Goal: Task Accomplishment & Management: Manage account settings

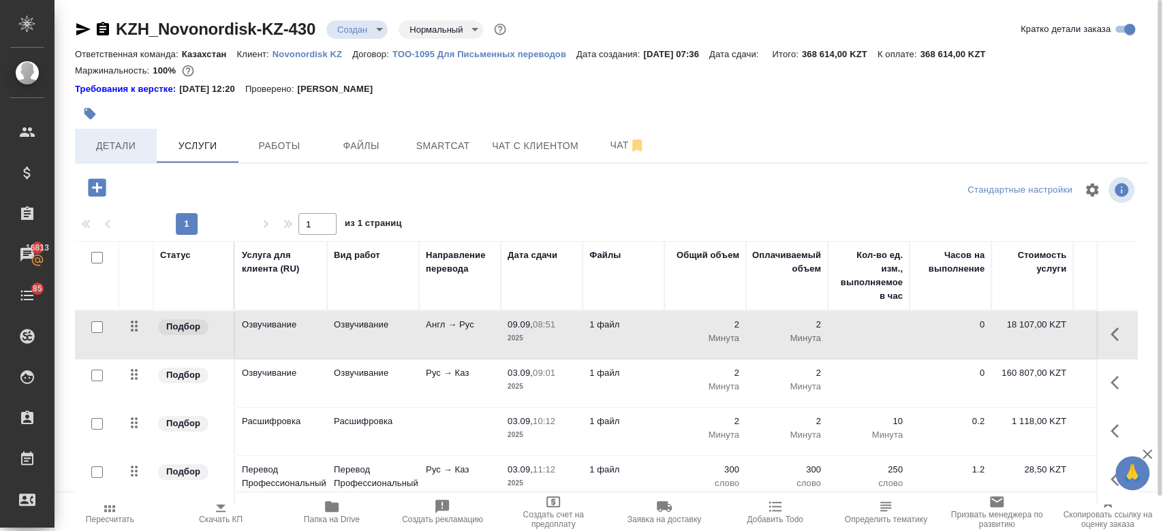
click at [142, 140] on span "Детали" at bounding box center [115, 146] width 65 height 17
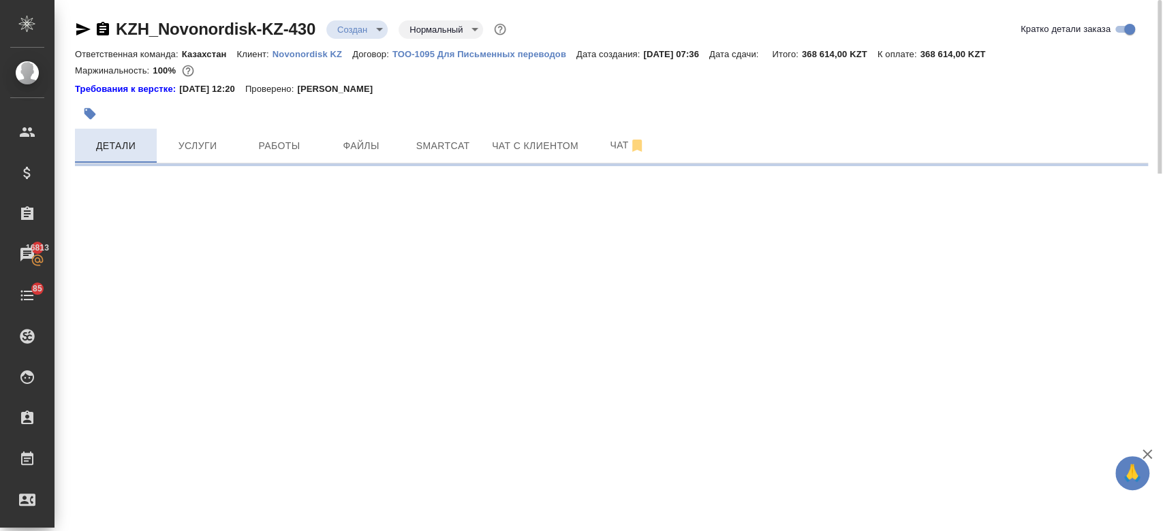
select select "RU"
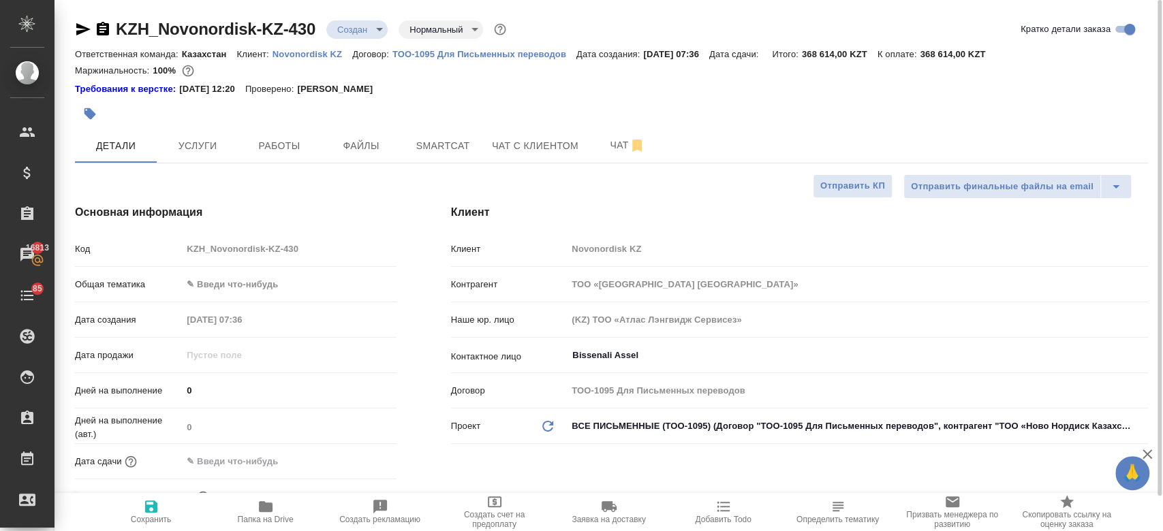
type textarea "x"
type input "Журавлев Денис"
click at [178, 145] on span "Услуги" at bounding box center [197, 146] width 65 height 17
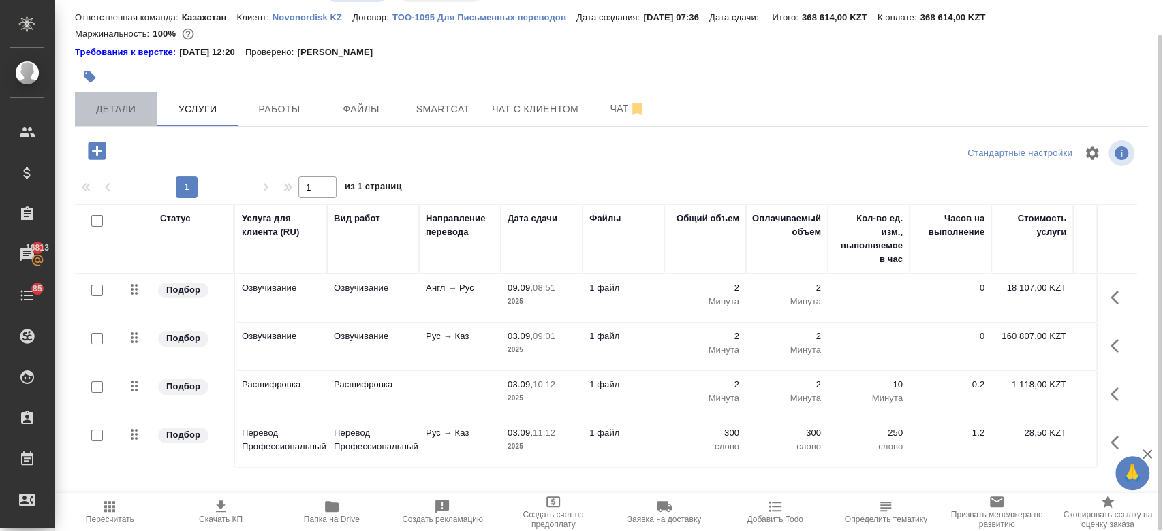
click at [127, 102] on span "Детали" at bounding box center [115, 109] width 65 height 17
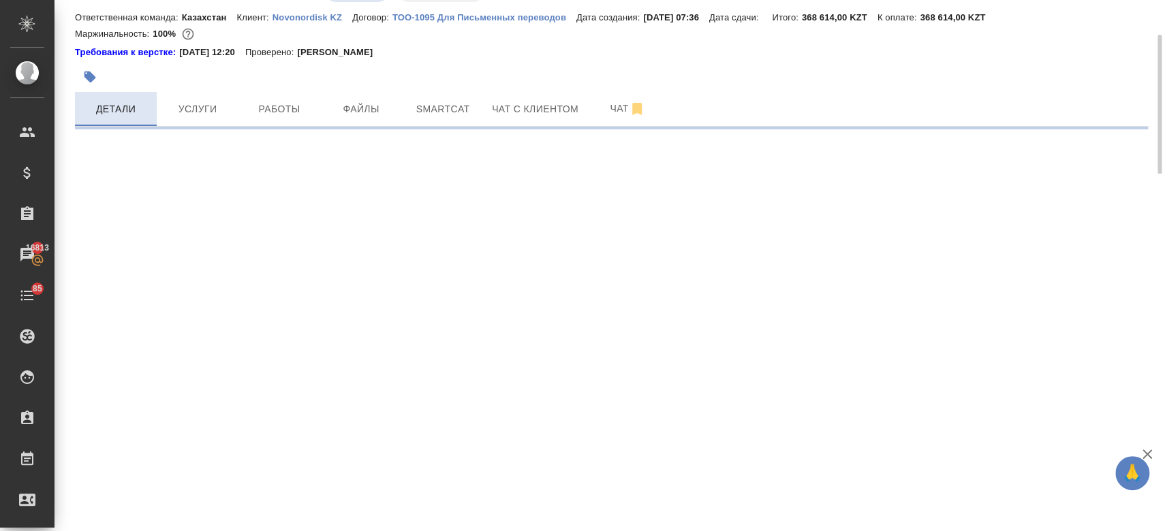
select select "RU"
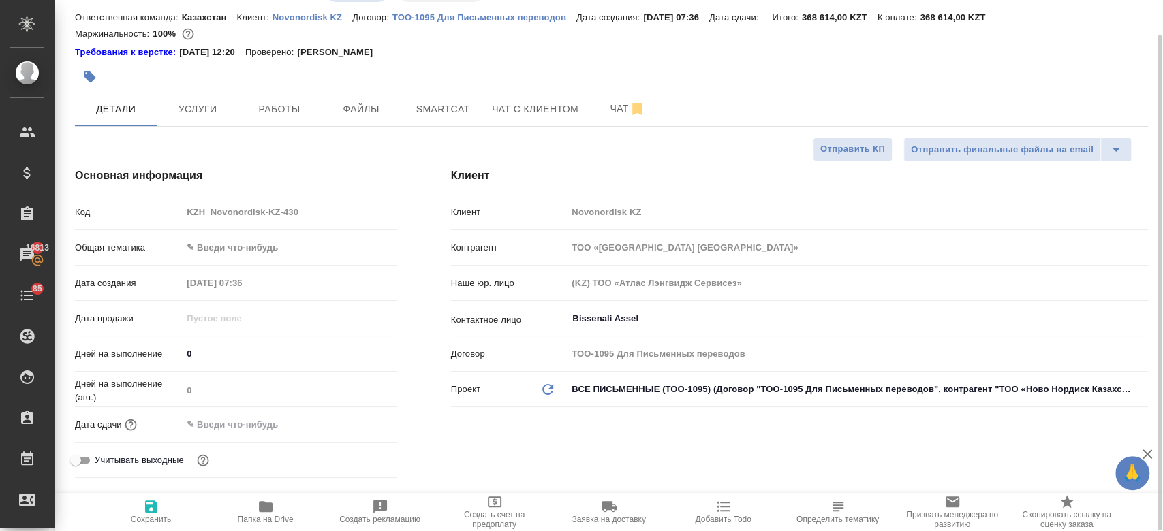
type textarea "x"
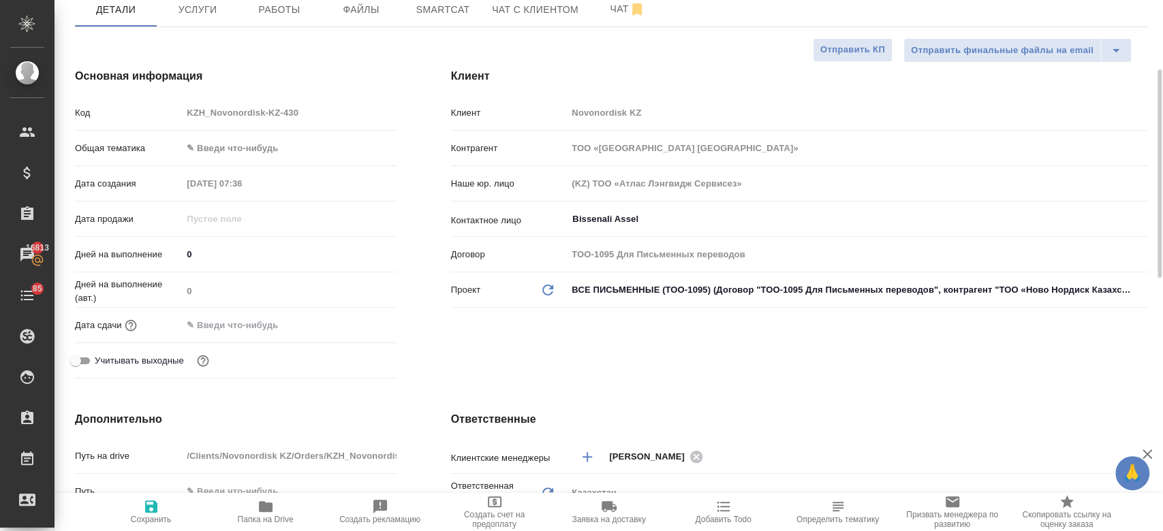
scroll to position [149, 0]
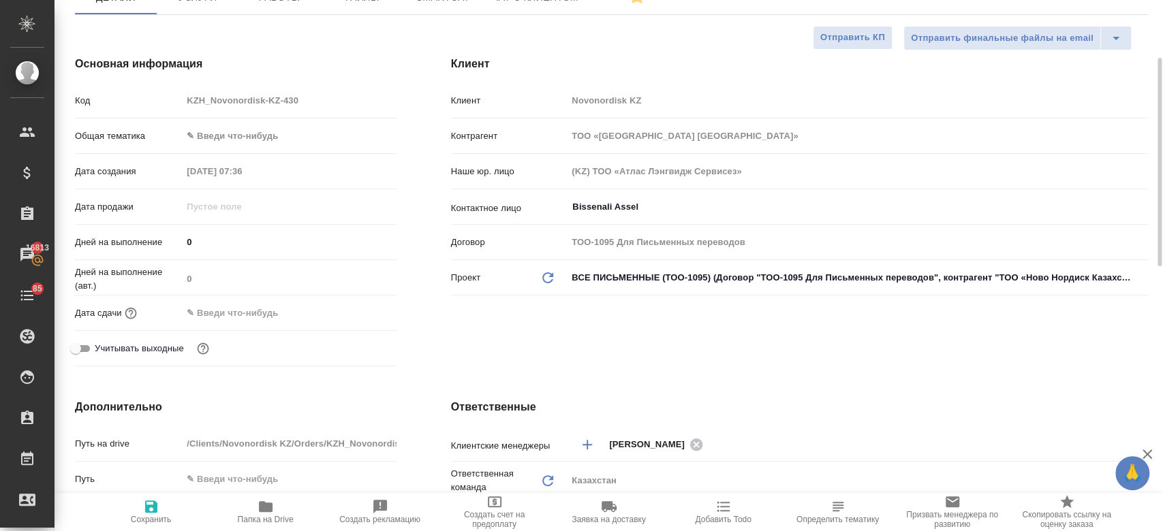
type textarea "x"
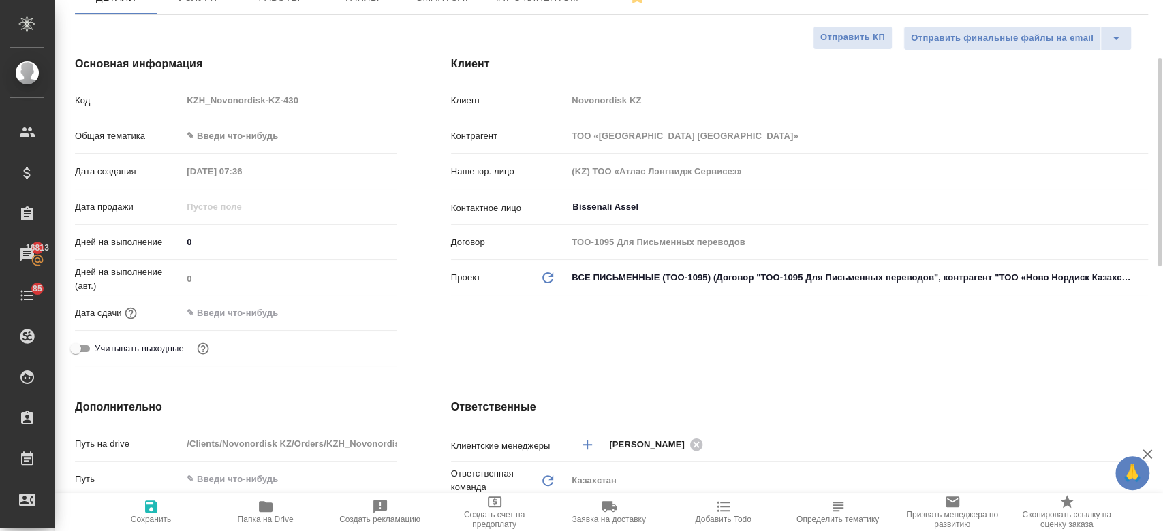
type textarea "x"
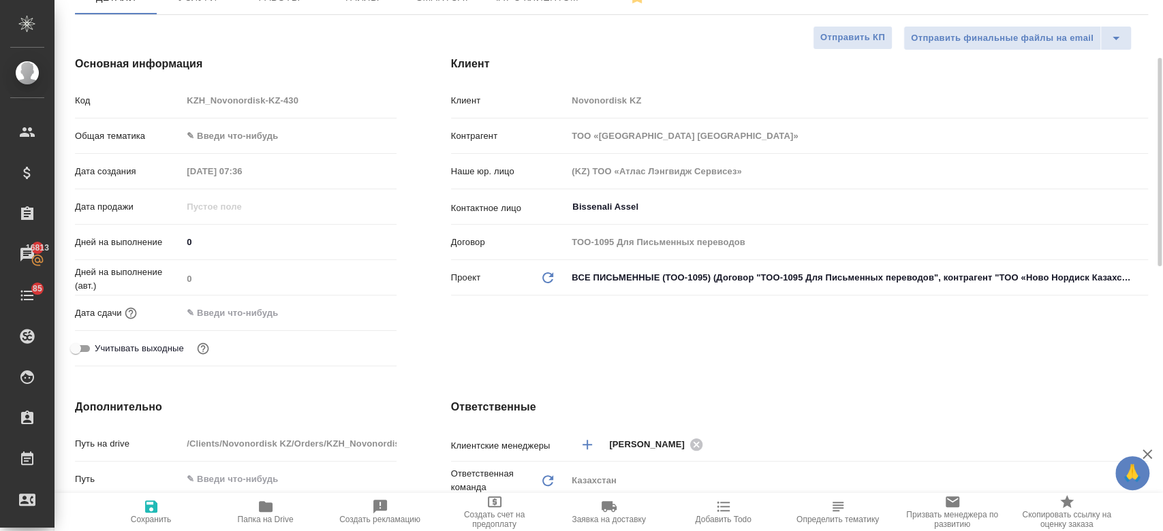
type textarea "x"
click at [212, 313] on input "text" at bounding box center [242, 313] width 119 height 20
click at [360, 309] on icon "button" at bounding box center [357, 313] width 16 height 16
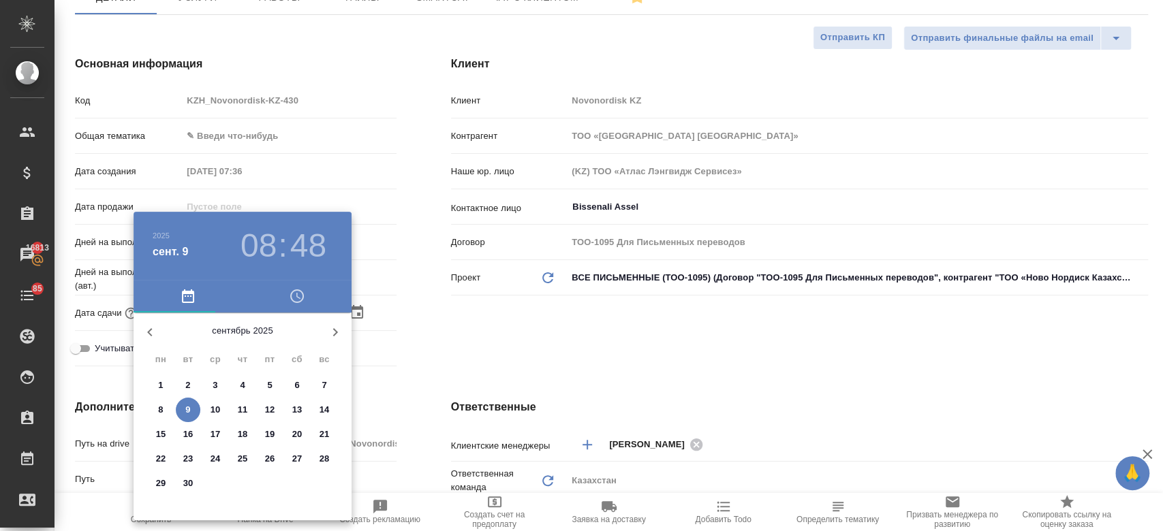
click at [275, 415] on span "12" at bounding box center [270, 410] width 25 height 14
type input "12.09.2025 08:48"
type textarea "x"
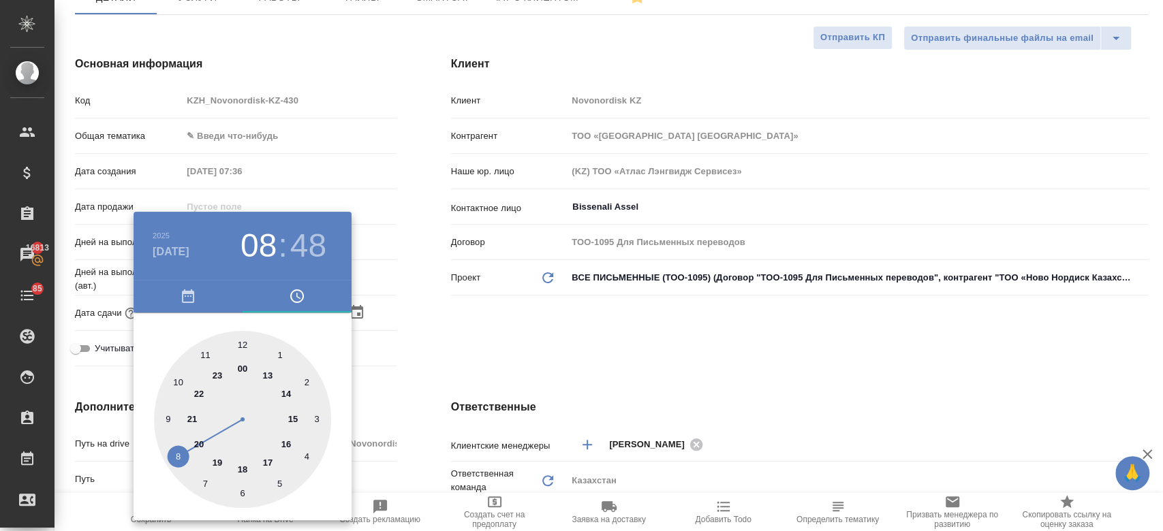
click at [243, 466] on div at bounding box center [242, 419] width 177 height 177
type input "12.09.2025 18:48"
type textarea "x"
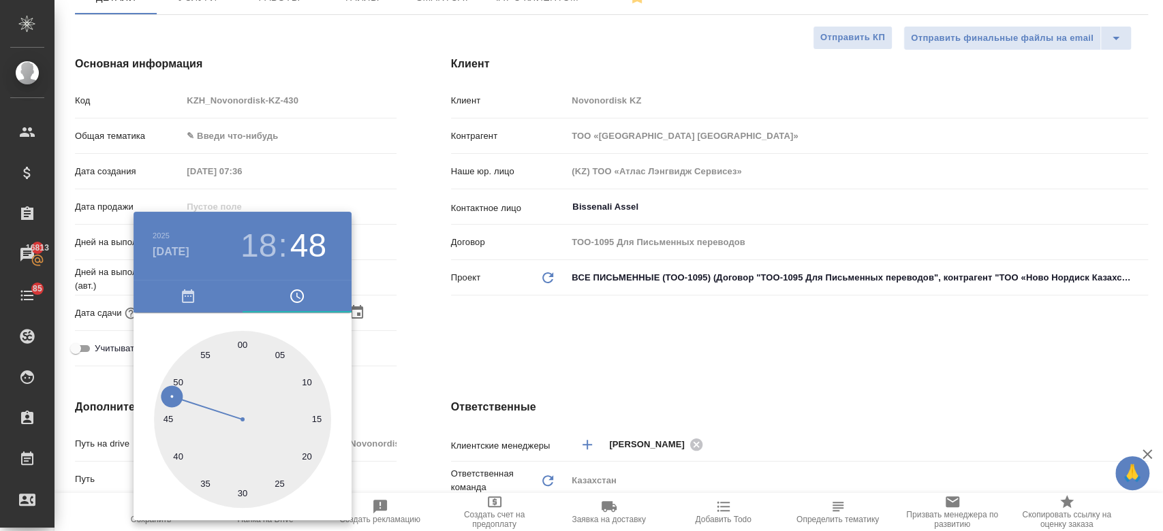
click at [243, 345] on div at bounding box center [242, 419] width 177 height 177
type input "12.09.2025 18:00"
type textarea "x"
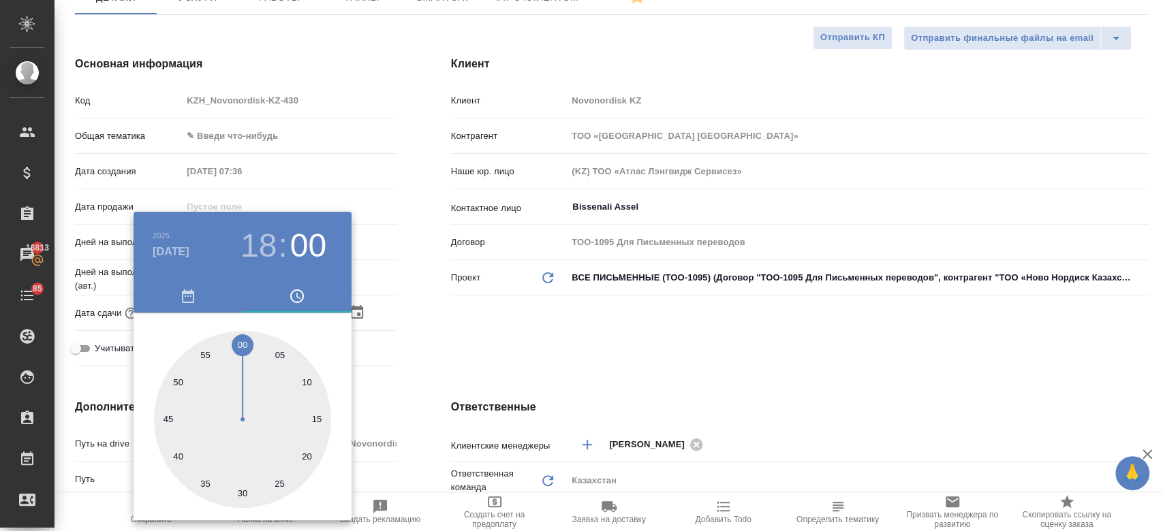
click at [431, 330] on div at bounding box center [581, 265] width 1163 height 531
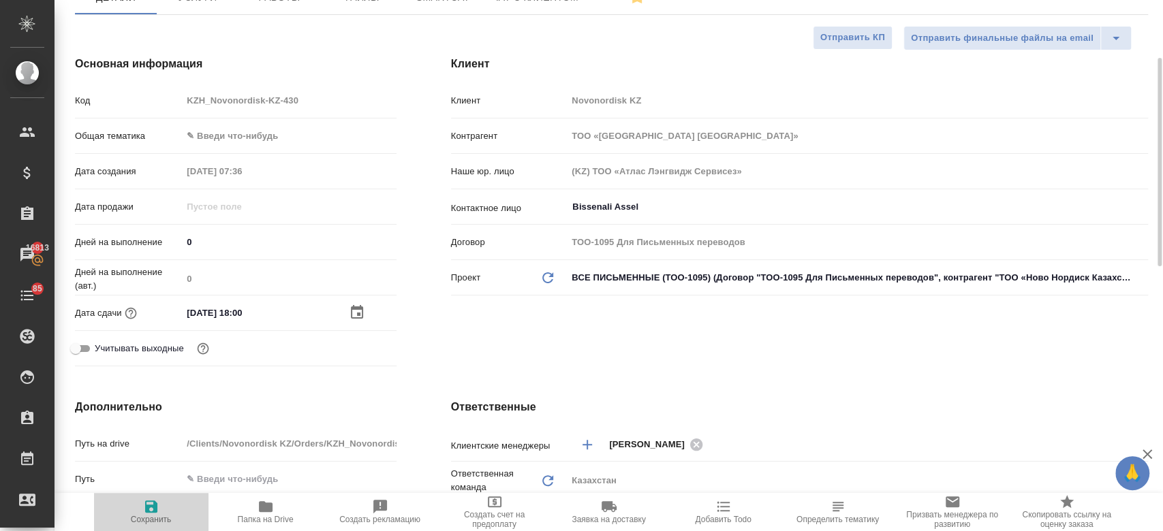
click at [174, 502] on span "Сохранить" at bounding box center [151, 512] width 98 height 26
type textarea "x"
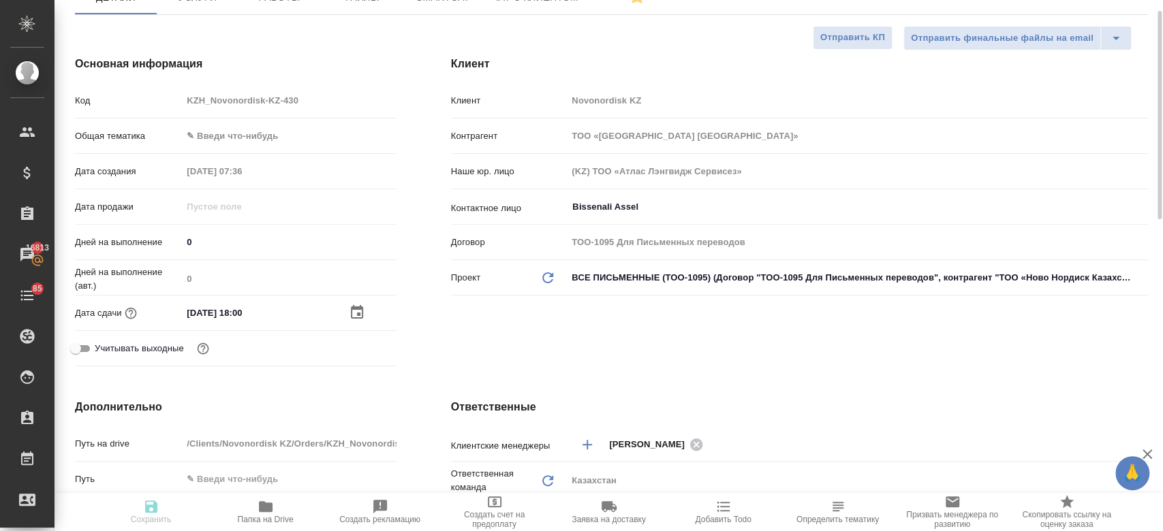
type textarea "x"
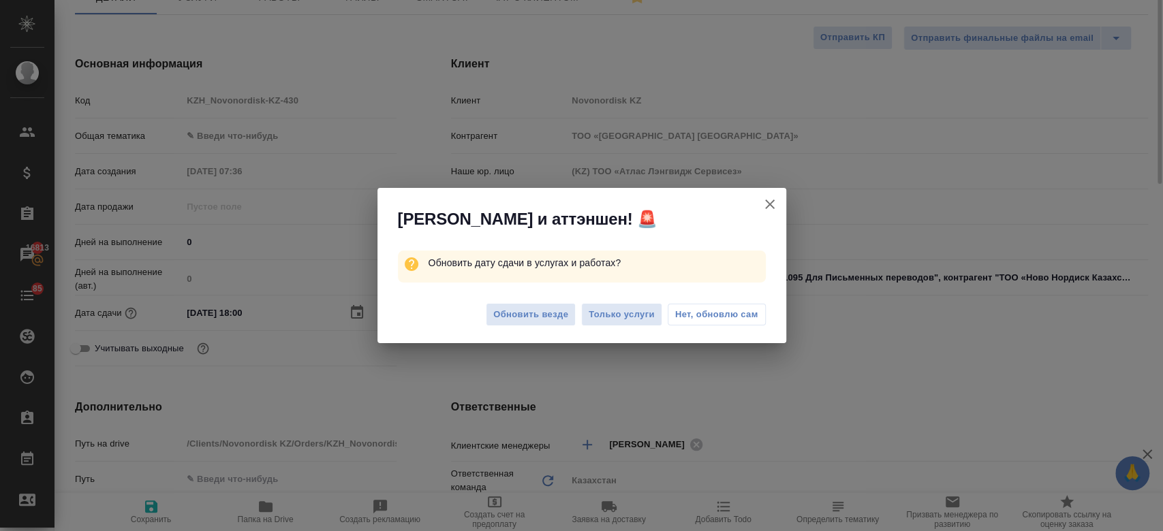
scroll to position [89, 0]
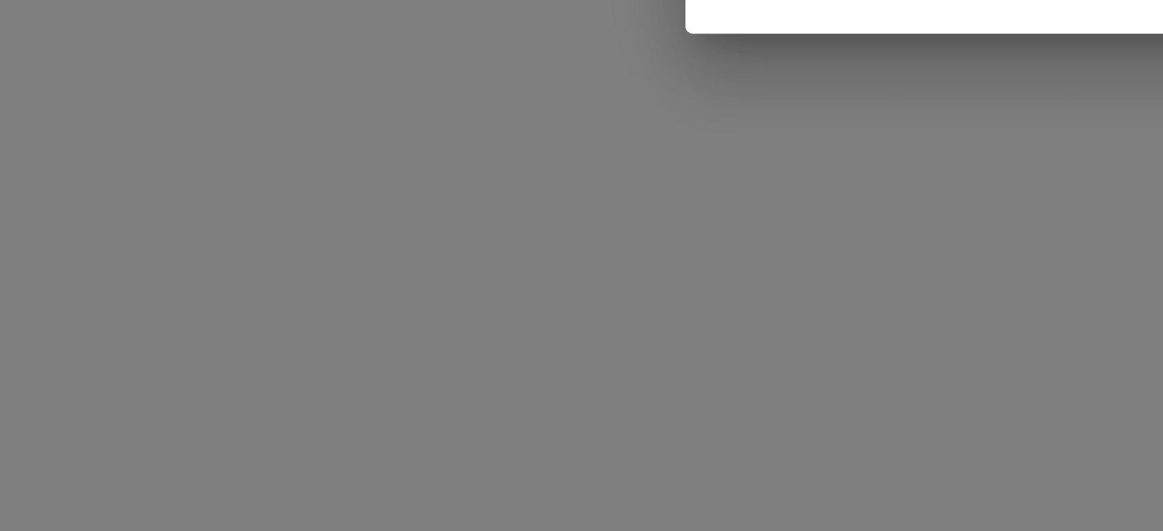
select select "RU"
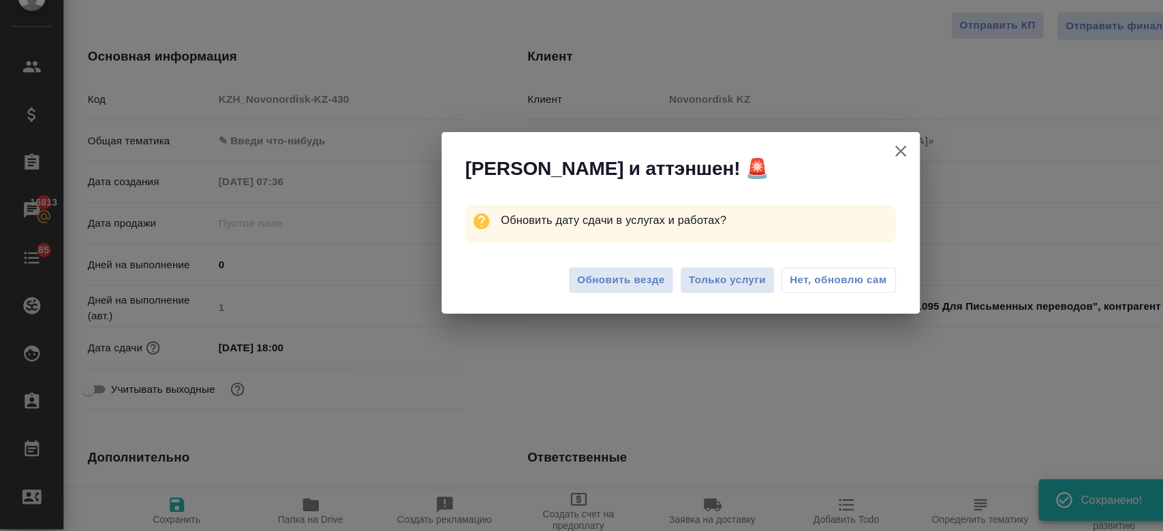
type textarea "x"
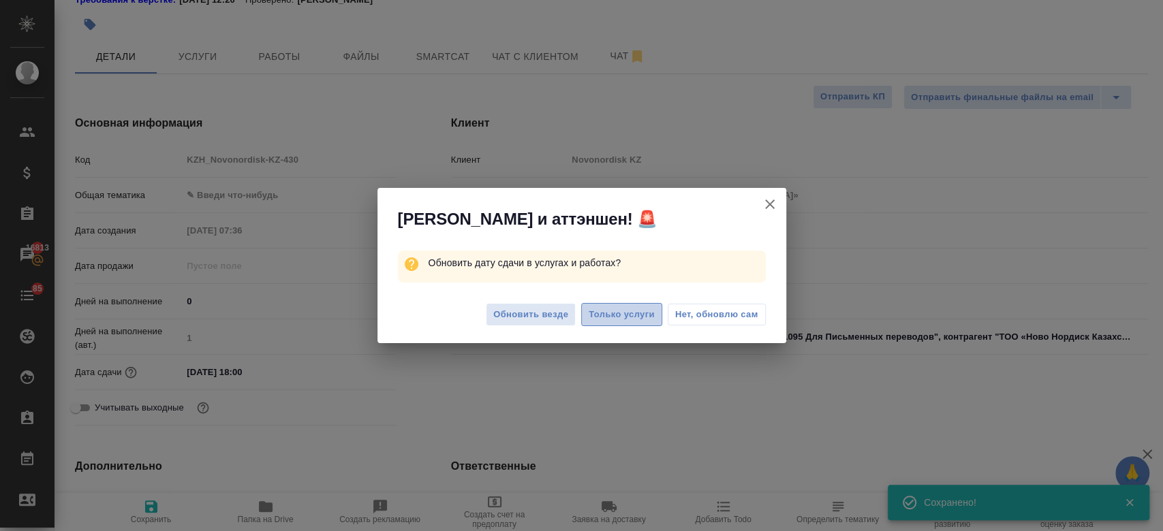
click at [633, 313] on span "Только услуги" at bounding box center [622, 315] width 66 height 16
type textarea "x"
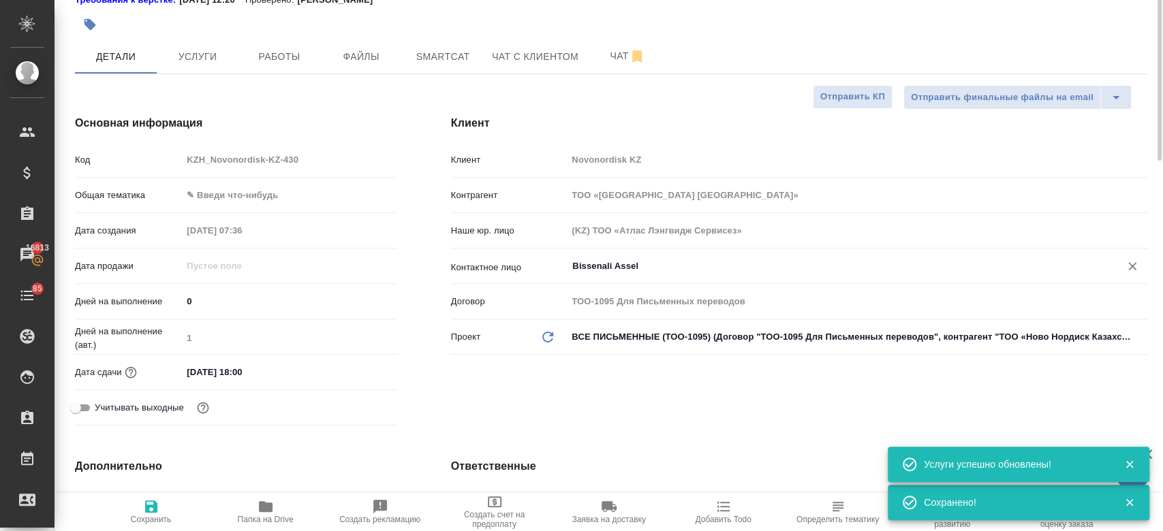
scroll to position [0, 0]
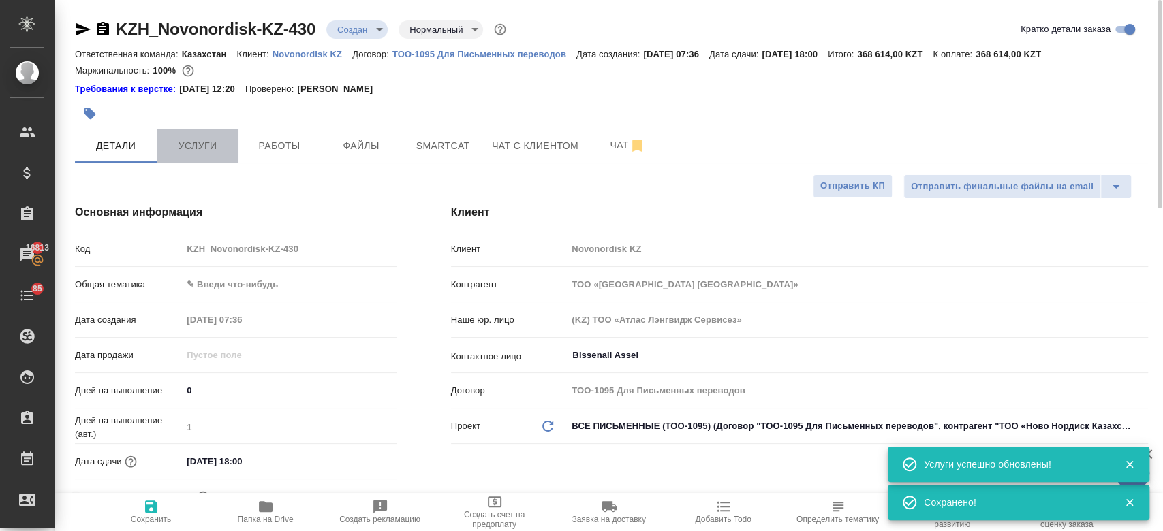
click at [196, 140] on span "Услуги" at bounding box center [197, 146] width 65 height 17
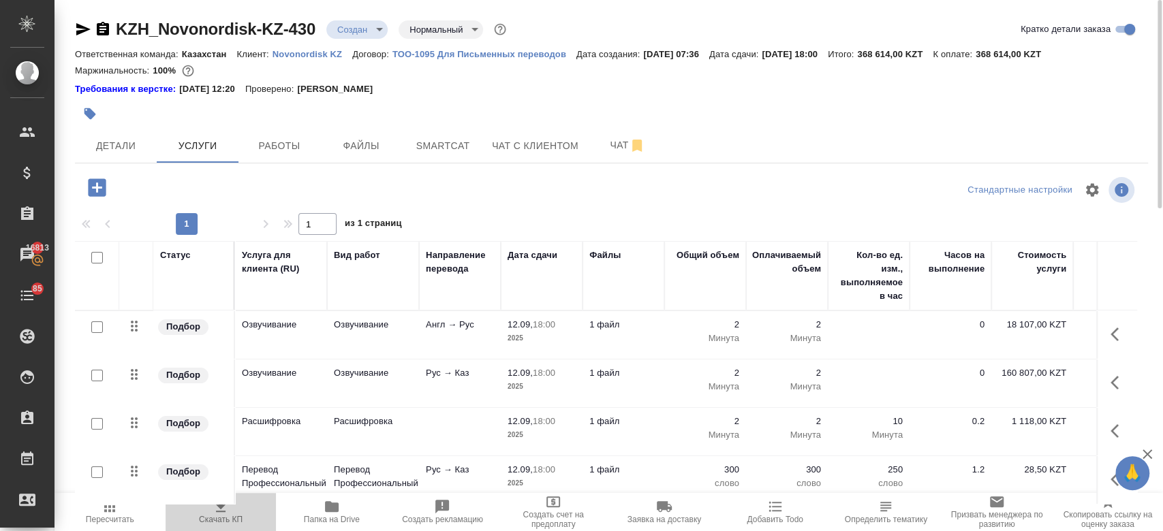
click at [219, 512] on icon "button" at bounding box center [221, 507] width 10 height 12
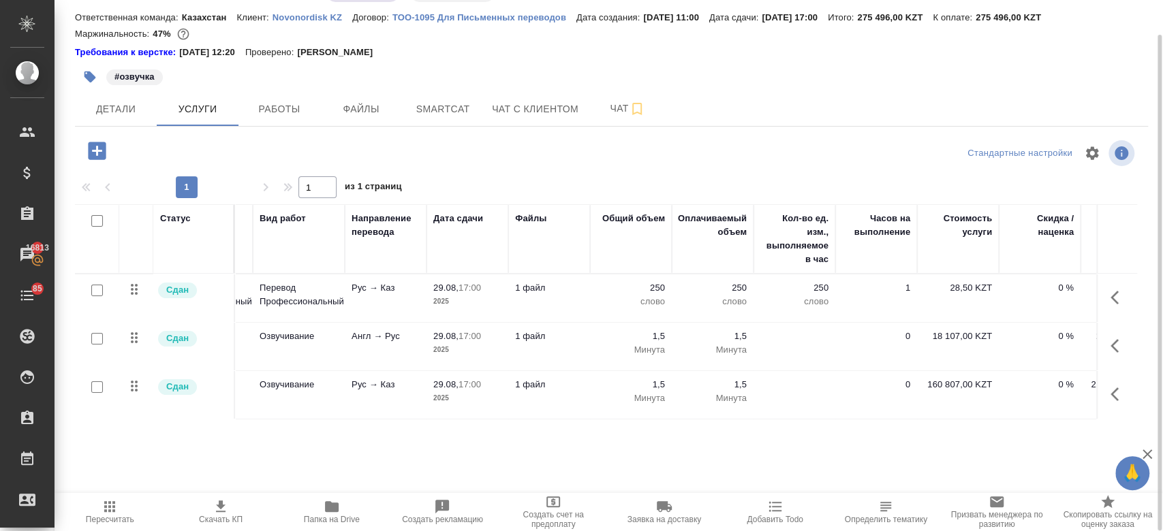
scroll to position [0, 222]
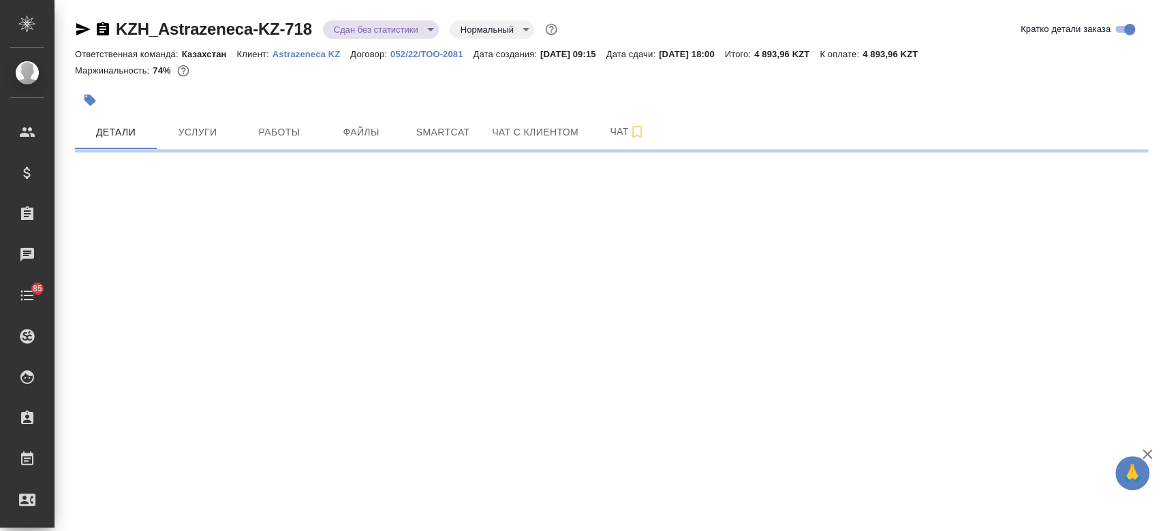
select select "RU"
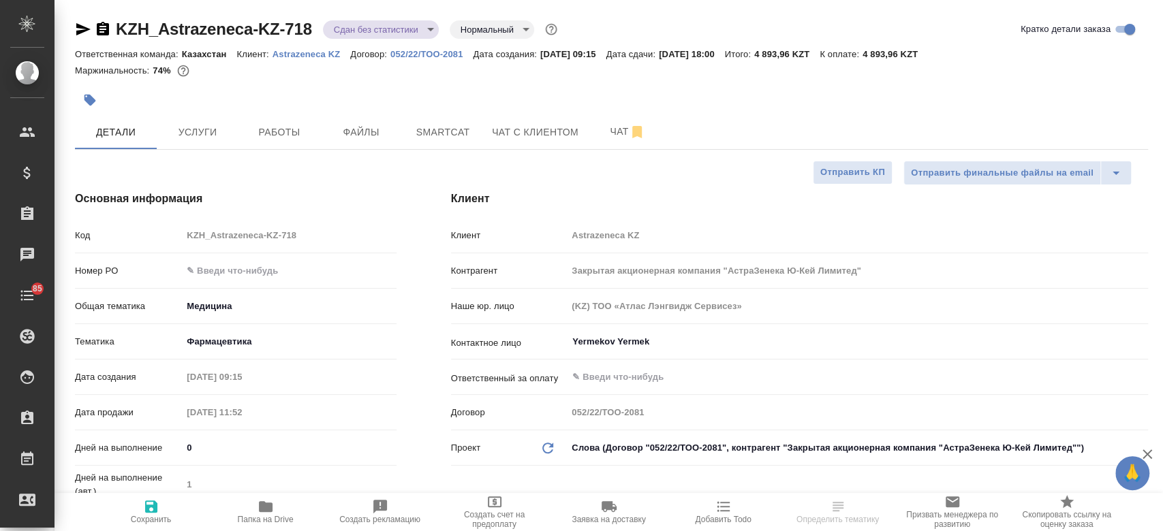
type textarea "x"
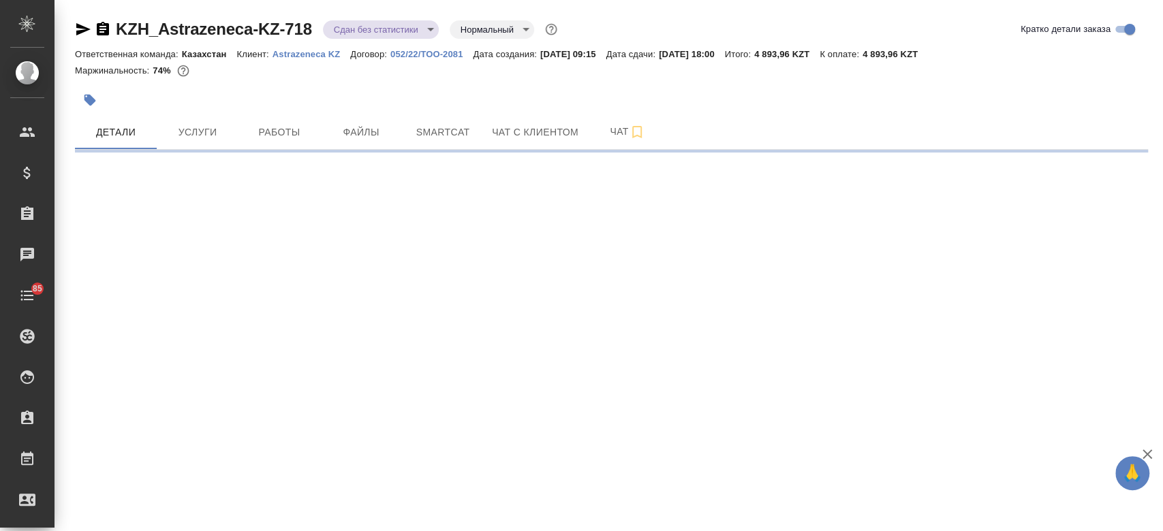
select select "RU"
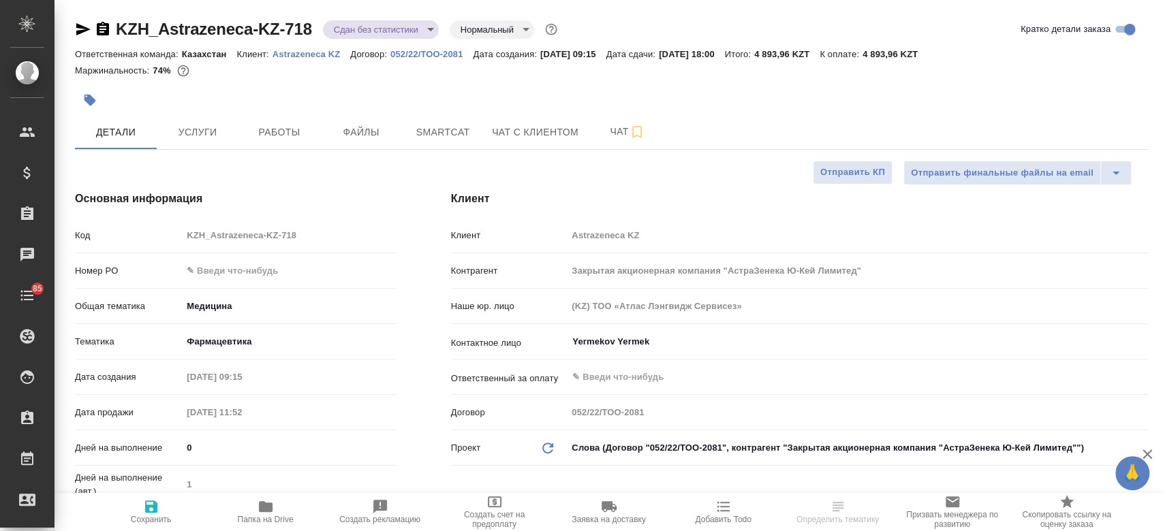
type textarea "x"
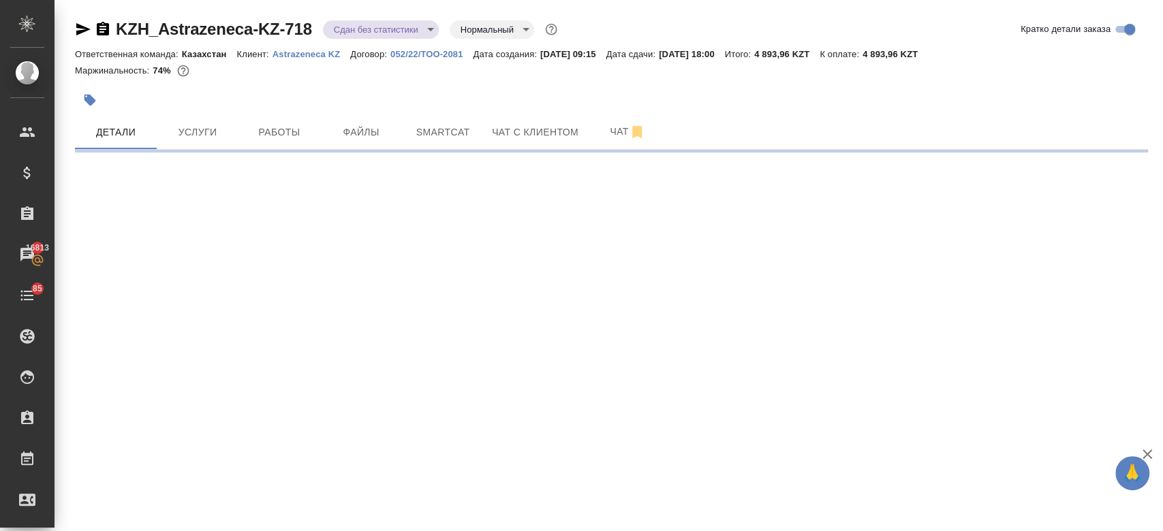
select select "RU"
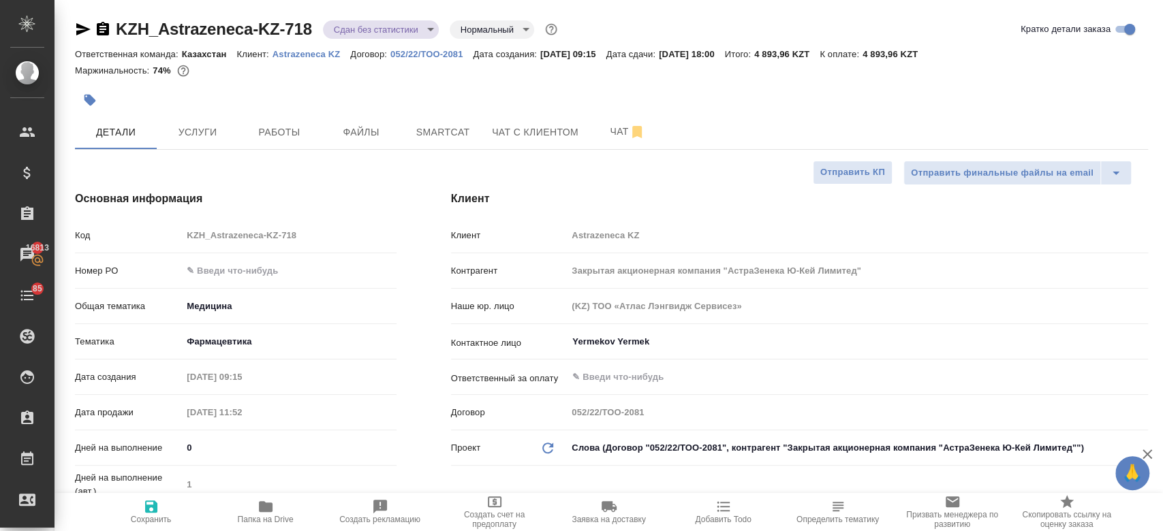
type textarea "x"
click at [268, 515] on span "Папка на Drive" at bounding box center [266, 520] width 56 height 10
type textarea "x"
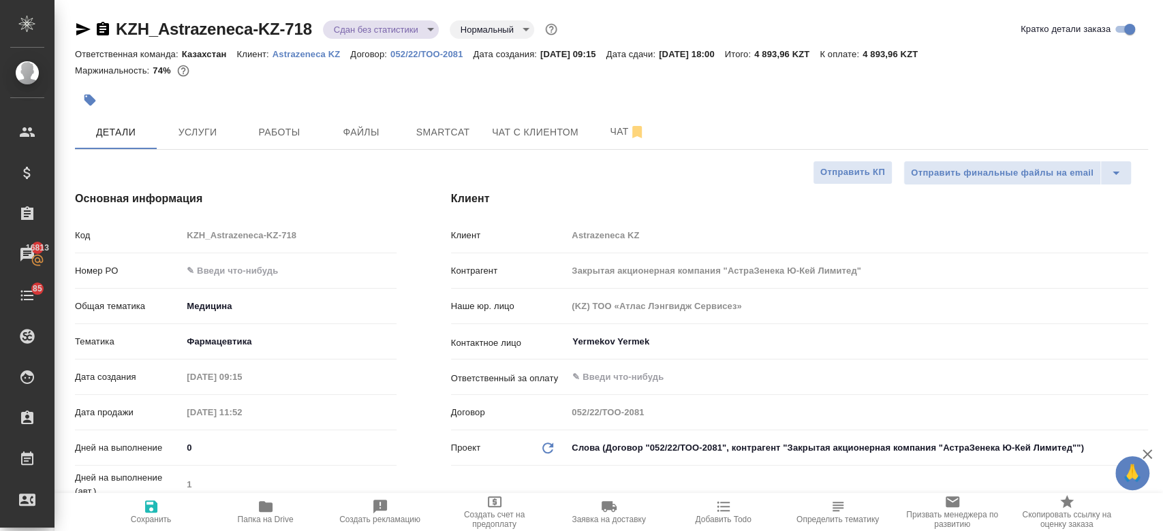
type textarea "x"
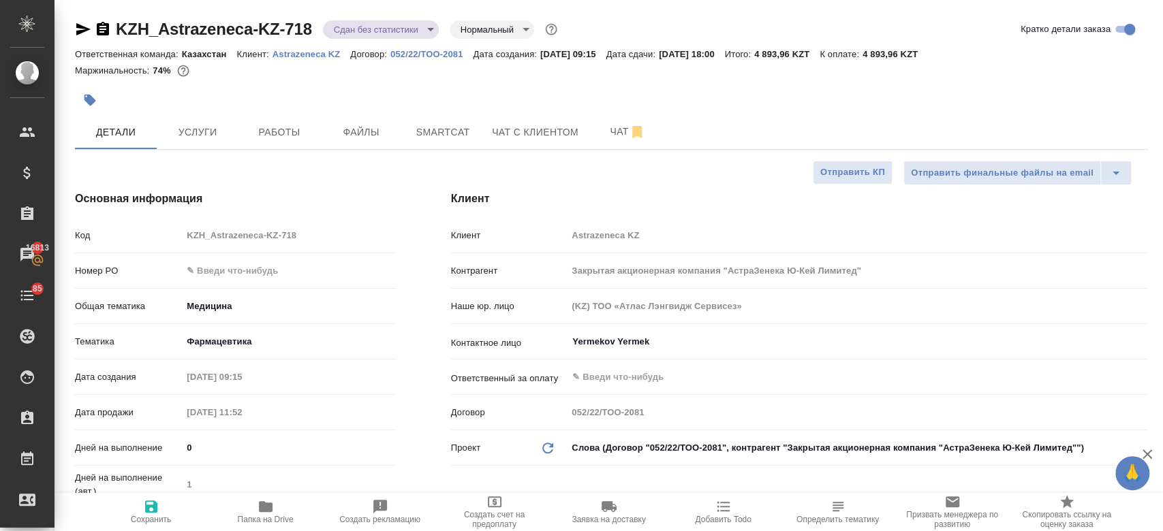
type textarea "x"
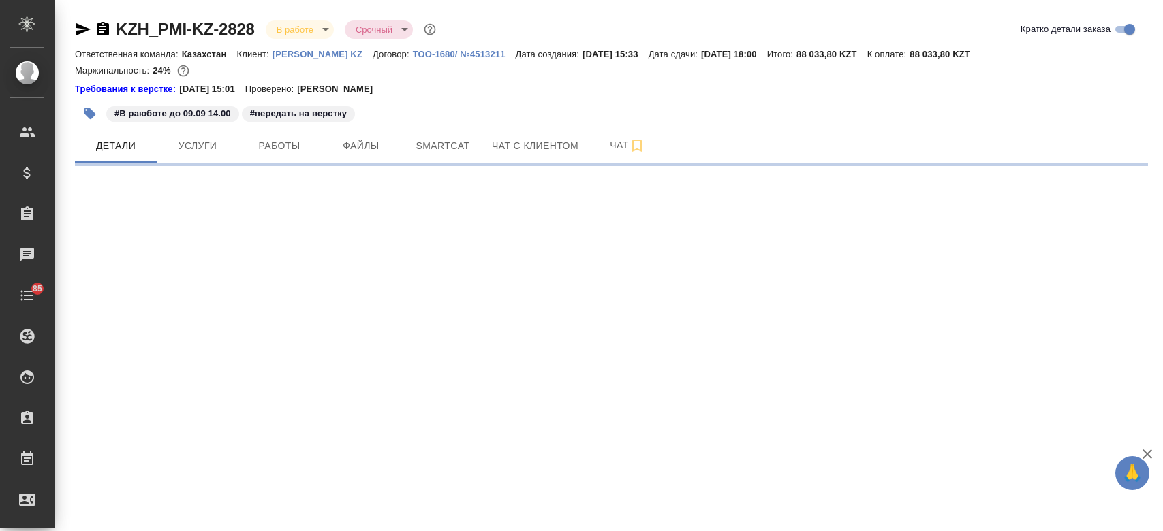
click at [283, 51] on p "[PERSON_NAME] KZ" at bounding box center [323, 54] width 100 height 10
select select "RU"
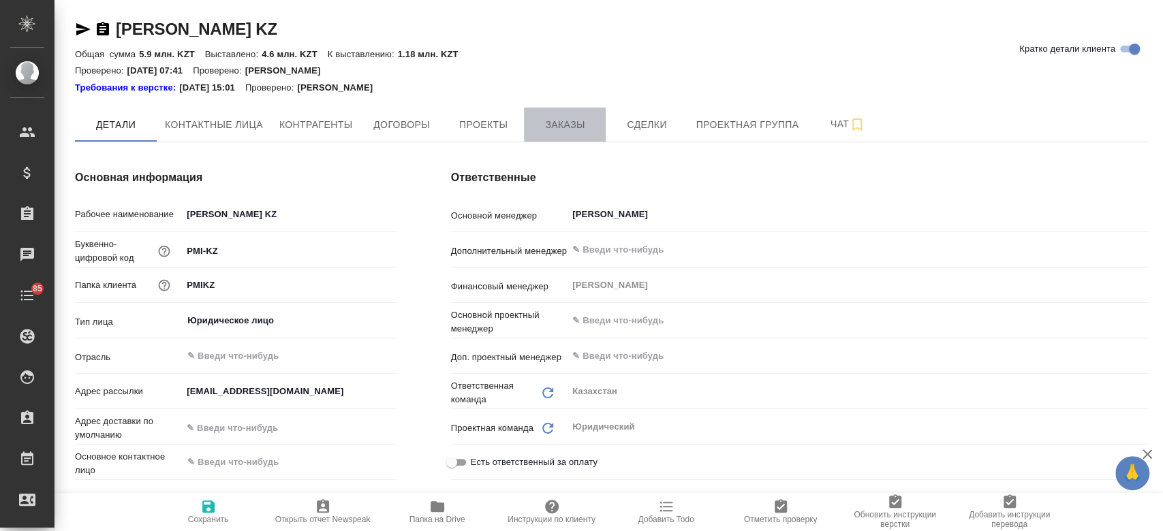
click at [562, 123] on span "Заказы" at bounding box center [564, 125] width 65 height 17
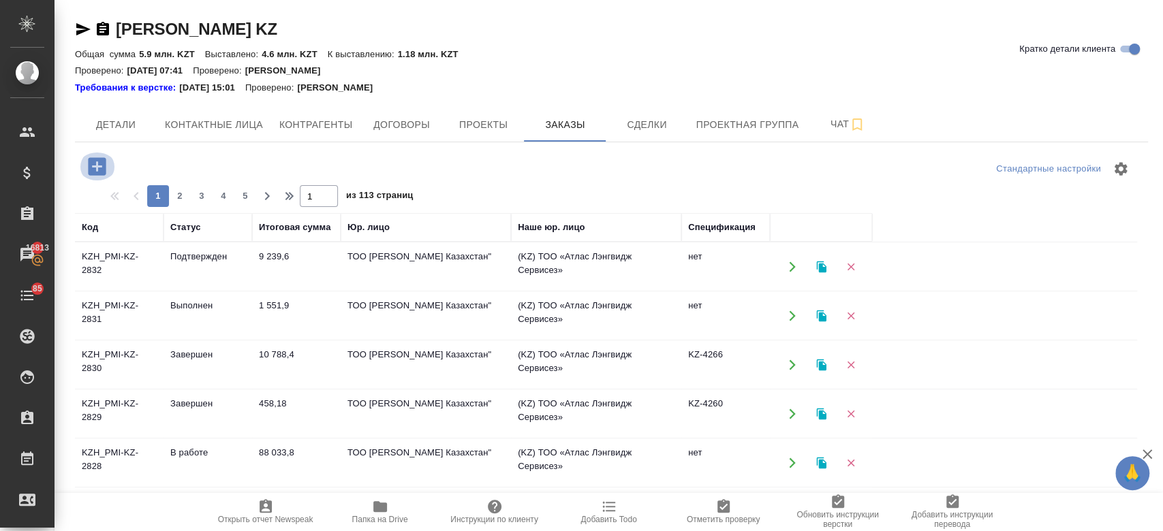
click at [97, 159] on icon "button" at bounding box center [97, 166] width 18 height 18
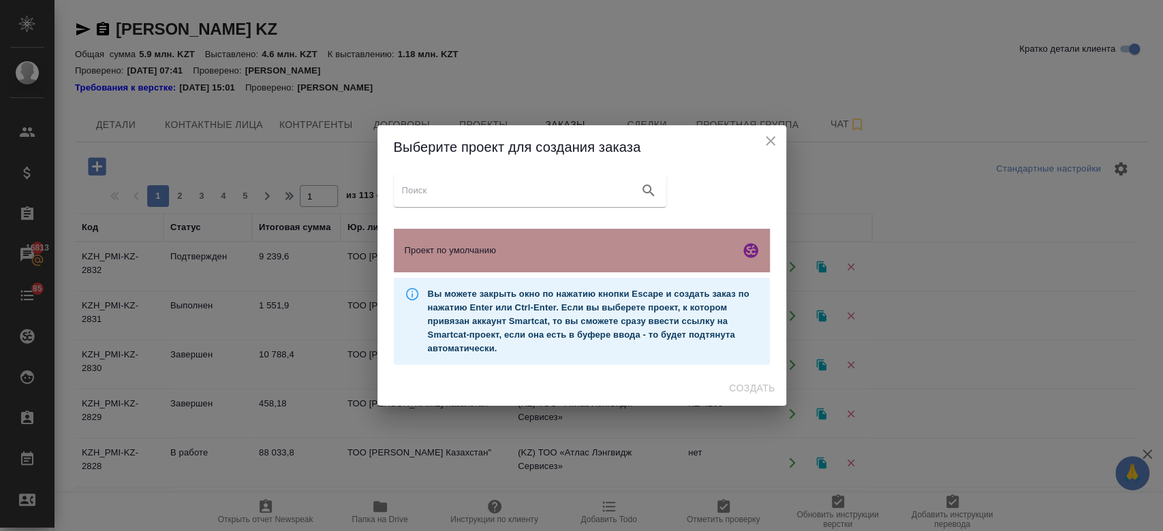
click at [467, 244] on span "Проект по умолчанию" at bounding box center [570, 251] width 330 height 14
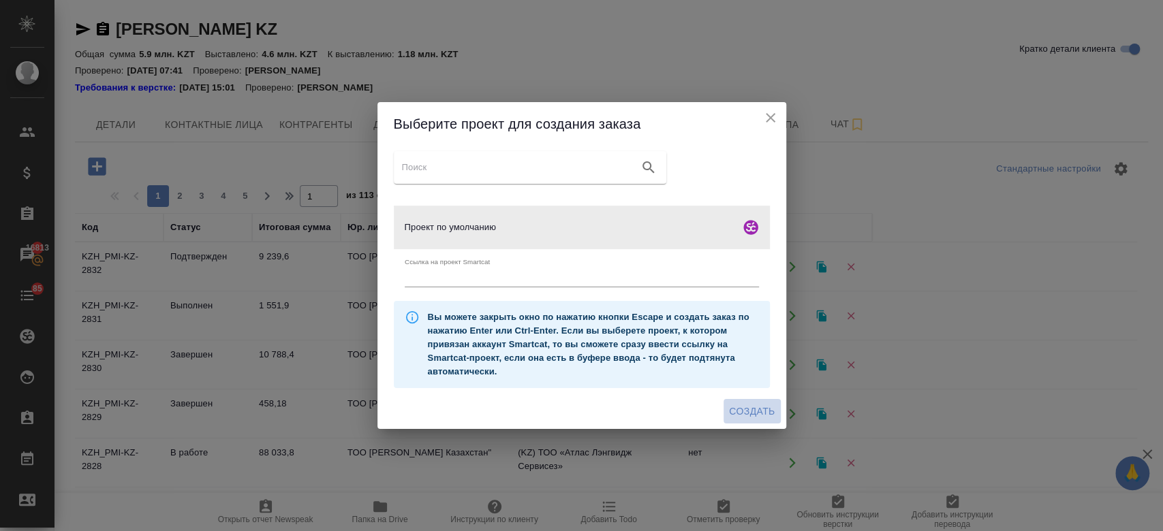
click at [733, 405] on span "Создать" at bounding box center [752, 411] width 46 height 17
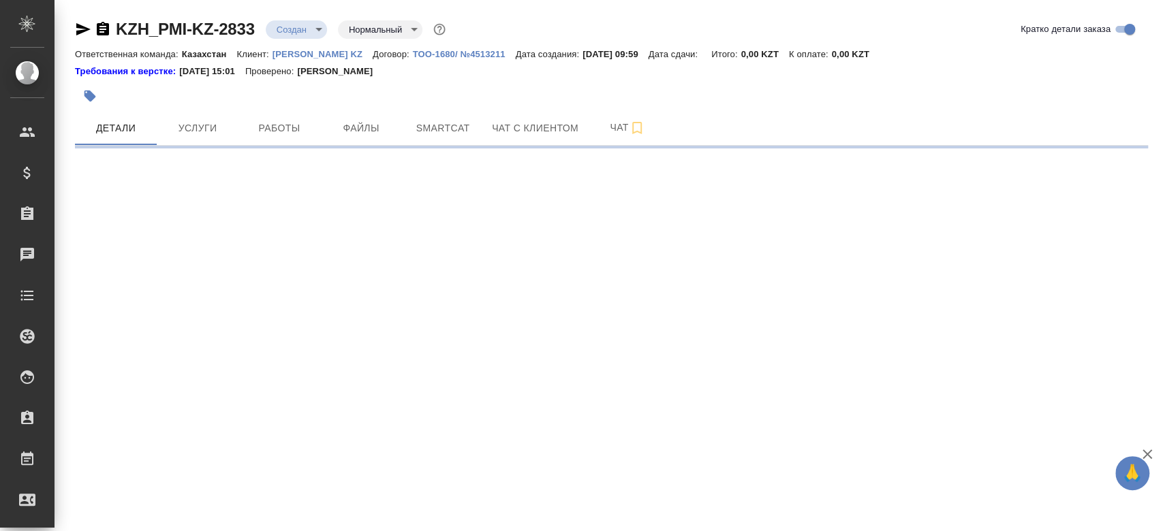
select select "RU"
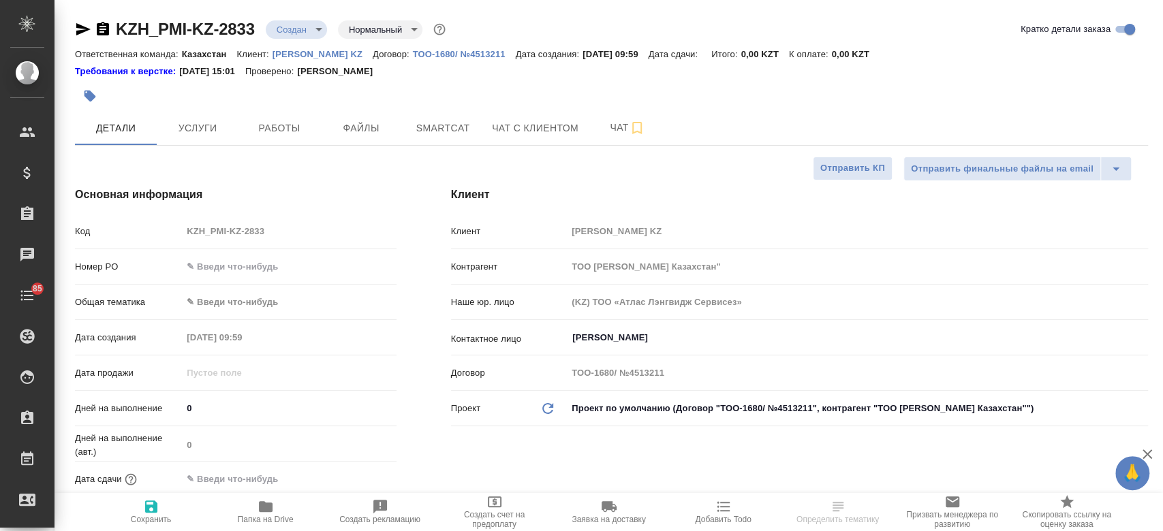
type textarea "x"
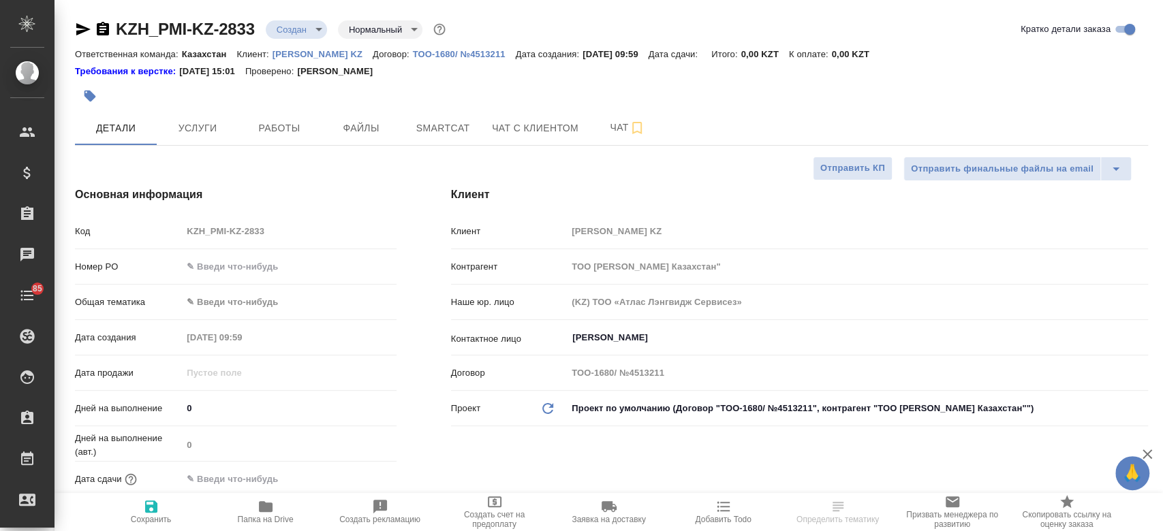
type textarea "x"
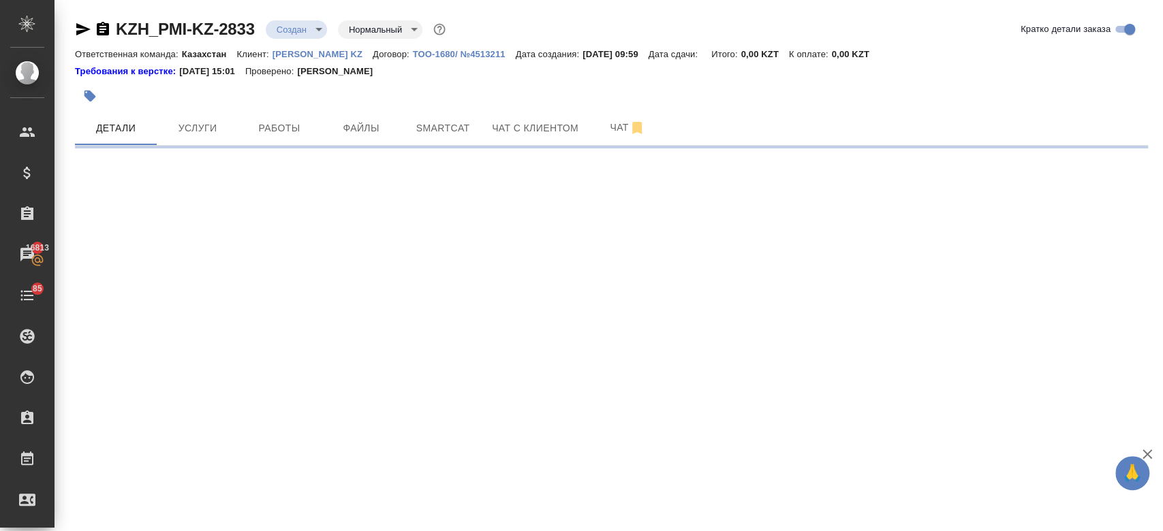
select select "RU"
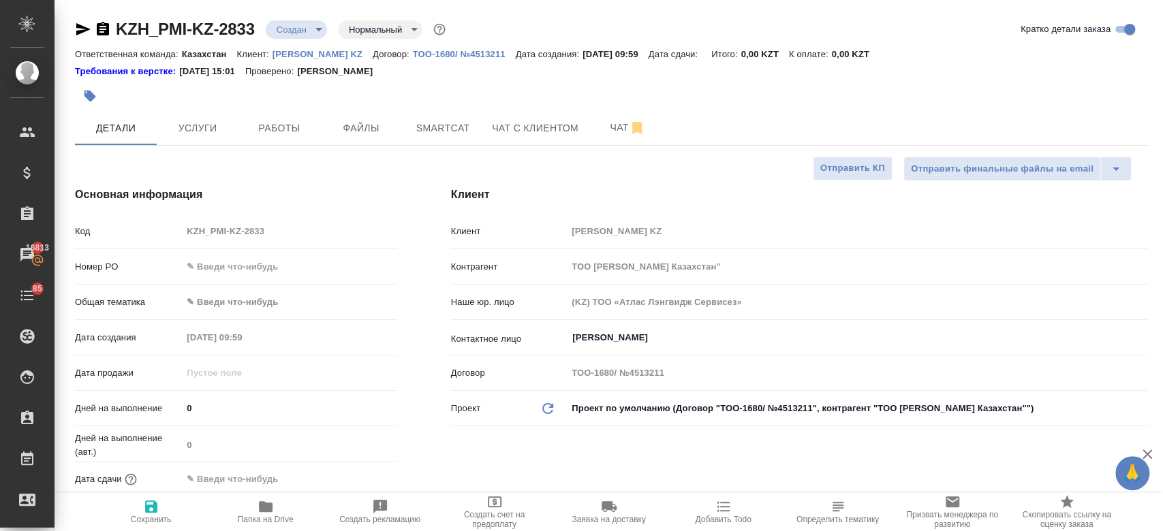
type textarea "x"
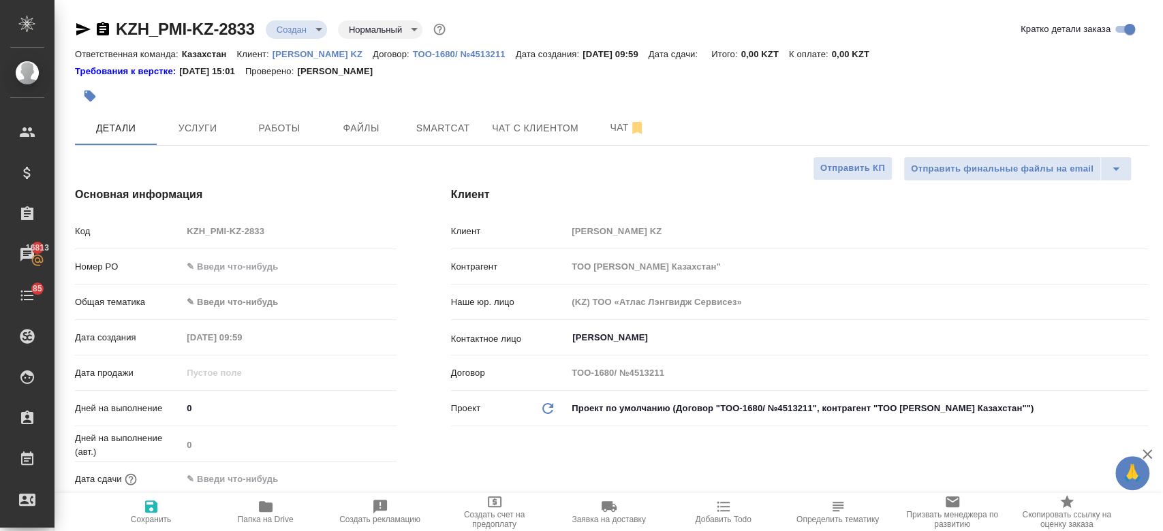
type textarea "x"
click at [246, 261] on input "text" at bounding box center [289, 267] width 213 height 20
paste input "РО - 5701301174."
type input "РО - 5701301174."
type textarea "x"
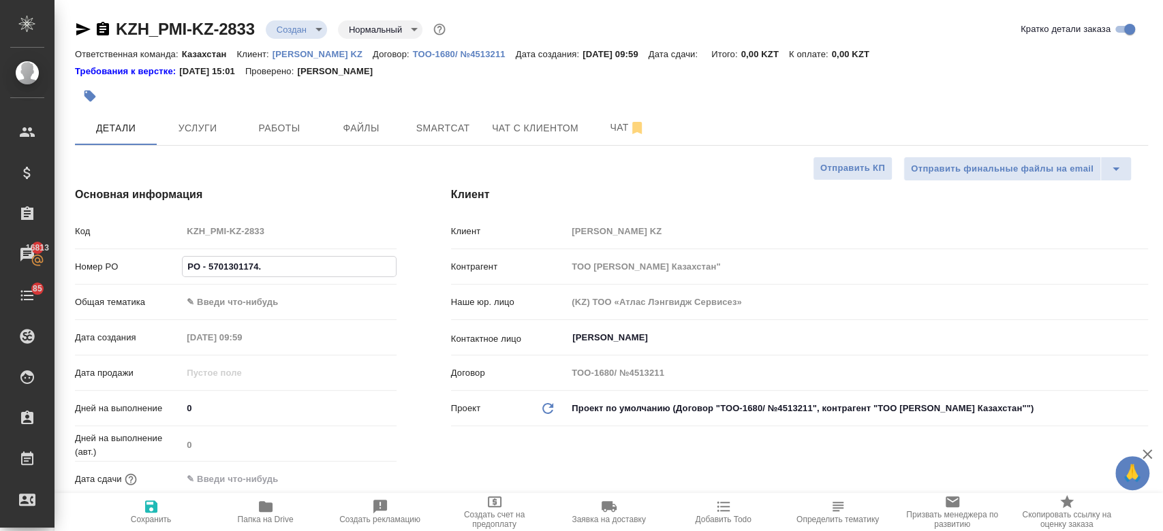
type textarea "x"
type input "РО - 5701301174."
click at [164, 508] on span "Сохранить" at bounding box center [151, 512] width 98 height 26
type textarea "x"
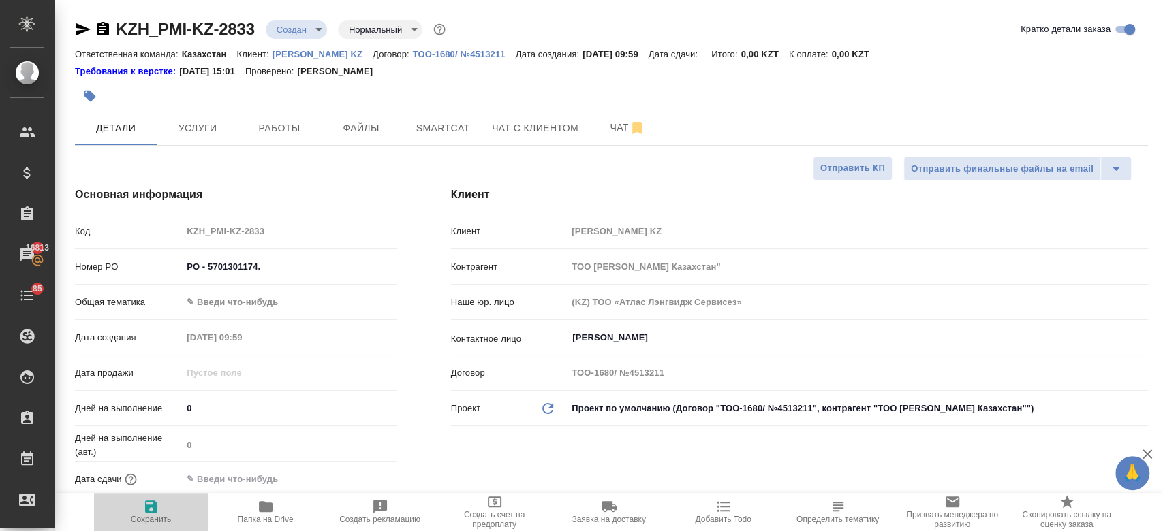
type textarea "x"
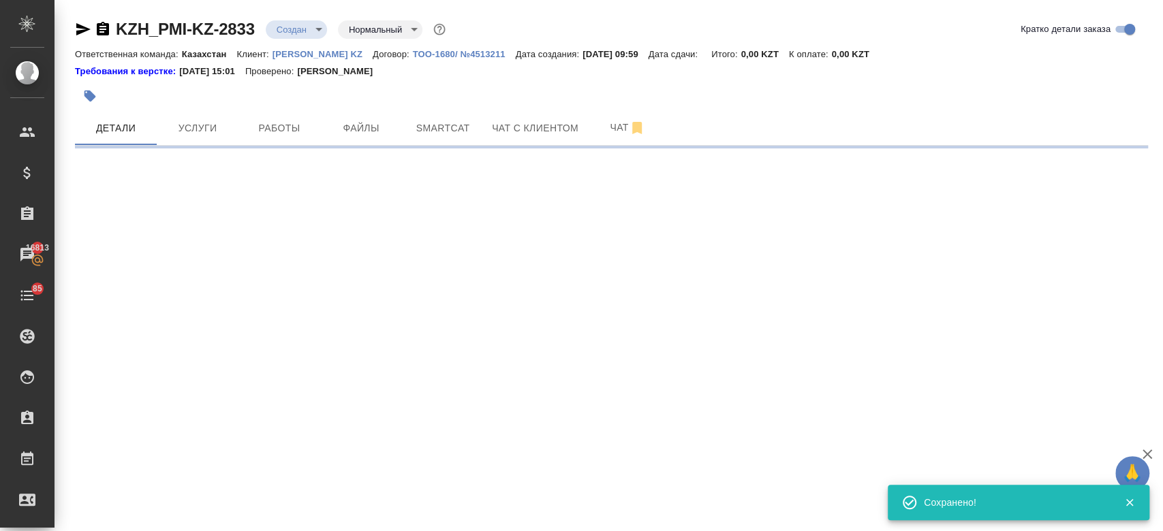
select select "RU"
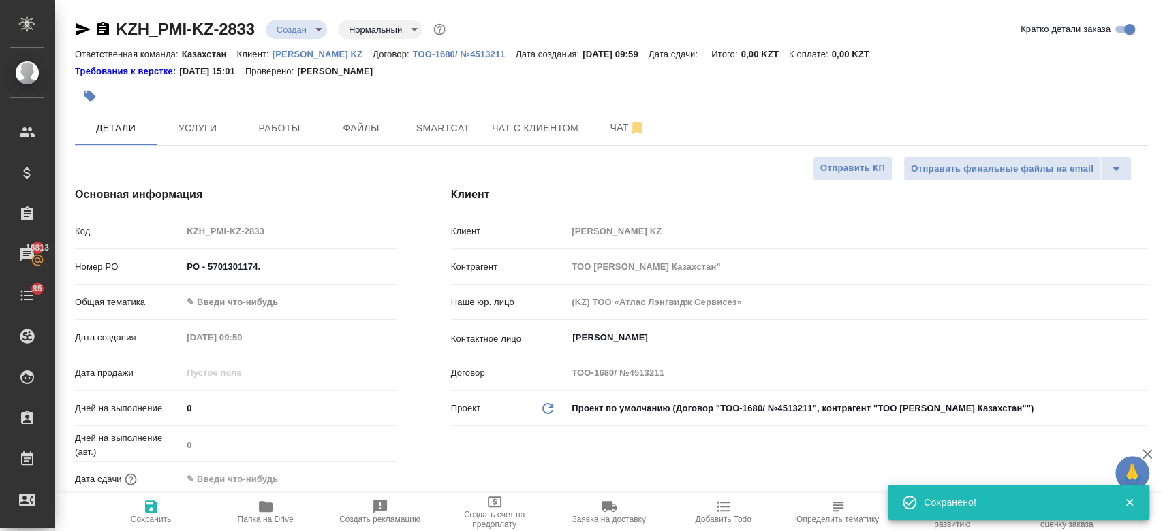
type textarea "x"
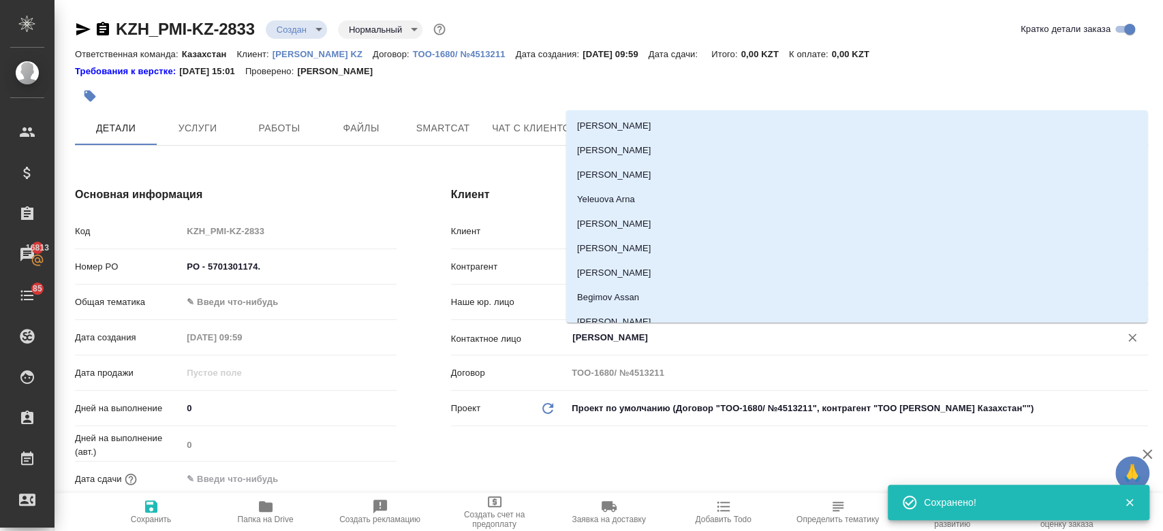
click at [604, 338] on input "Kim Darya" at bounding box center [834, 338] width 527 height 16
type textarea "x"
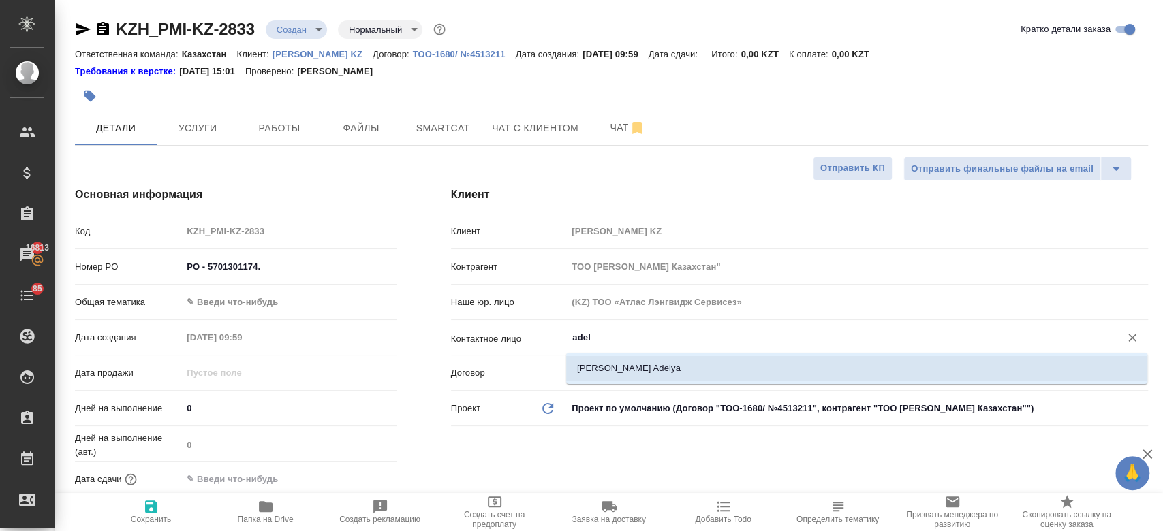
click at [609, 374] on li "Baimukhanova Adelya" at bounding box center [856, 368] width 581 height 25
type input "Baimukhanova Adelya"
type textarea "x"
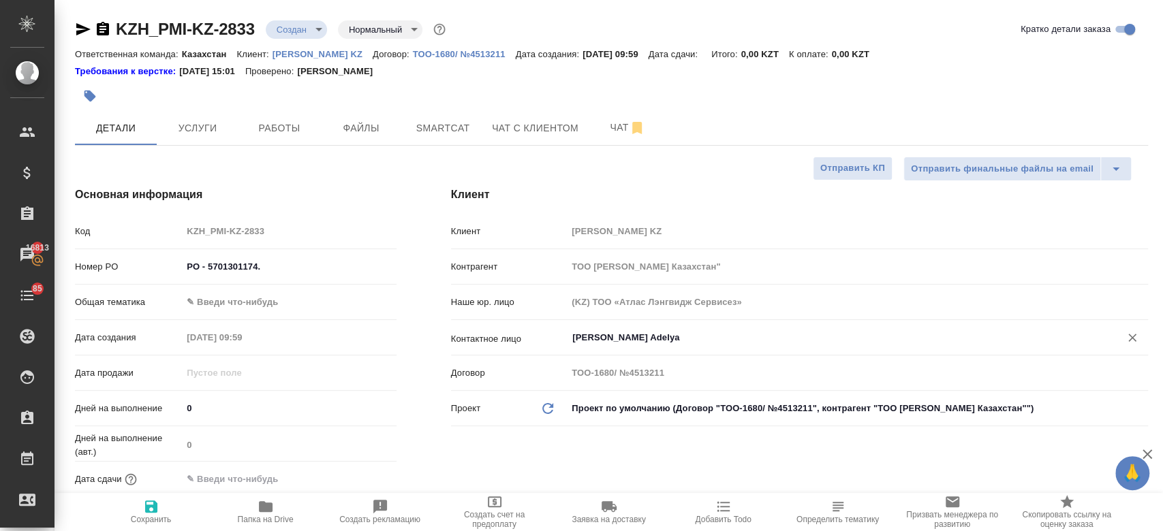
type input "Baimukhanova Adelya"
click at [157, 512] on icon "button" at bounding box center [151, 507] width 16 height 16
type textarea "x"
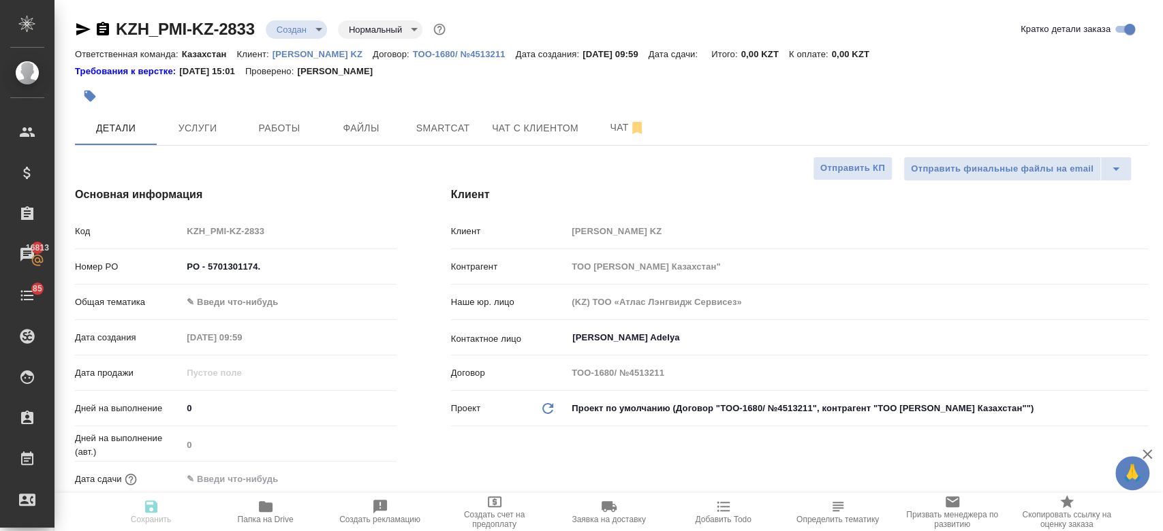
type textarea "x"
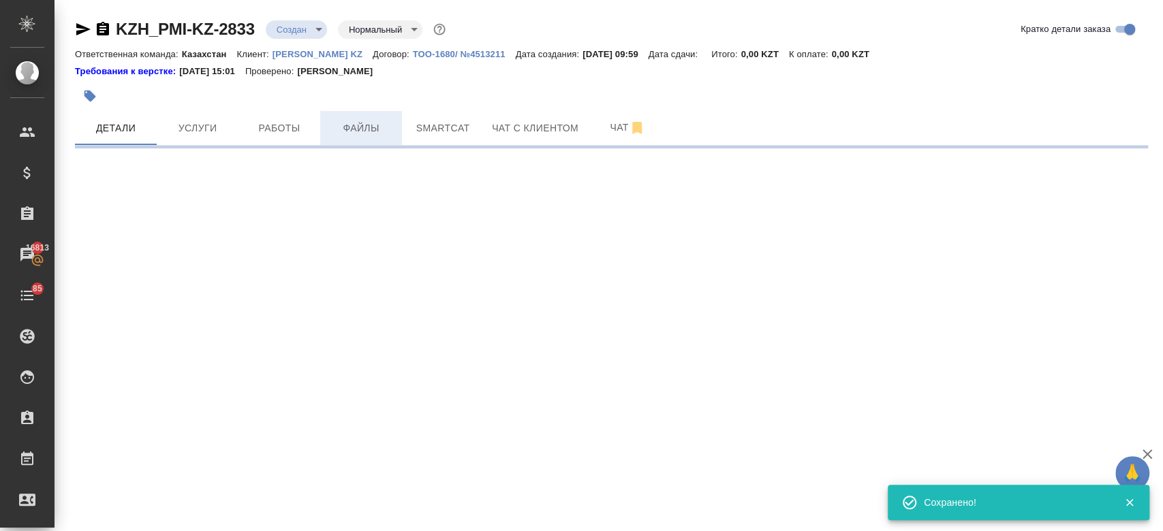
select select "RU"
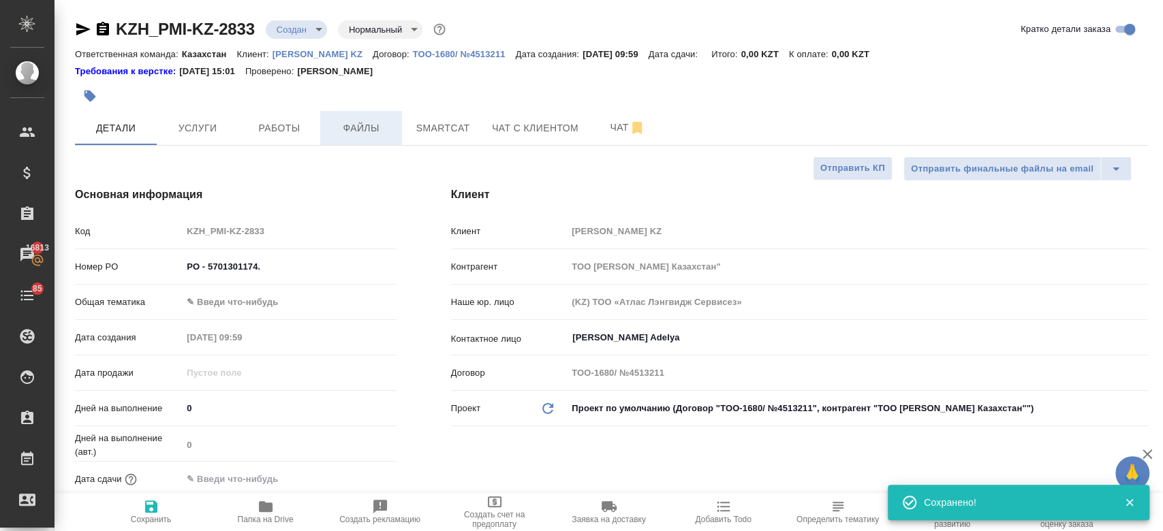
type textarea "x"
click at [366, 123] on span "Файлы" at bounding box center [360, 128] width 65 height 17
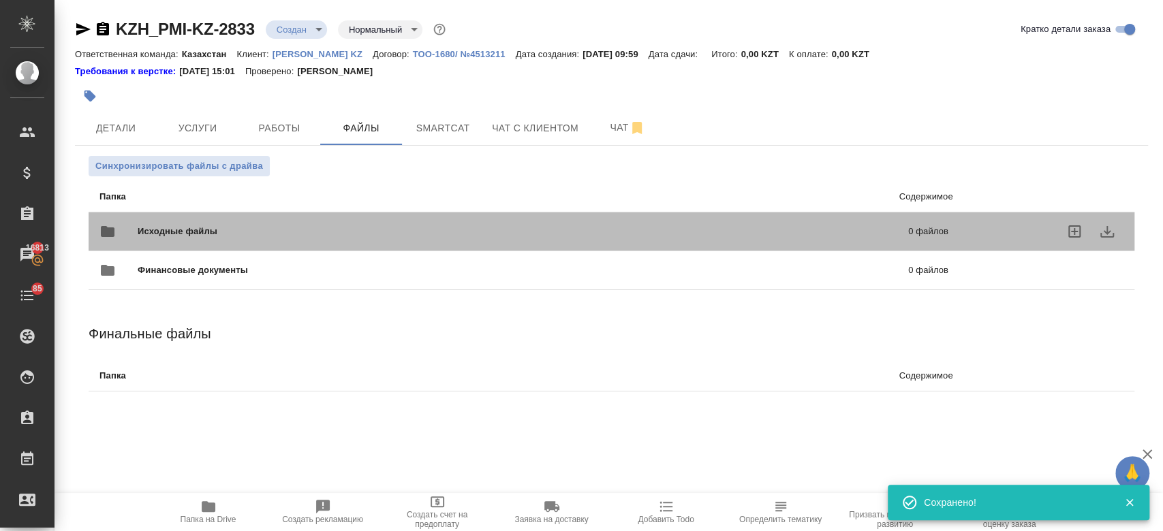
click at [259, 236] on span "Исходные файлы" at bounding box center [350, 232] width 425 height 14
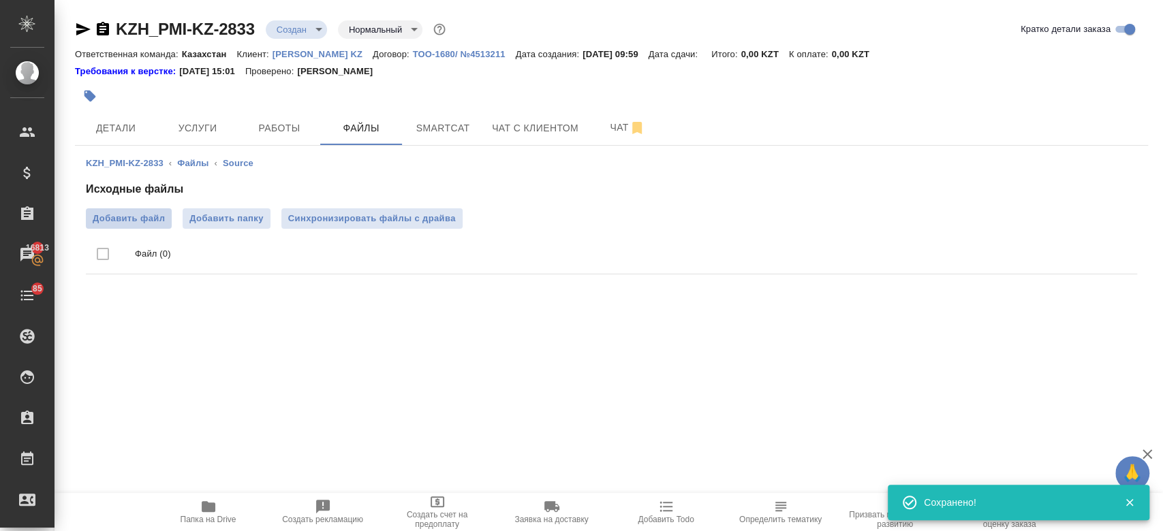
click at [112, 213] on span "Добавить файл" at bounding box center [129, 219] width 72 height 14
click at [0, 0] on input "Добавить файл" at bounding box center [0, 0] width 0 height 0
click at [280, 25] on body "🙏 .cls-1 fill:#fff; AWATERA Kosherbayeva Nazerke Клиенты Спецификации Заказы 16…" at bounding box center [581, 265] width 1163 height 531
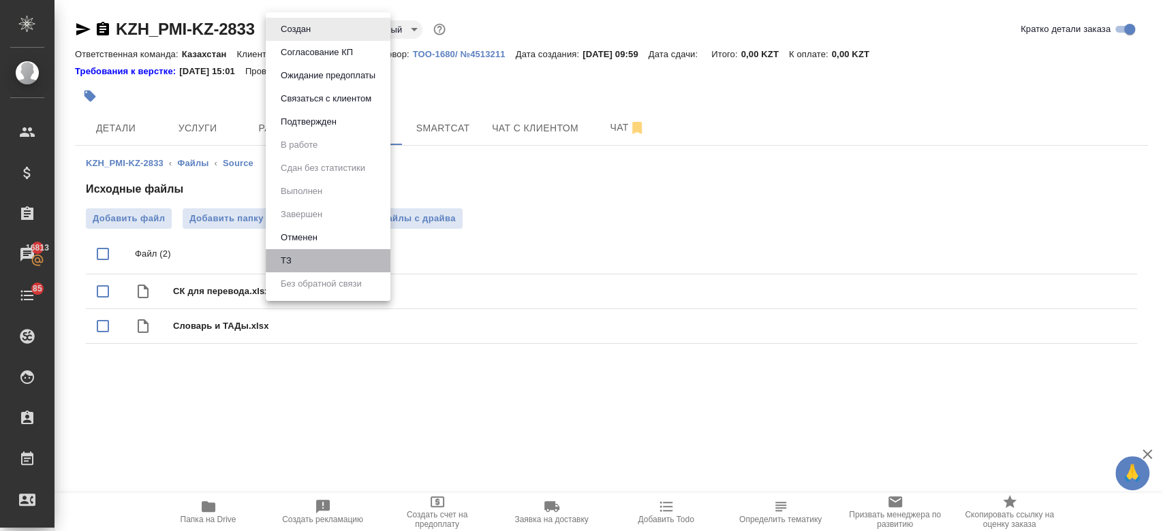
click at [309, 262] on li "ТЗ" at bounding box center [328, 260] width 125 height 23
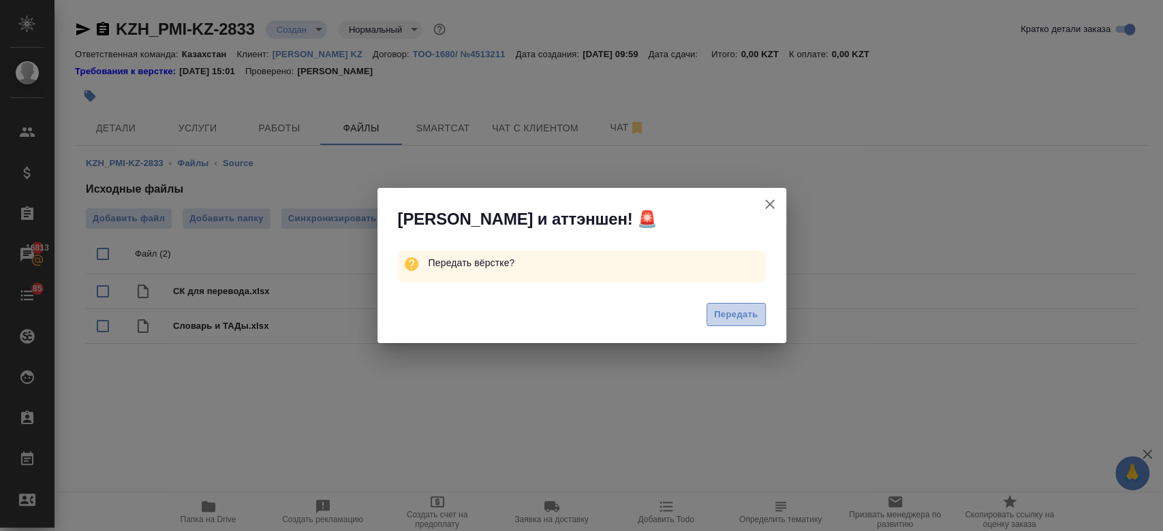
click at [734, 308] on span "Передать" at bounding box center [736, 315] width 44 height 16
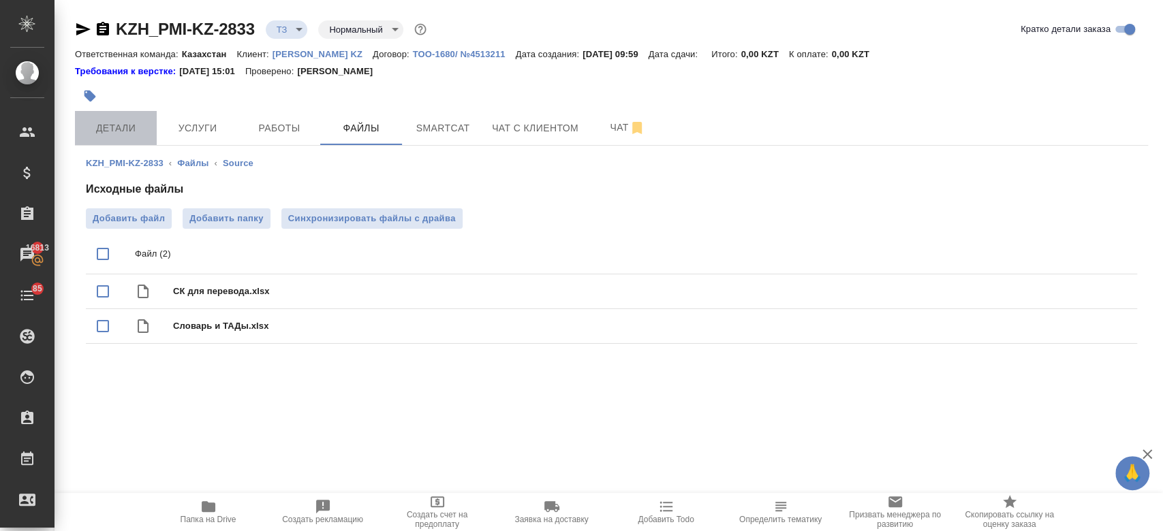
click at [132, 144] on button "Детали" at bounding box center [116, 128] width 82 height 34
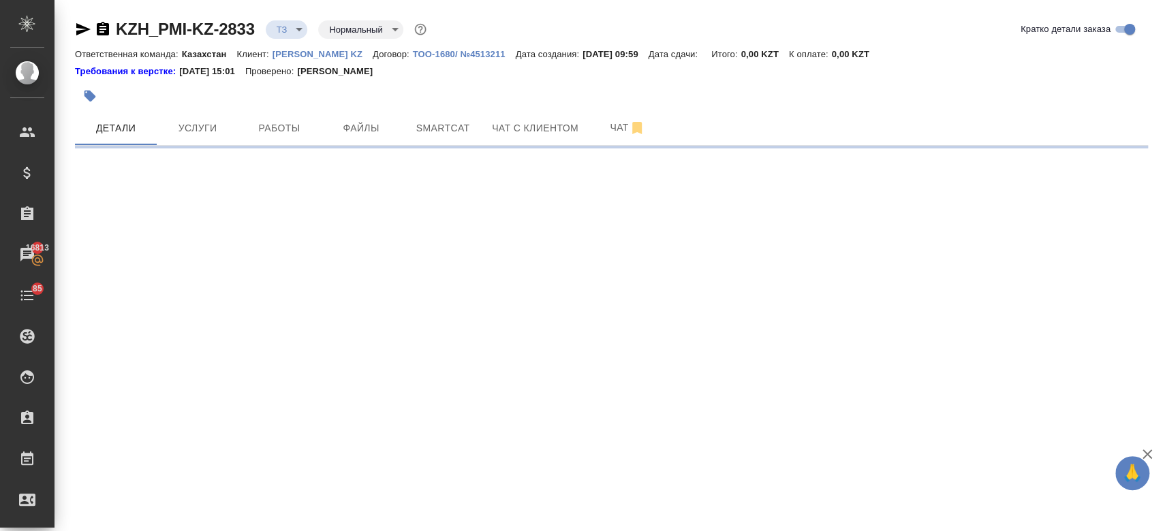
select select "RU"
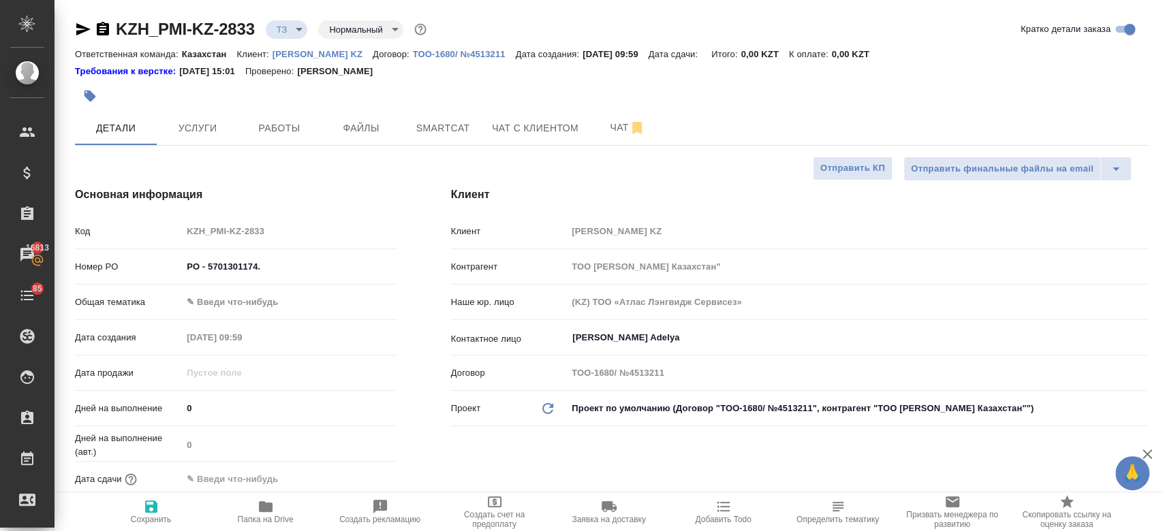
type textarea "x"
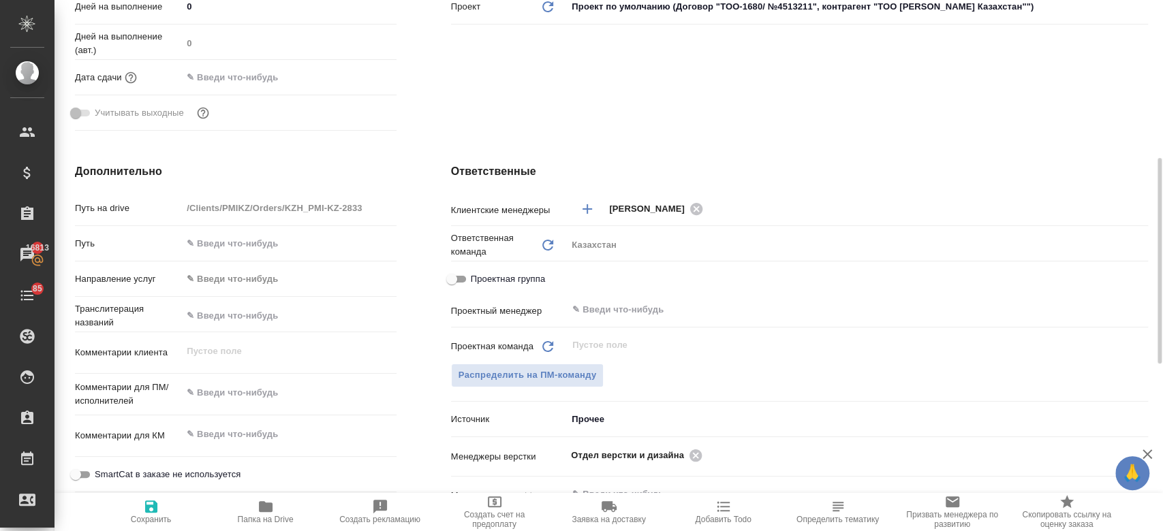
scroll to position [403, 0]
type textarea "x"
click at [219, 384] on textarea at bounding box center [289, 392] width 213 height 23
paste textarea "Нам необходимо перевести материалы на казахский язык."
type textarea "Нам необходимо перевести материалы на казахский язык."
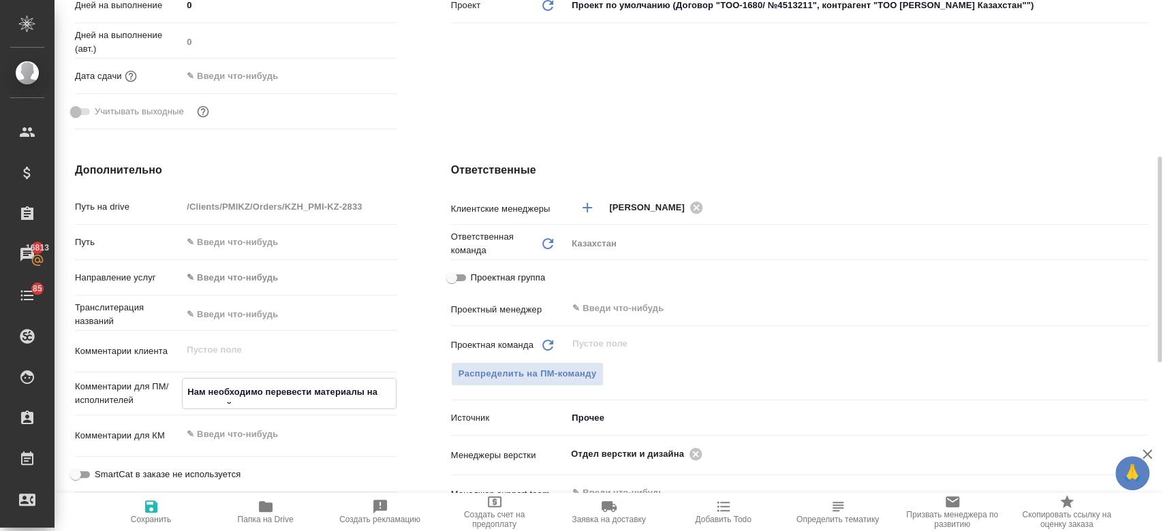
type textarea "x"
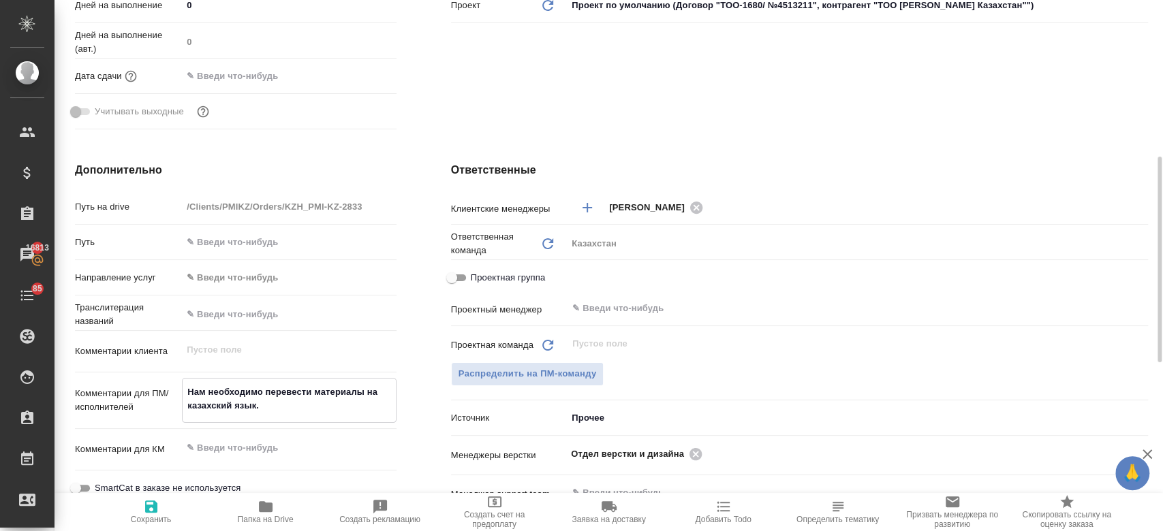
drag, startPoint x: 268, startPoint y: 393, endPoint x: 182, endPoint y: 391, distance: 85.9
click at [183, 391] on textarea "Нам необходимо перевести материалы на казахский язык." at bounding box center [289, 399] width 213 height 37
type textarea "еревести материалы на казахский язык."
type textarea "x"
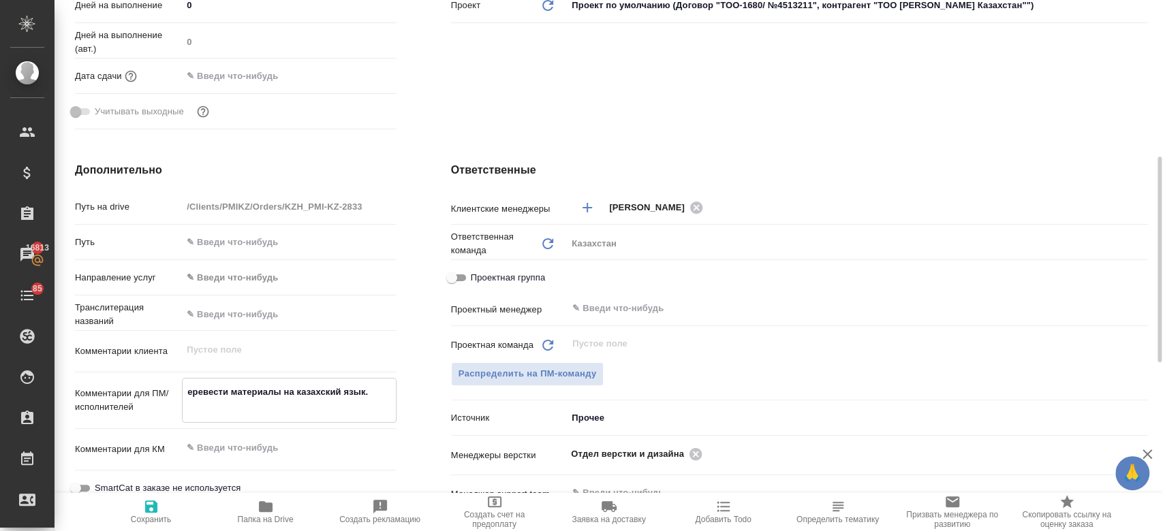
type textarea "x"
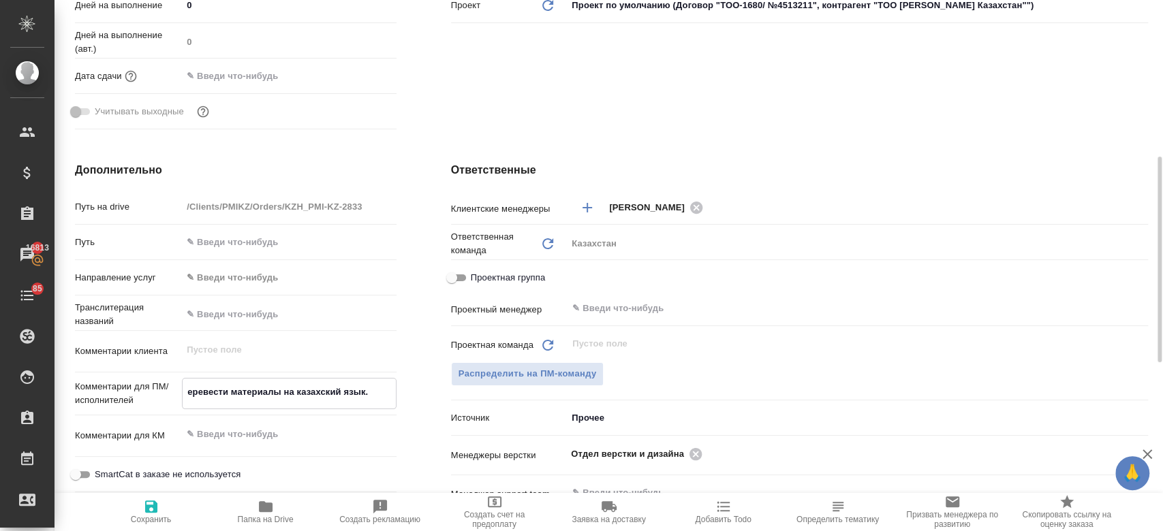
type textarea "gеревести материалы на казахский язык."
type textarea "x"
type textarea "еревести материалы на казахский язык."
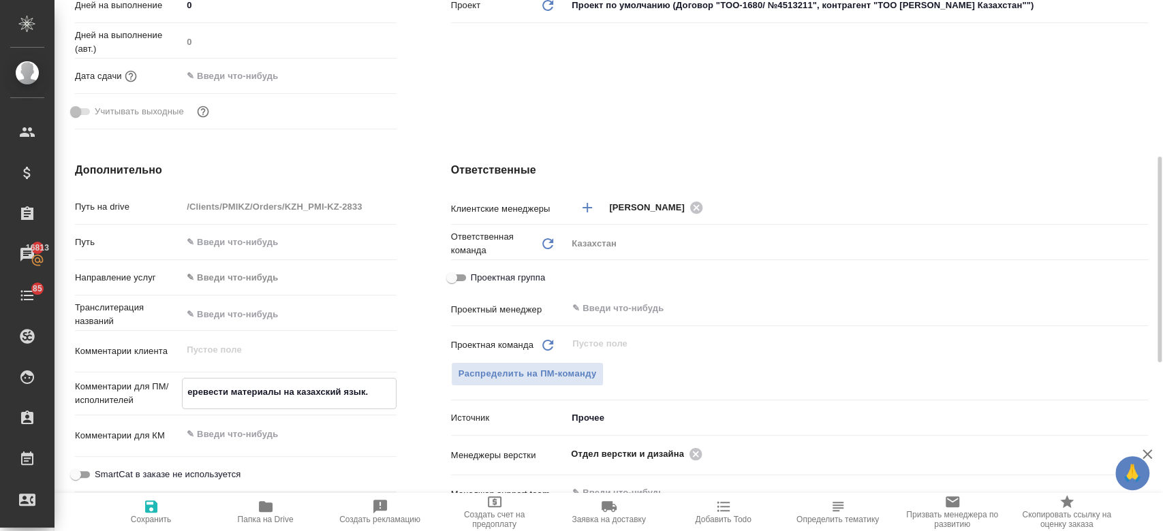
type textarea "x"
type textarea "перевести материалы на казахский язык."
type textarea "x"
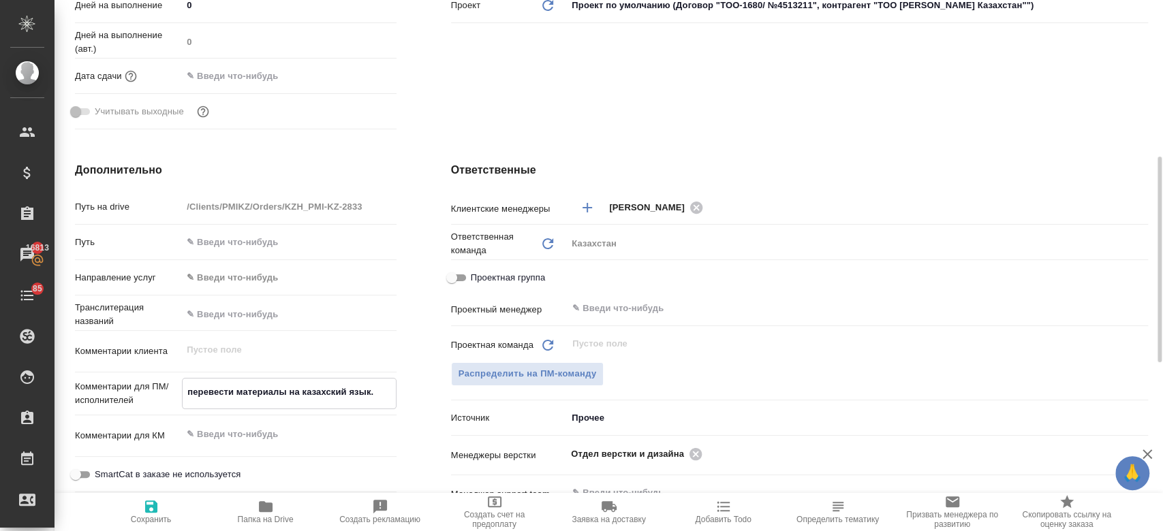
type textarea "x"
click at [379, 391] on textarea "перевести материалы на казахский язык." at bounding box center [289, 392] width 213 height 23
type textarea "перевести материалы на казахский язык."
type textarea "x"
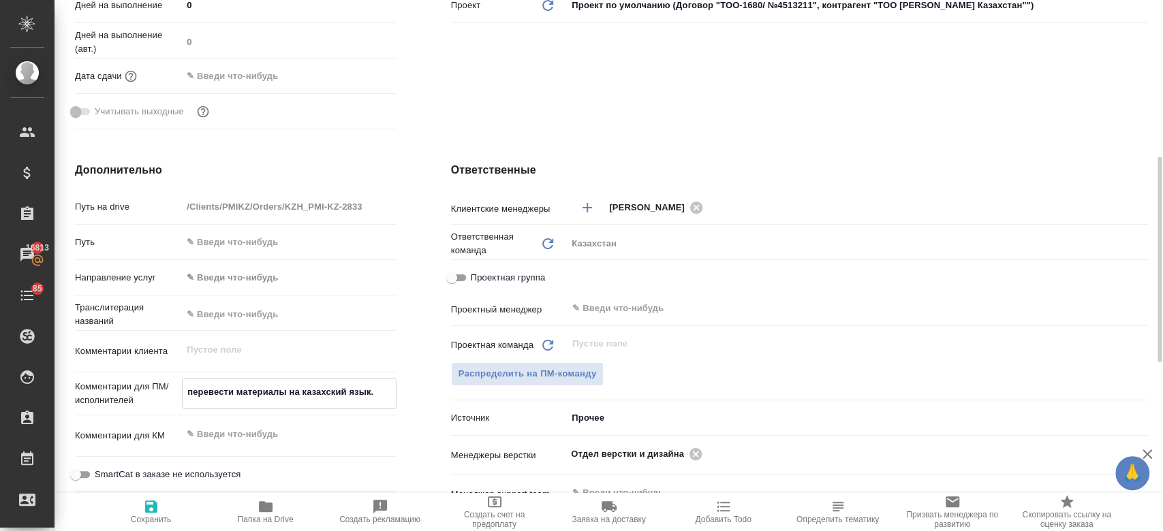
type textarea "x"
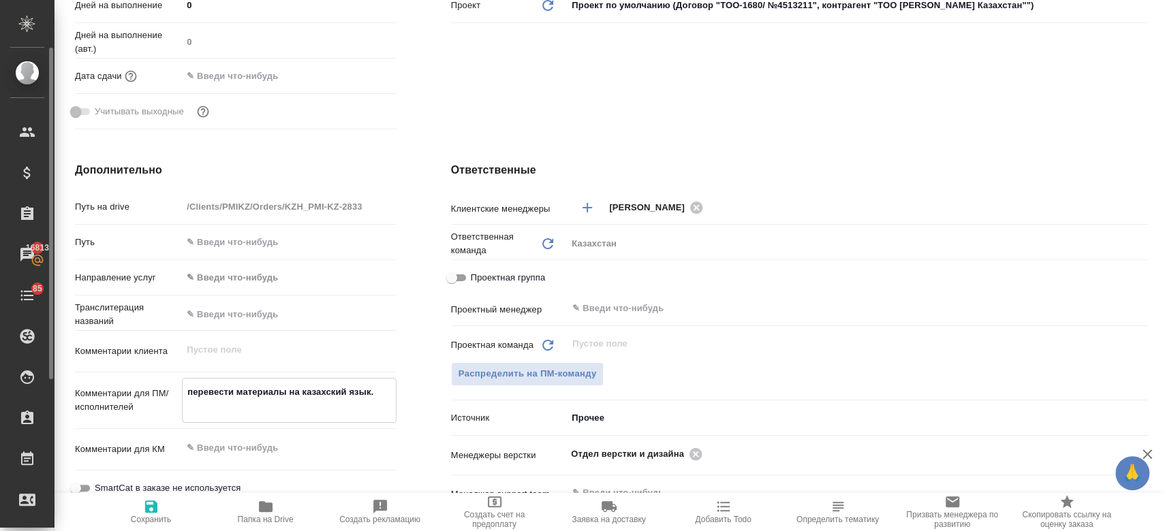
type textarea "x"
type textarea "перевести материалы на казахский язык."
type textarea "x"
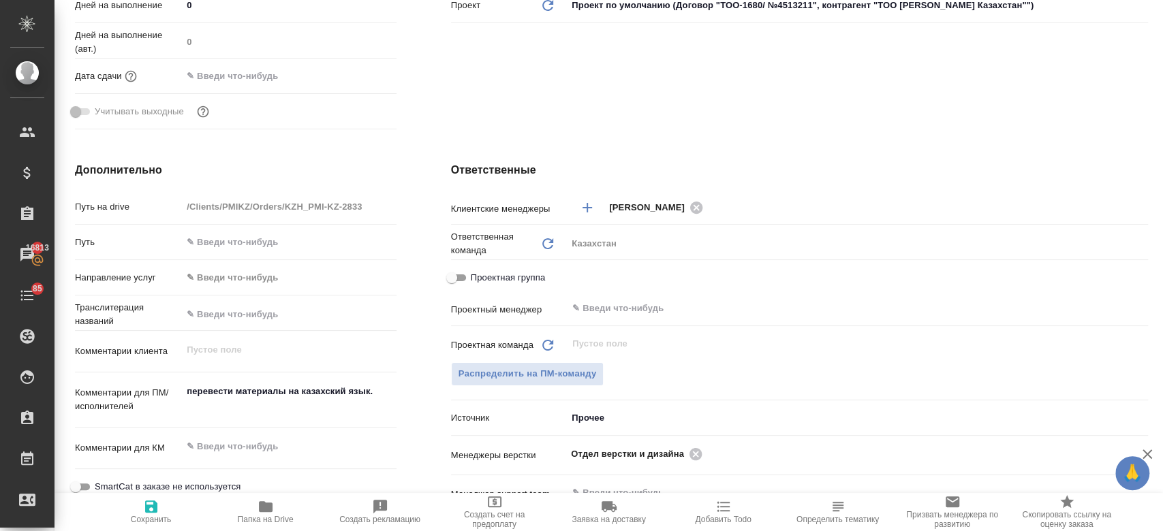
type textarea "x"
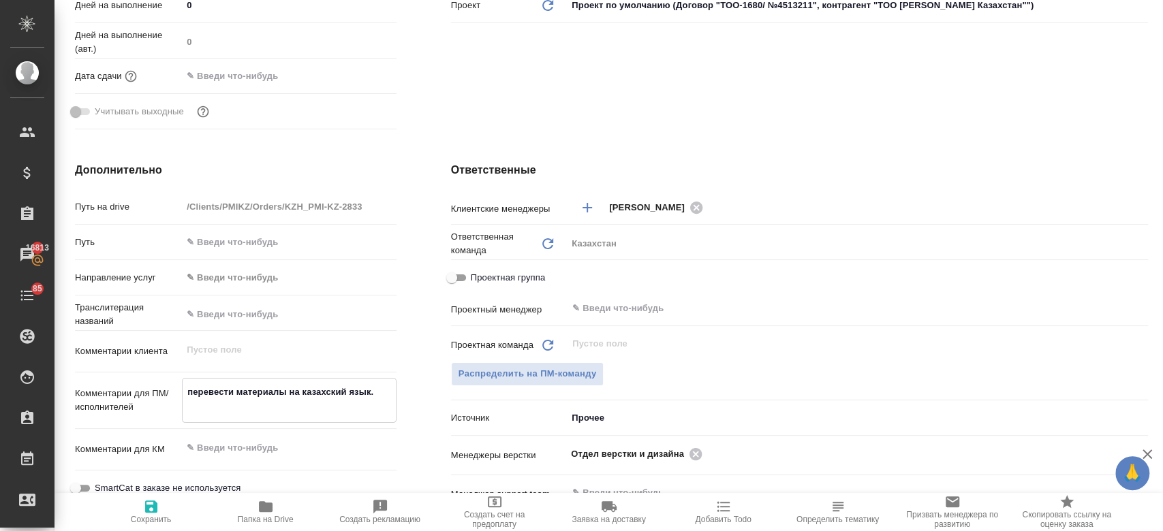
paste textarea "перед отправкой сделать вычитку."
type textarea "перевести материалы на казахский язык. перед отправкой сделать вычитку."
type textarea "x"
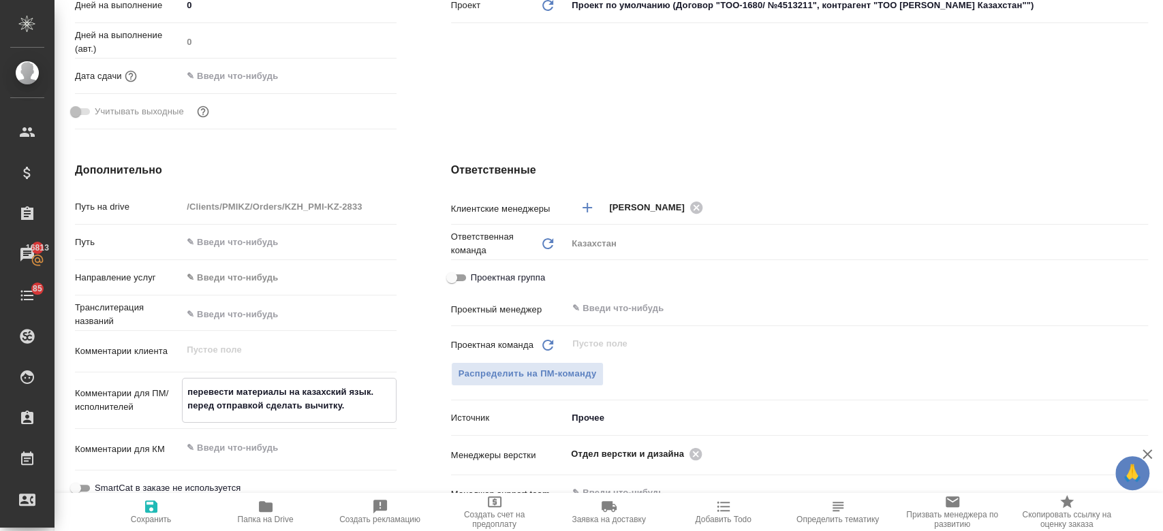
type textarea "перевести материалы на казахский язык. перед отправкой сделать вычитку."
type textarea "x"
click at [148, 507] on icon "button" at bounding box center [151, 507] width 12 height 12
type textarea "x"
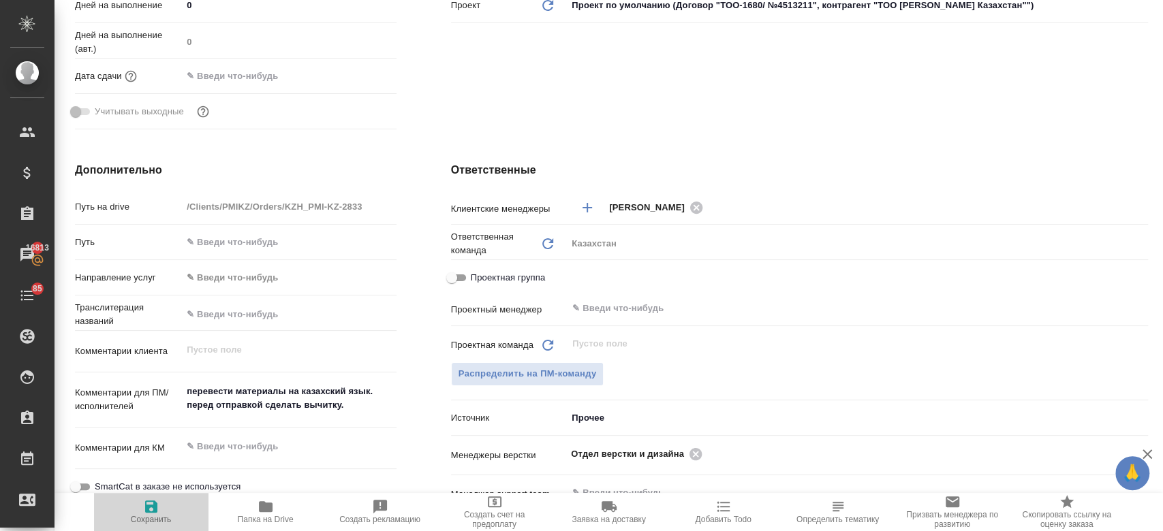
type textarea "x"
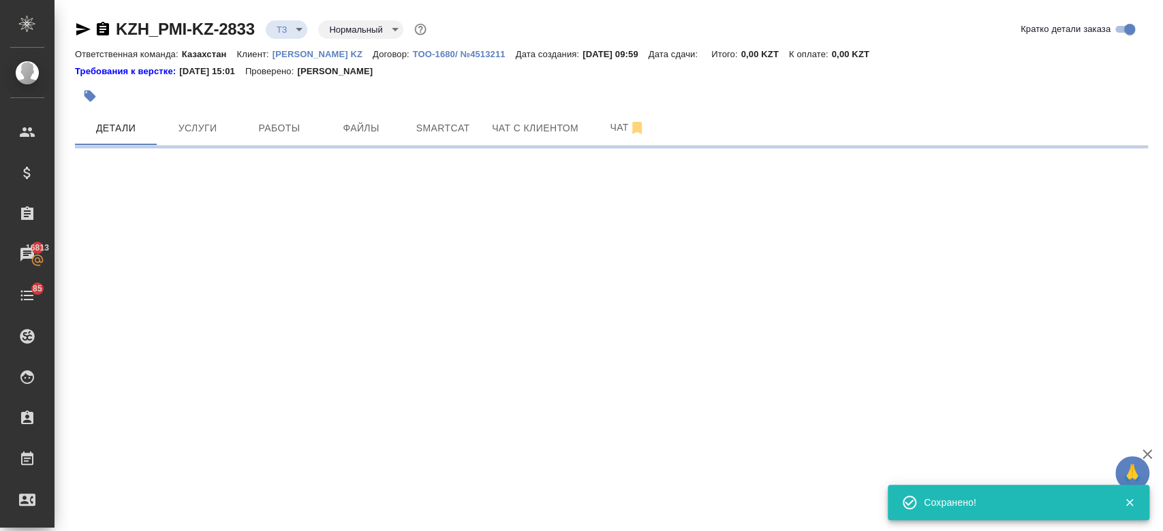
scroll to position [0, 0]
select select "RU"
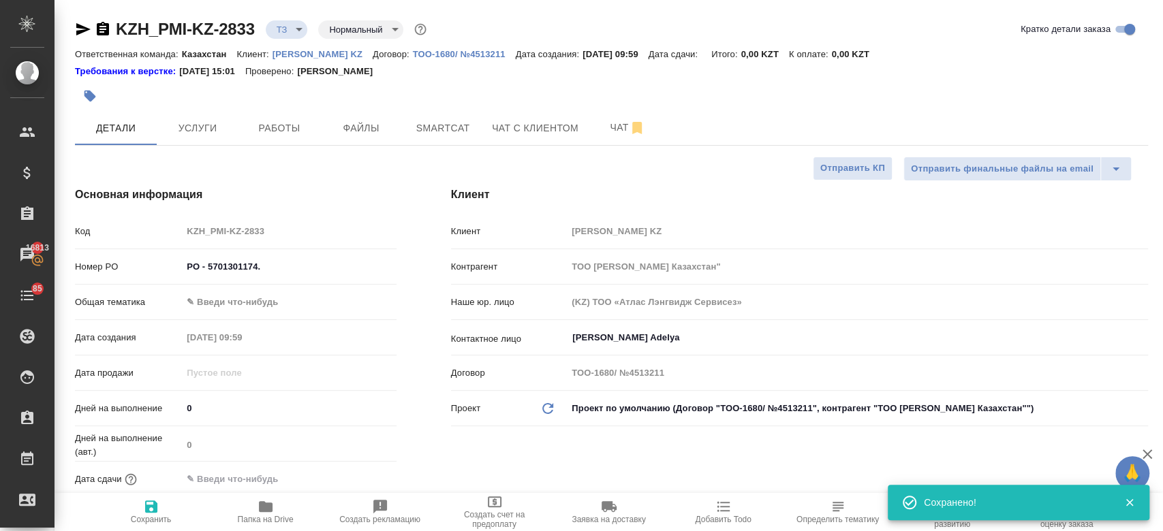
type textarea "x"
click at [198, 128] on span "Услуги" at bounding box center [197, 128] width 65 height 17
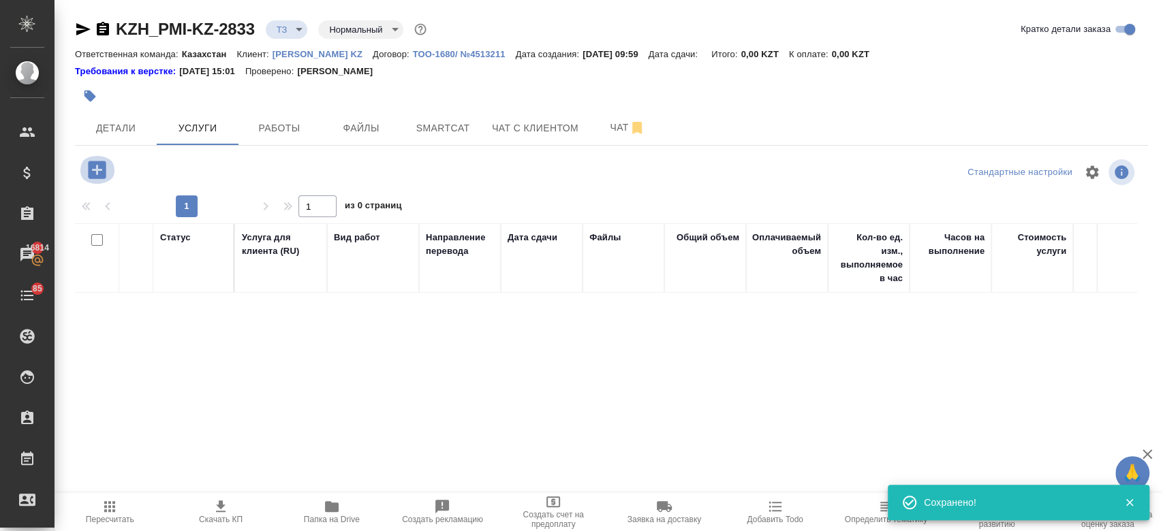
click at [98, 168] on icon "button" at bounding box center [97, 170] width 18 height 18
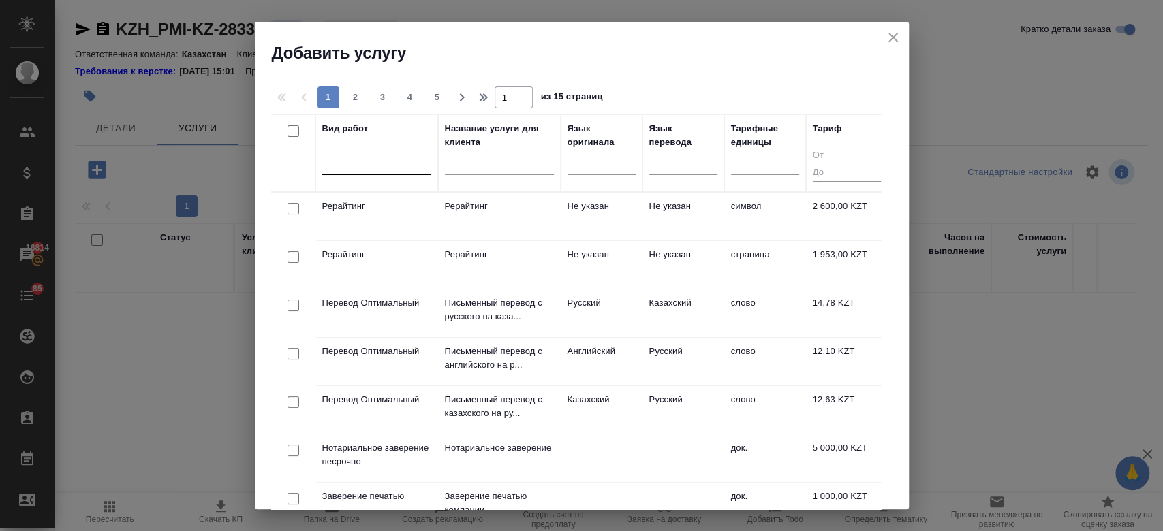
click at [377, 170] on div at bounding box center [376, 161] width 109 height 20
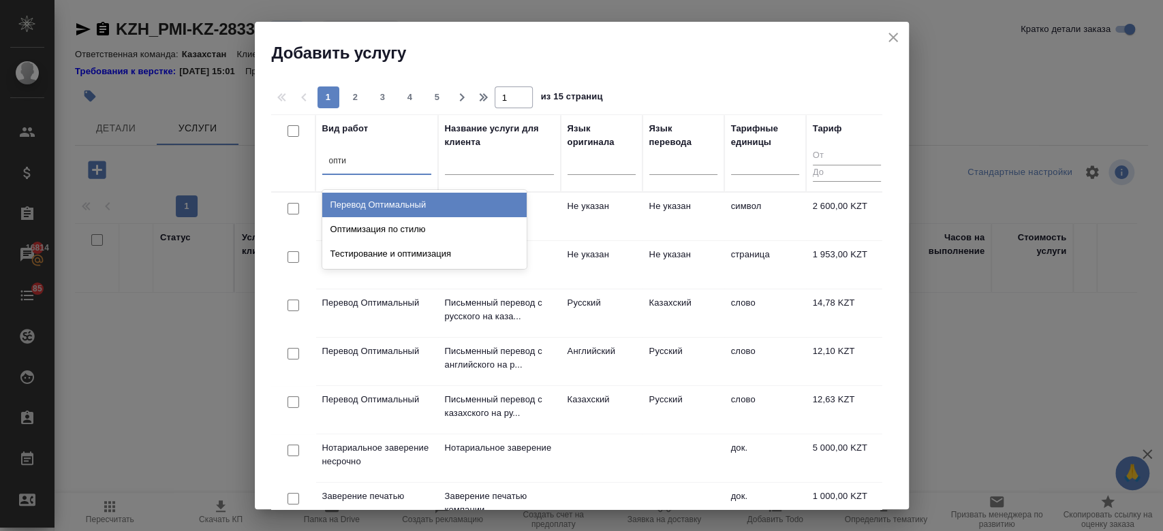
type input "оптим"
click at [370, 204] on div "Перевод Оптимальный" at bounding box center [424, 205] width 204 height 25
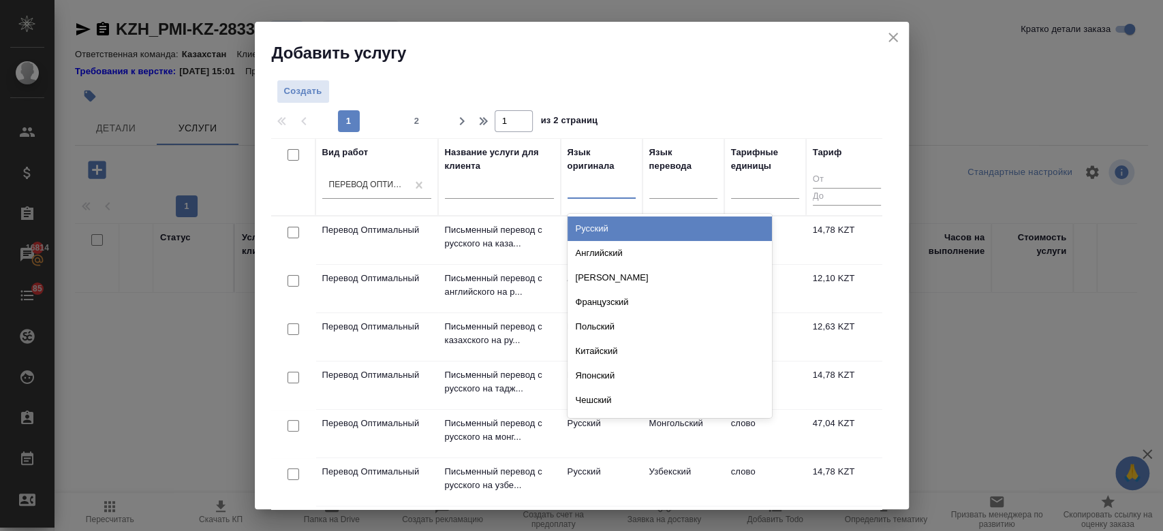
click at [588, 187] on div at bounding box center [602, 185] width 68 height 20
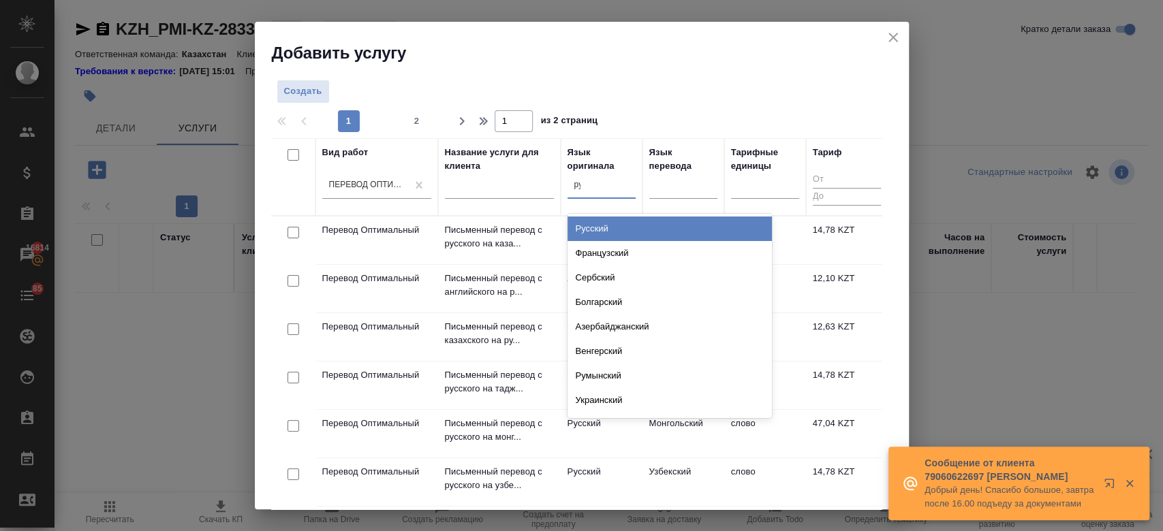
type input "рус"
click at [606, 224] on div "Русский" at bounding box center [670, 229] width 204 height 25
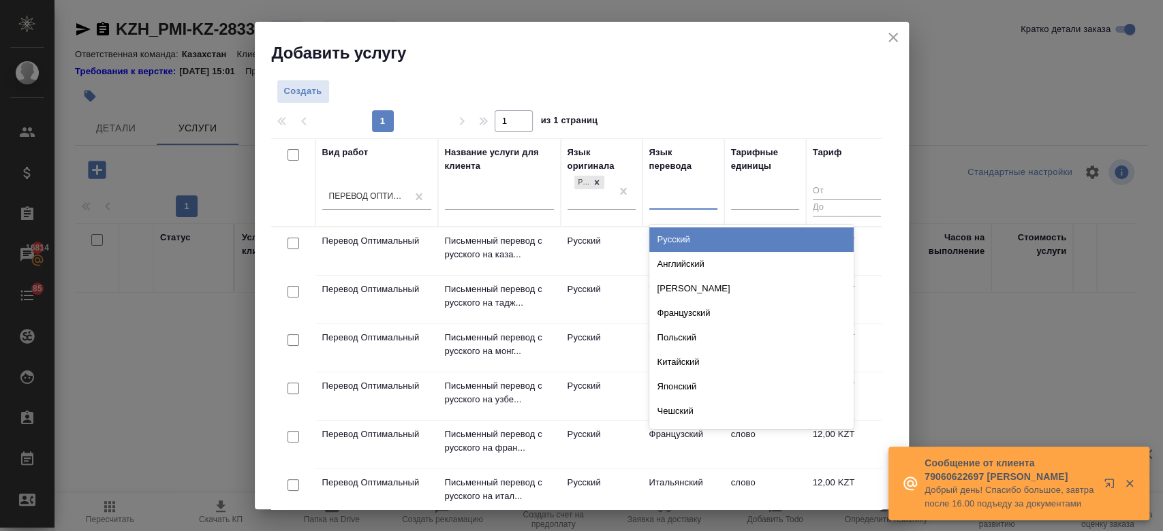
click at [668, 191] on div at bounding box center [683, 197] width 68 height 20
type input "каза"
click at [675, 237] on div "Казахский" at bounding box center [751, 240] width 204 height 25
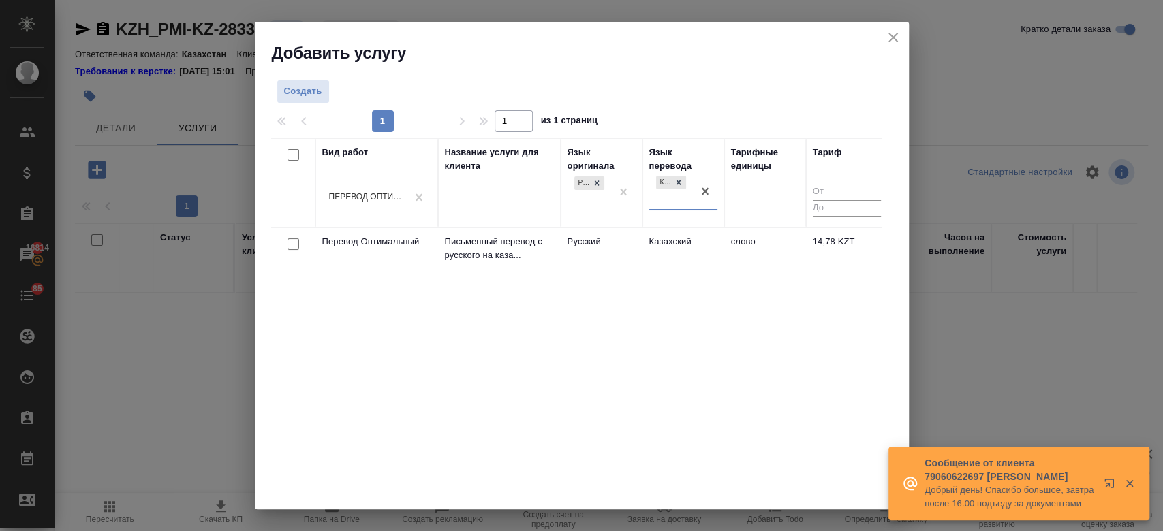
click at [617, 250] on td "Русский" at bounding box center [602, 252] width 82 height 48
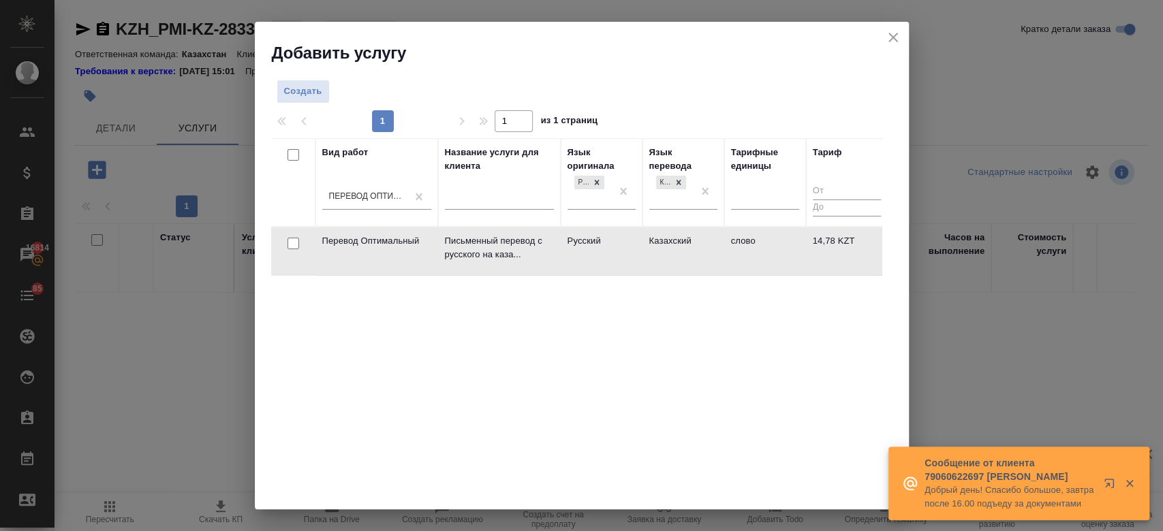
click at [617, 250] on td "Русский" at bounding box center [602, 252] width 82 height 48
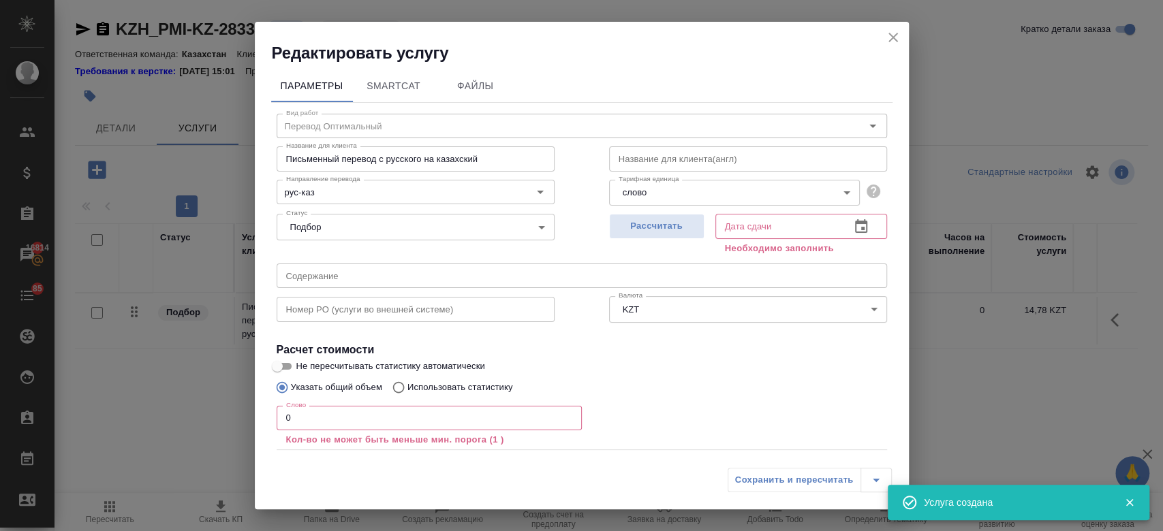
scroll to position [75, 0]
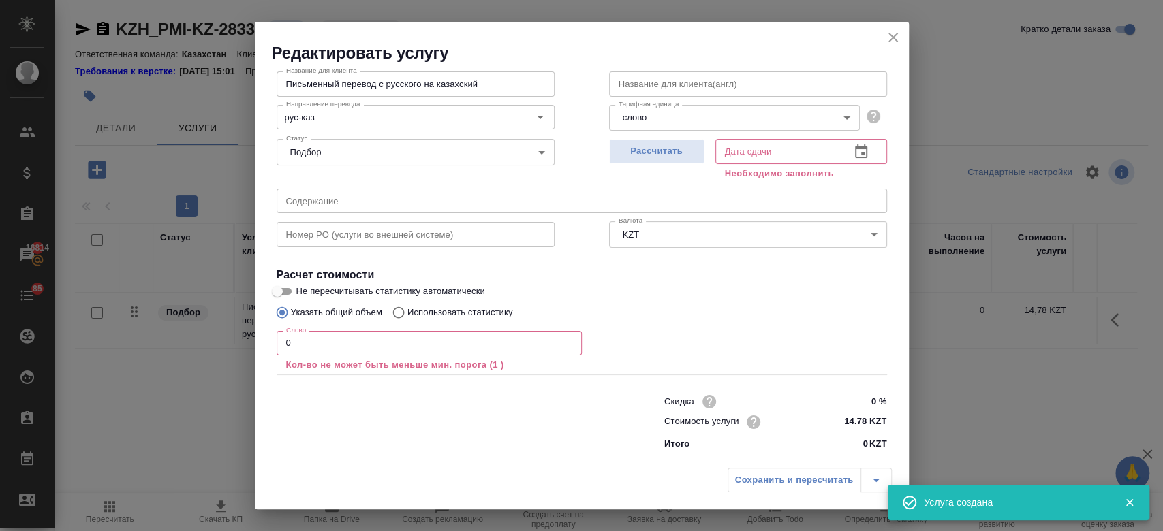
click at [891, 35] on icon "close" at bounding box center [894, 38] width 10 height 10
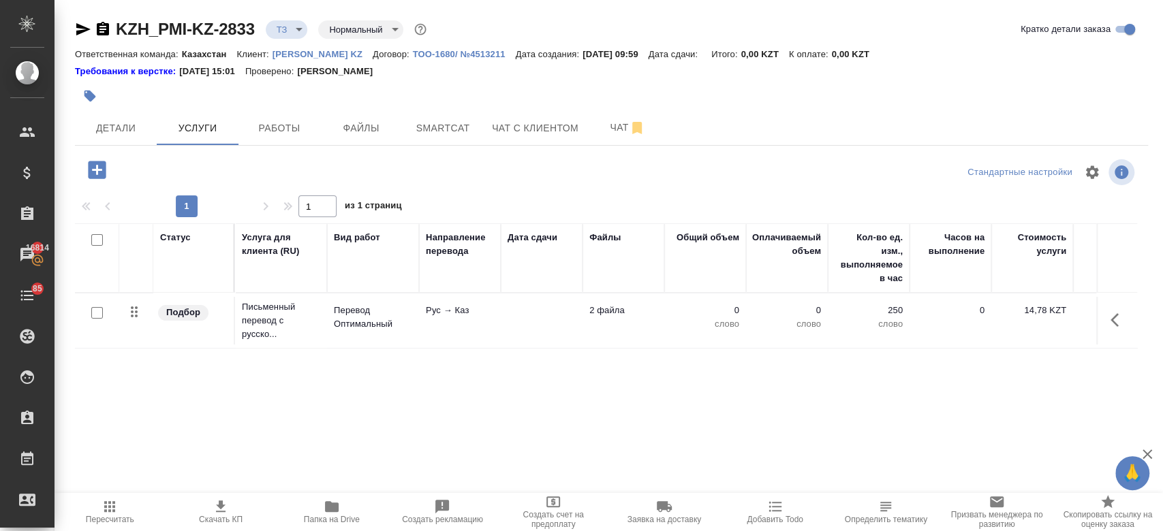
click at [99, 315] on input "checkbox" at bounding box center [97, 313] width 12 height 12
checkbox input "true"
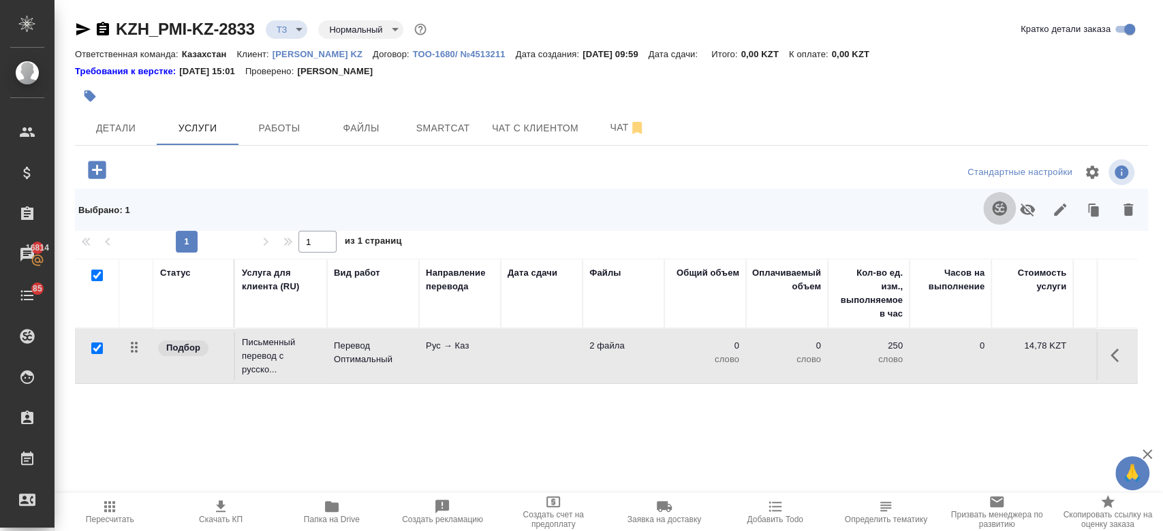
click at [991, 200] on icon "button" at bounding box center [999, 208] width 16 height 16
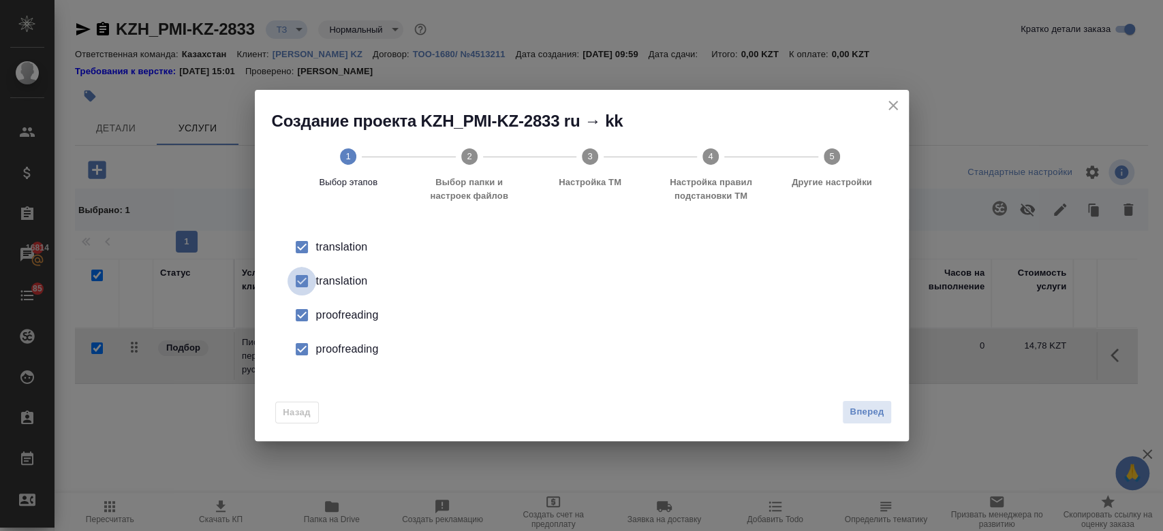
click at [300, 284] on input "checkbox" at bounding box center [302, 281] width 29 height 29
click at [303, 314] on input "checkbox" at bounding box center [302, 315] width 29 height 29
click at [303, 348] on input "checkbox" at bounding box center [302, 349] width 29 height 29
click at [875, 420] on span "Вперед" at bounding box center [867, 413] width 34 height 16
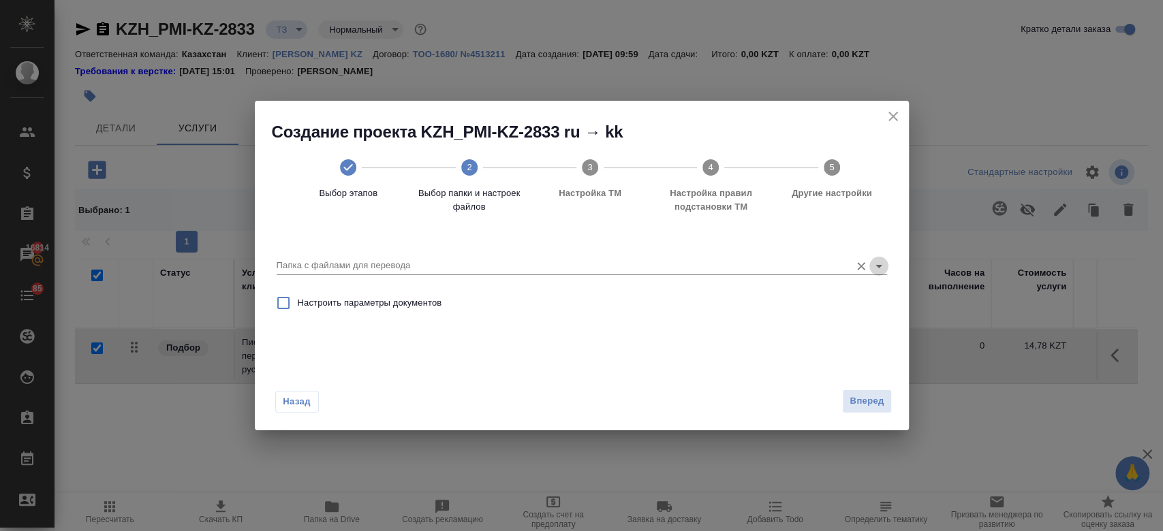
click at [873, 271] on icon "Open" at bounding box center [879, 266] width 16 height 16
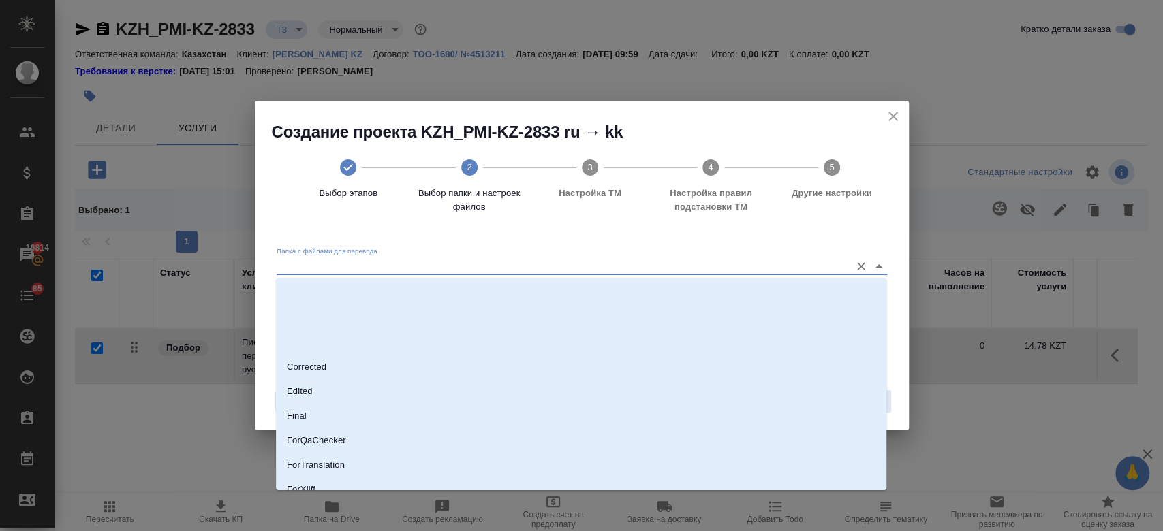
scroll to position [110, 0]
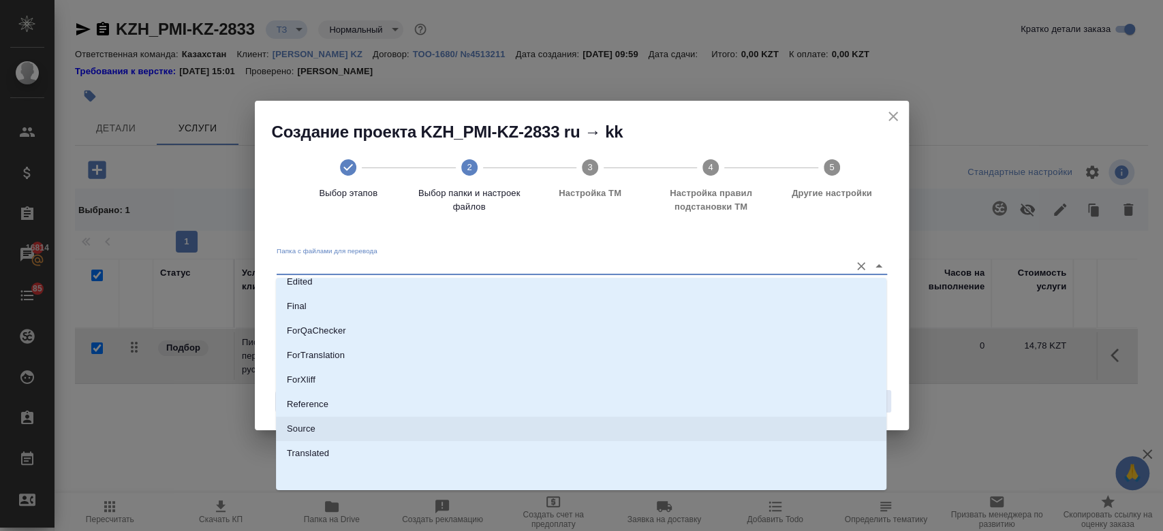
click at [525, 422] on li "Source" at bounding box center [581, 429] width 611 height 25
type input "Source"
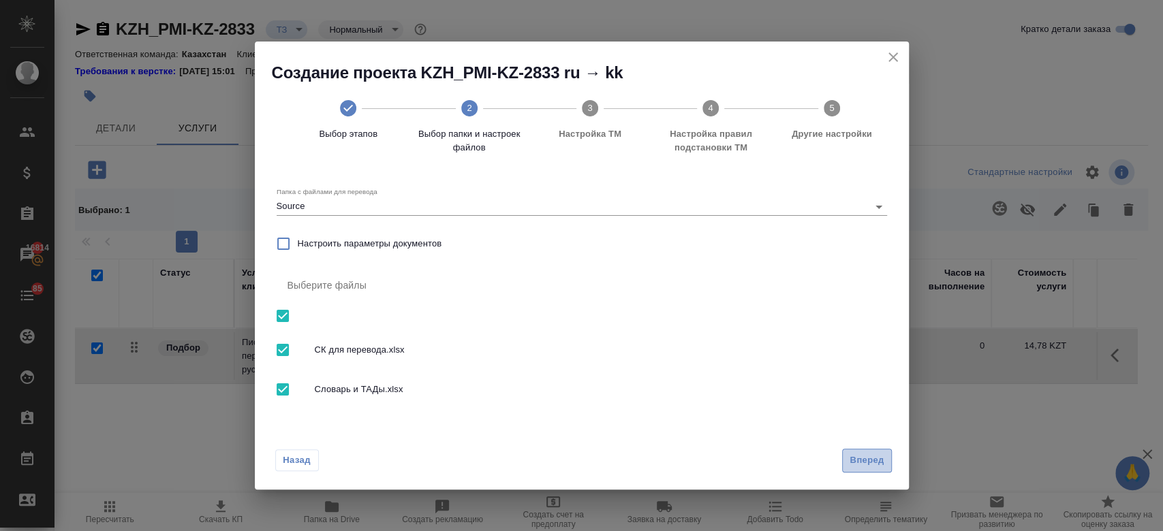
click at [851, 454] on span "Вперед" at bounding box center [867, 461] width 34 height 16
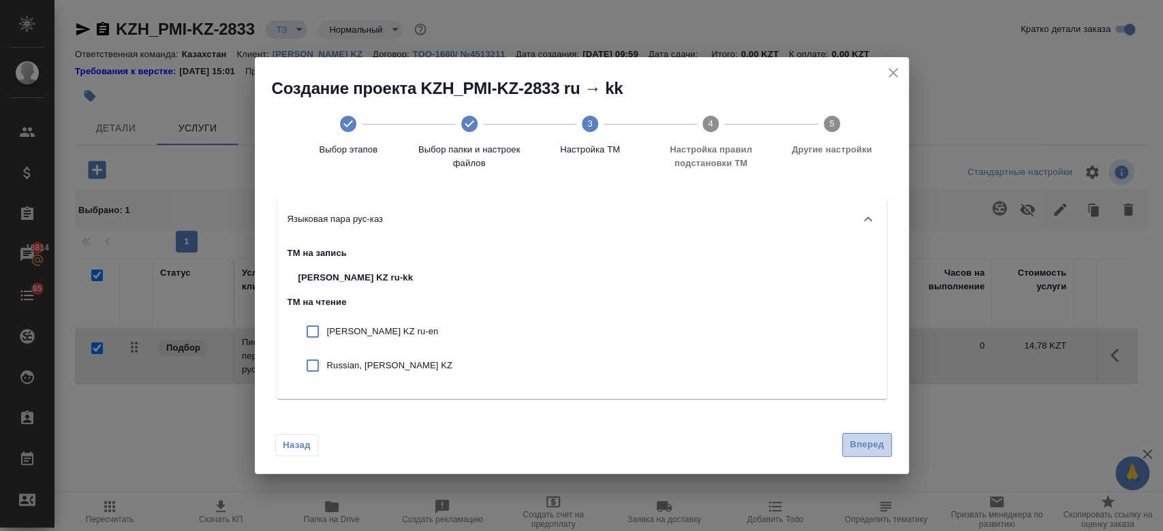
click at [863, 438] on span "Вперед" at bounding box center [867, 445] width 34 height 16
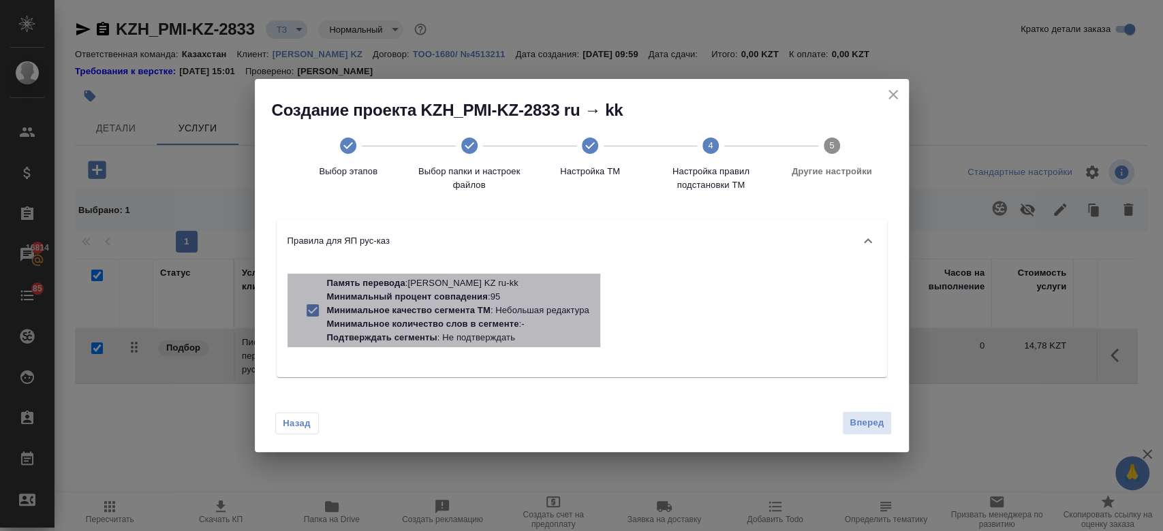
click at [521, 316] on p "Минимальное качество сегмента ТМ : Небольшая редактура" at bounding box center [458, 311] width 262 height 14
checkbox input "false"
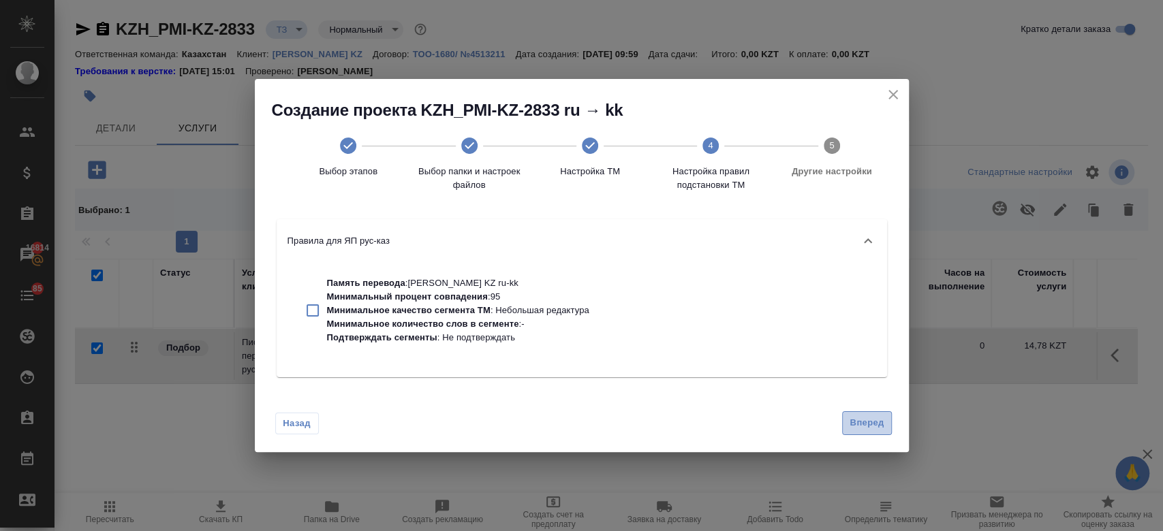
click at [887, 427] on button "Вперед" at bounding box center [866, 424] width 49 height 24
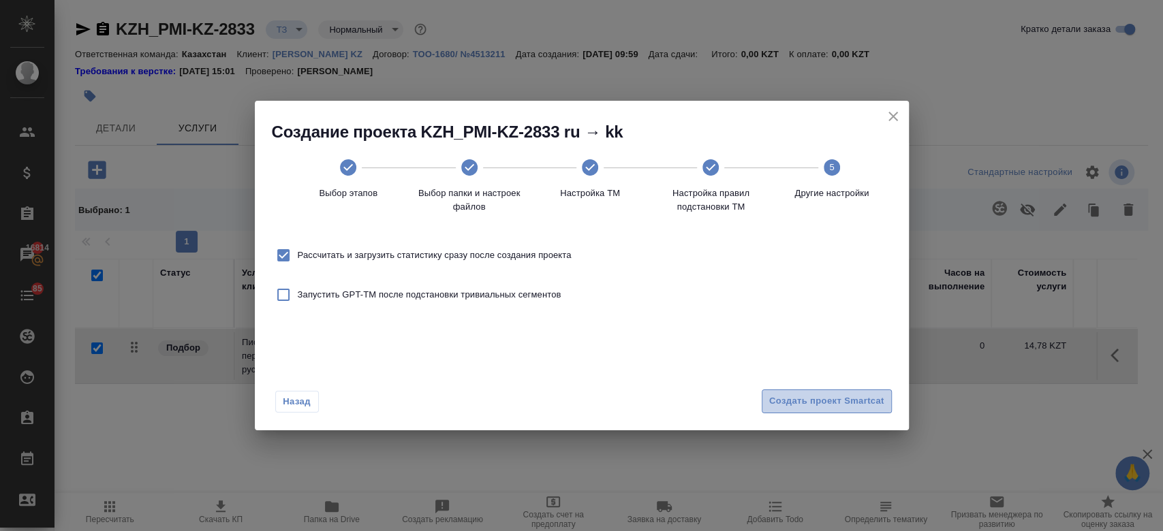
click at [828, 408] on span "Создать проект Smartcat" at bounding box center [826, 402] width 115 height 16
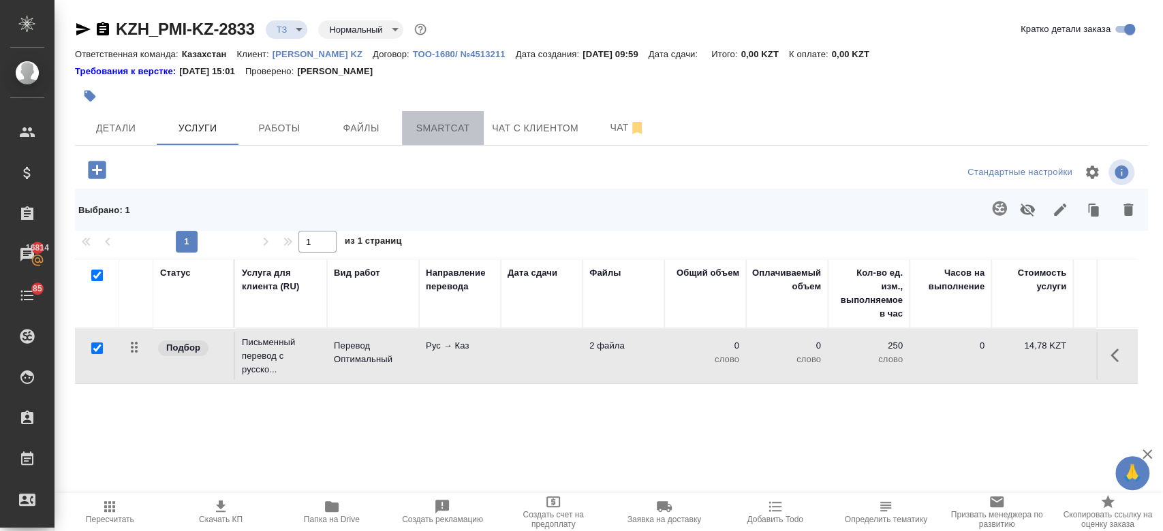
click at [429, 128] on span "Smartcat" at bounding box center [442, 128] width 65 height 17
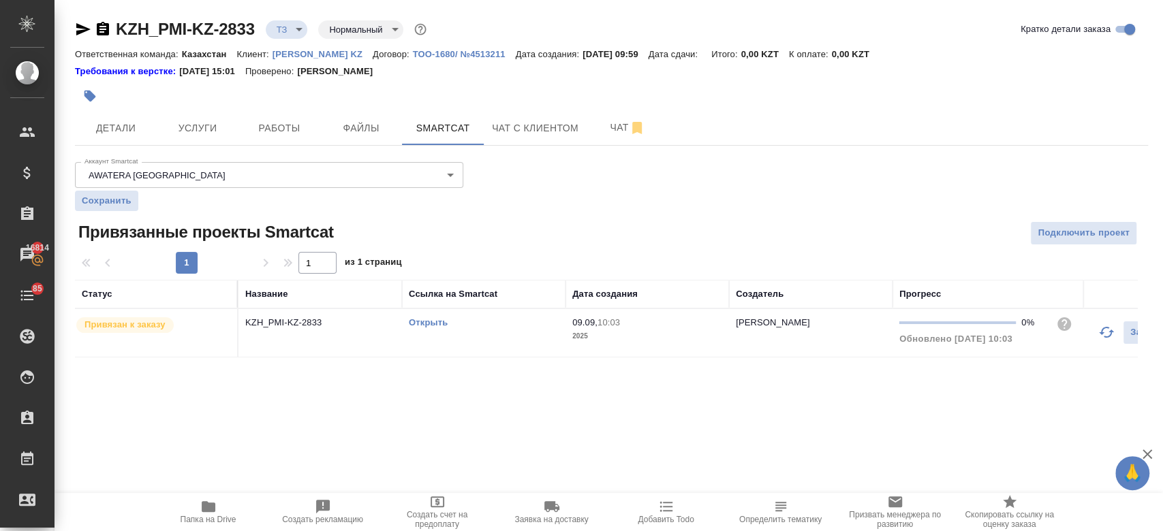
click at [416, 318] on link "Открыть" at bounding box center [428, 323] width 39 height 10
click at [209, 499] on icon "button" at bounding box center [208, 507] width 16 height 16
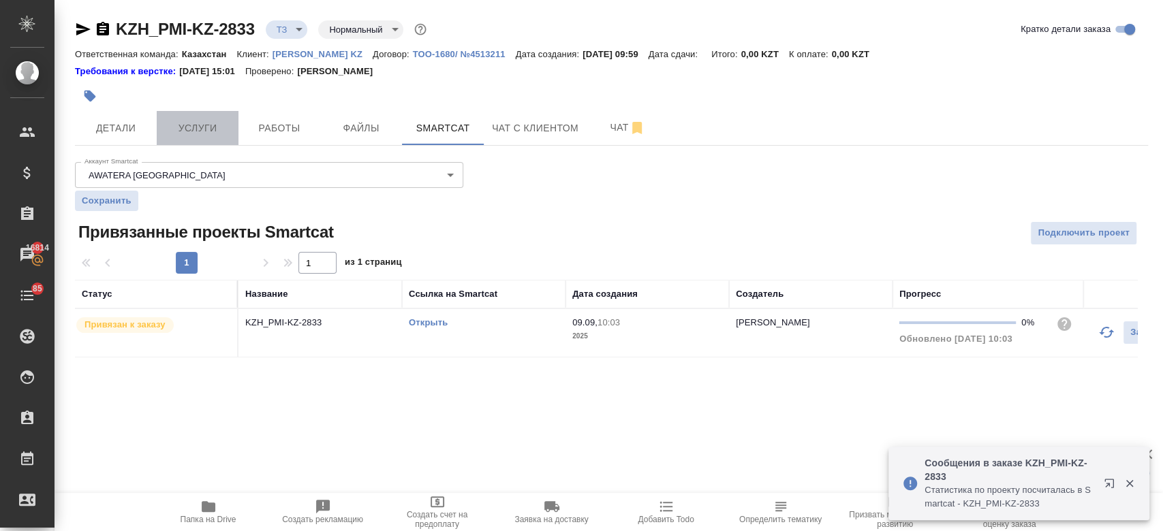
click at [201, 130] on span "Услуги" at bounding box center [197, 128] width 65 height 17
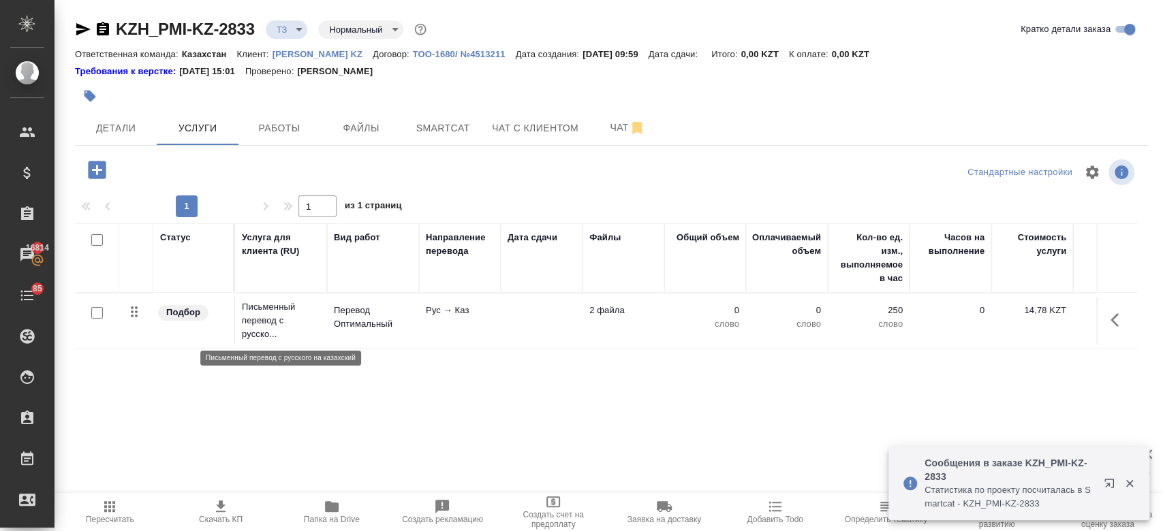
click at [251, 318] on p "Письменный перевод с русско..." at bounding box center [281, 320] width 78 height 41
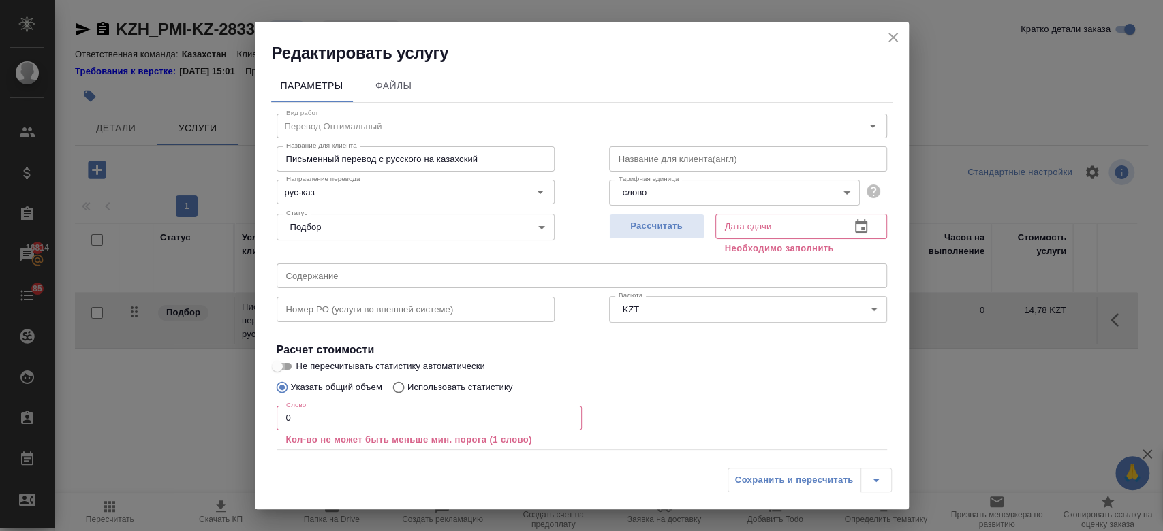
click at [285, 364] on input "Не пересчитывать статистику автоматически" at bounding box center [277, 366] width 49 height 16
checkbox input "true"
click at [310, 420] on input "0" at bounding box center [429, 418] width 305 height 25
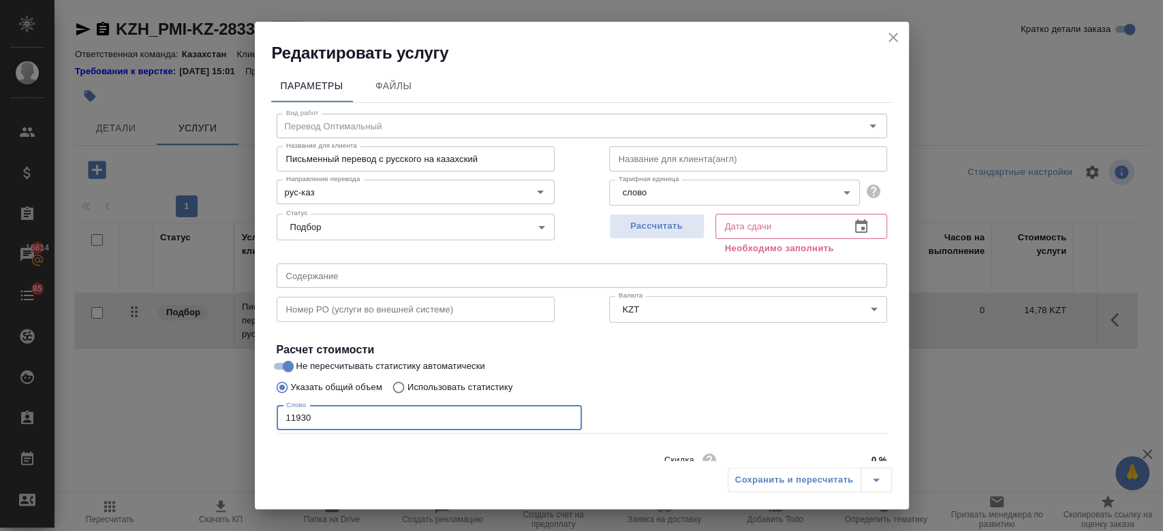
type input "11930"
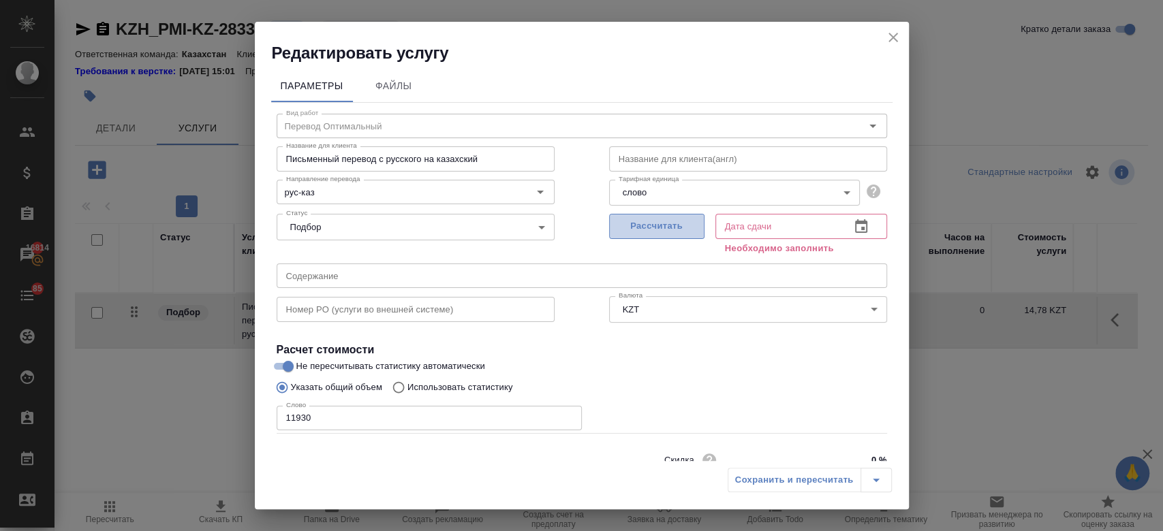
click at [652, 237] on button "Рассчитать" at bounding box center [656, 226] width 95 height 25
type input "16.09.2025 17:47"
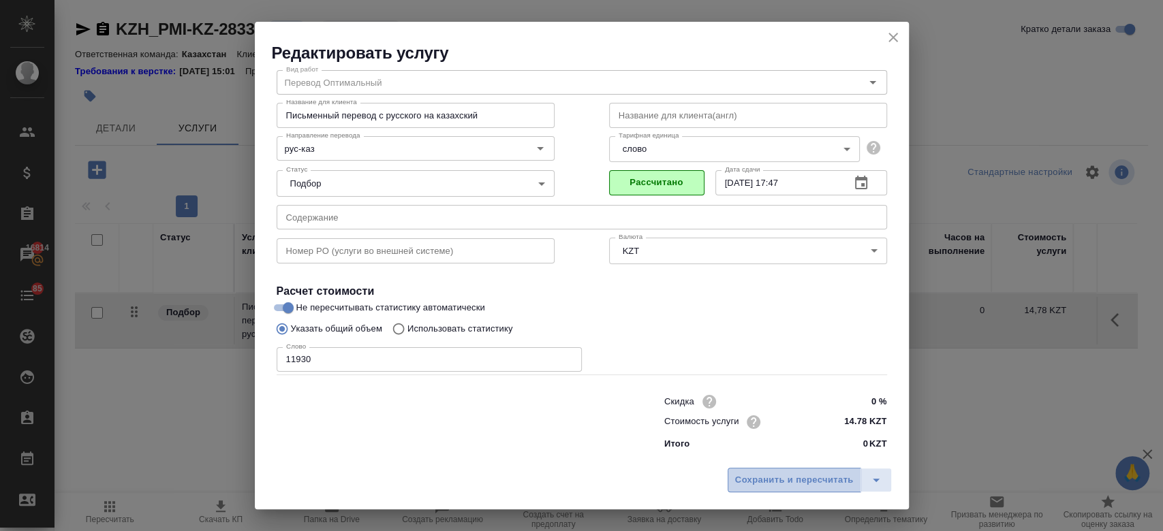
click at [797, 487] on span "Сохранить и пересчитать" at bounding box center [794, 481] width 119 height 16
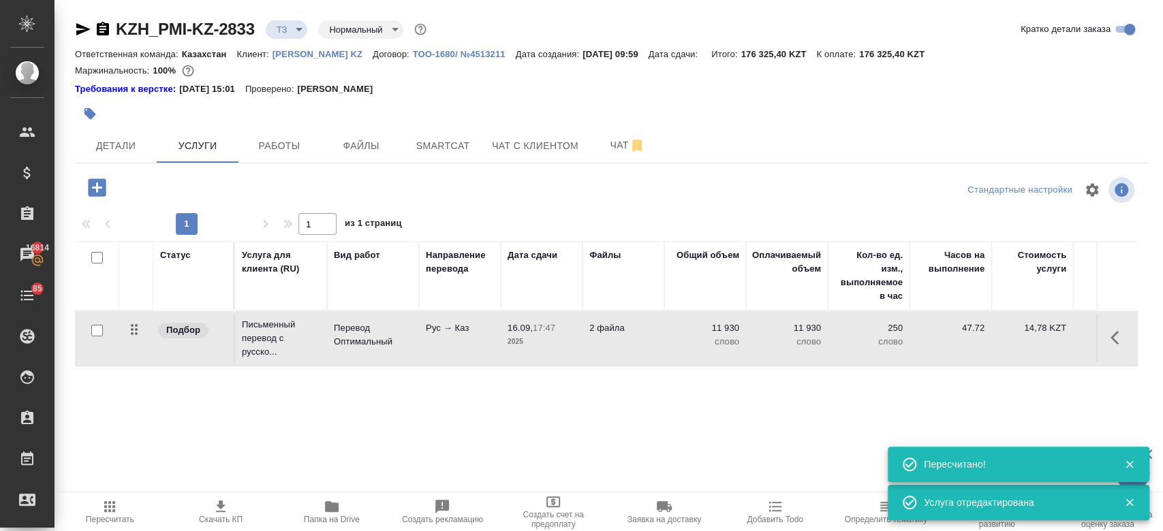
click at [526, 101] on div at bounding box center [432, 114] width 715 height 30
click at [605, 152] on span "Чат" at bounding box center [627, 145] width 65 height 17
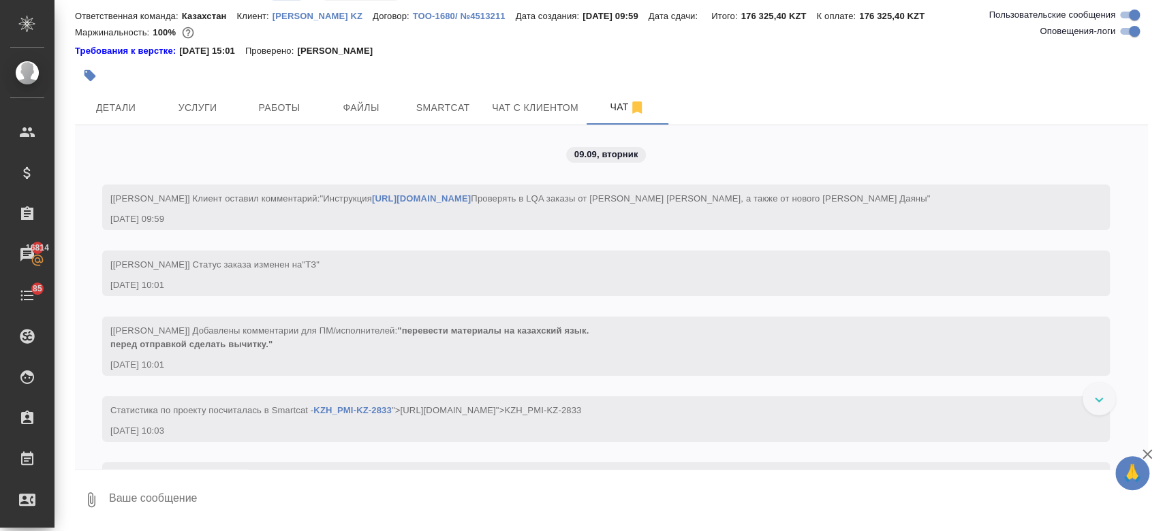
scroll to position [72, 0]
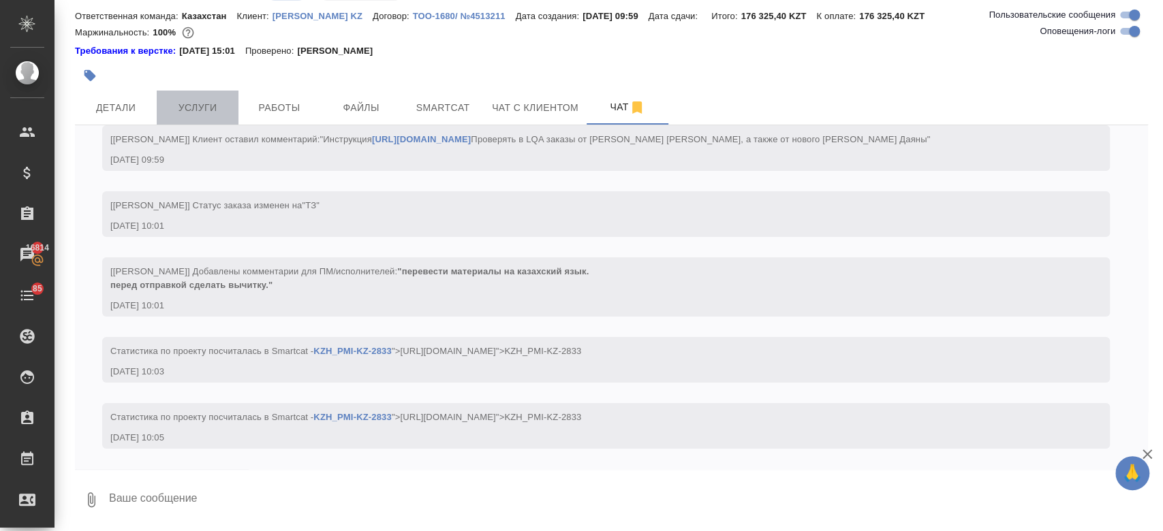
click at [207, 101] on span "Услуги" at bounding box center [197, 107] width 65 height 17
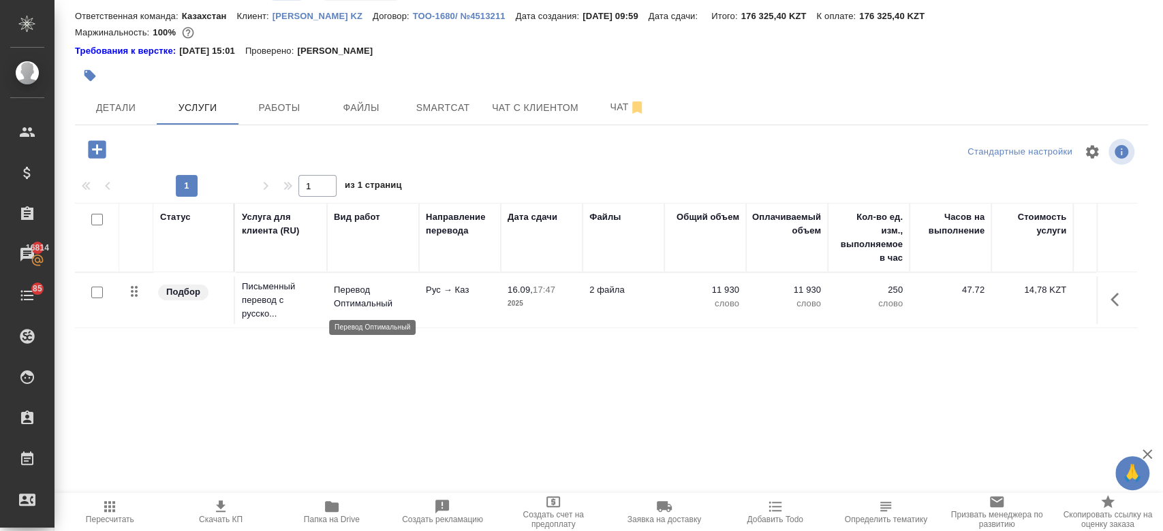
click at [362, 308] on p "Перевод Оптимальный" at bounding box center [373, 296] width 78 height 27
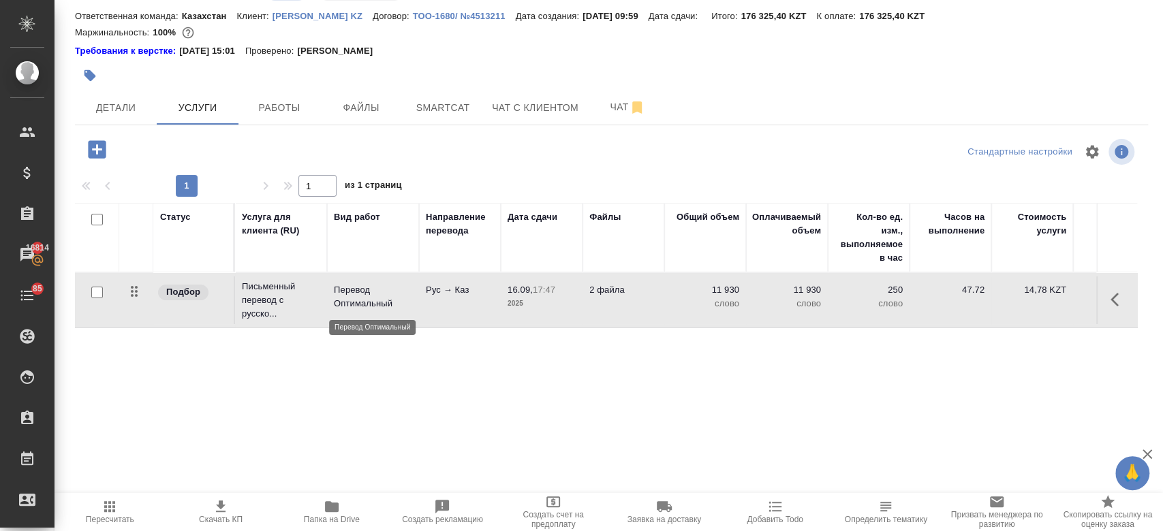
click at [362, 308] on p "Перевод Оптимальный" at bounding box center [373, 296] width 78 height 27
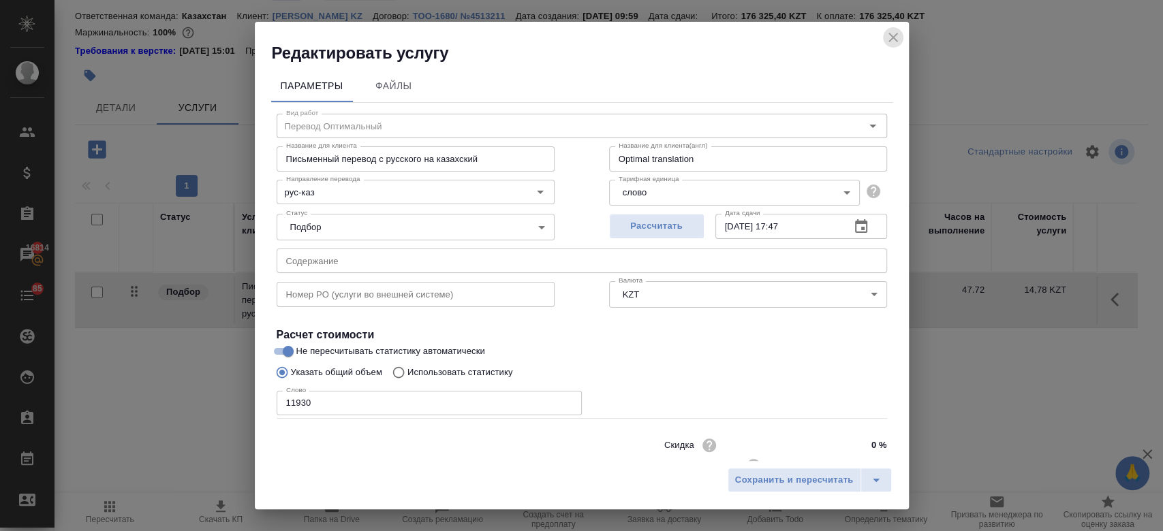
click at [896, 31] on icon "close" at bounding box center [893, 37] width 16 height 16
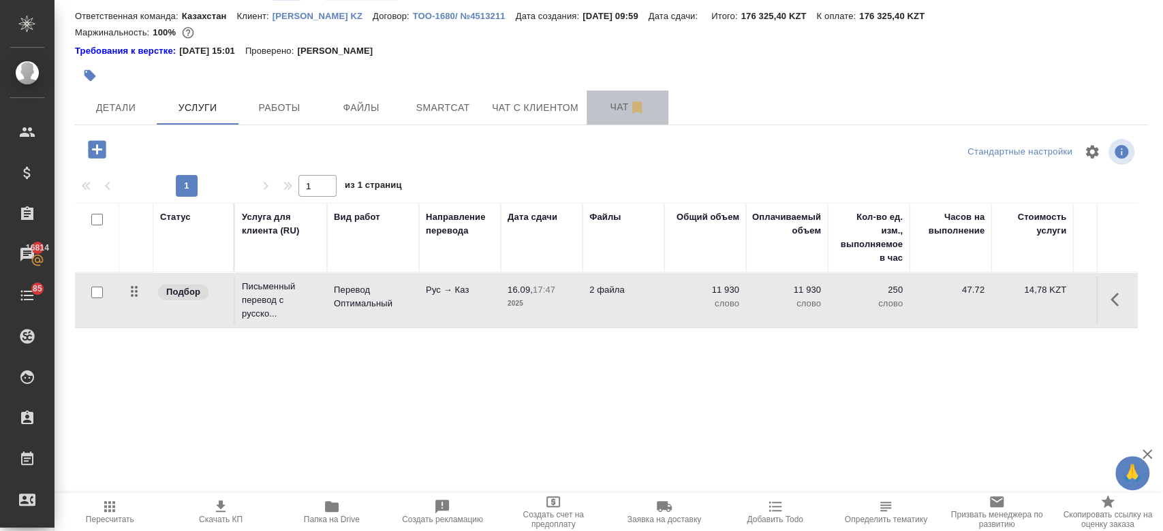
click at [598, 103] on span "Чат" at bounding box center [627, 107] width 65 height 17
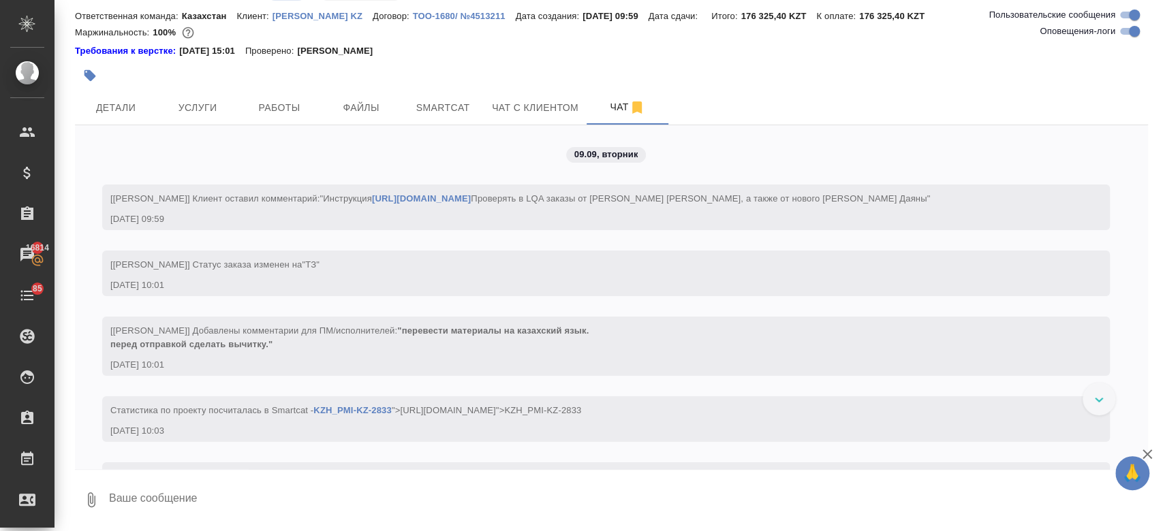
scroll to position [72, 0]
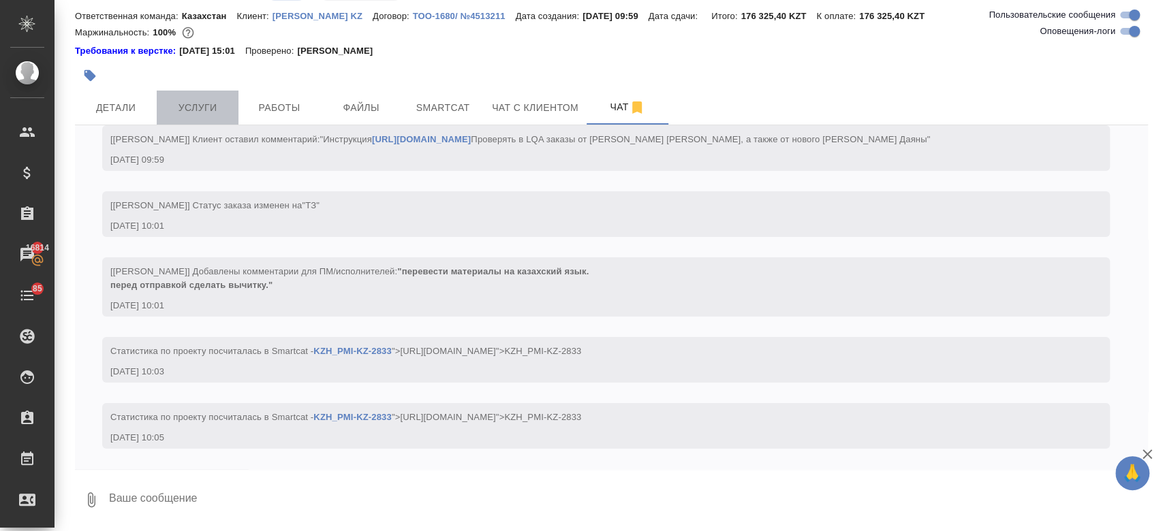
click at [206, 111] on span "Услуги" at bounding box center [197, 107] width 65 height 17
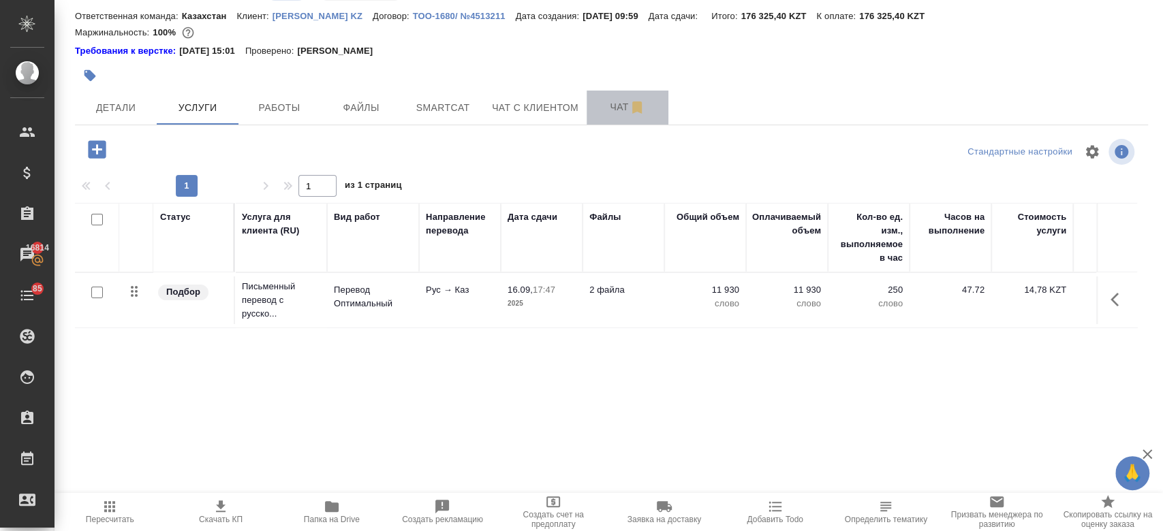
click at [597, 106] on span "Чат" at bounding box center [627, 107] width 65 height 17
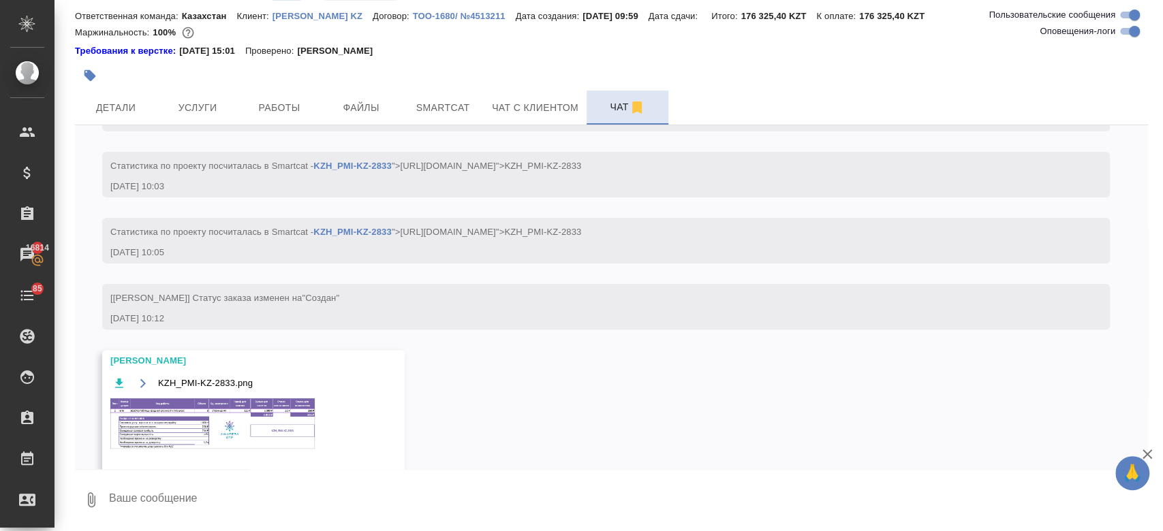
scroll to position [249, 0]
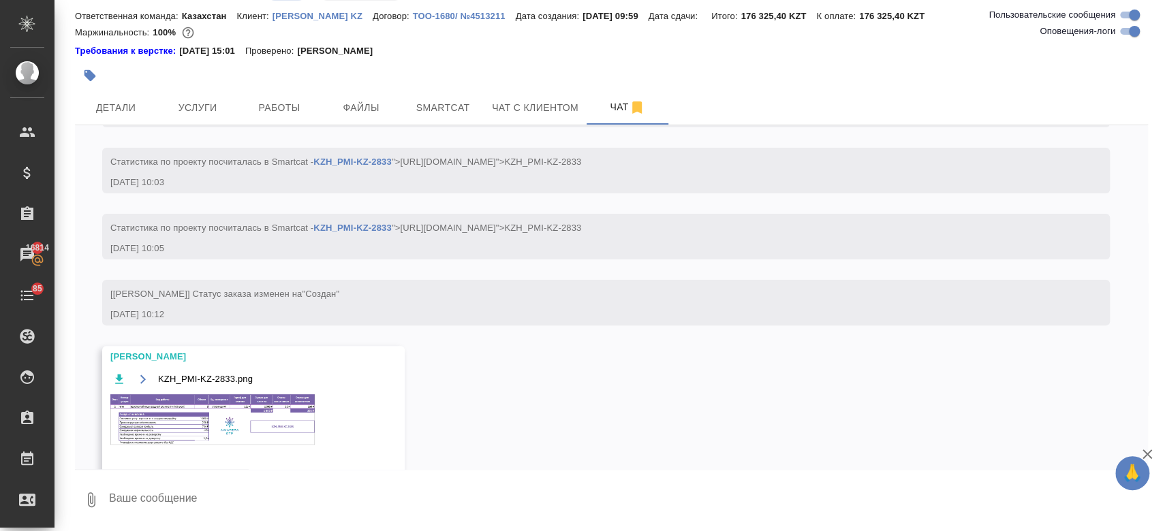
click at [241, 426] on img at bounding box center [212, 420] width 204 height 50
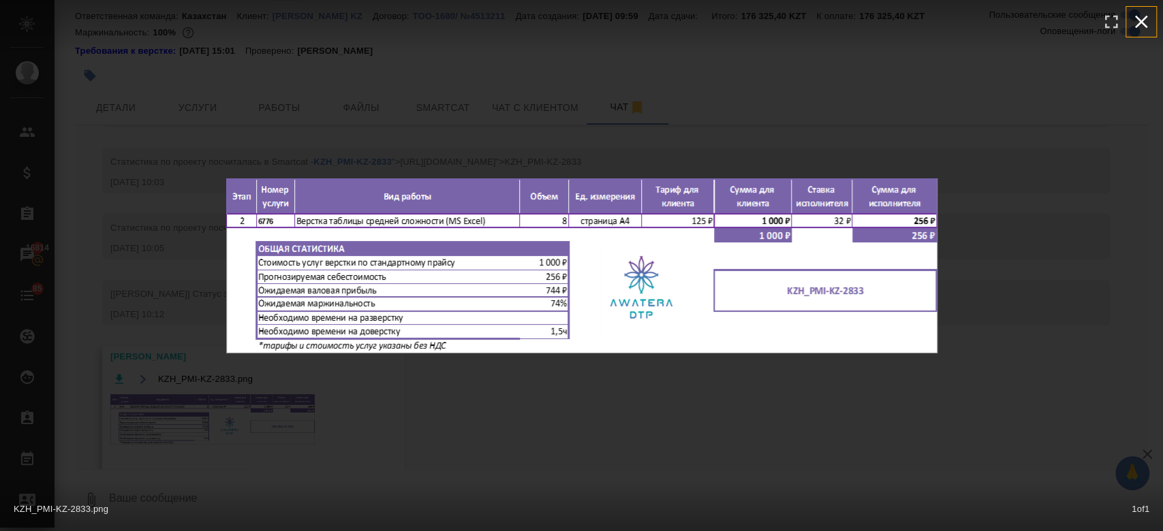
click at [1144, 26] on icon "button" at bounding box center [1141, 22] width 22 height 22
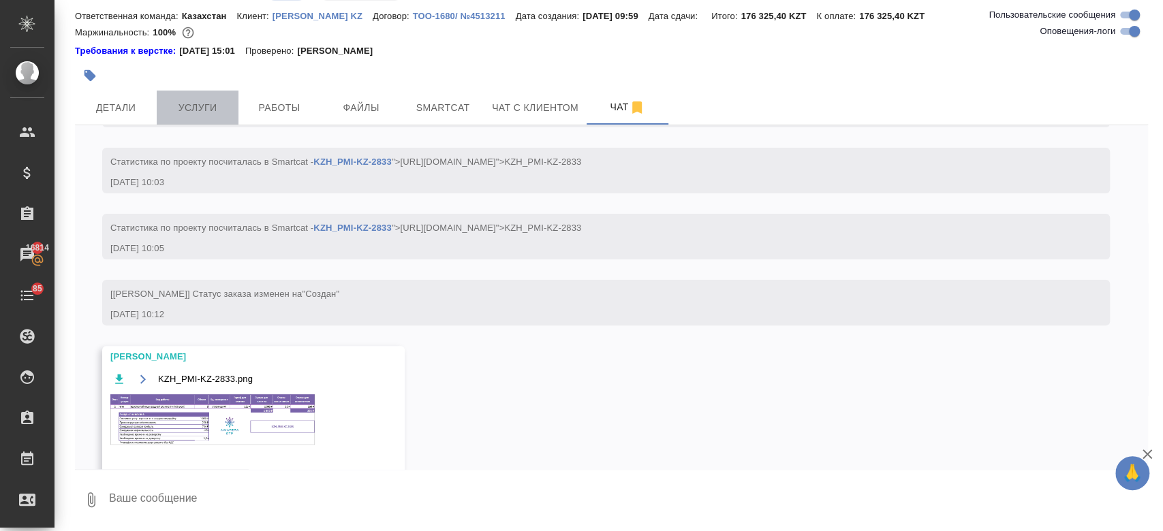
click at [193, 108] on span "Услуги" at bounding box center [197, 107] width 65 height 17
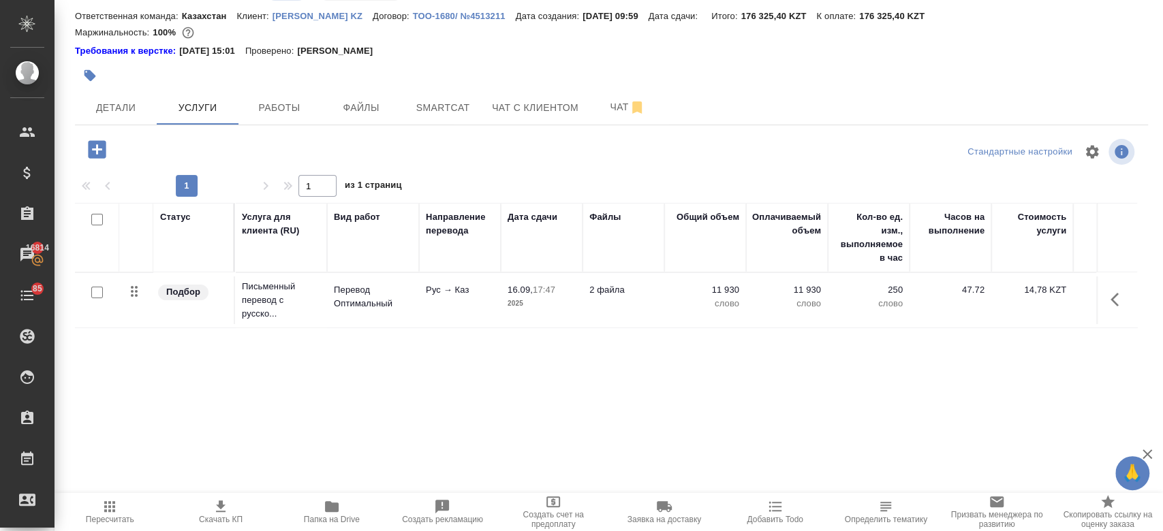
click at [104, 147] on icon "button" at bounding box center [97, 149] width 18 height 18
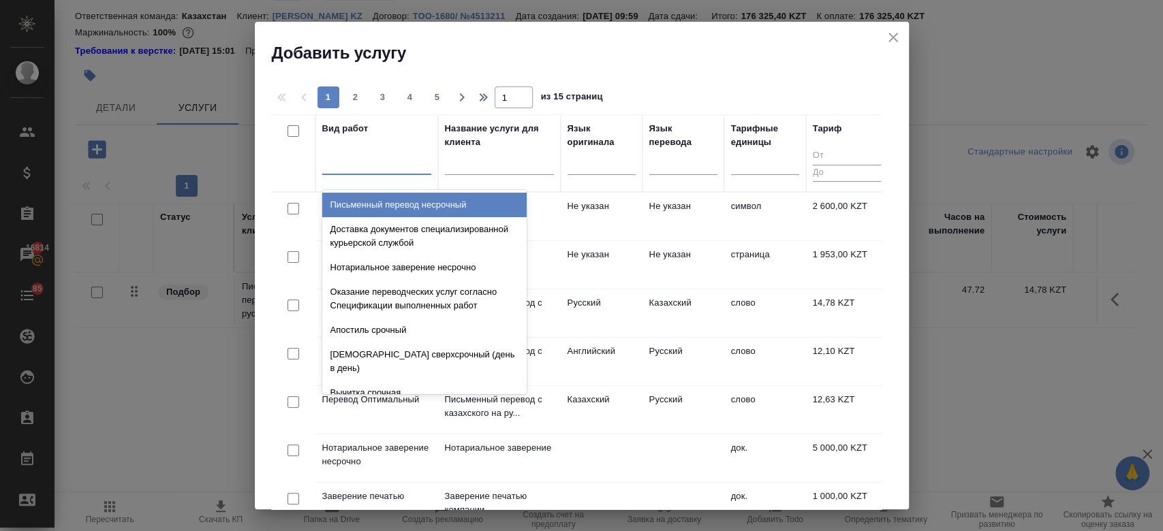
click at [343, 162] on div at bounding box center [376, 161] width 109 height 20
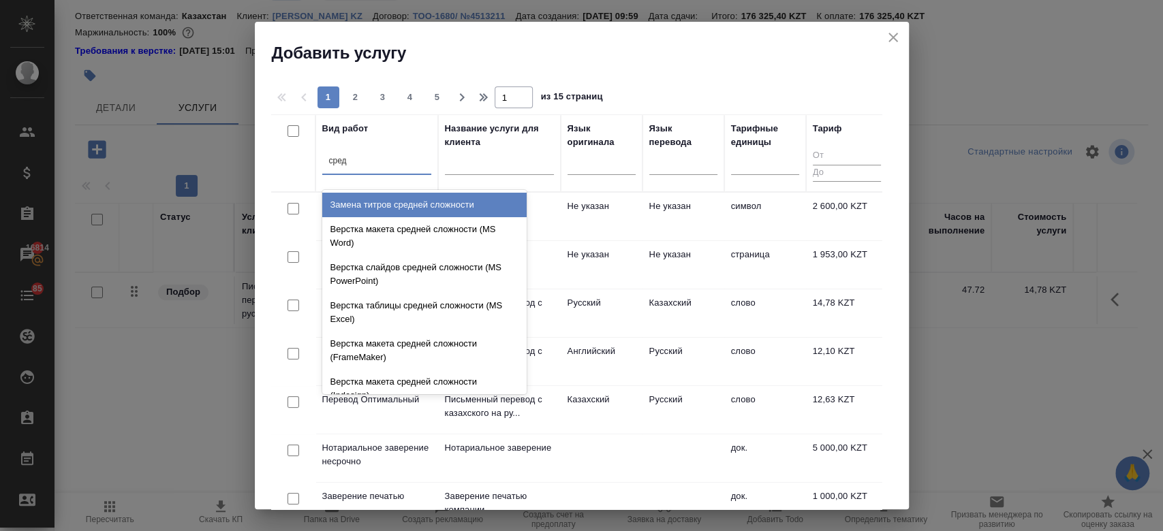
type input "средн"
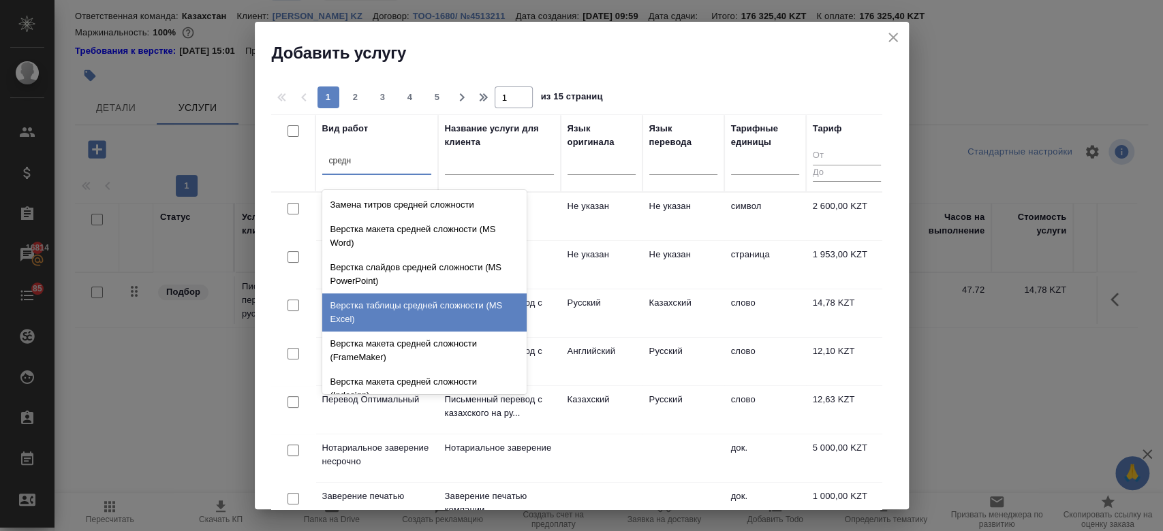
click at [404, 305] on div "Верстка таблицы средней сложности (MS Excel)" at bounding box center [424, 313] width 204 height 38
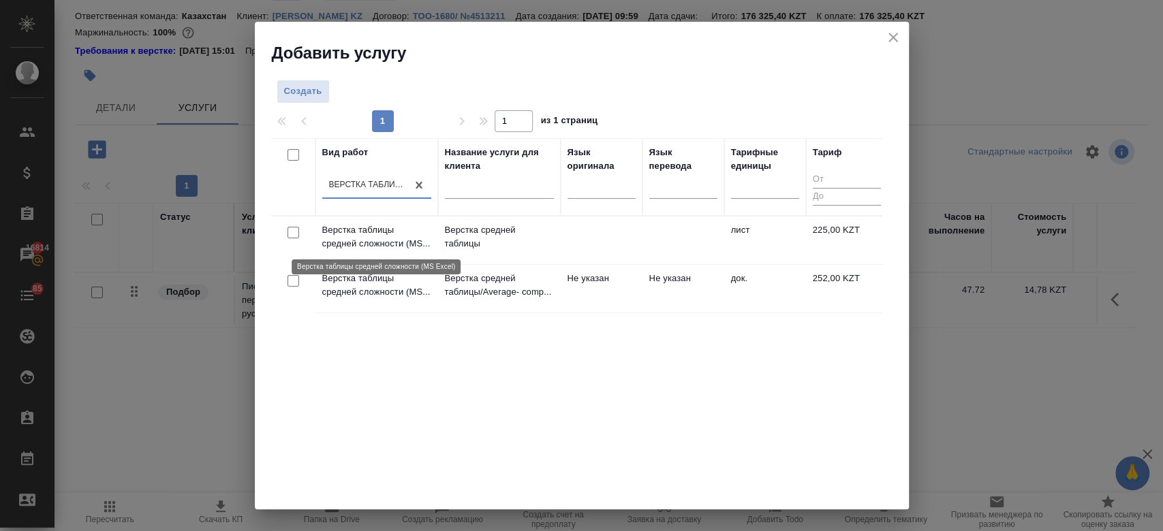
click at [363, 236] on p "Верстка таблицы средней сложности (MS..." at bounding box center [376, 236] width 109 height 27
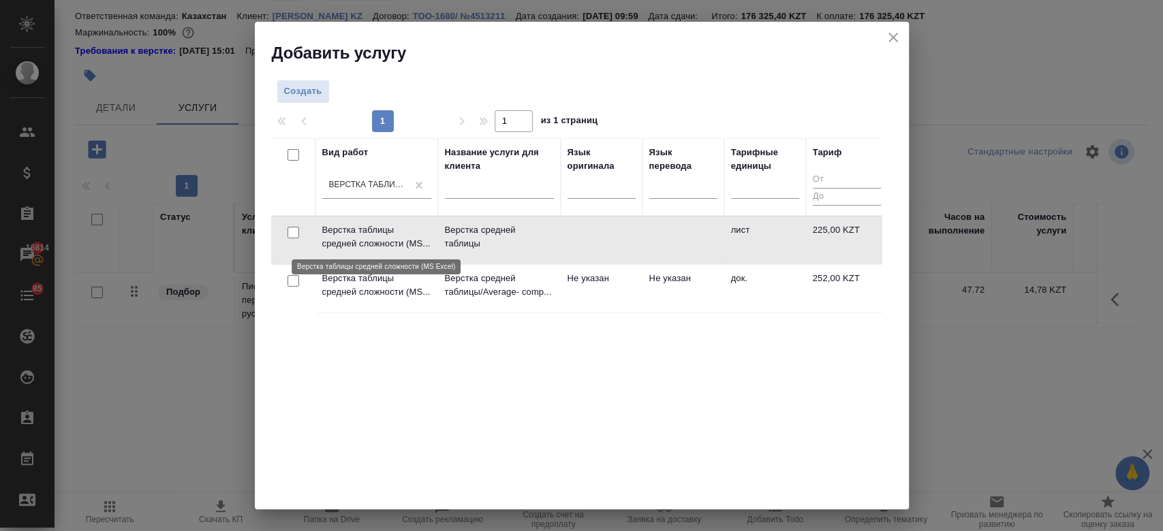
click at [363, 236] on p "Верстка таблицы средней сложности (MS..." at bounding box center [376, 236] width 109 height 27
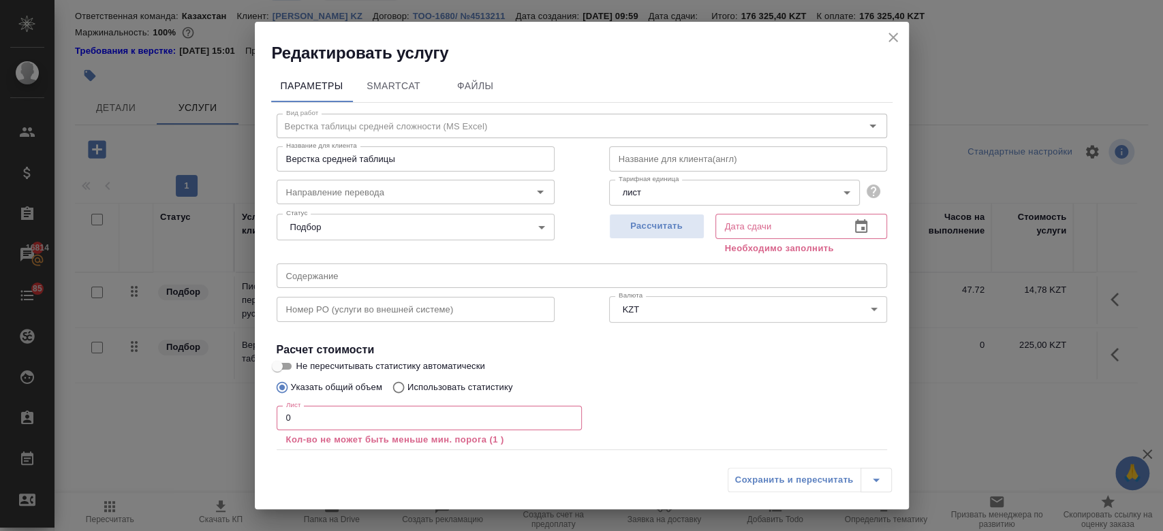
scroll to position [75, 0]
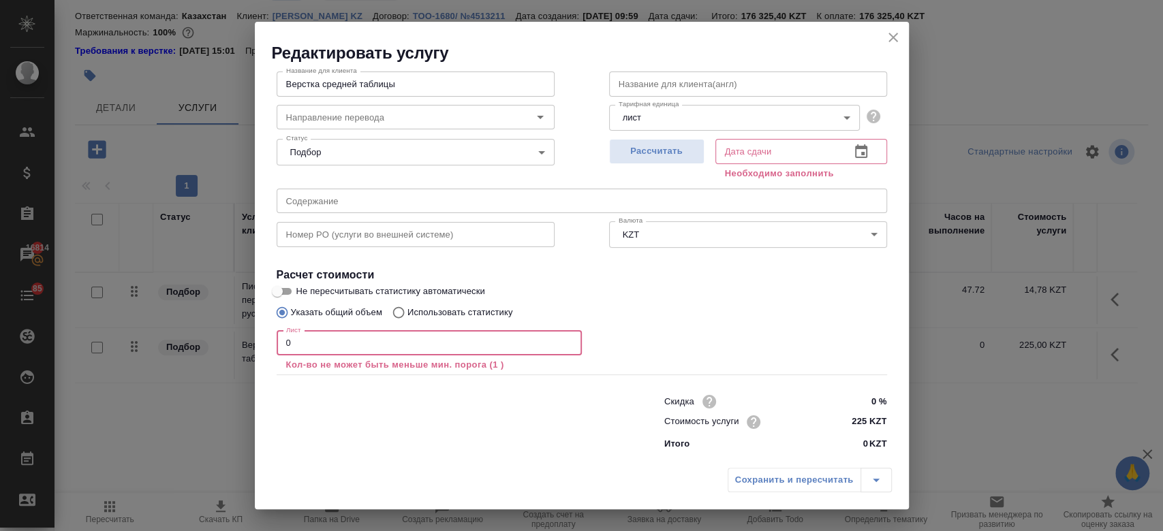
click at [380, 354] on input "0" at bounding box center [429, 343] width 305 height 25
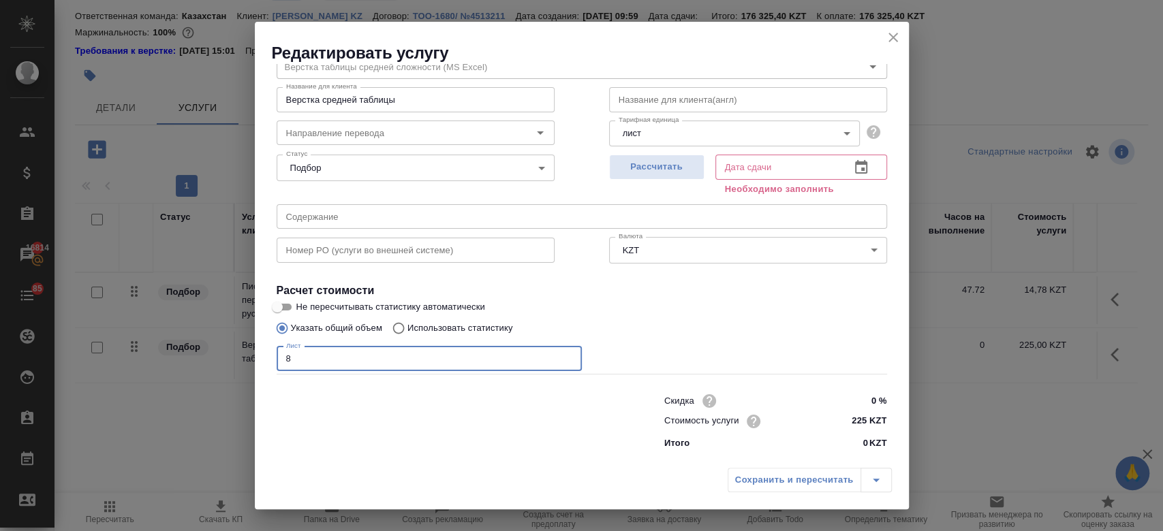
scroll to position [59, 0]
type input "8"
click at [670, 154] on div "Рассчитать" at bounding box center [656, 174] width 95 height 49
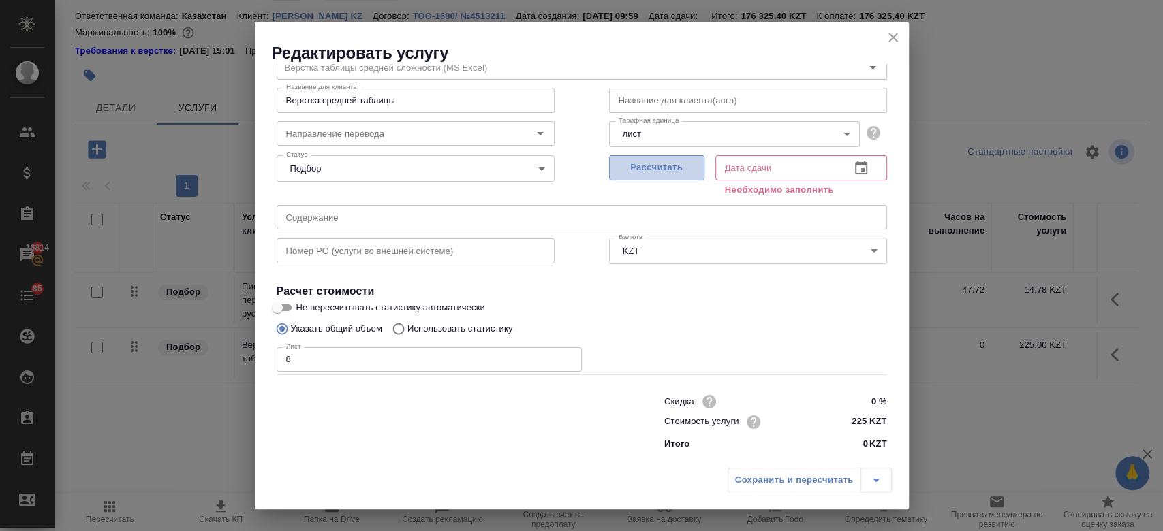
click at [666, 164] on span "Рассчитать" at bounding box center [657, 168] width 80 height 16
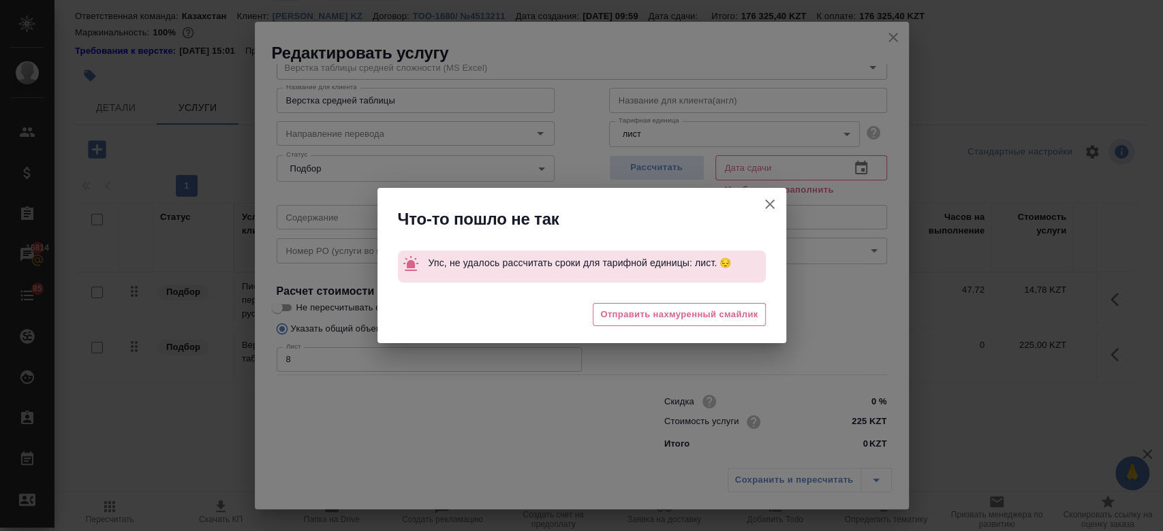
type input "09.09.2025 11:10"
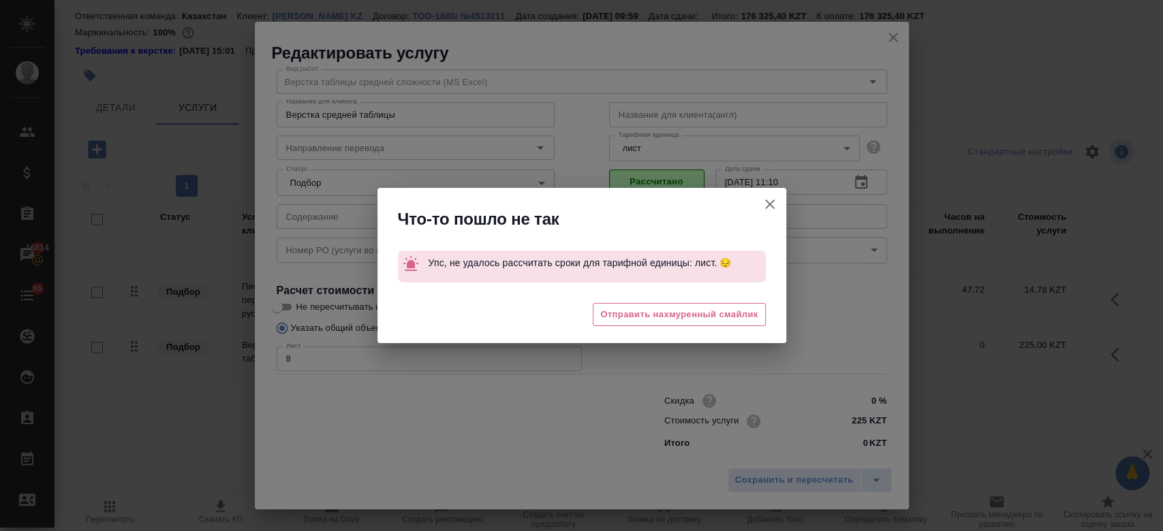
scroll to position [44, 0]
click at [772, 204] on icon "button" at bounding box center [770, 204] width 16 height 16
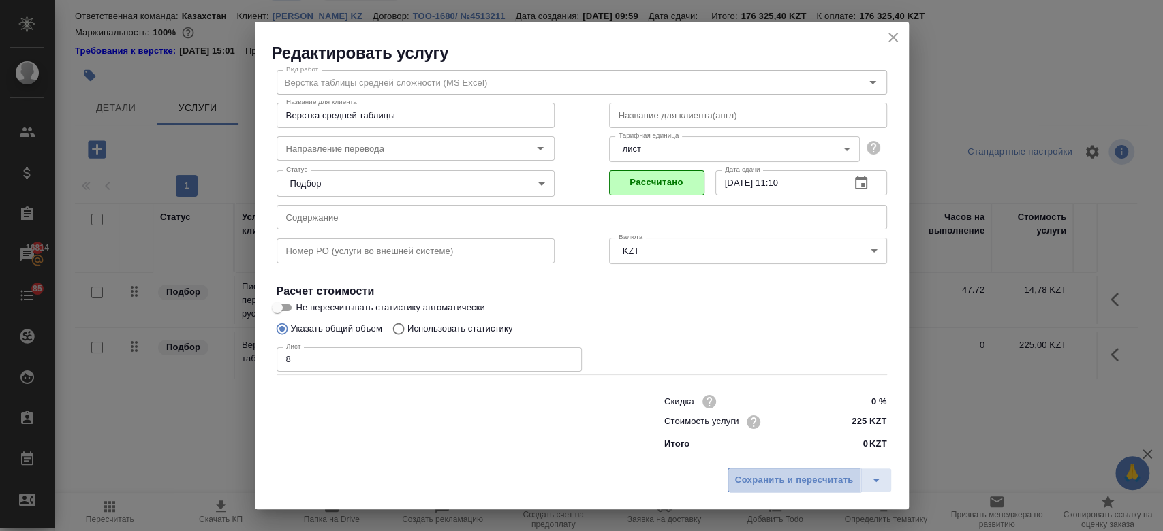
click at [783, 471] on button "Сохранить и пересчитать" at bounding box center [795, 480] width 134 height 25
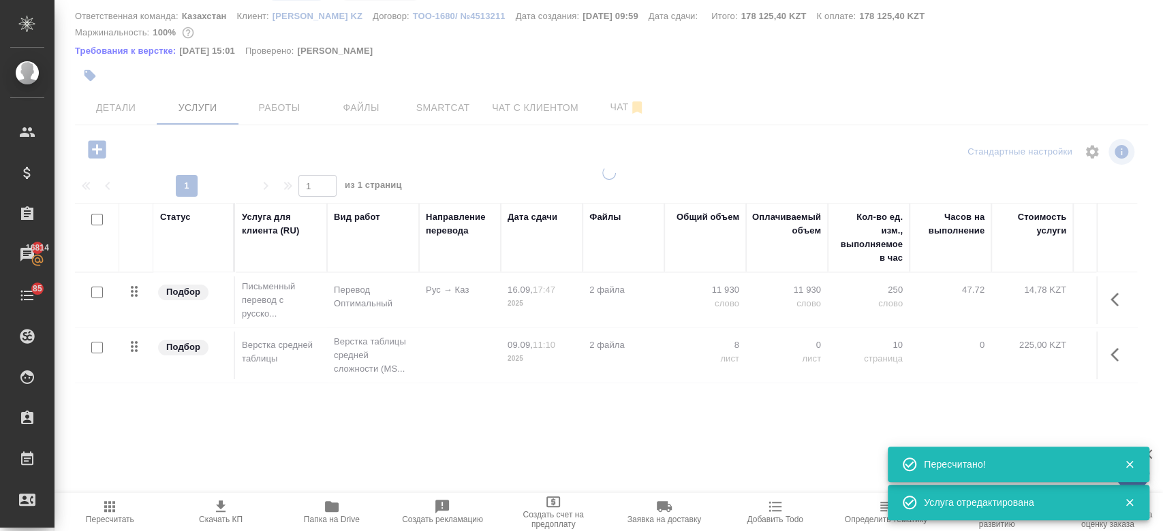
type input "new"
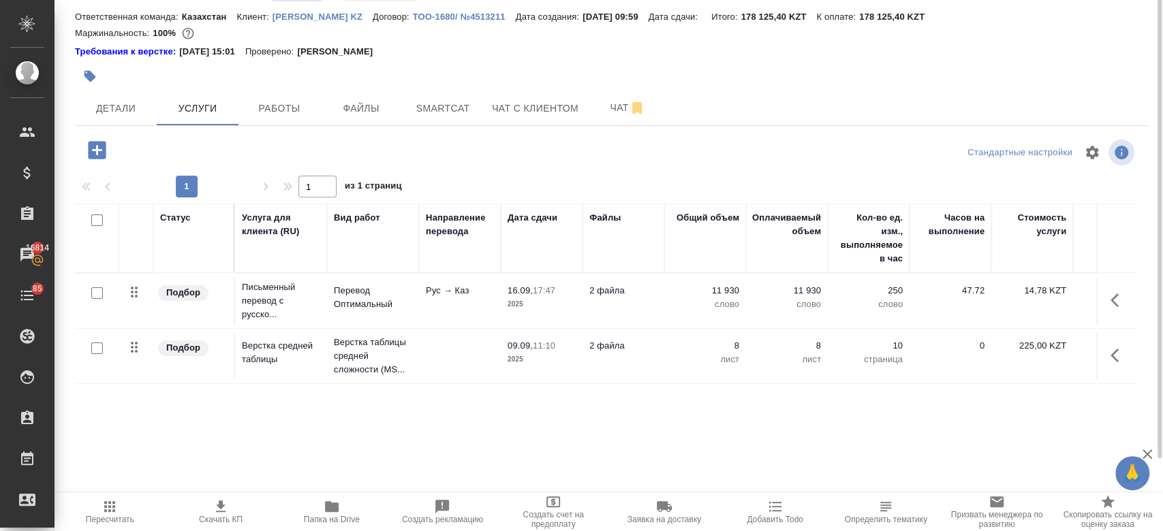
scroll to position [0, 0]
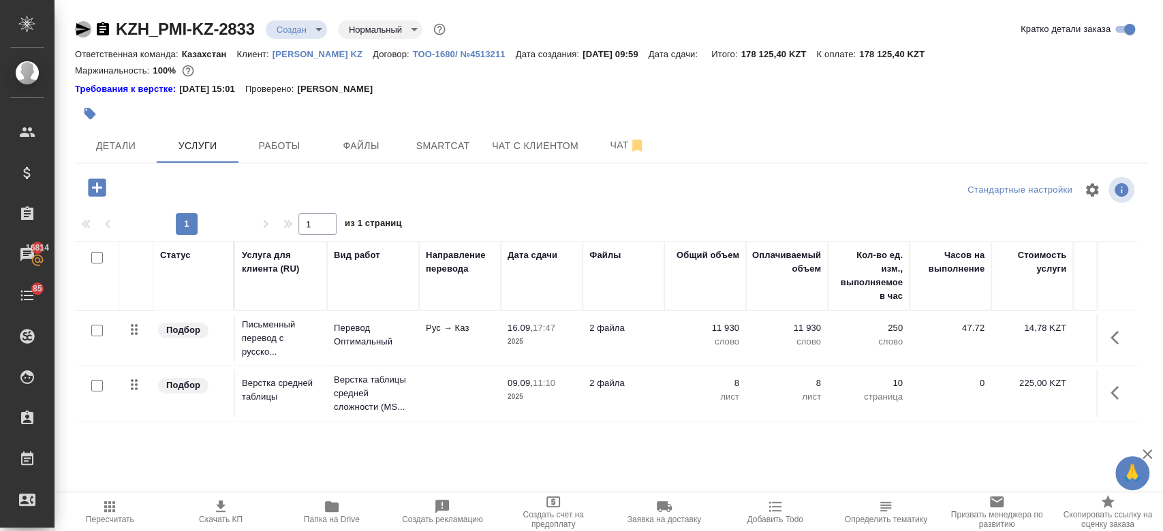
click at [77, 21] on icon "button" at bounding box center [83, 29] width 16 height 16
click at [611, 144] on span "Чат" at bounding box center [627, 145] width 65 height 17
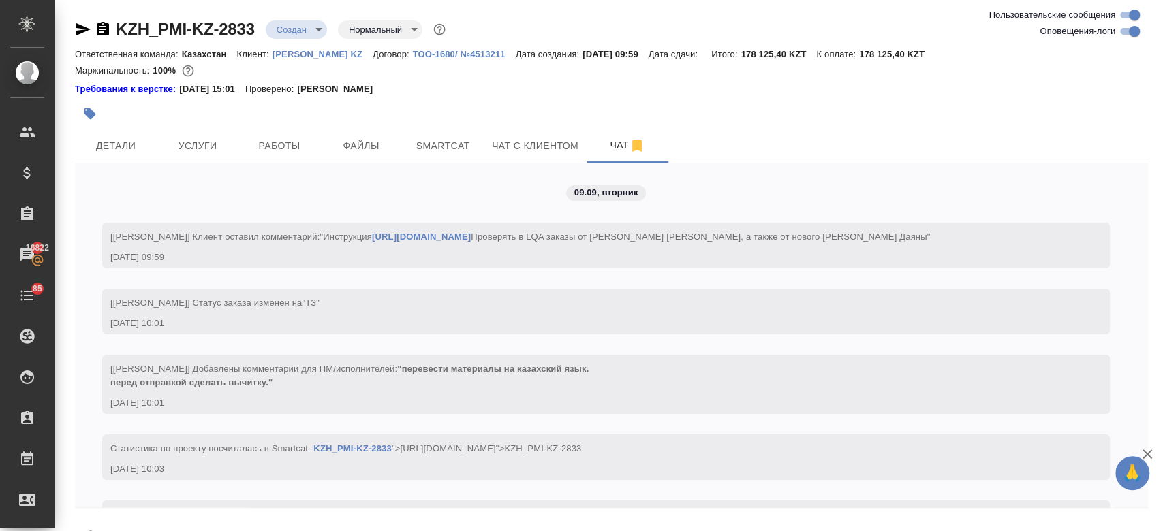
scroll to position [299, 0]
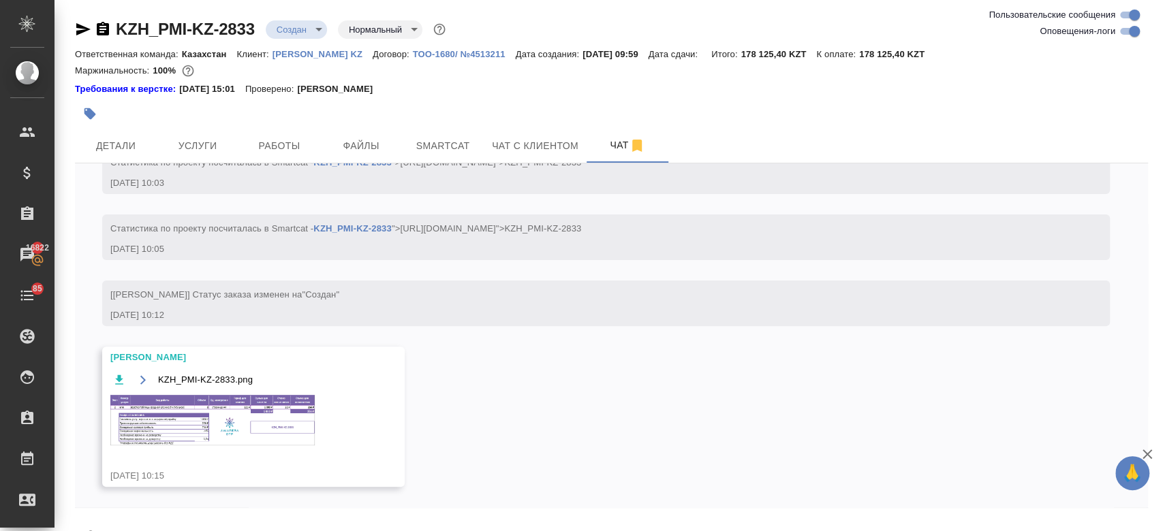
click at [273, 416] on img at bounding box center [212, 420] width 204 height 50
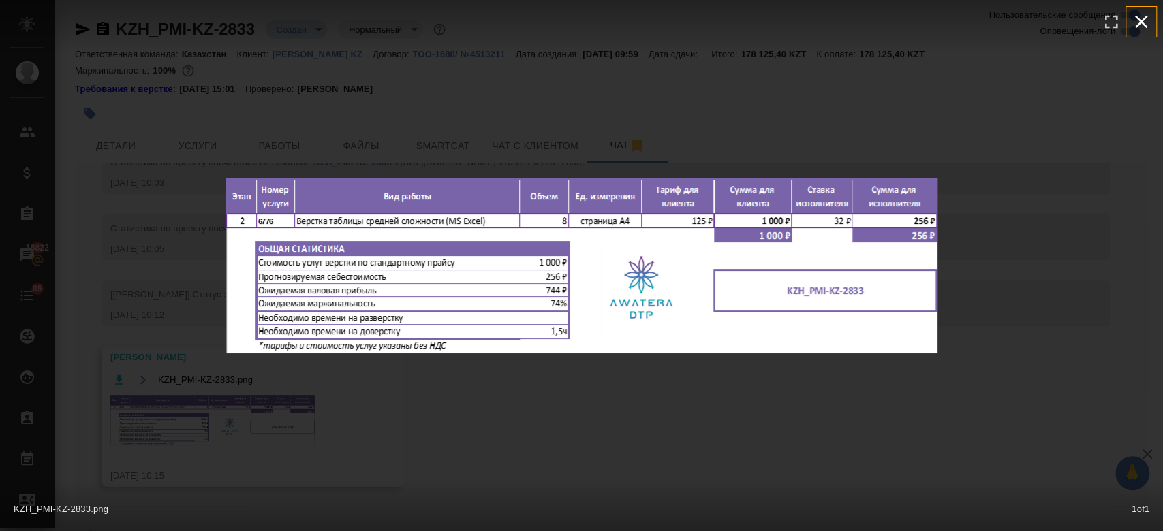
click at [1143, 30] on icon "button" at bounding box center [1141, 22] width 22 height 22
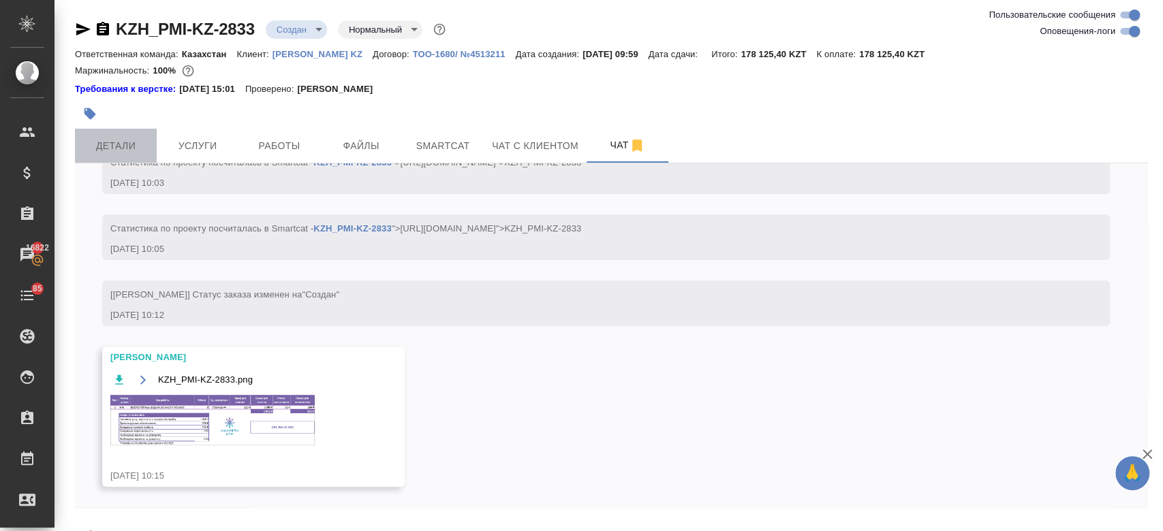
click at [121, 144] on span "Детали" at bounding box center [115, 146] width 65 height 17
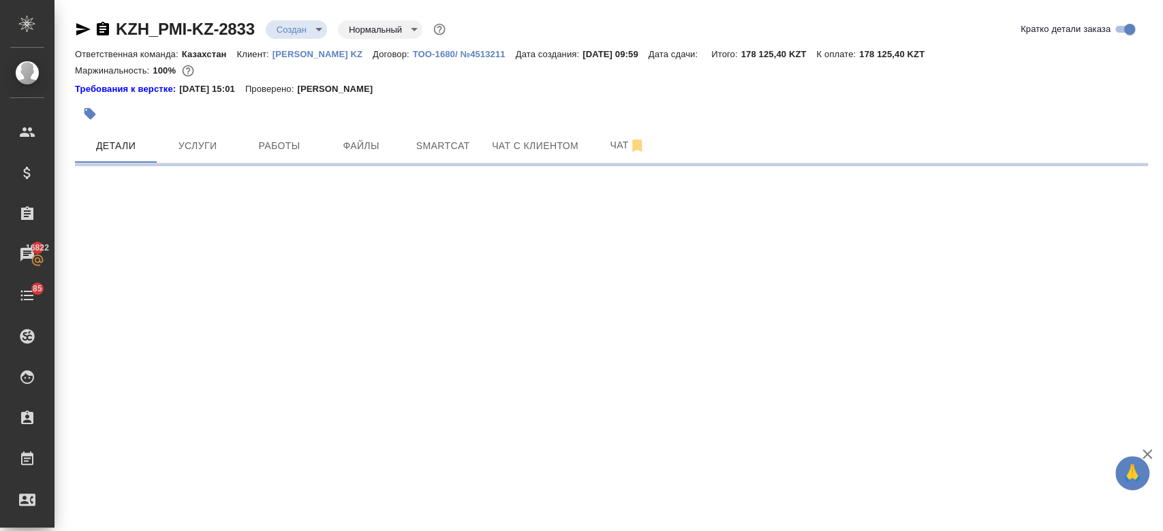
select select "RU"
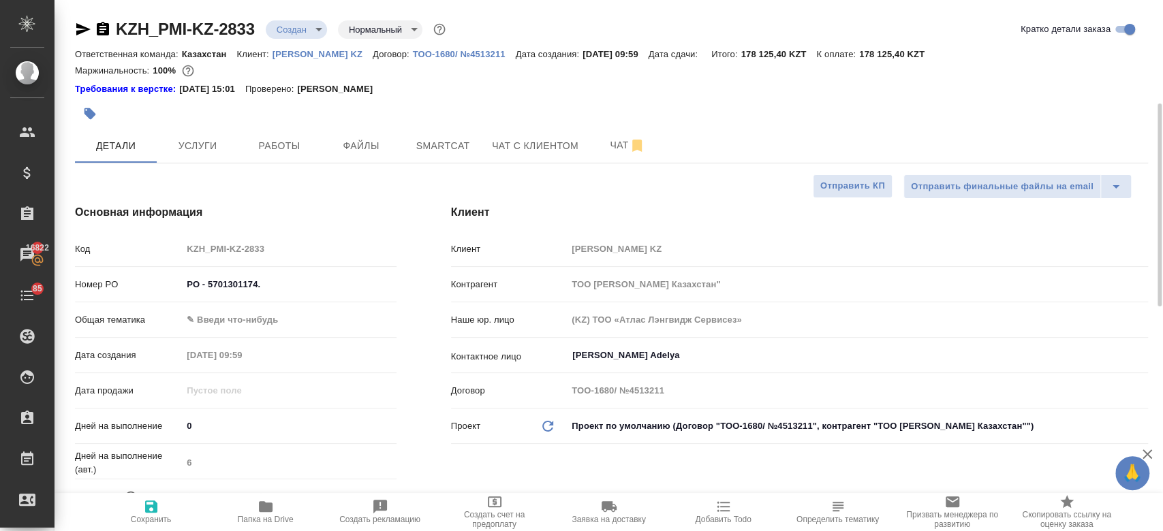
type textarea "x"
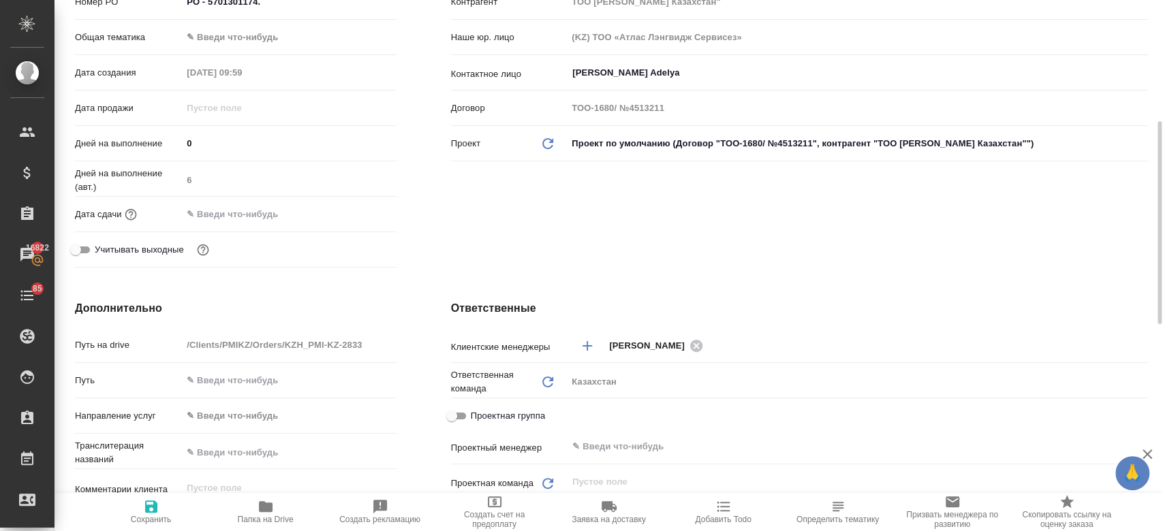
scroll to position [296, 0]
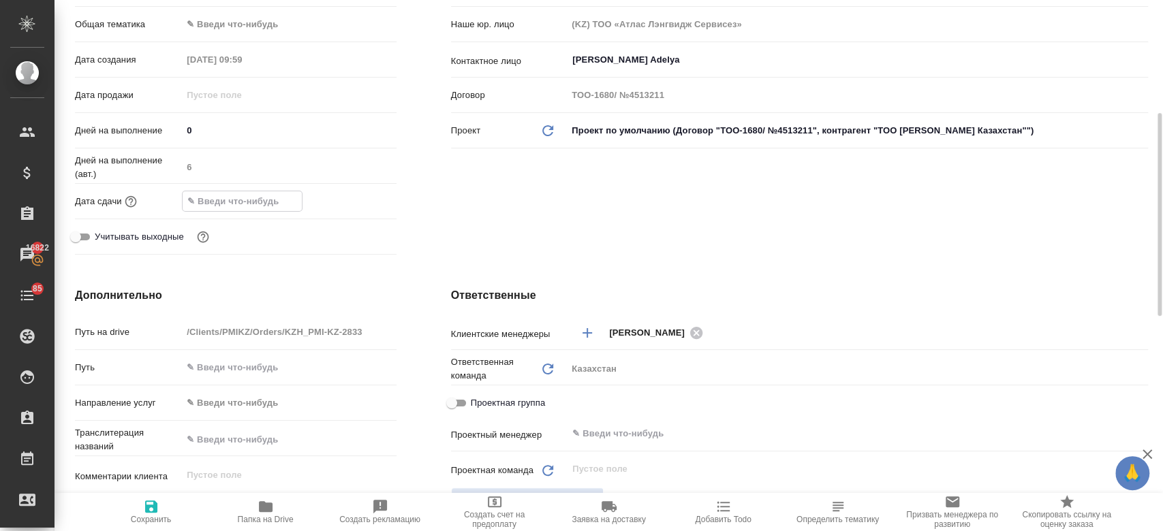
click at [247, 195] on input "text" at bounding box center [242, 201] width 119 height 20
click at [351, 198] on icon "button" at bounding box center [357, 201] width 16 height 16
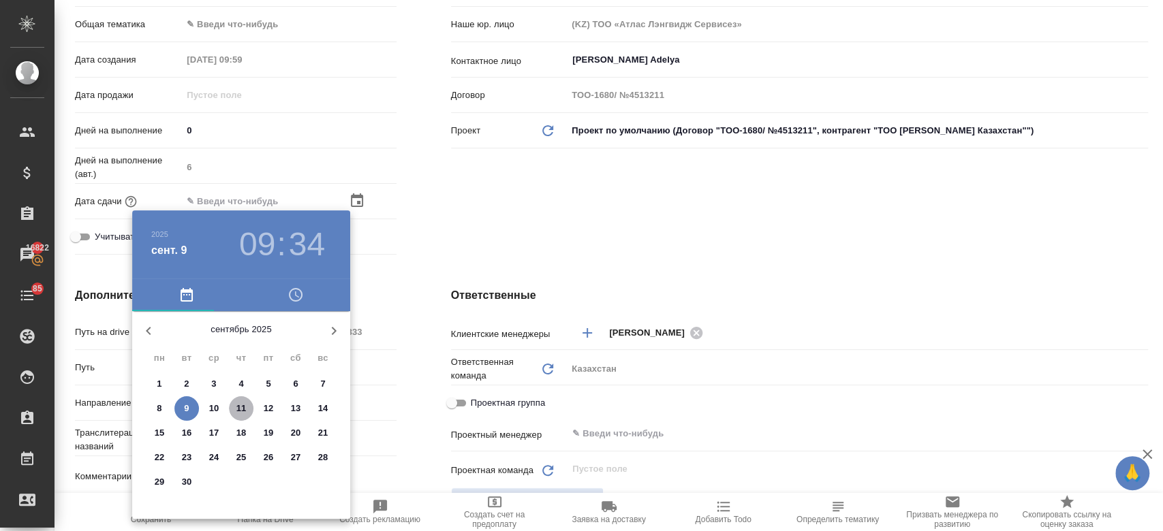
click at [246, 416] on button "11" at bounding box center [241, 409] width 25 height 25
type input "11.09.2025 09:34"
type textarea "x"
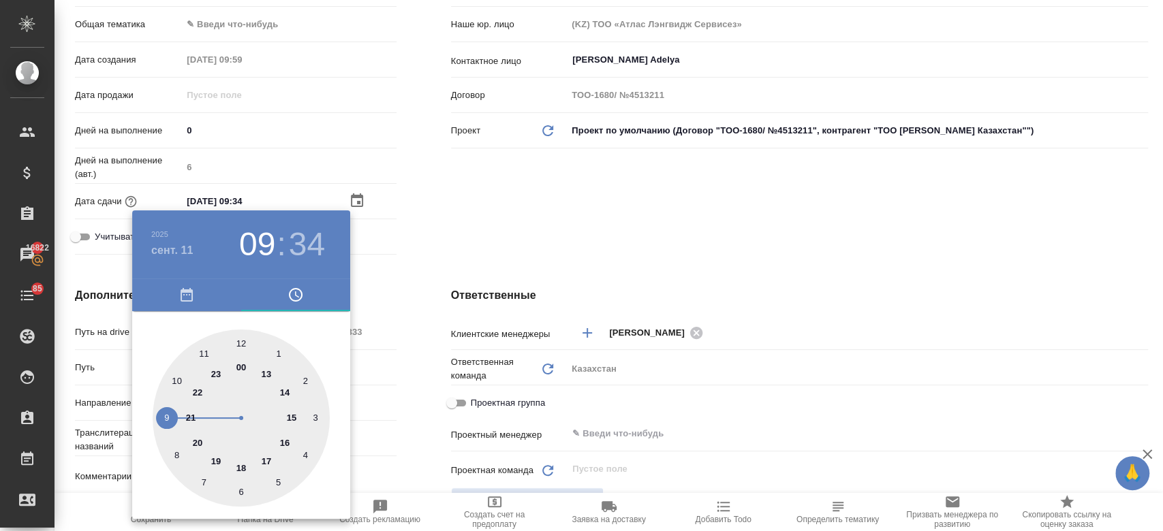
click at [240, 465] on div at bounding box center [241, 418] width 177 height 177
type input "11.09.2025 18:34"
type textarea "x"
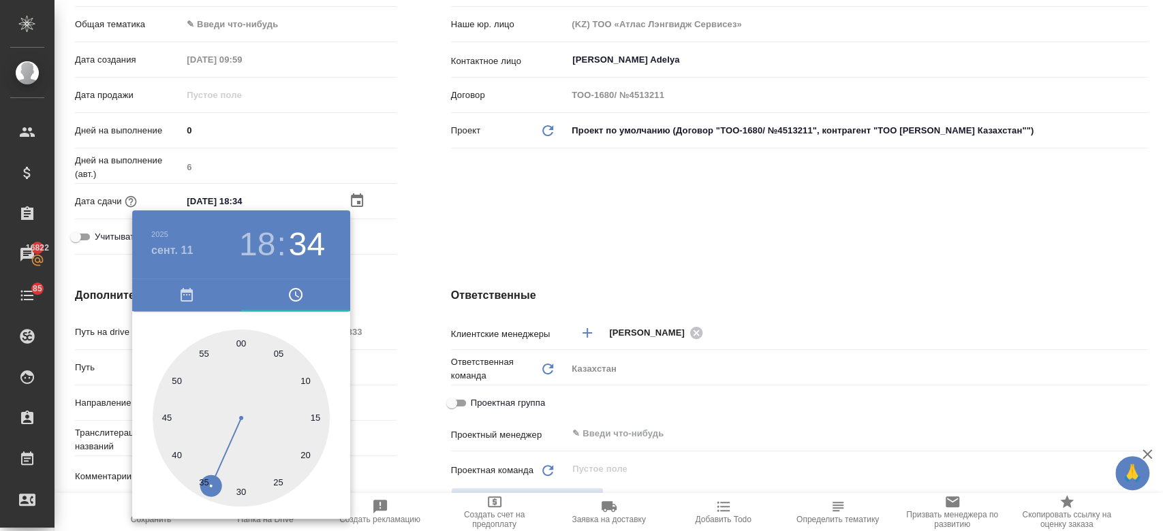
click at [238, 346] on div at bounding box center [241, 418] width 177 height 177
type input "11.09.2025 18:00"
type textarea "x"
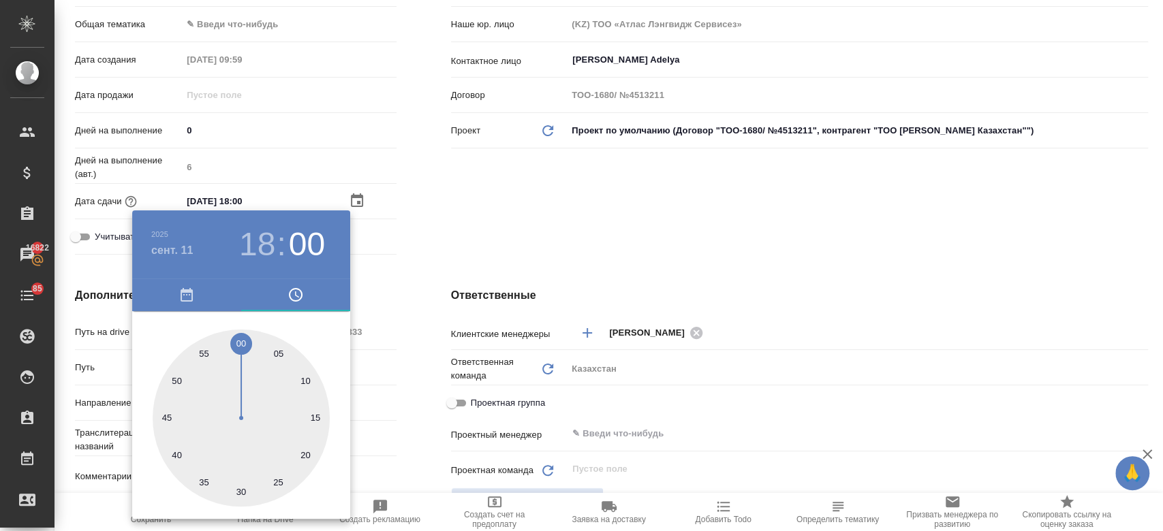
click at [461, 247] on div at bounding box center [581, 265] width 1163 height 531
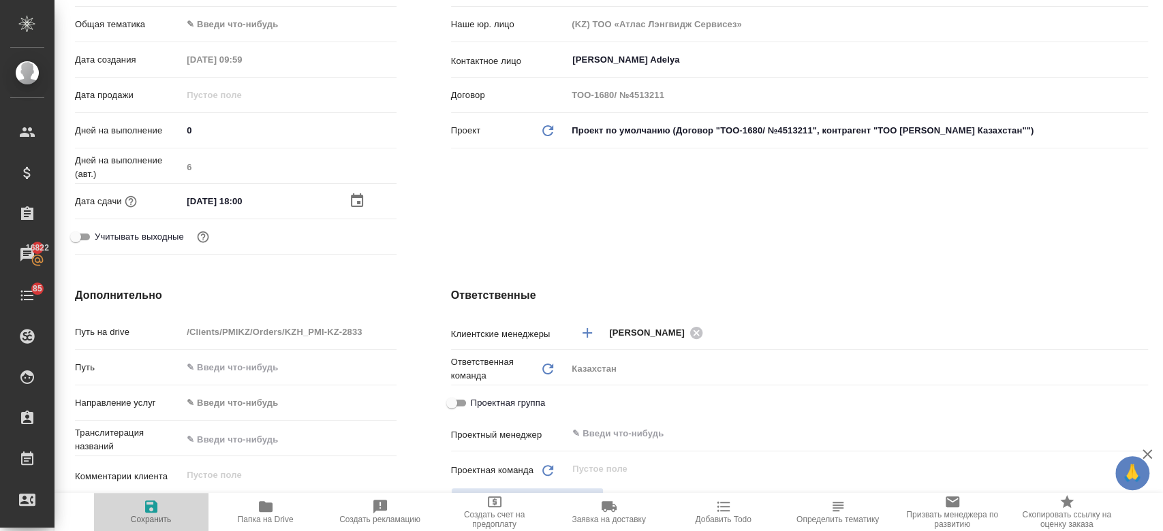
click at [147, 504] on icon "button" at bounding box center [151, 507] width 16 height 16
type textarea "x"
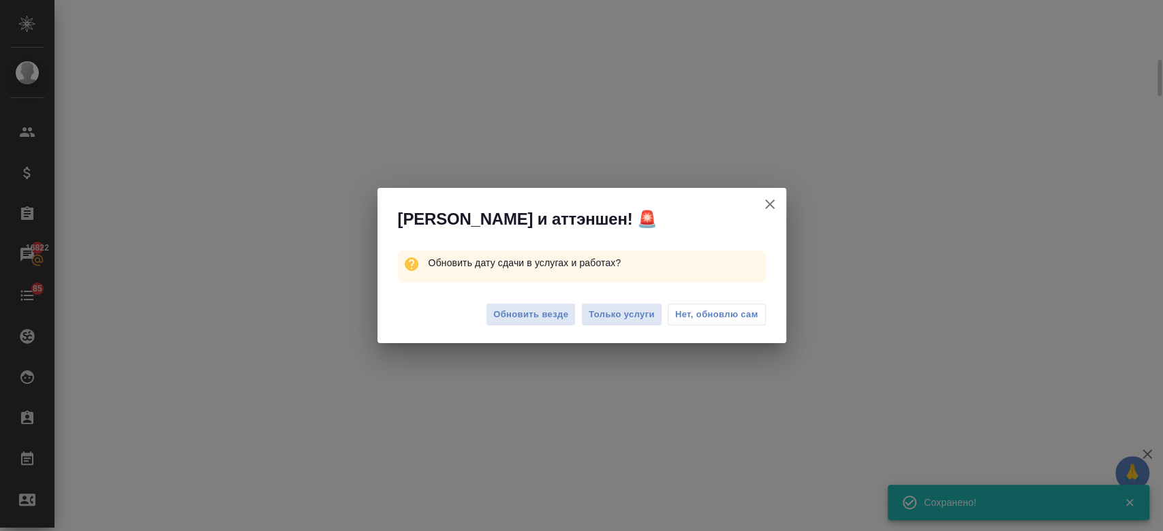
scroll to position [283, 0]
select select "RU"
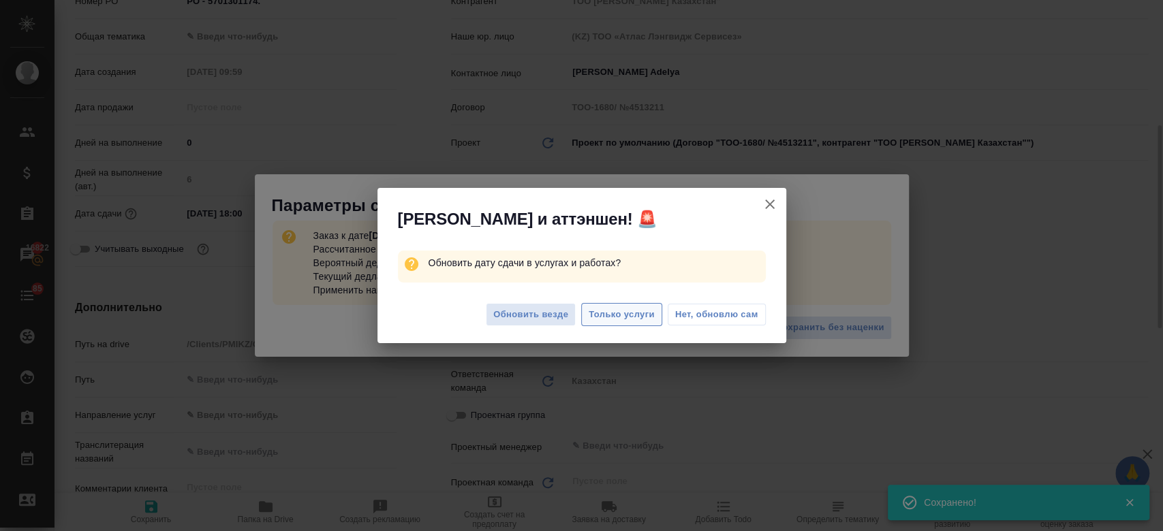
click at [604, 315] on span "Только услуги" at bounding box center [622, 315] width 66 height 16
type textarea "x"
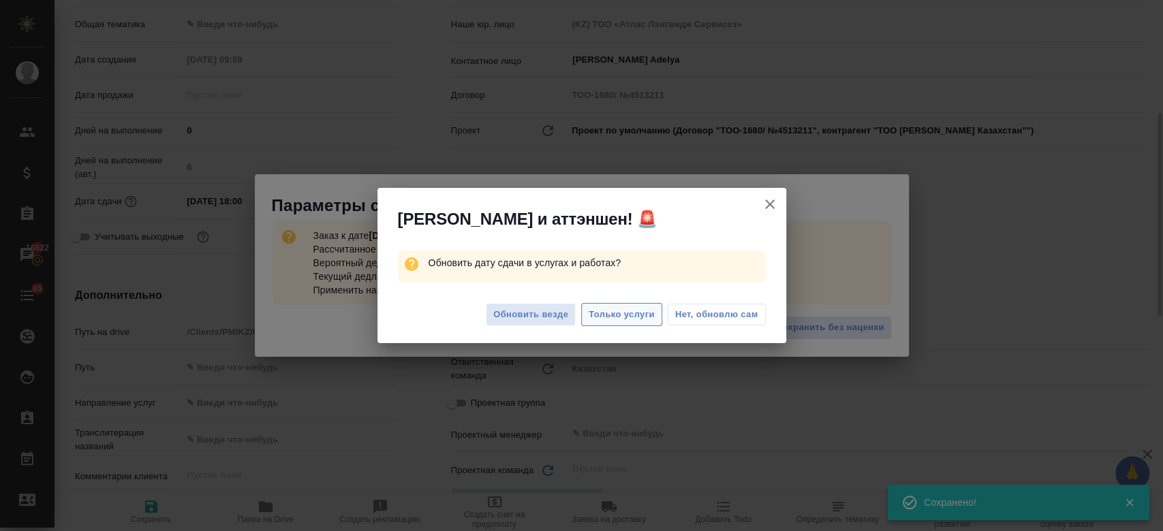
type textarea "x"
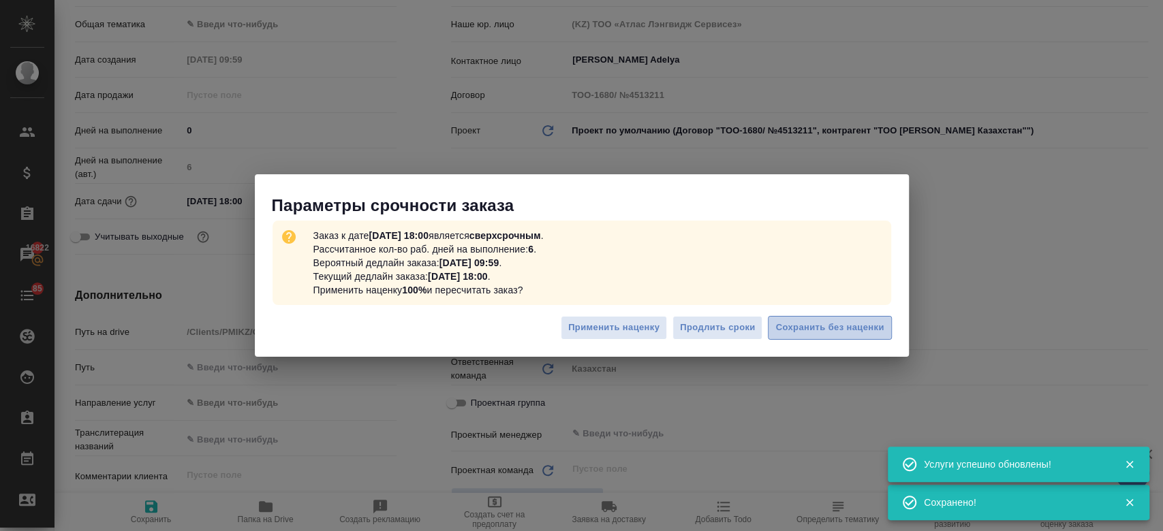
click at [828, 326] on span "Сохранить без наценки" at bounding box center [829, 328] width 108 height 16
type textarea "x"
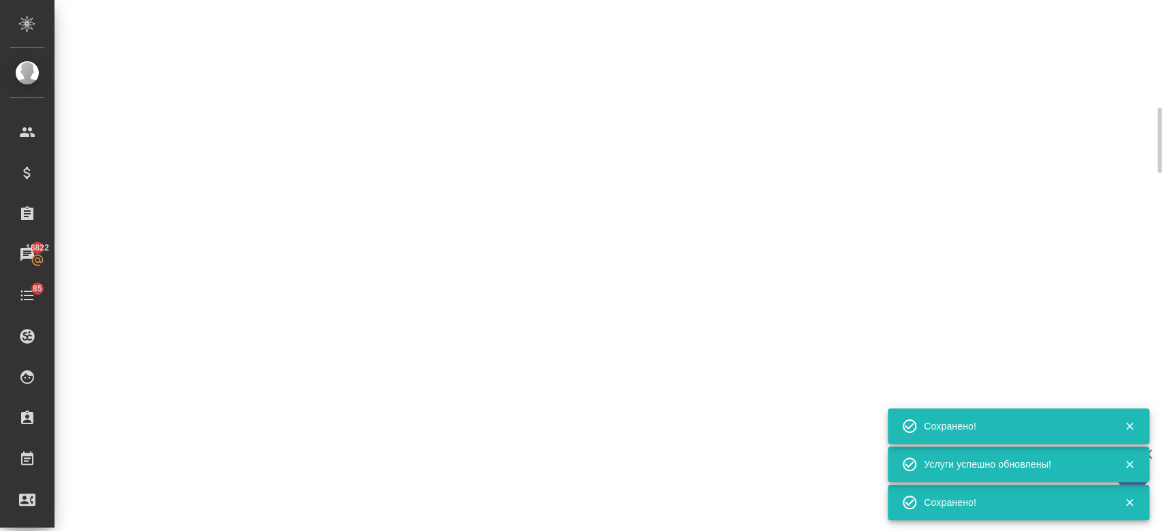
scroll to position [283, 0]
type input "urgent"
select select "RU"
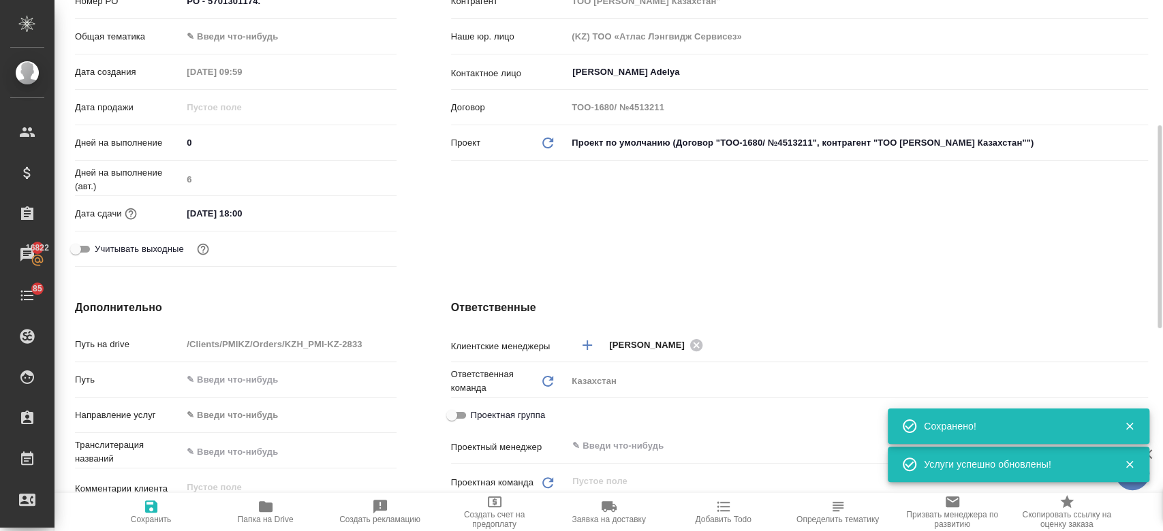
type textarea "x"
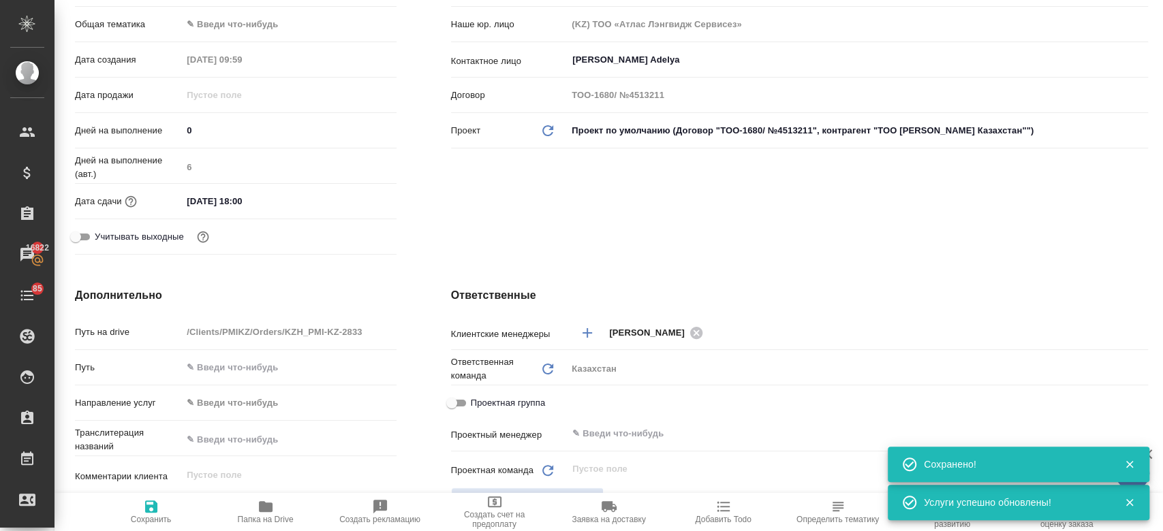
scroll to position [0, 0]
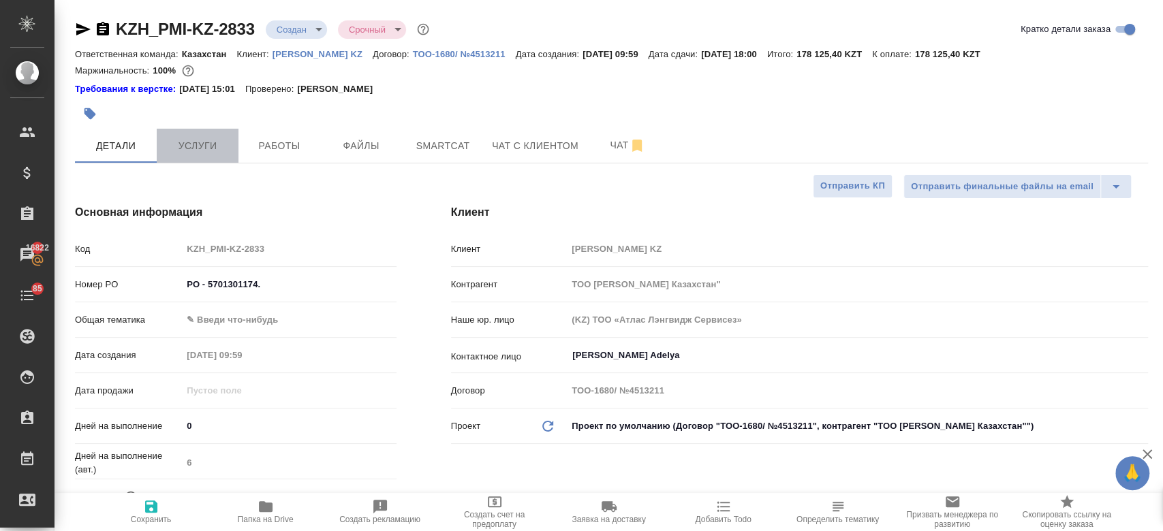
click at [218, 143] on span "Услуги" at bounding box center [197, 146] width 65 height 17
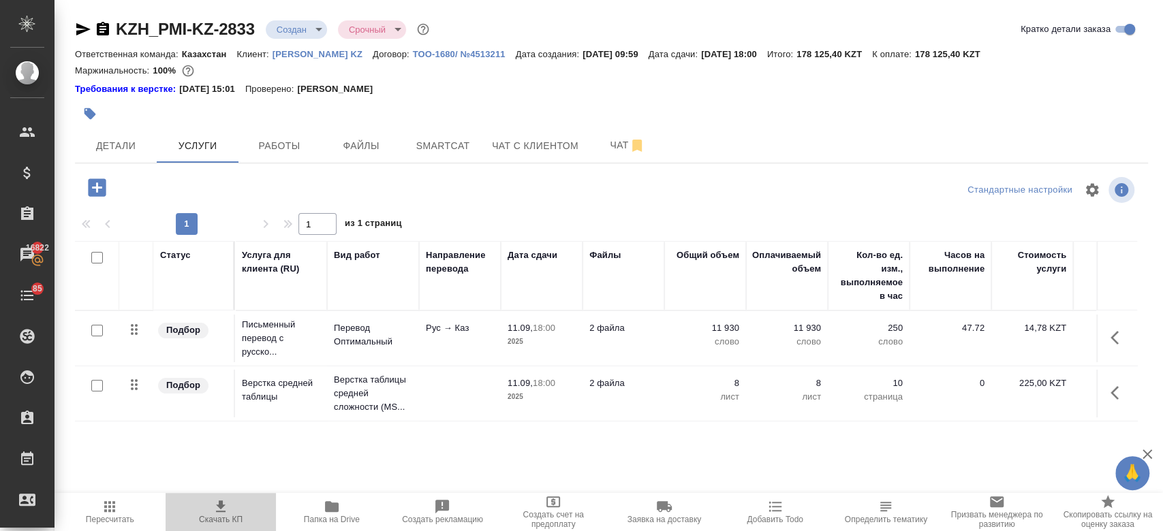
click at [223, 495] on button "Скачать КП" at bounding box center [221, 512] width 111 height 38
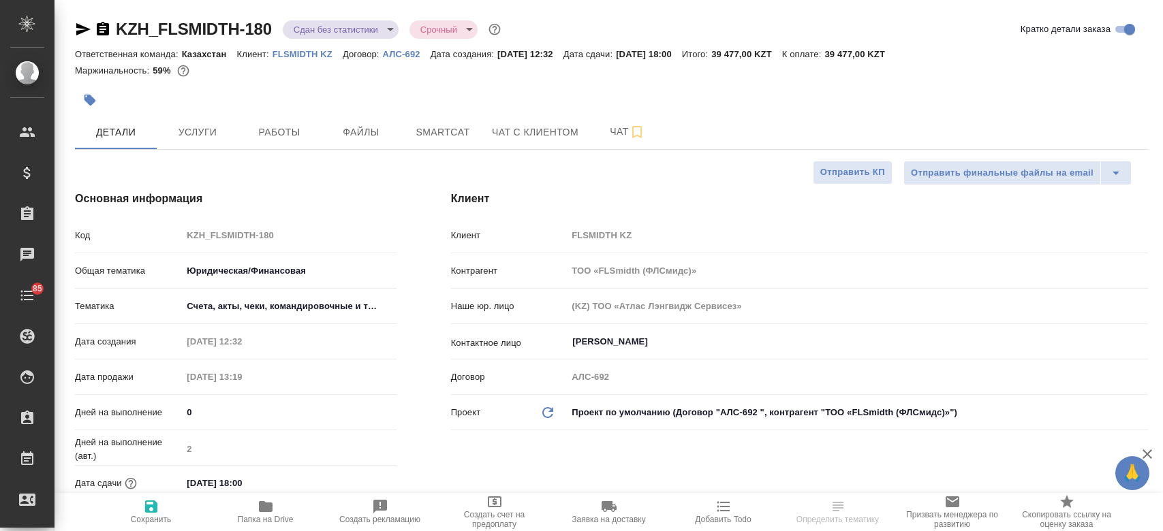
select select "RU"
click at [313, 50] on p "FLSMIDTH KZ" at bounding box center [308, 54] width 70 height 10
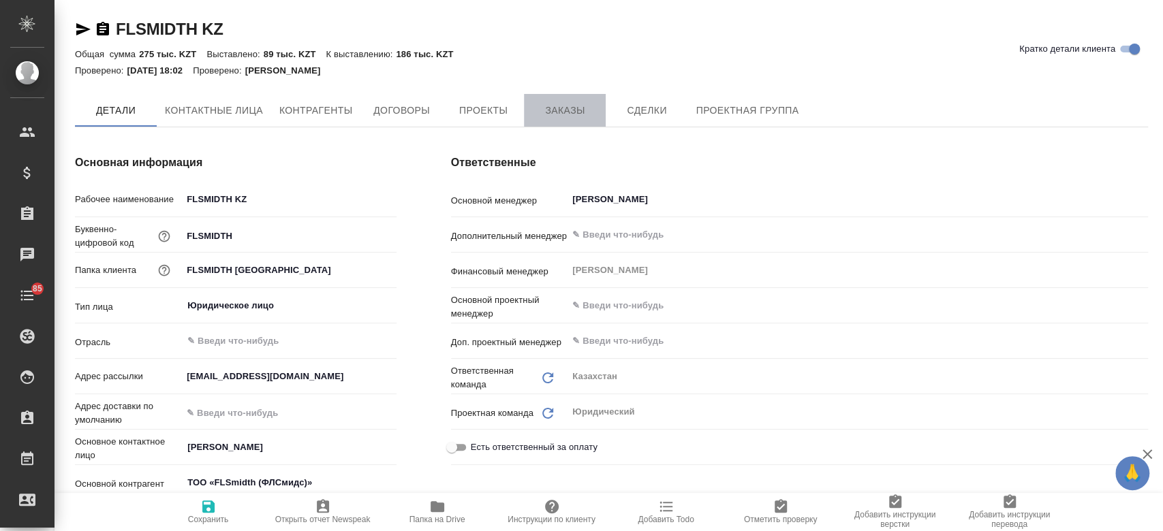
click at [561, 101] on button "Заказы" at bounding box center [565, 110] width 82 height 33
type textarea "x"
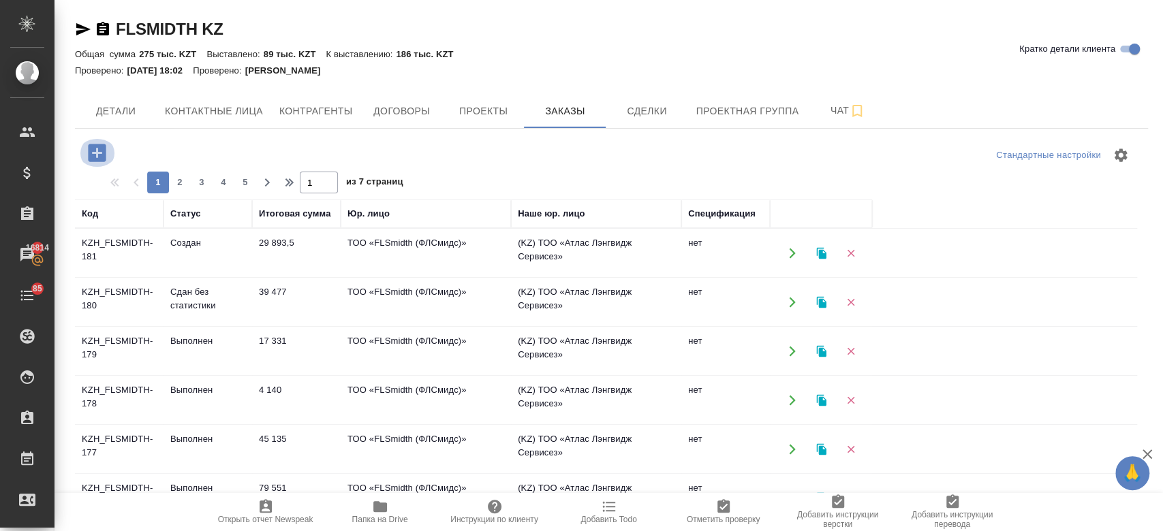
click at [102, 144] on icon "button" at bounding box center [97, 153] width 18 height 18
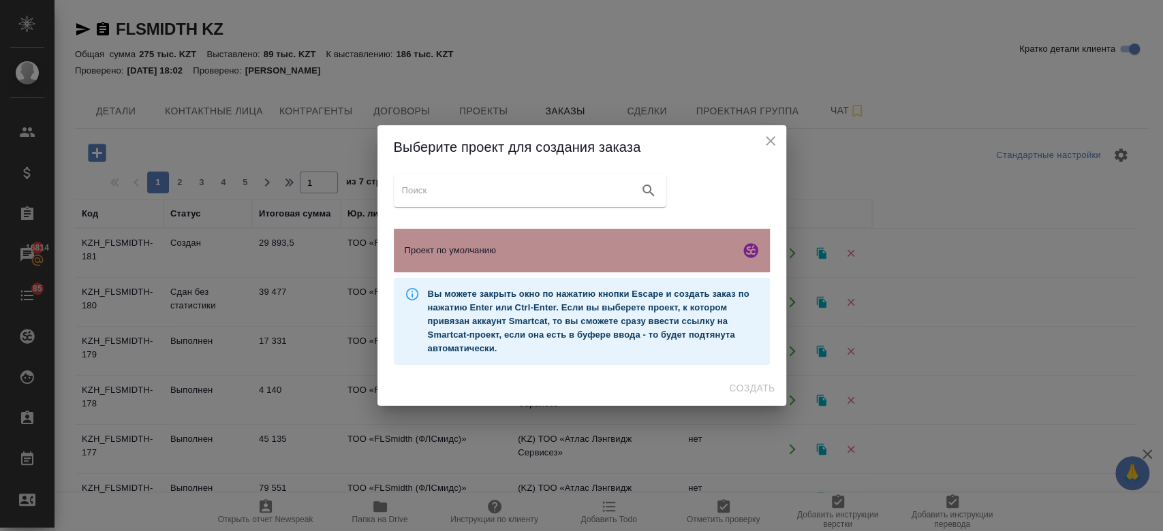
click at [440, 246] on span "Проект по умолчанию" at bounding box center [570, 251] width 330 height 14
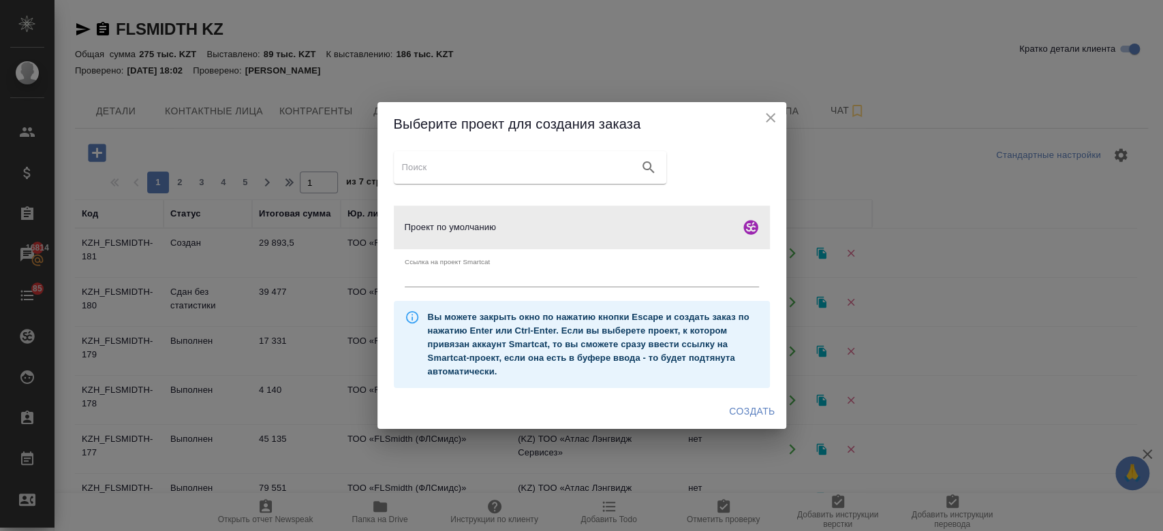
click at [743, 415] on span "Создать" at bounding box center [752, 411] width 46 height 17
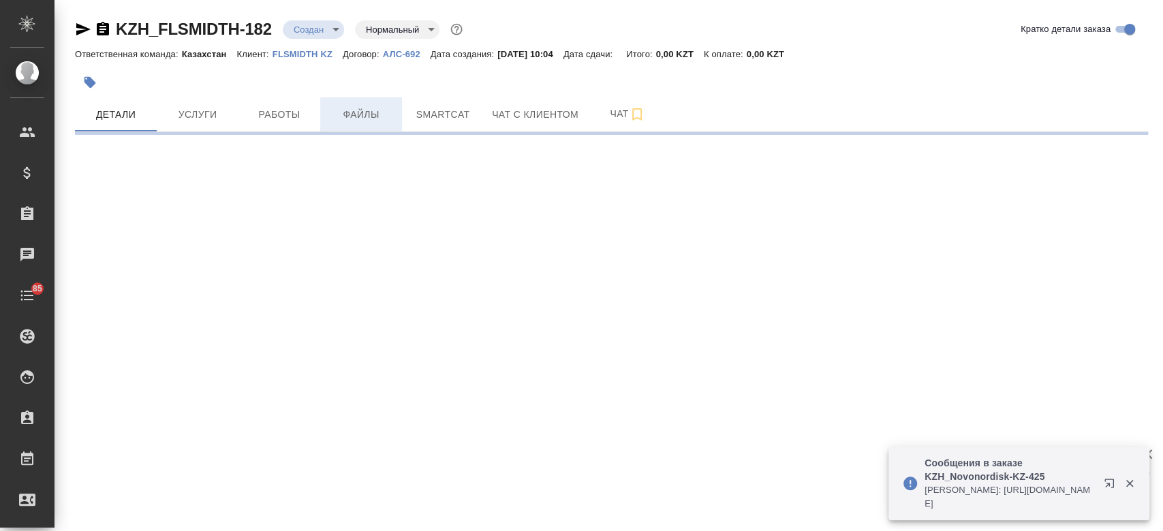
select select "RU"
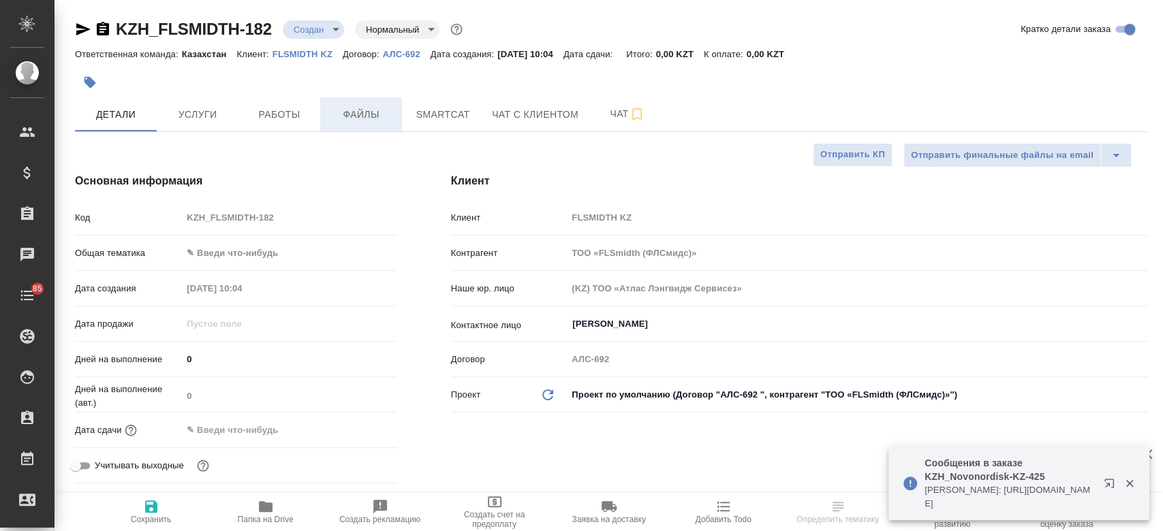
click at [356, 114] on span "Файлы" at bounding box center [360, 114] width 65 height 17
type textarea "x"
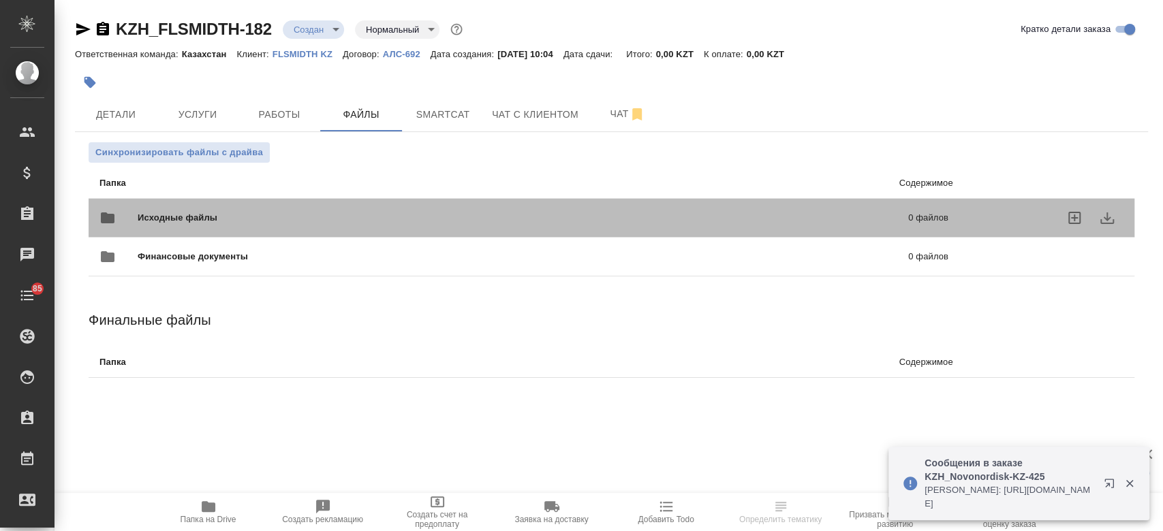
click at [247, 205] on div "Исходные файлы 0 файлов" at bounding box center [523, 218] width 849 height 33
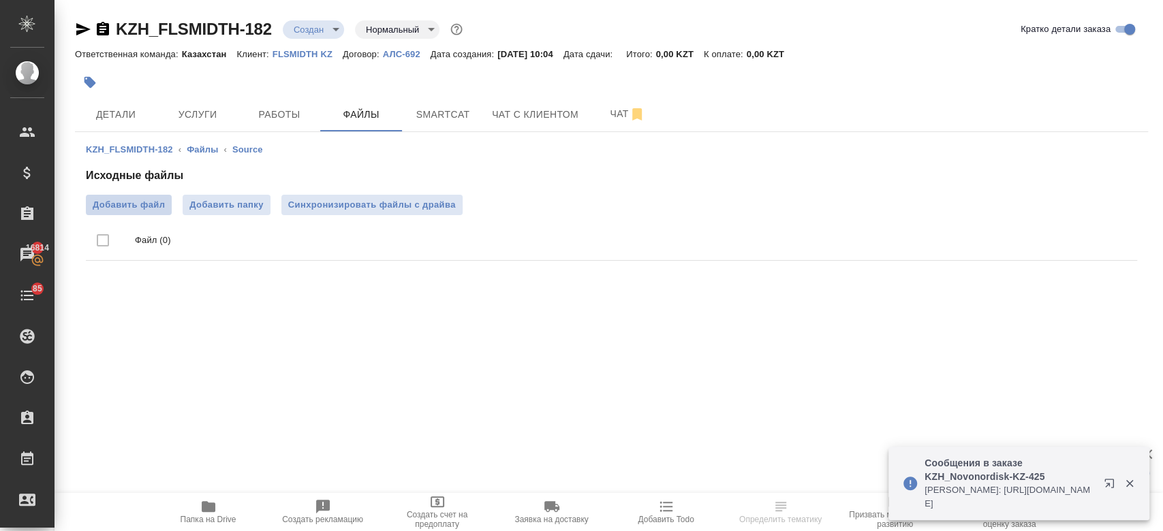
click at [132, 213] on label "Добавить файл" at bounding box center [129, 205] width 86 height 20
click at [0, 0] on input "Добавить файл" at bounding box center [0, 0] width 0 height 0
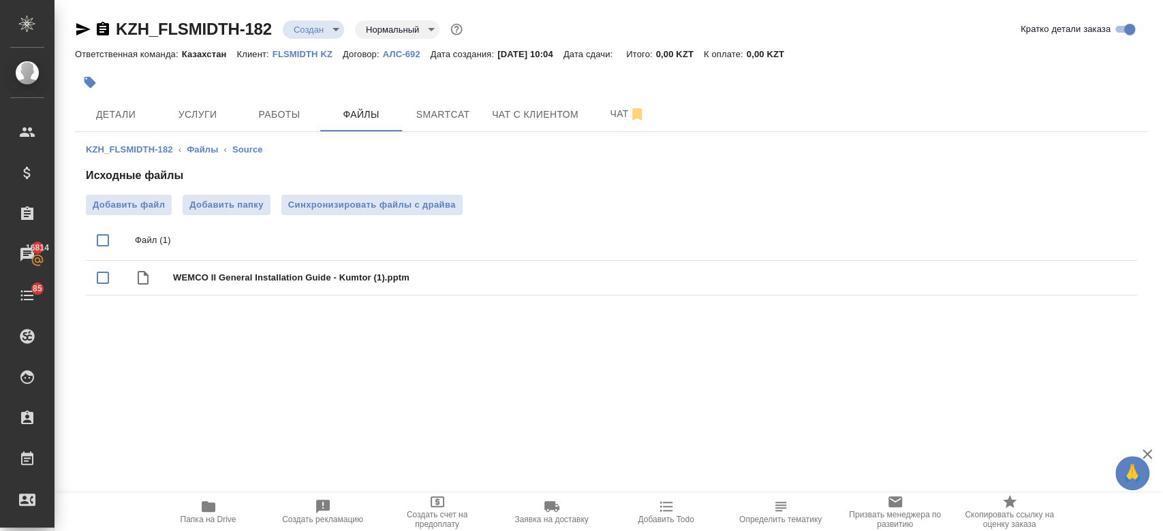
click at [315, 35] on body "🙏 .cls-1 fill:#fff; AWATERA Kosherbayeva Nazerke Клиенты Спецификации Заказы 16…" at bounding box center [581, 265] width 1163 height 531
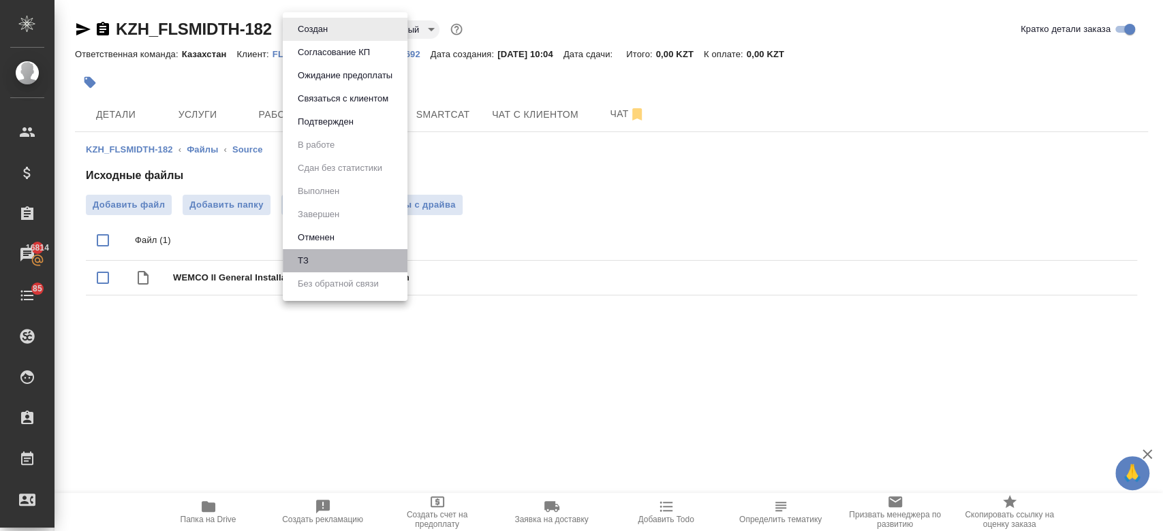
click at [320, 258] on li "ТЗ" at bounding box center [345, 260] width 125 height 23
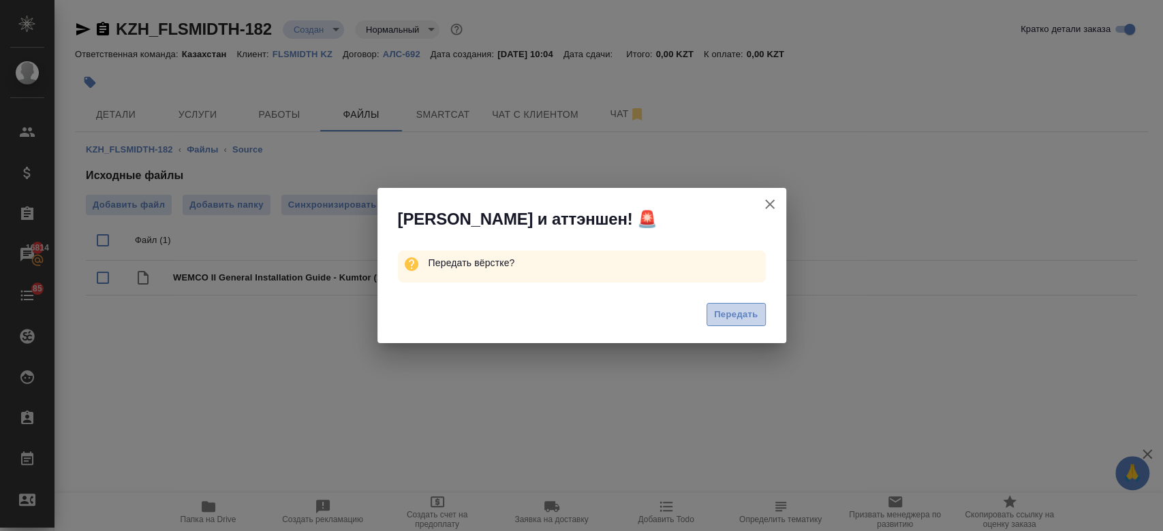
click at [740, 322] on span "Передать" at bounding box center [736, 315] width 44 height 16
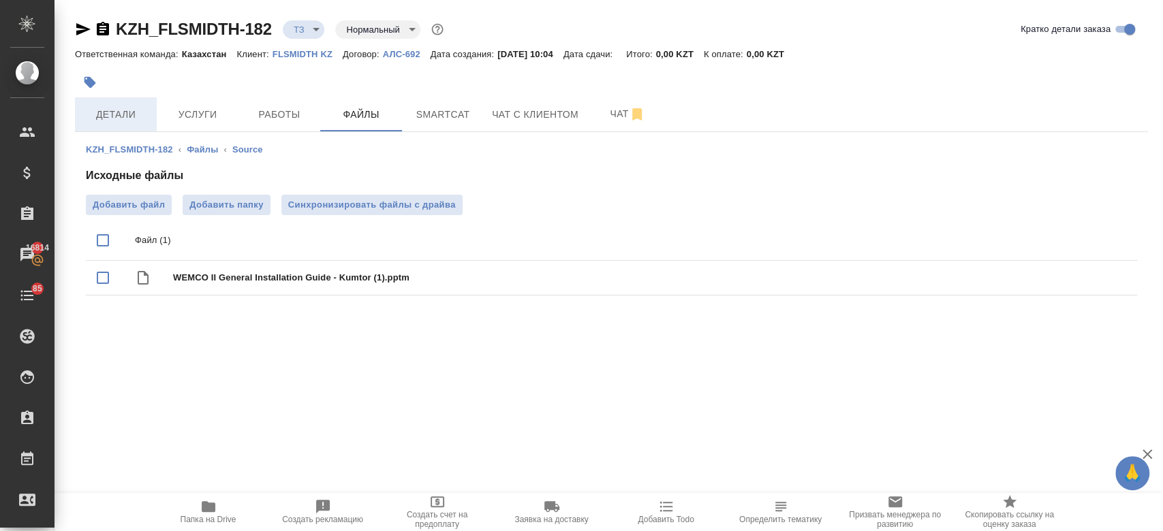
click at [121, 116] on span "Детали" at bounding box center [115, 114] width 65 height 17
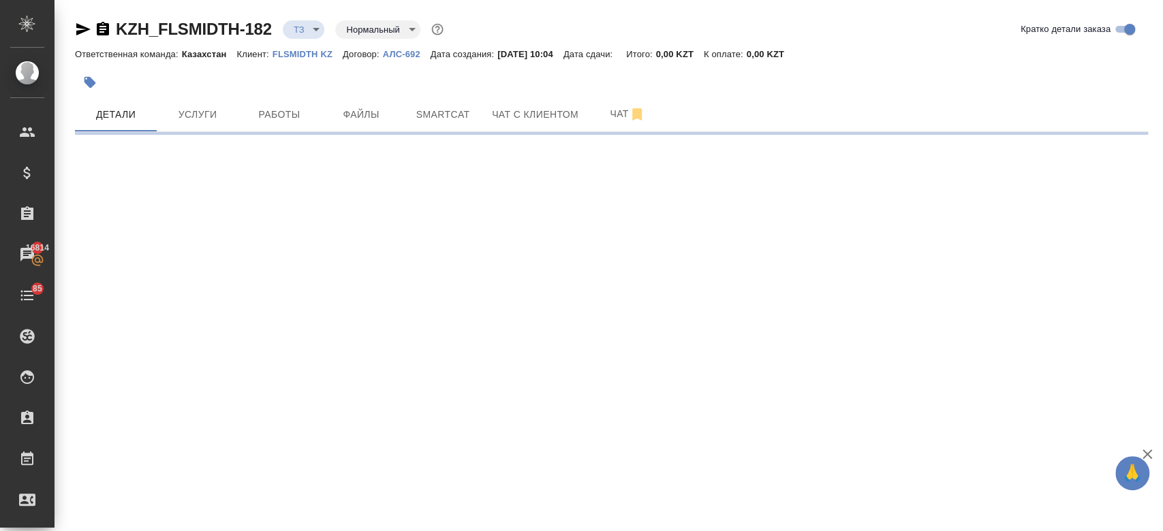
select select "RU"
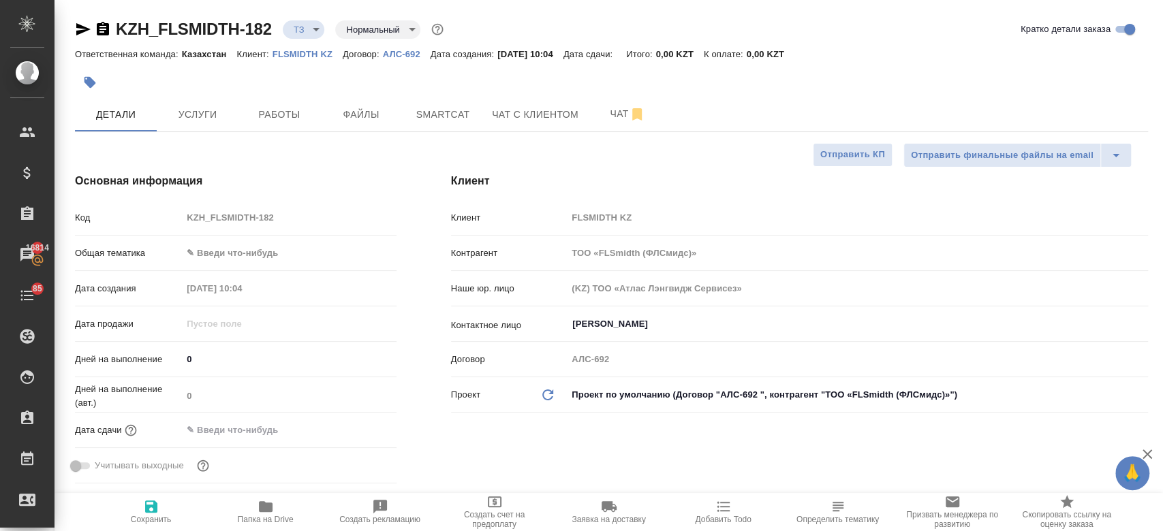
type textarea "x"
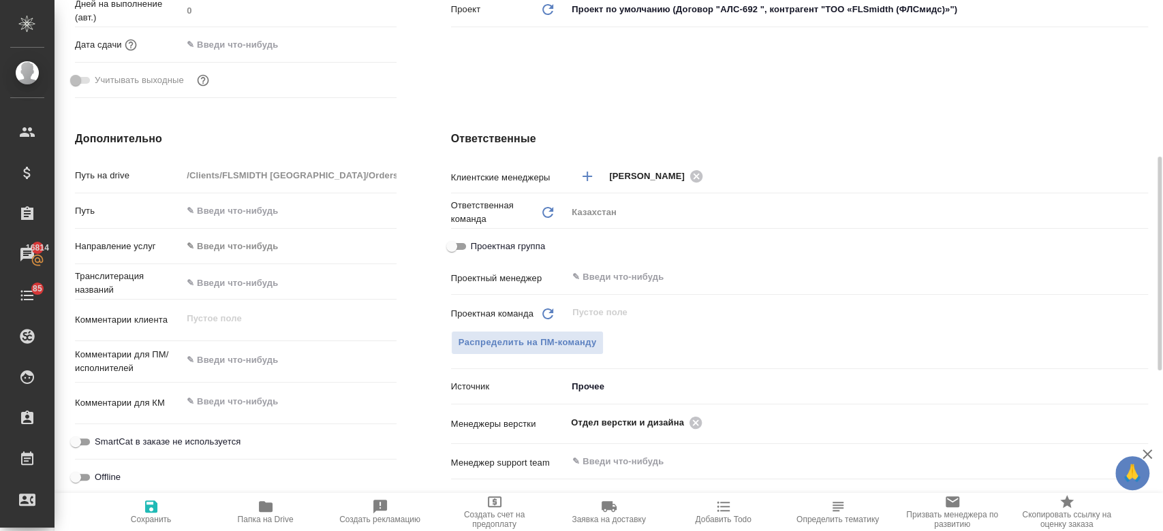
scroll to position [387, 0]
type textarea "x"
click at [243, 360] on textarea at bounding box center [289, 359] width 213 height 23
type textarea "пе"
type textarea "x"
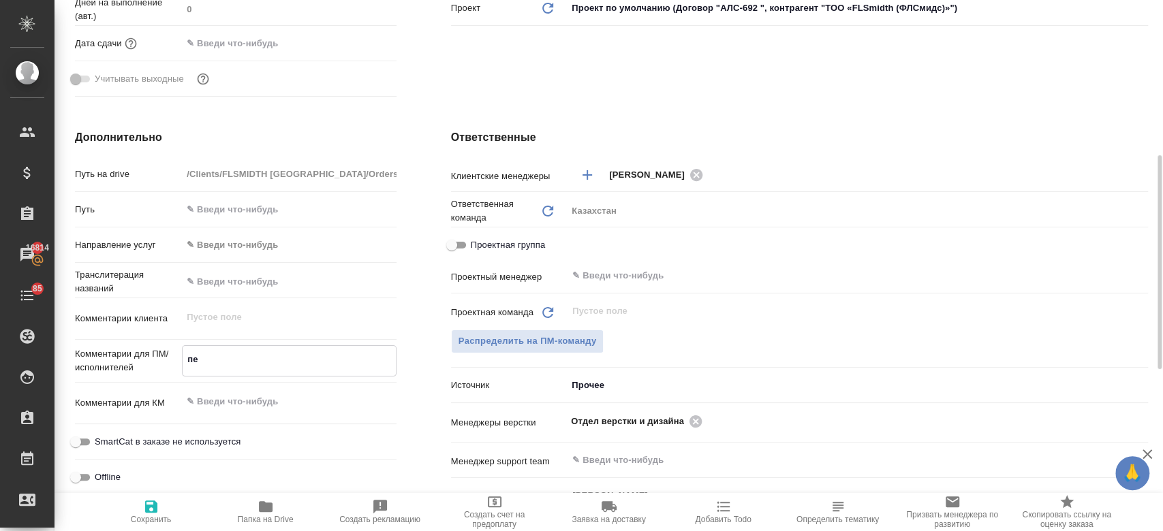
type textarea "x"
type textarea "пере"
type textarea "x"
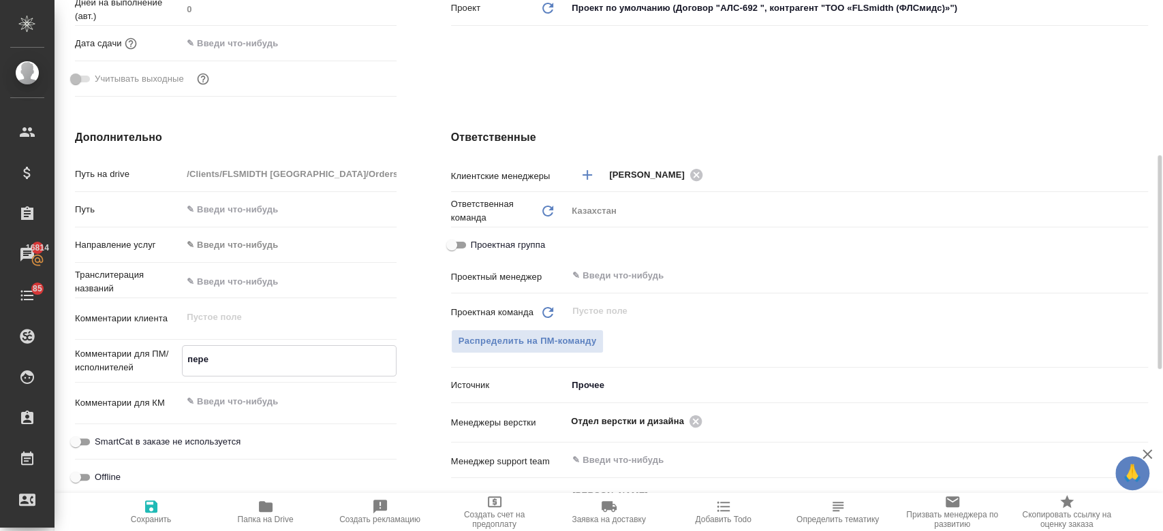
type textarea "x"
type textarea "перево"
type textarea "x"
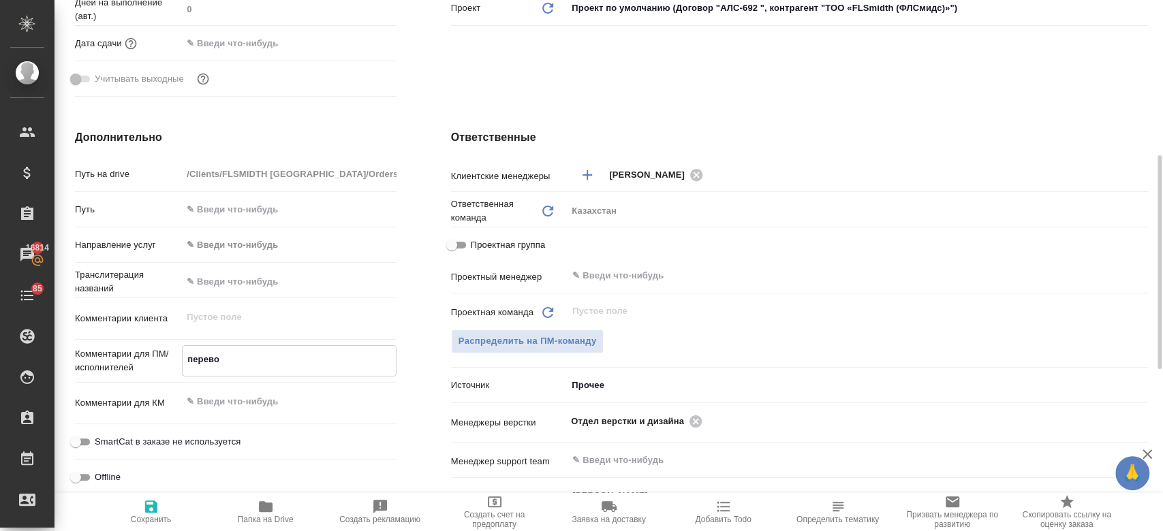
type textarea "перевод"
type textarea "x"
type textarea "перевод"
type textarea "x"
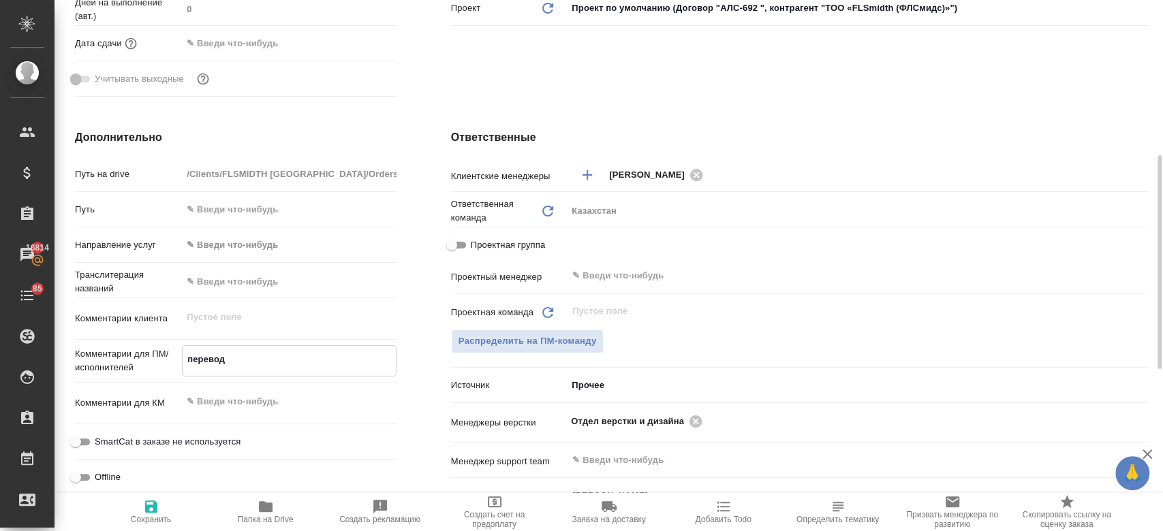
type textarea "x"
type textarea "перевод а"
type textarea "x"
type textarea "перевод ан"
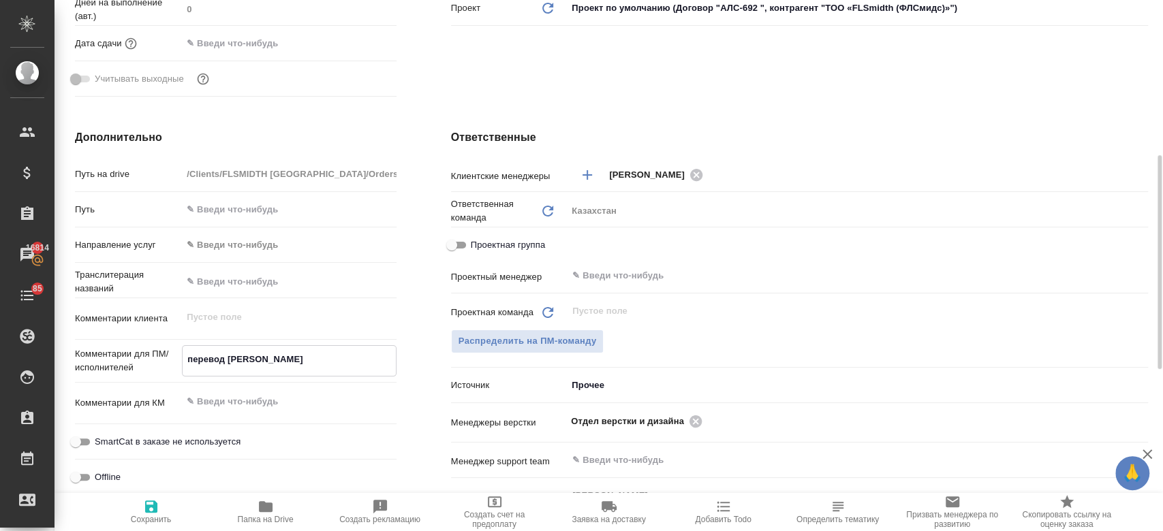
type textarea "x"
type textarea "перевод анг"
type textarea "x"
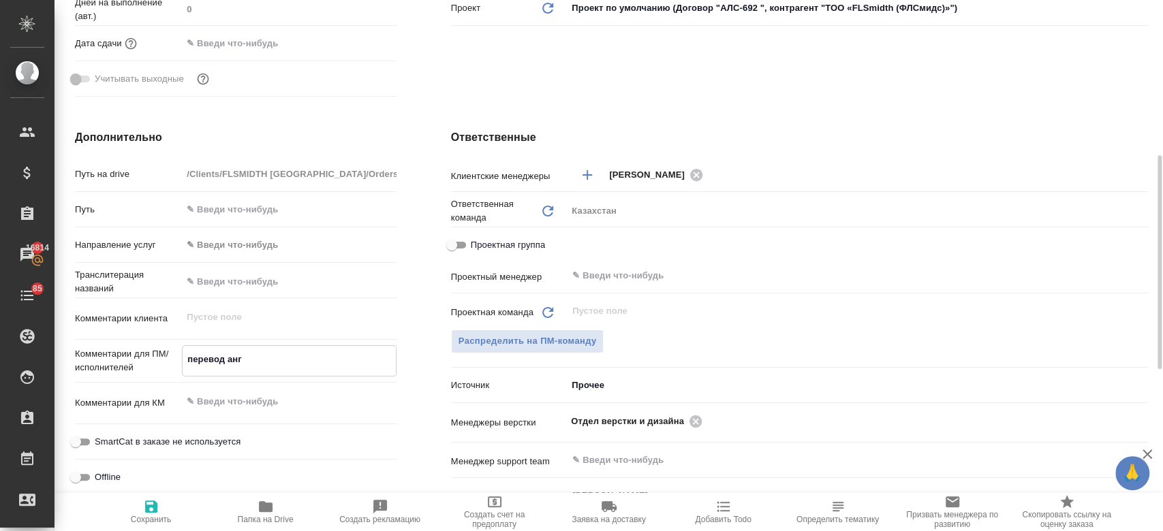
type textarea "x"
type textarea "перевод анг-"
type textarea "x"
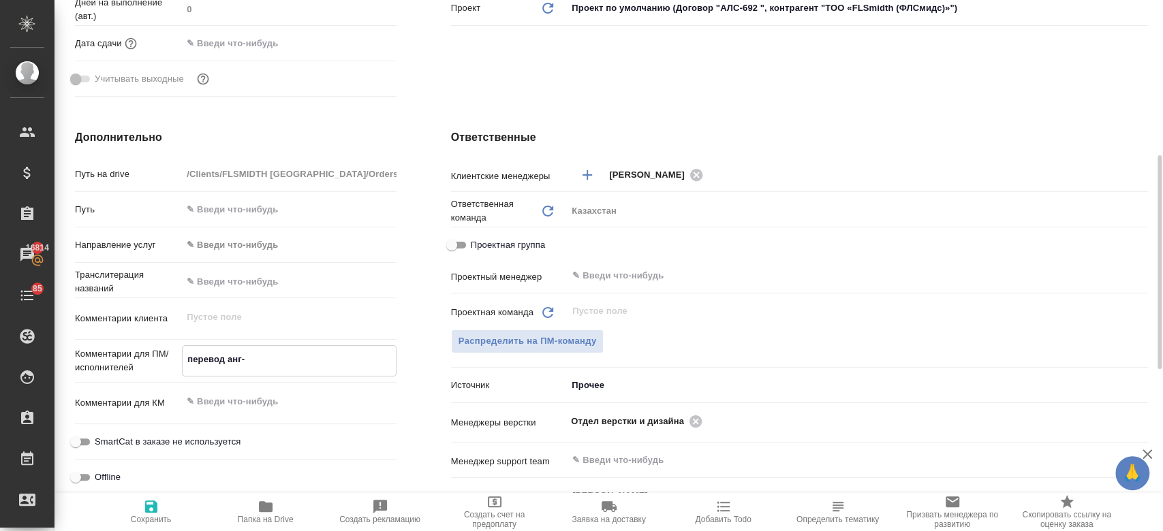
type textarea "x"
type textarea "перевод анг-р"
type textarea "x"
type textarea "перевод анг-ру"
type textarea "x"
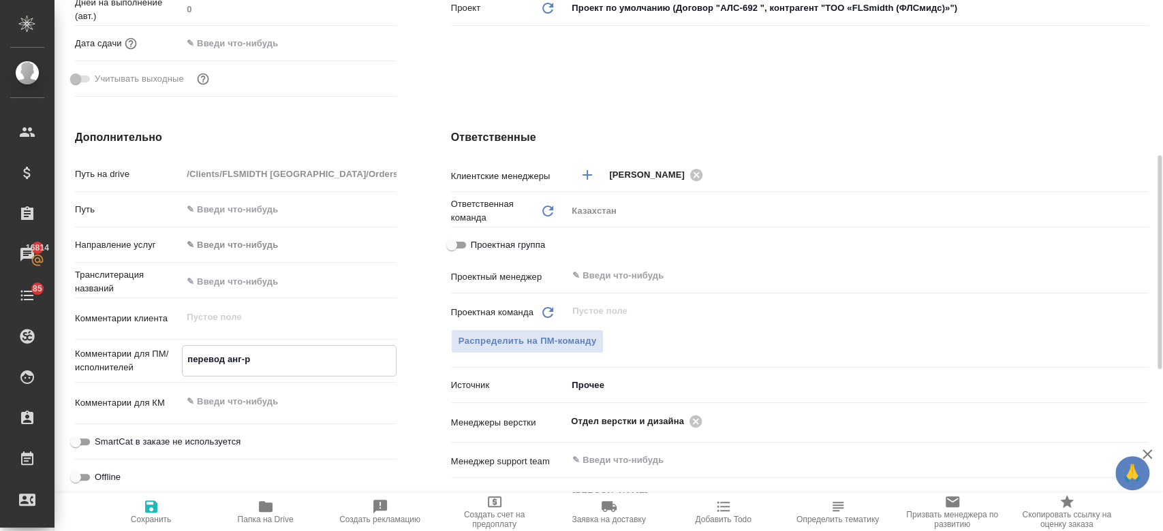
type textarea "x"
type textarea "перевод анг-рус"
type textarea "x"
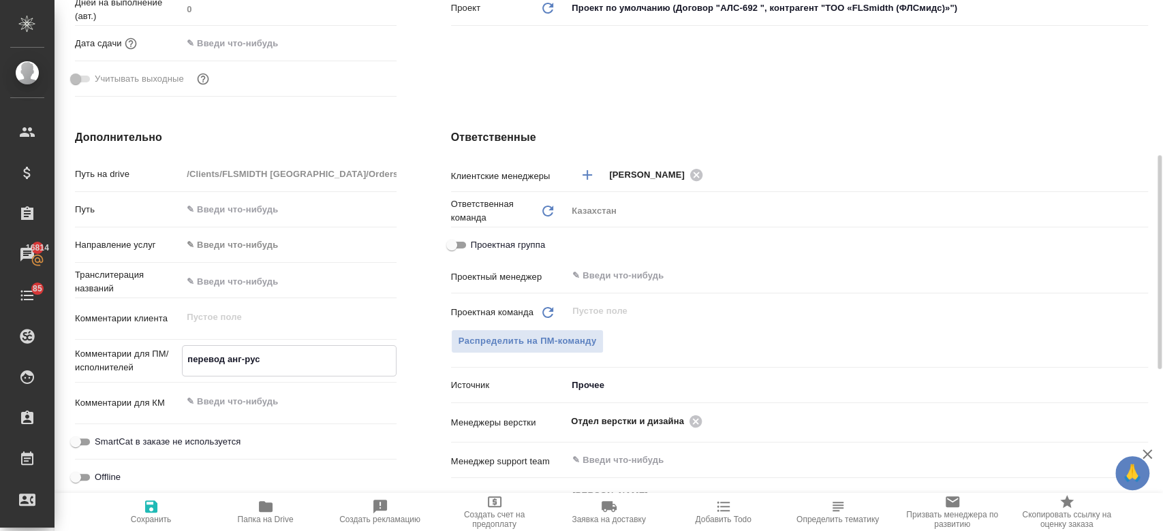
type textarea "перевод анг-рус"
type textarea "x"
click at [156, 501] on icon "button" at bounding box center [151, 507] width 16 height 16
type textarea "x"
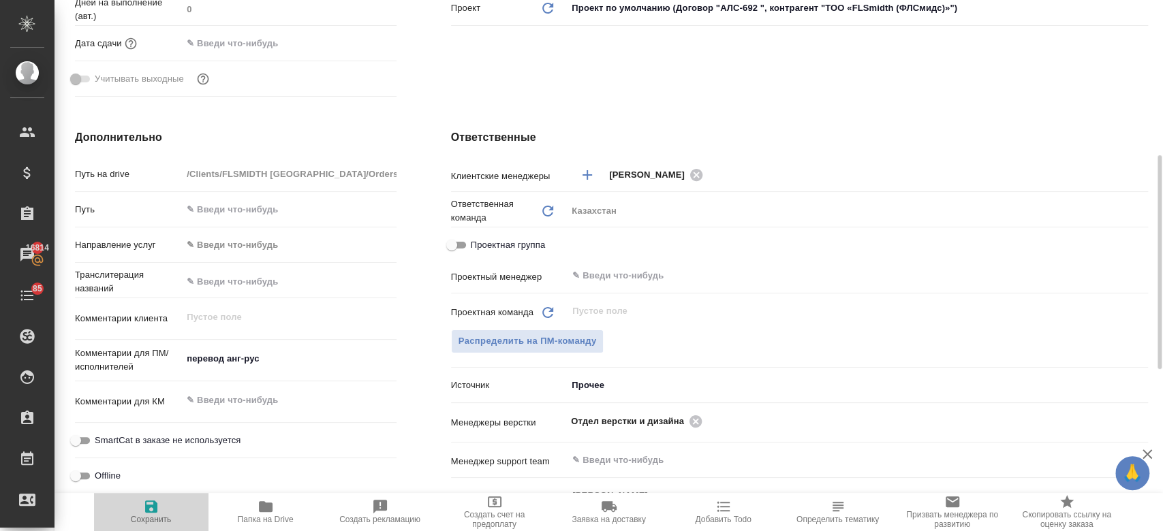
type textarea "x"
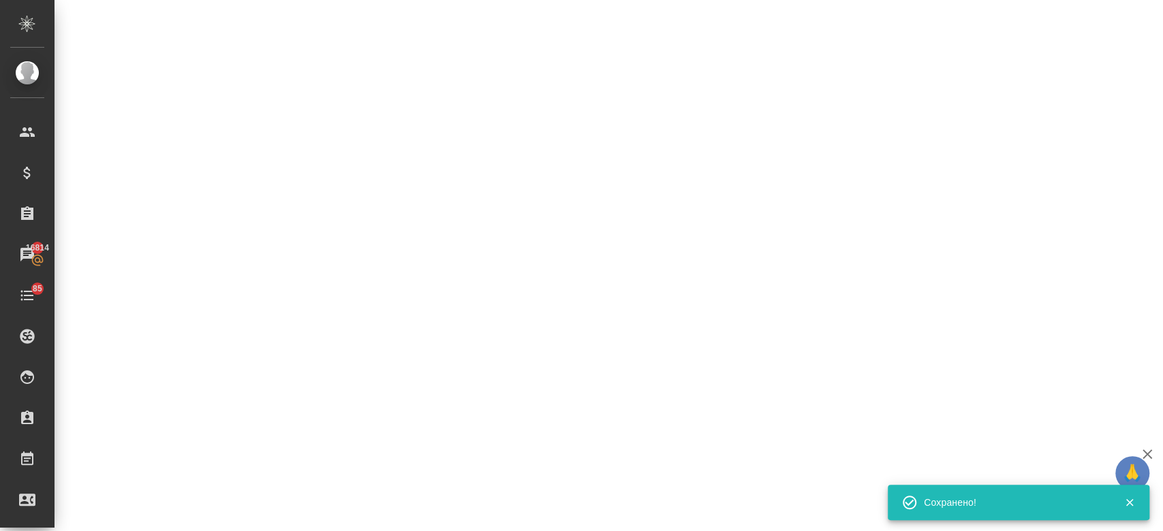
select select "RU"
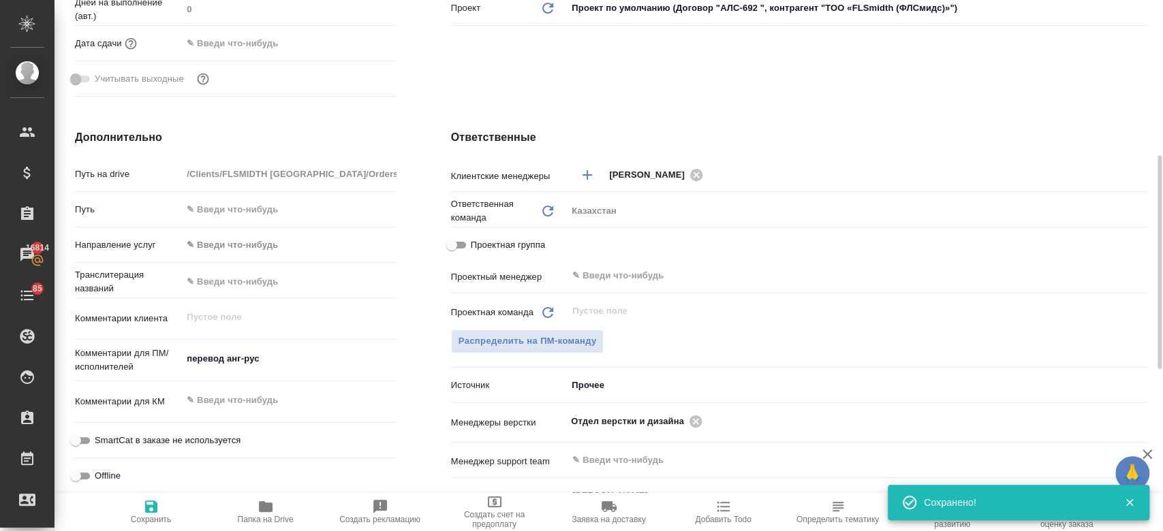
type textarea "x"
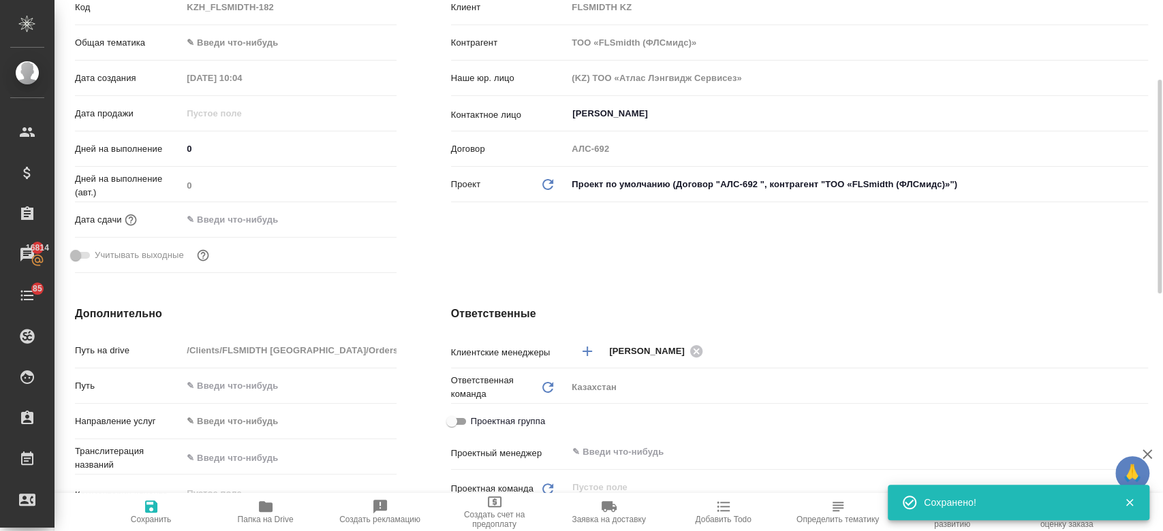
scroll to position [206, 0]
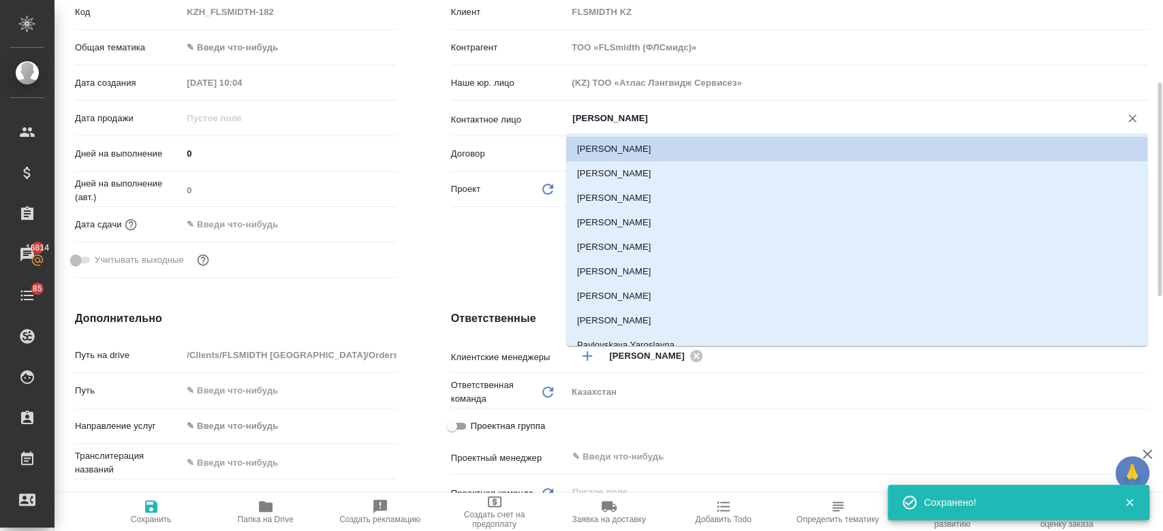
click at [629, 114] on input "Бондарева Анна" at bounding box center [834, 118] width 527 height 16
type textarea "x"
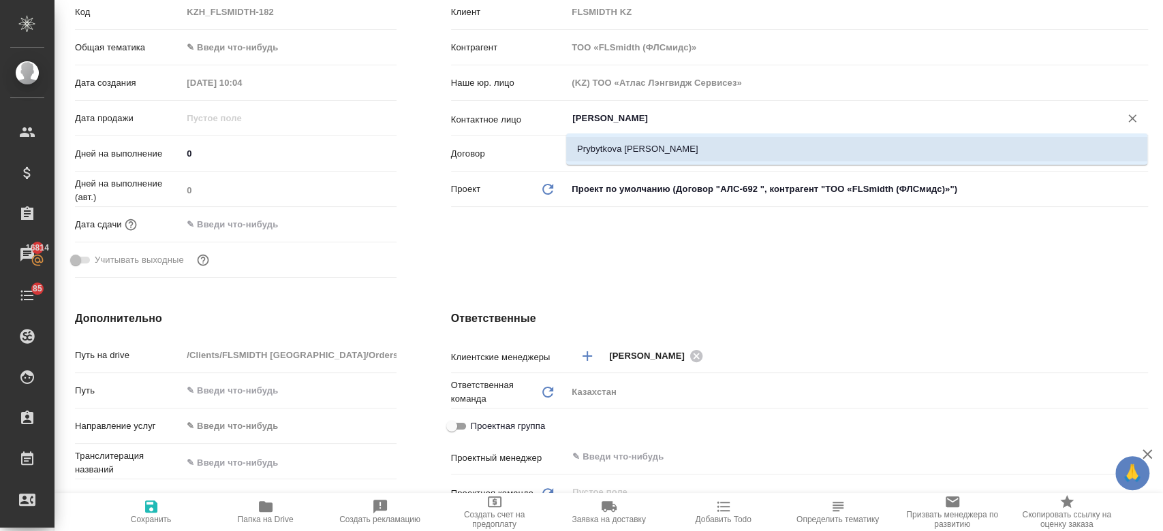
click at [620, 147] on li "Prybytkova Anna" at bounding box center [856, 149] width 581 height 25
type input "Prybytkova Anna"
type textarea "x"
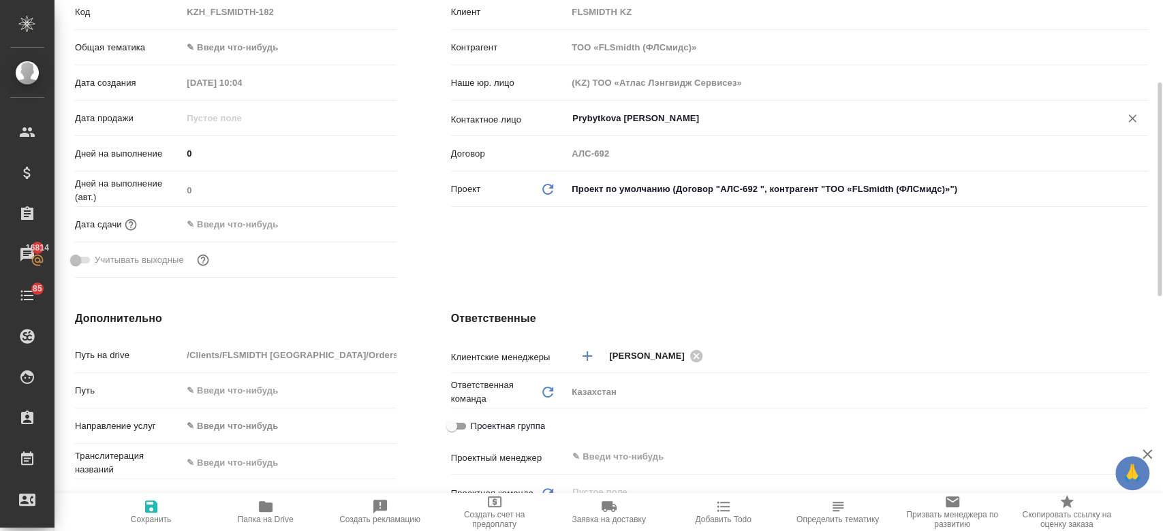
type input "Prybytkova Anna"
click at [148, 526] on button "Сохранить" at bounding box center [151, 512] width 114 height 38
type textarea "x"
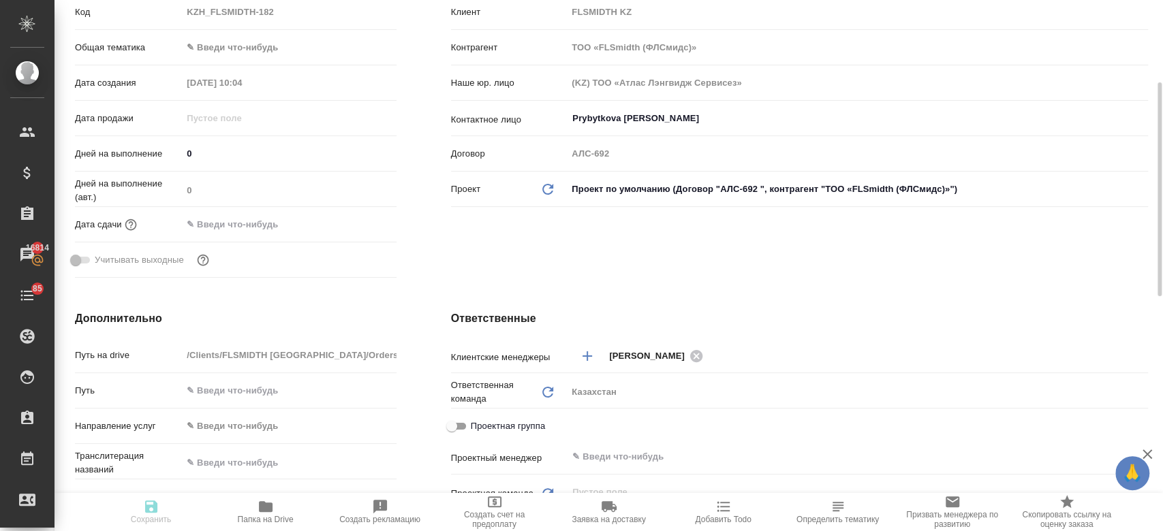
type textarea "x"
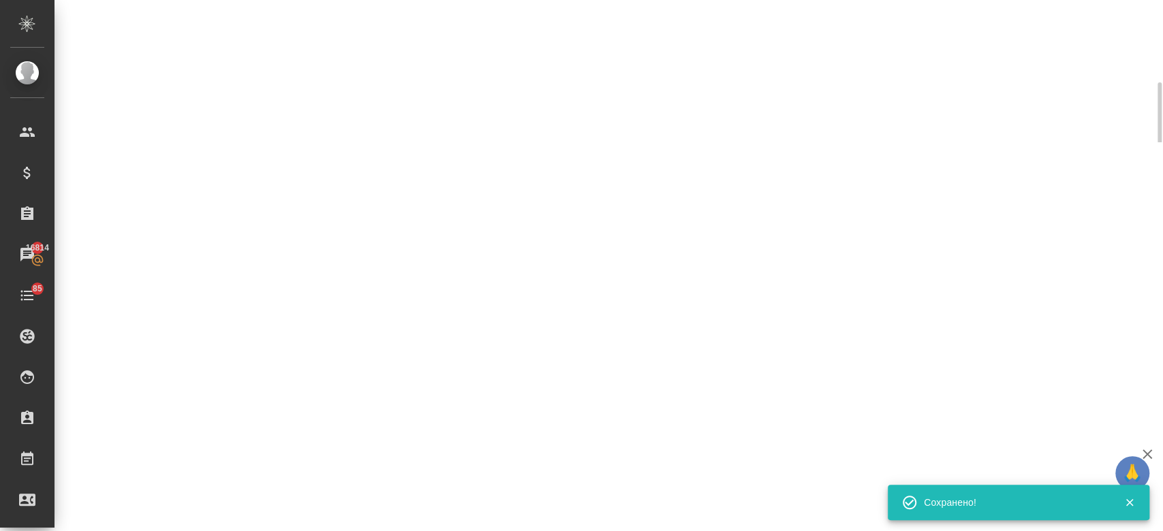
select select "RU"
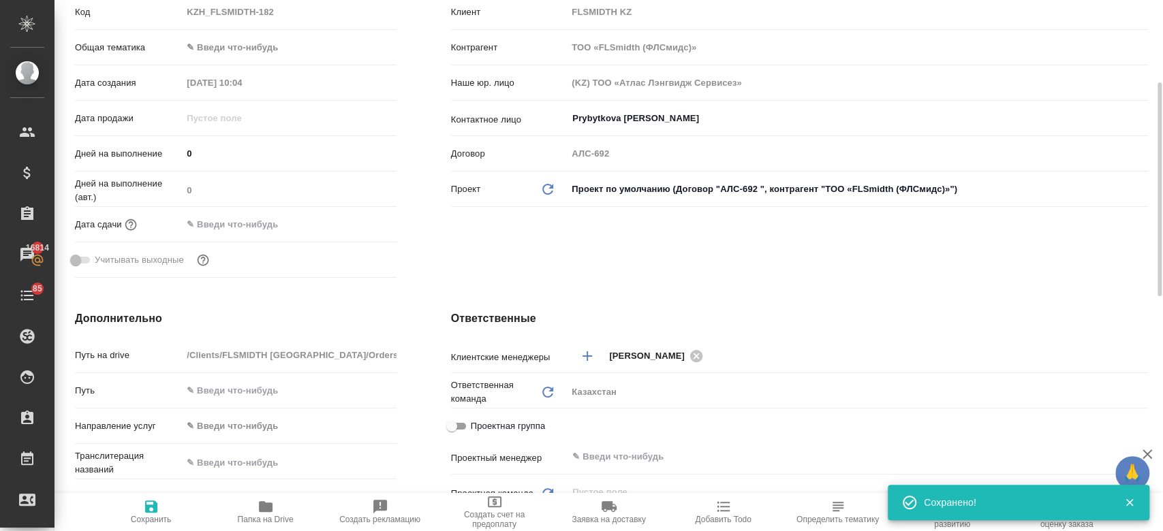
type textarea "x"
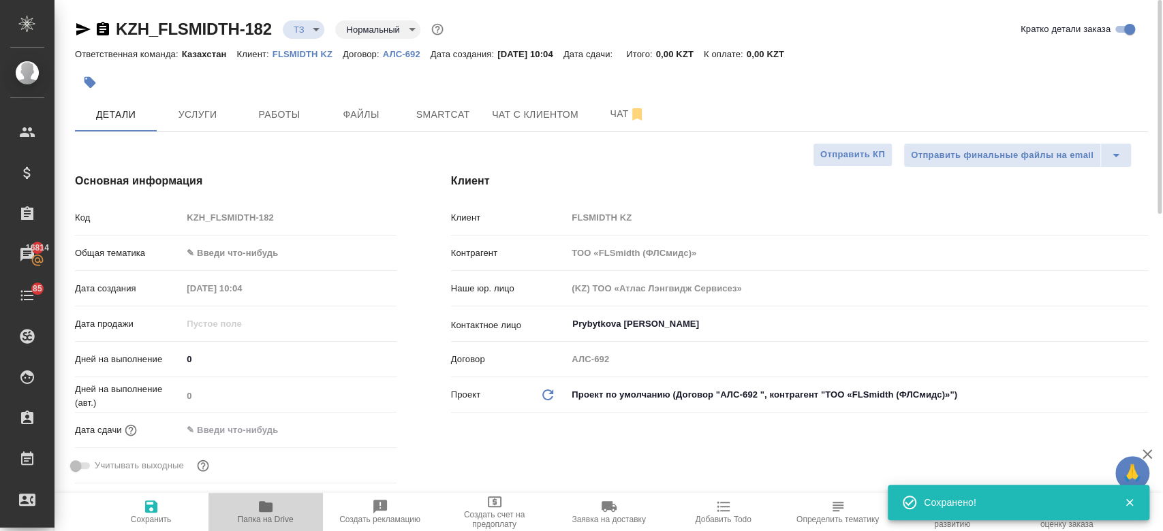
click at [265, 516] on span "Папка на Drive" at bounding box center [266, 520] width 56 height 10
type textarea "x"
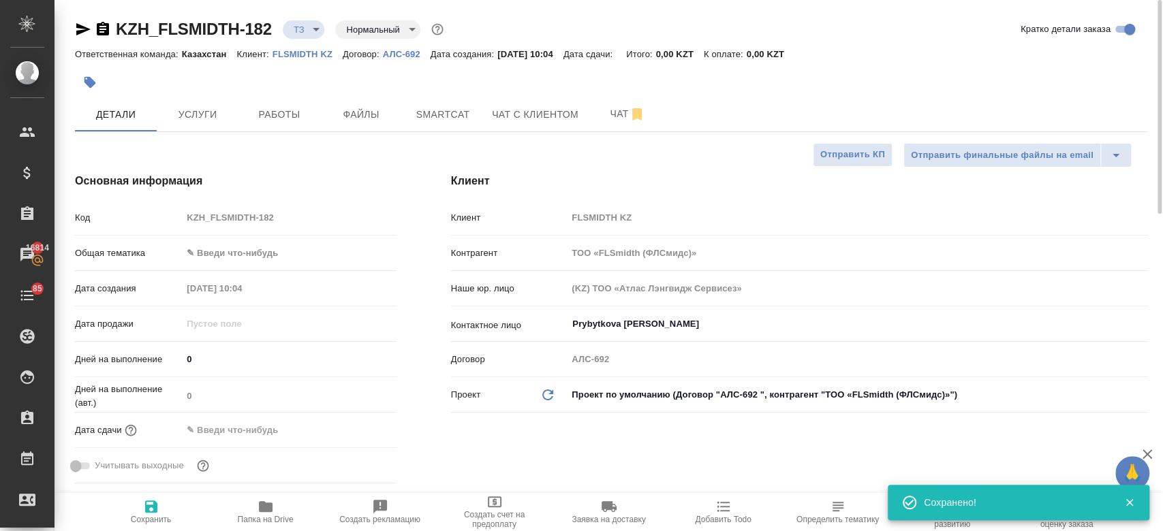
type textarea "x"
click at [141, 518] on span "Сохранить" at bounding box center [151, 520] width 41 height 10
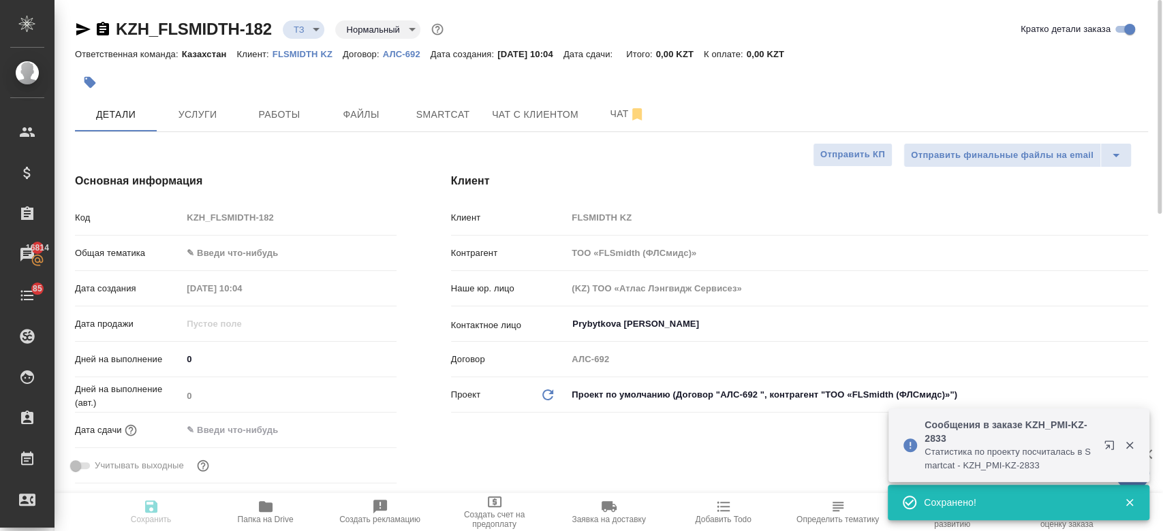
type textarea "x"
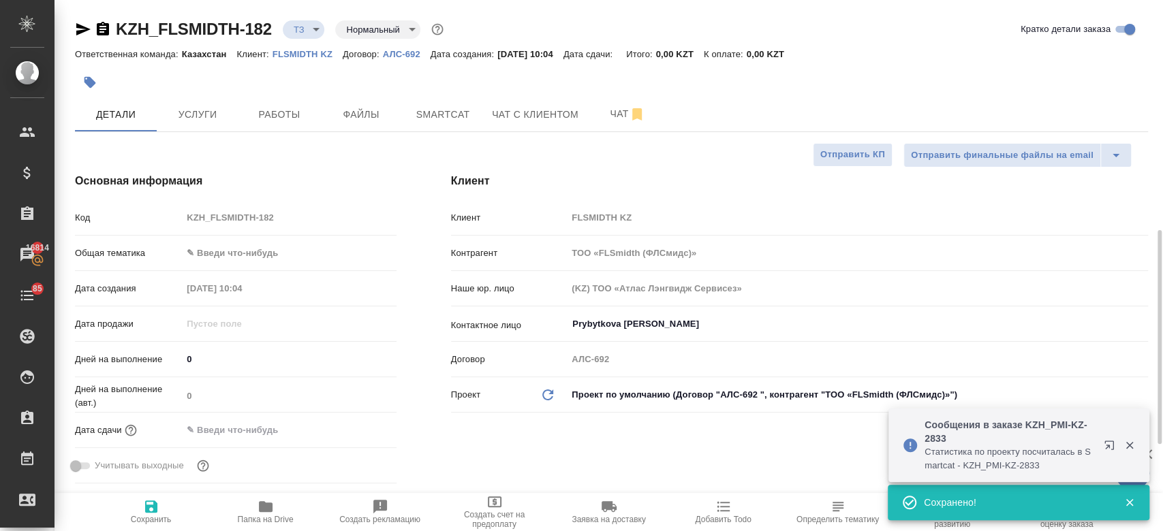
type textarea "x"
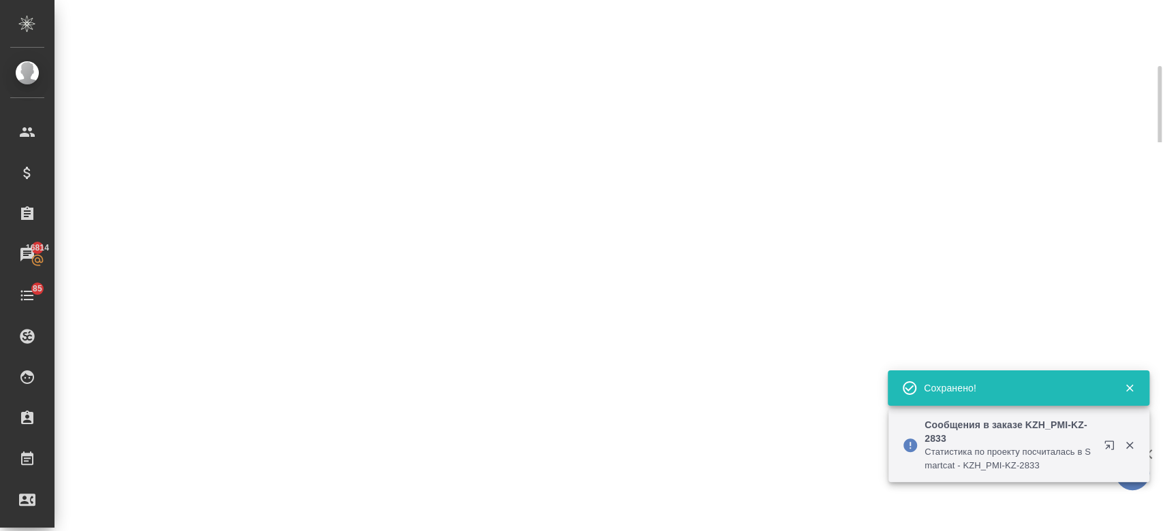
select select "RU"
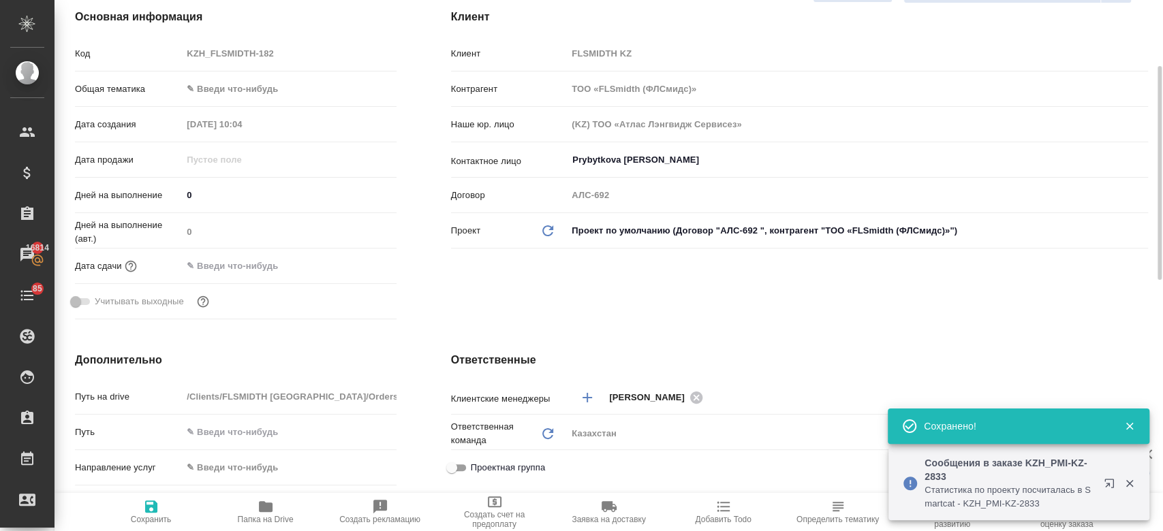
type textarea "x"
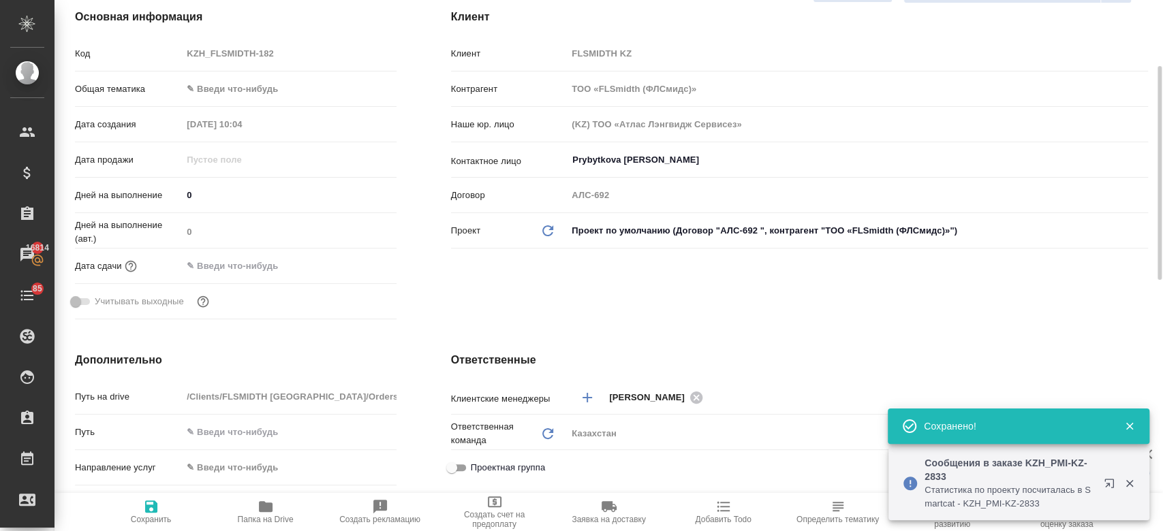
type textarea "x"
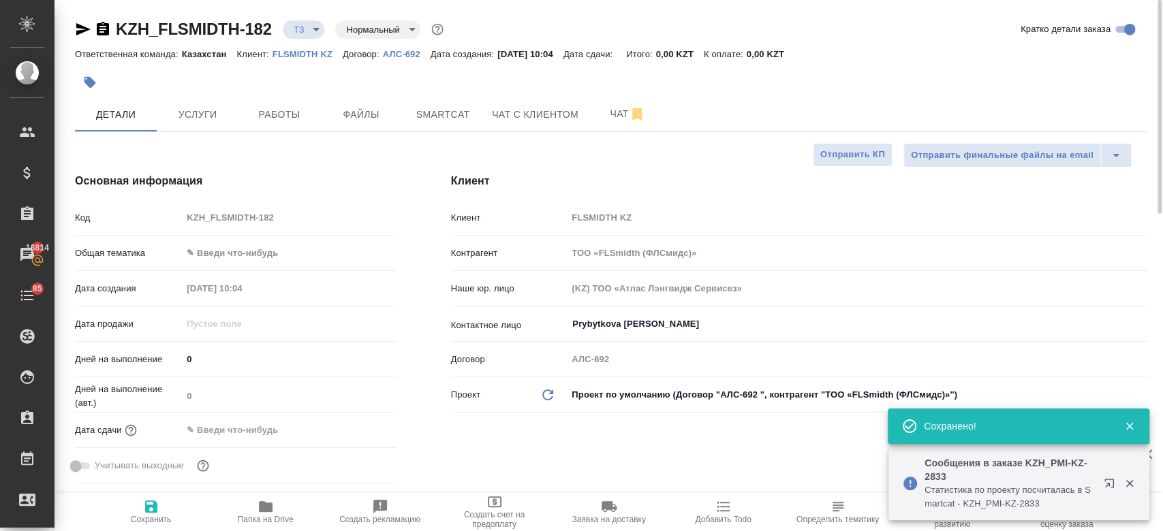
type textarea "x"
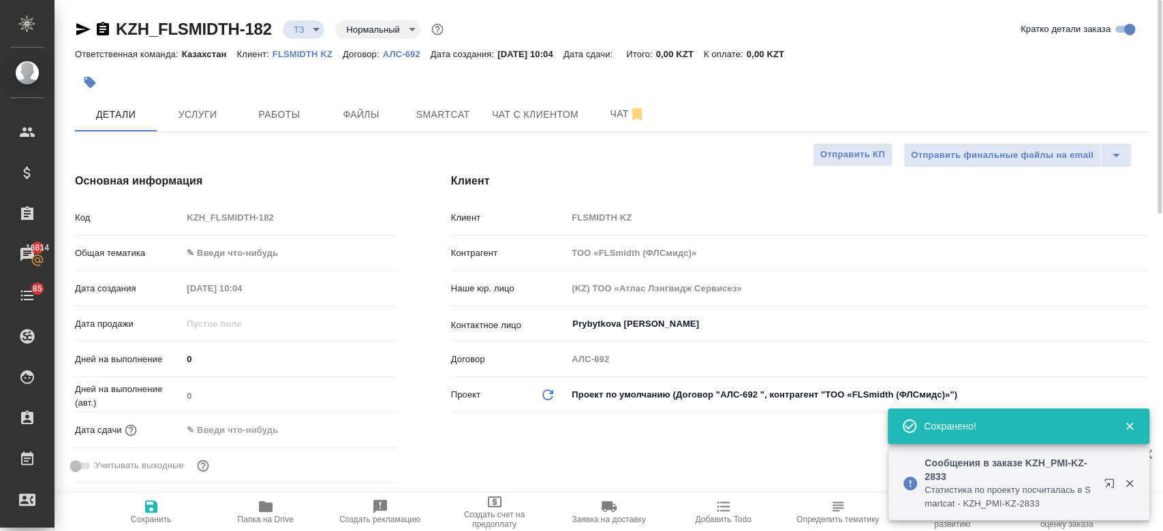
type textarea "x"
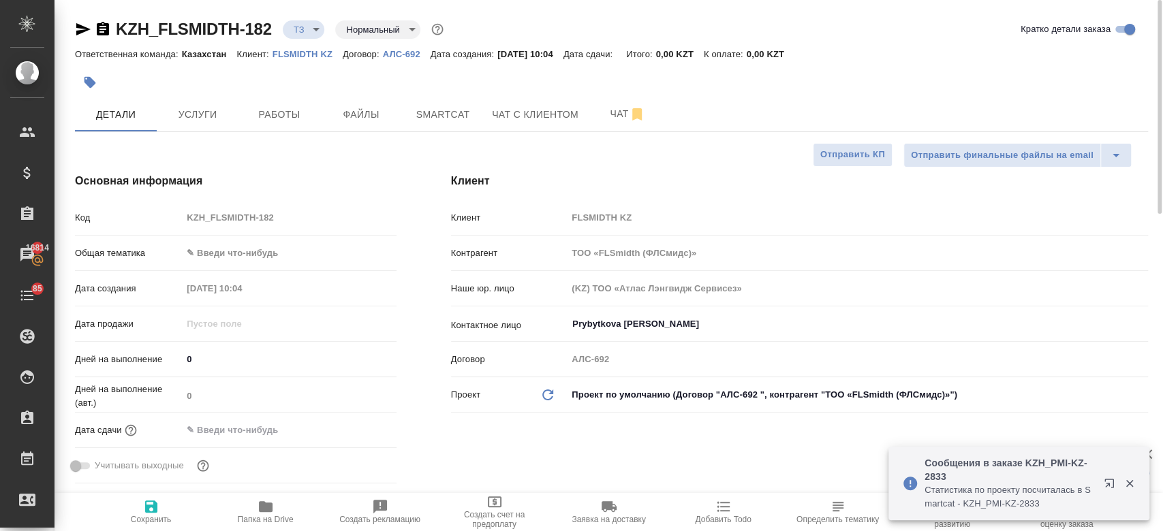
click at [203, 87] on div at bounding box center [432, 82] width 715 height 30
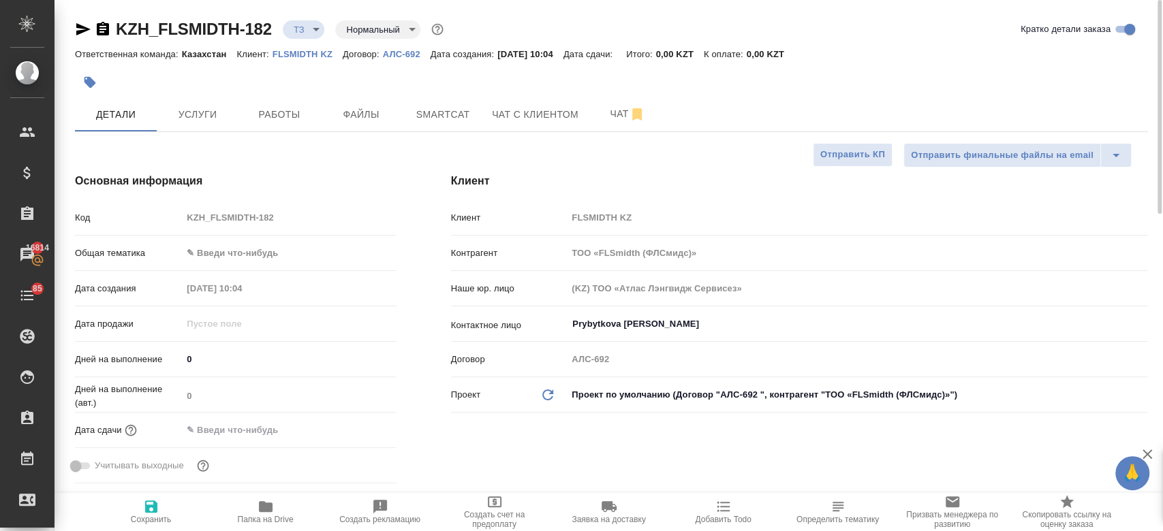
type textarea "x"
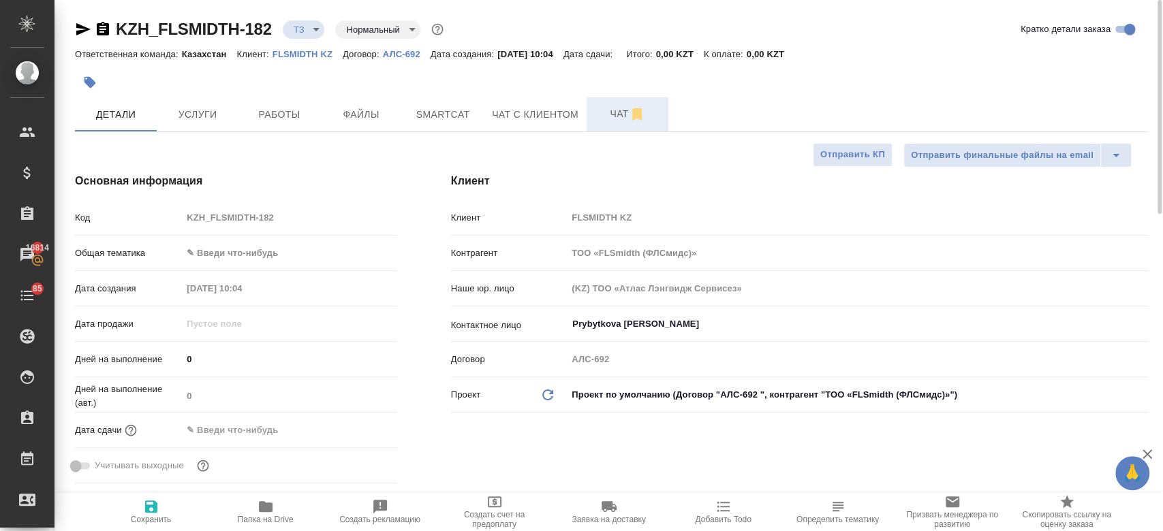
type textarea "x"
click at [596, 117] on span "Чат" at bounding box center [627, 114] width 65 height 17
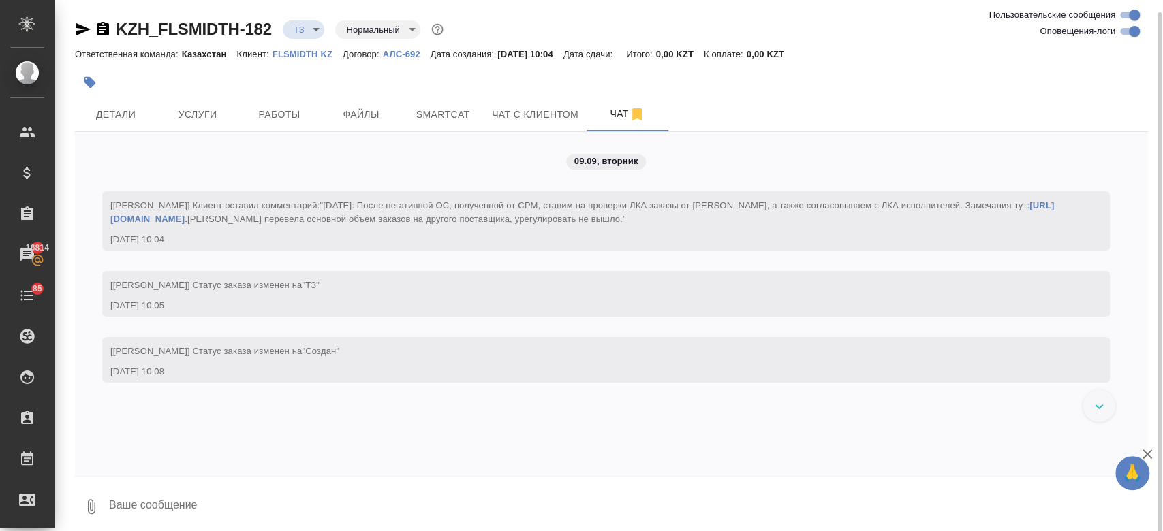
scroll to position [6, 0]
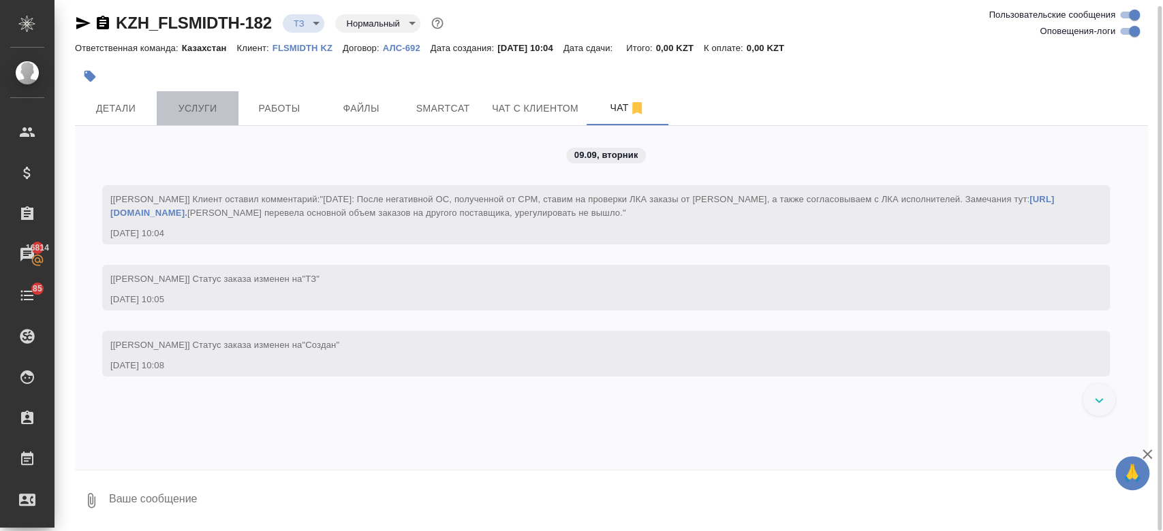
click at [200, 107] on span "Услуги" at bounding box center [197, 108] width 65 height 17
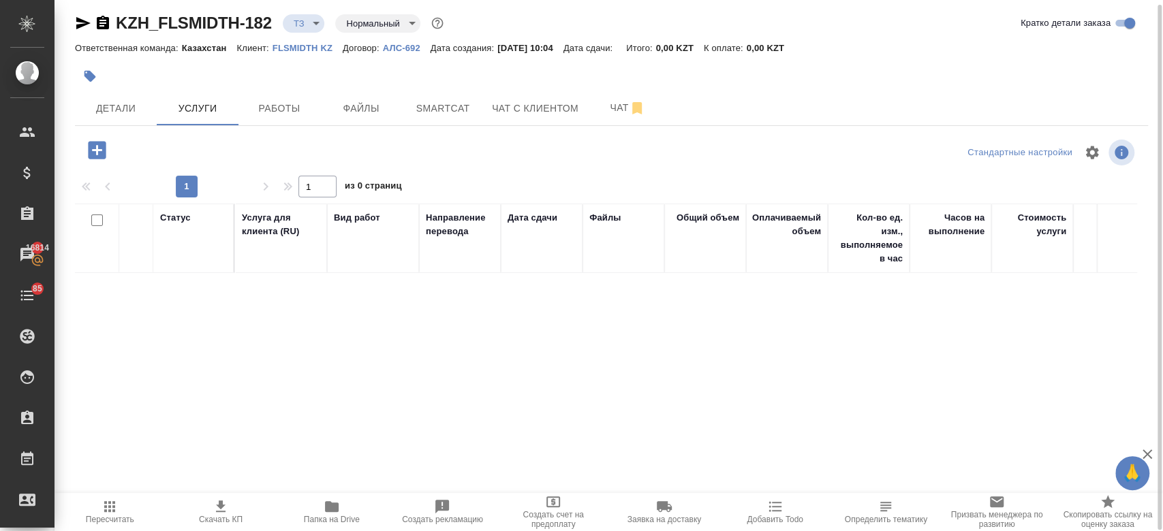
scroll to position [5, 0]
click at [506, 75] on div at bounding box center [432, 77] width 715 height 30
click at [603, 106] on span "Чат" at bounding box center [627, 108] width 65 height 17
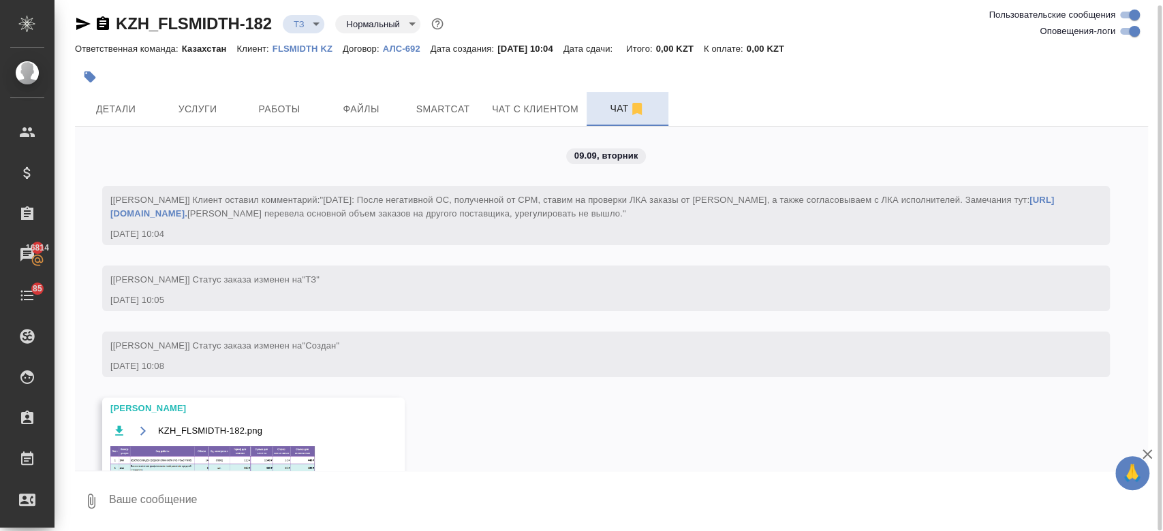
scroll to position [37, 0]
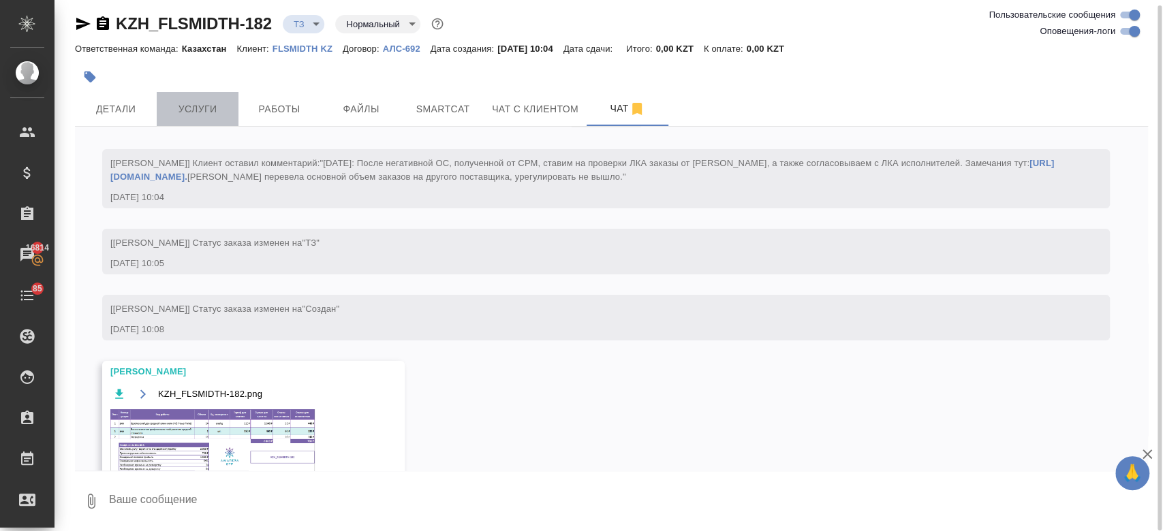
click at [187, 110] on span "Услуги" at bounding box center [197, 109] width 65 height 17
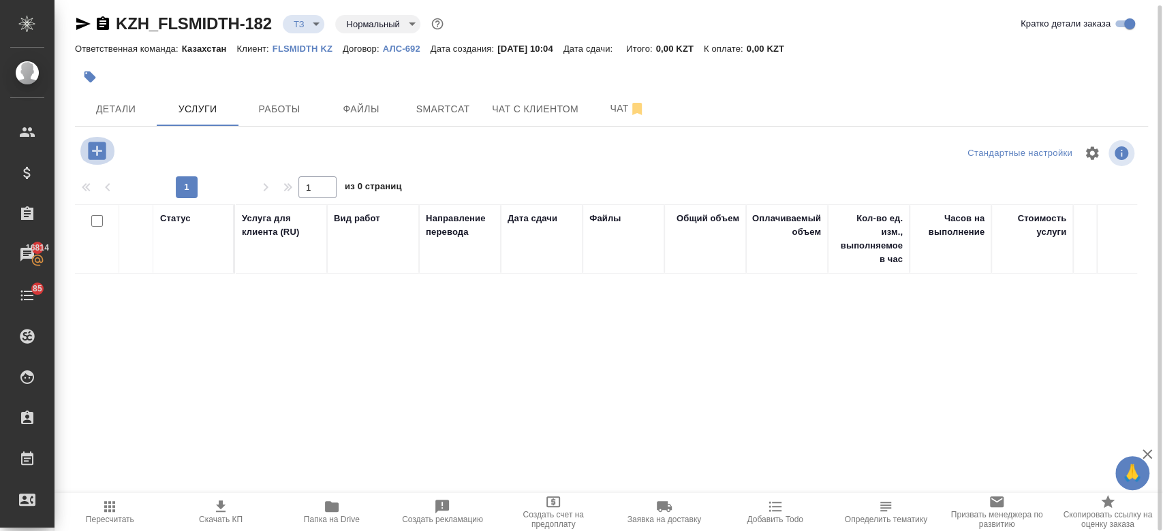
click at [97, 146] on icon "button" at bounding box center [97, 151] width 24 height 24
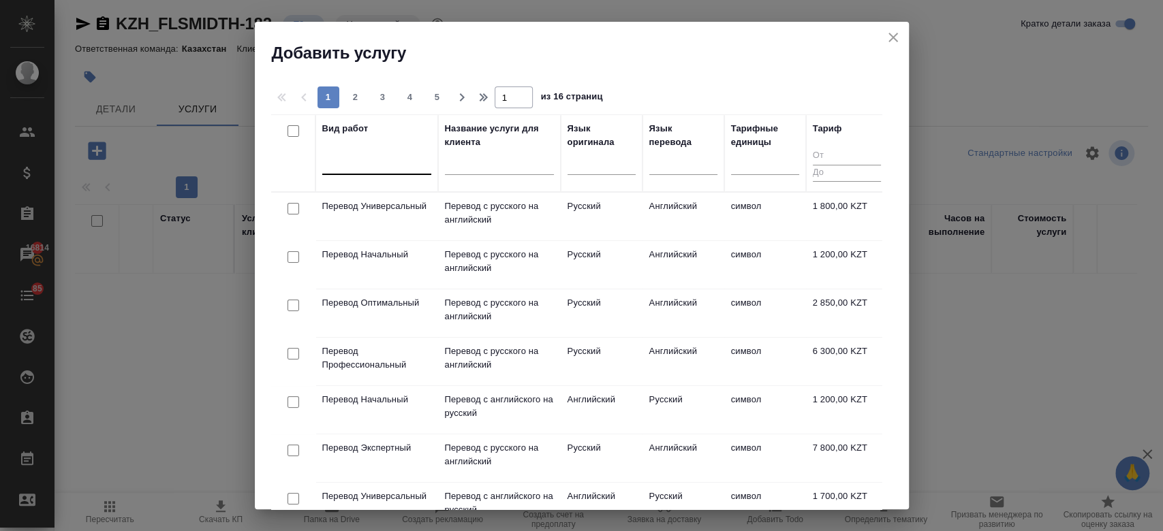
click at [382, 166] on div at bounding box center [376, 161] width 109 height 20
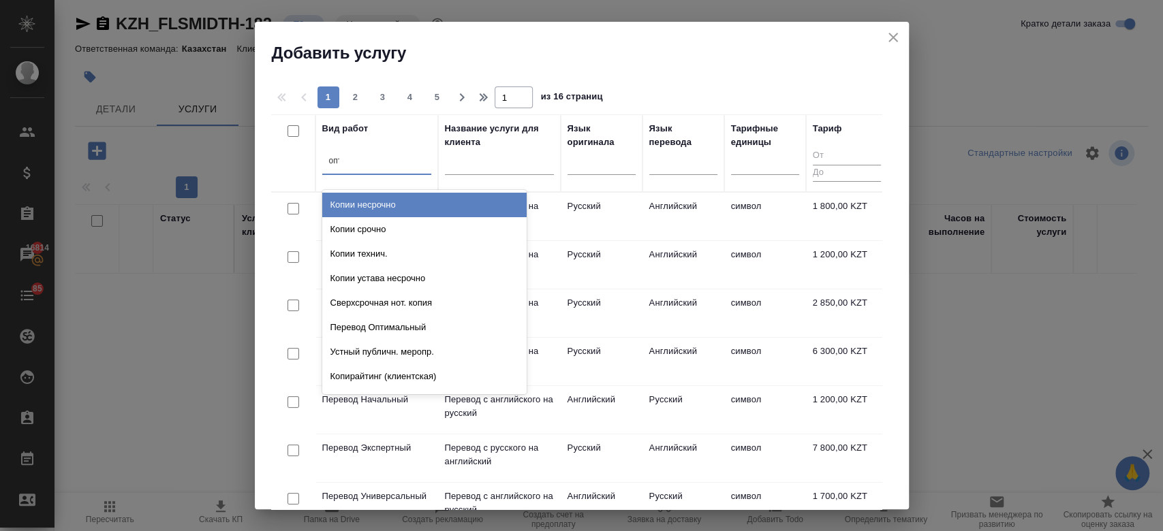
type input "опти"
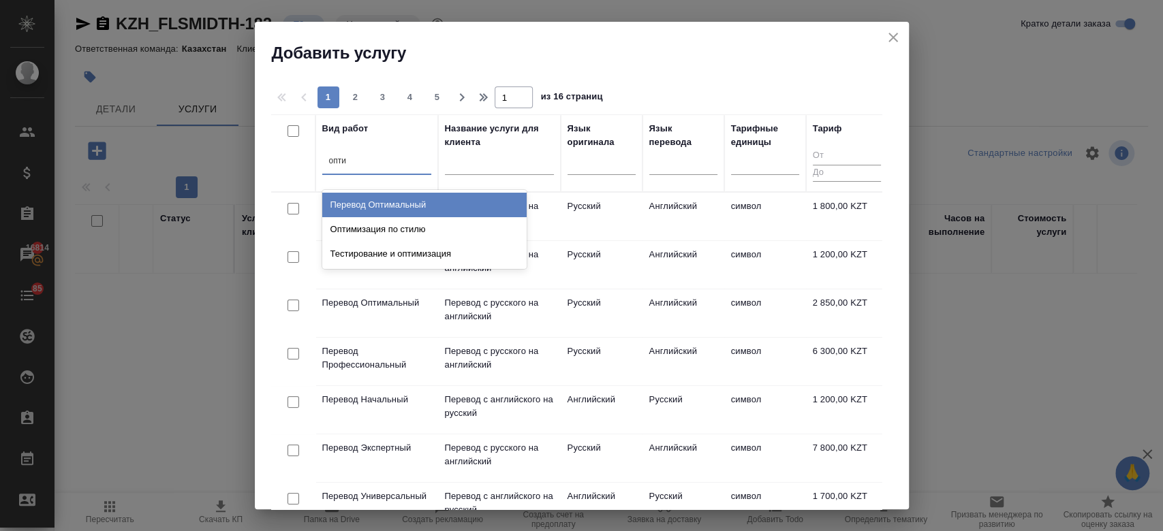
click at [398, 204] on div "Перевод Оптимальный" at bounding box center [424, 205] width 204 height 25
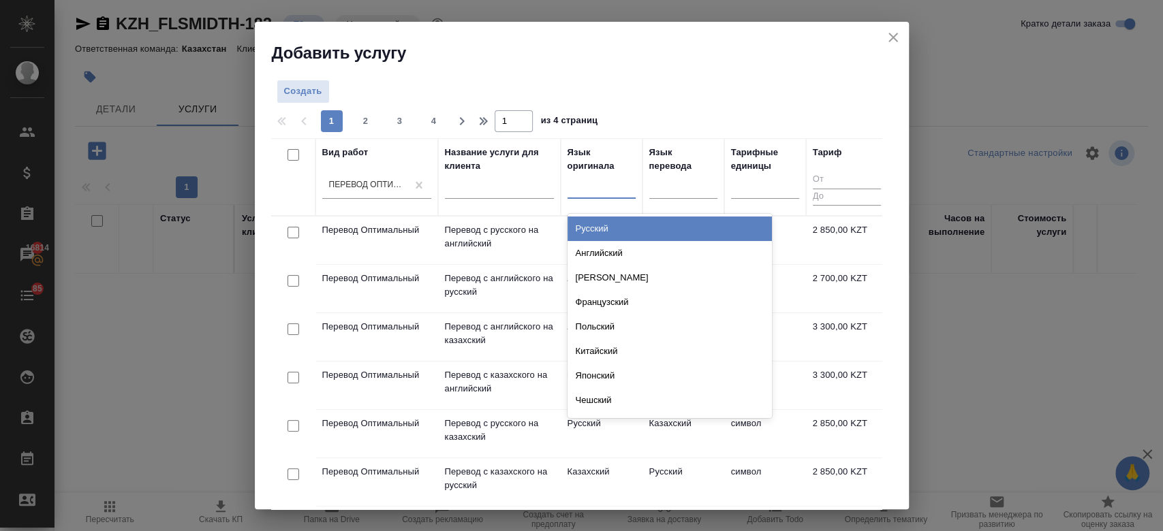
click at [599, 187] on div at bounding box center [602, 185] width 68 height 20
type input "анг"
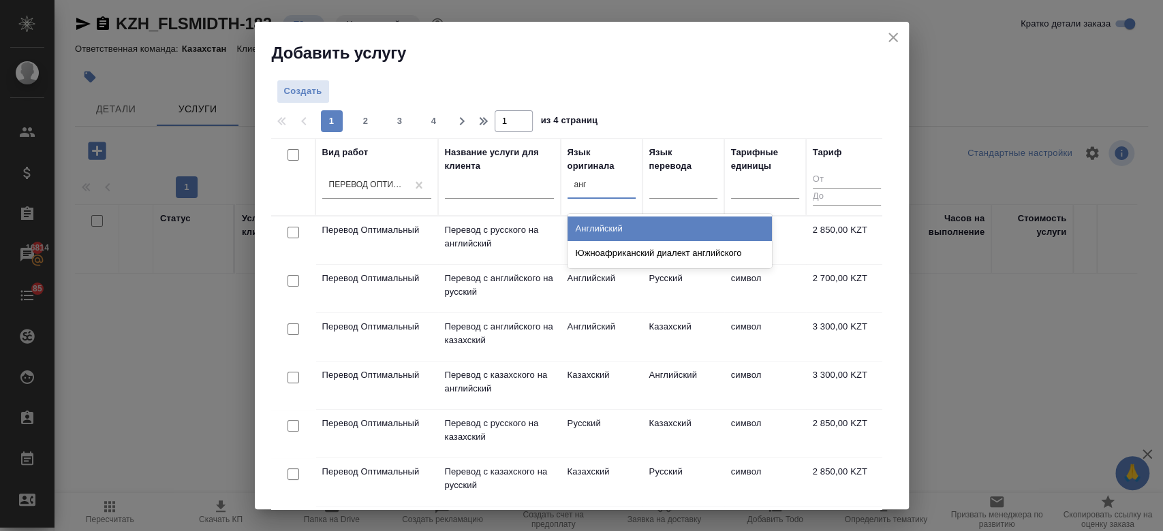
click at [598, 230] on div "Английский" at bounding box center [670, 229] width 204 height 25
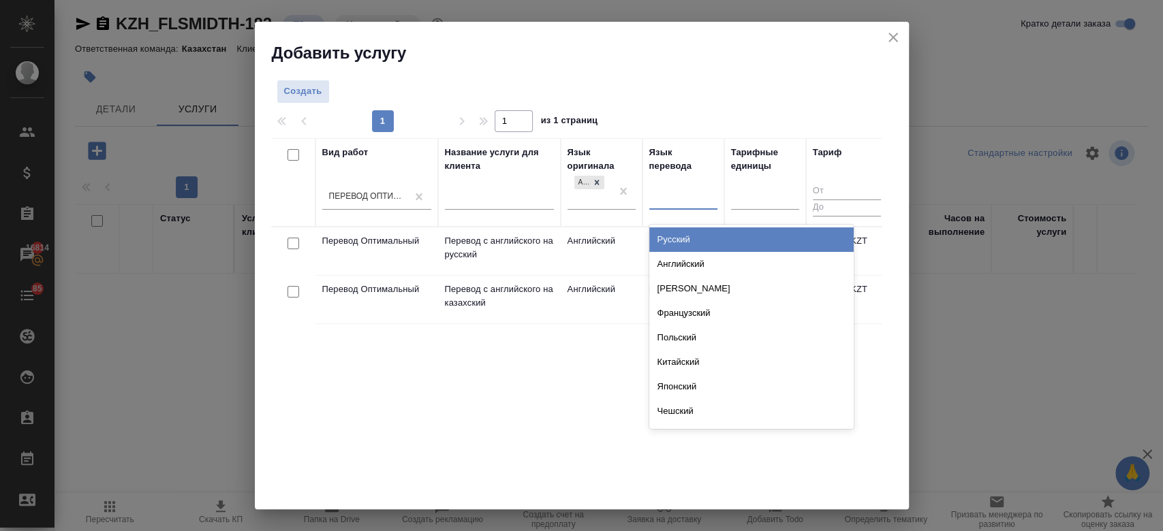
click at [665, 199] on div at bounding box center [683, 197] width 68 height 20
type input "рус"
click at [676, 234] on div "Русский" at bounding box center [751, 240] width 204 height 25
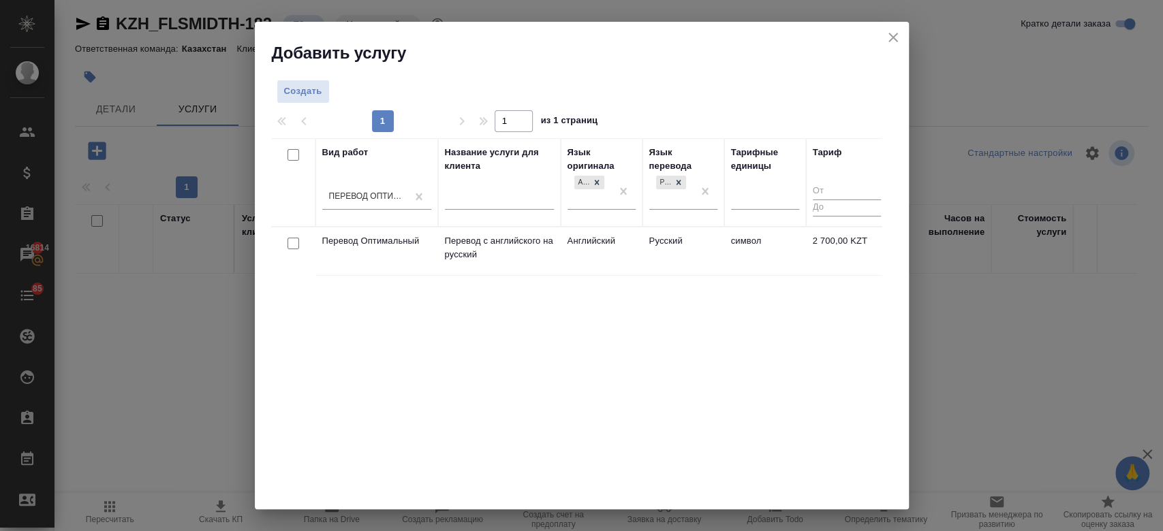
click at [583, 260] on td "Английский" at bounding box center [602, 252] width 82 height 48
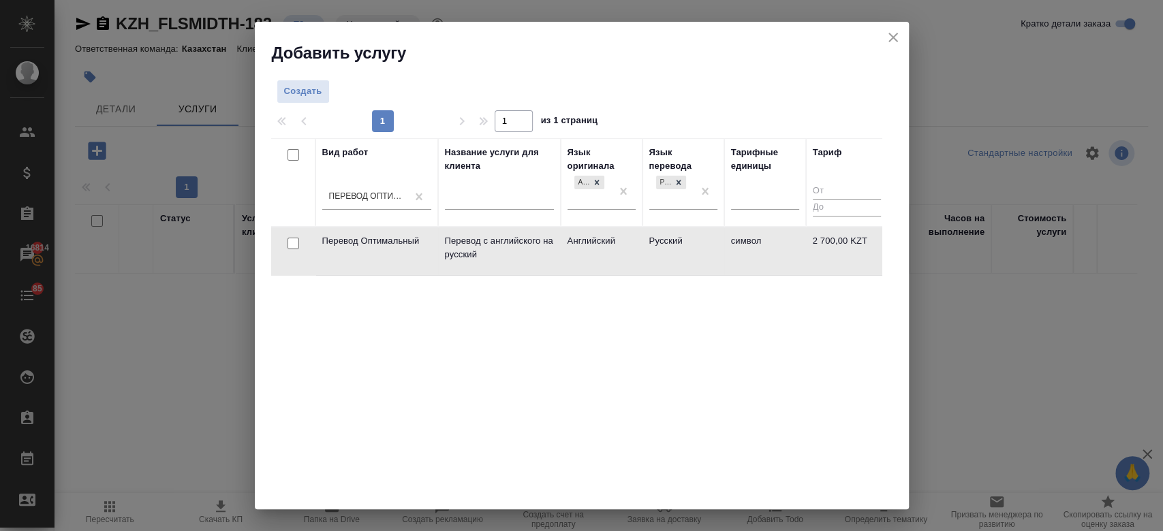
click at [583, 260] on td "Английский" at bounding box center [602, 252] width 82 height 48
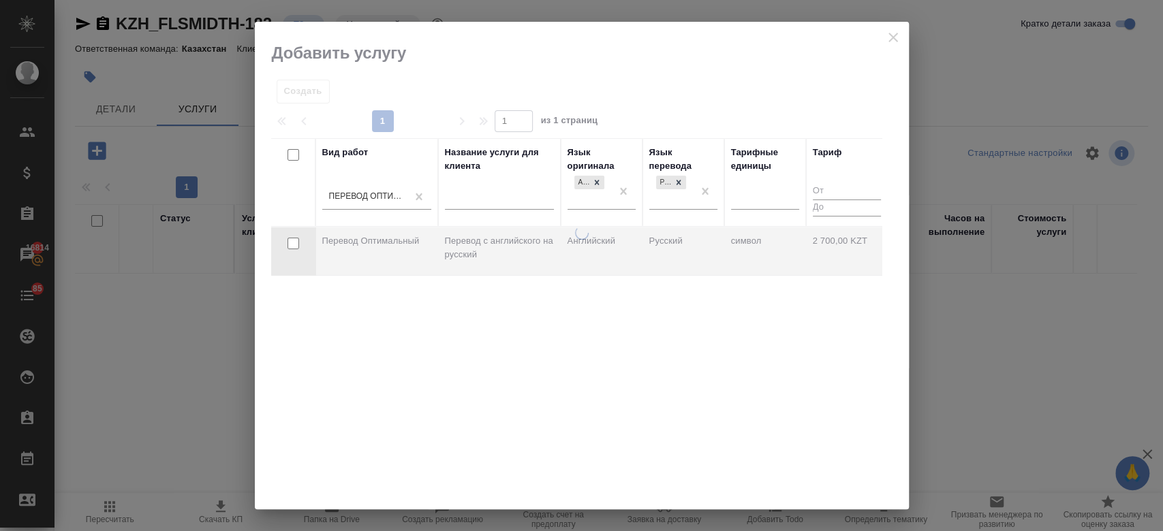
click at [583, 260] on div at bounding box center [582, 367] width 654 height 283
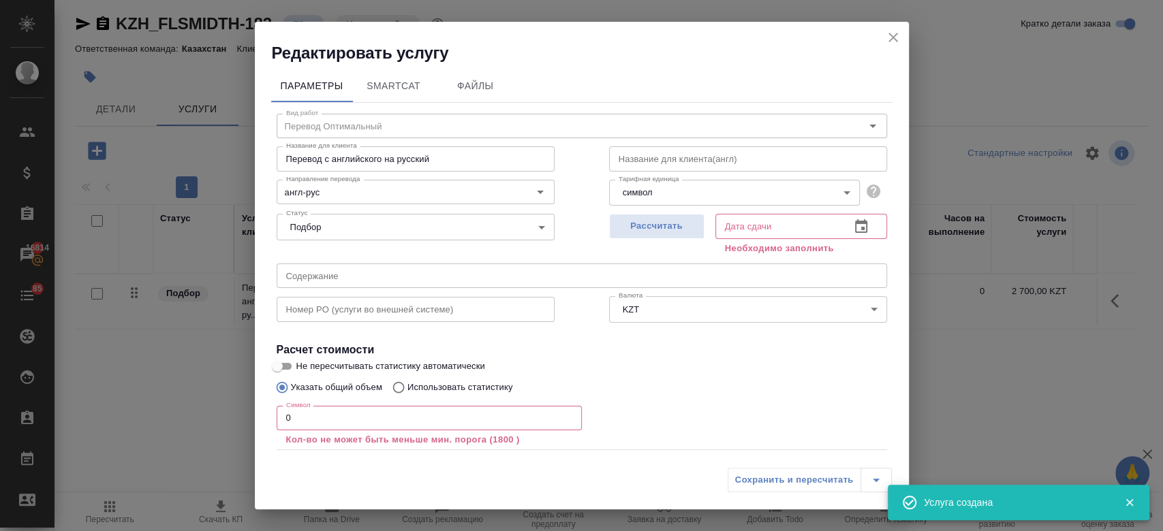
scroll to position [75, 0]
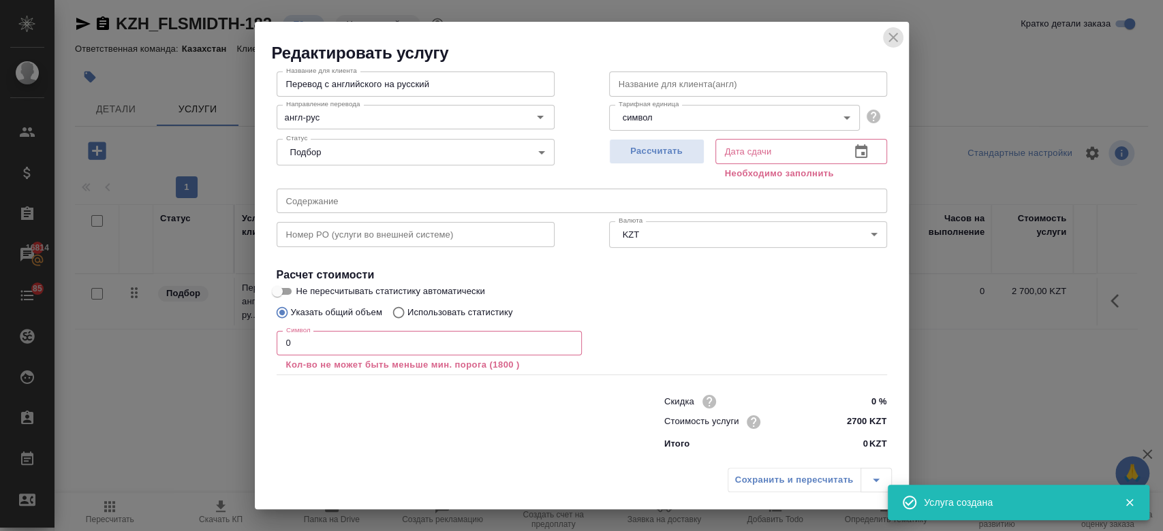
click at [897, 43] on icon "close" at bounding box center [893, 37] width 16 height 16
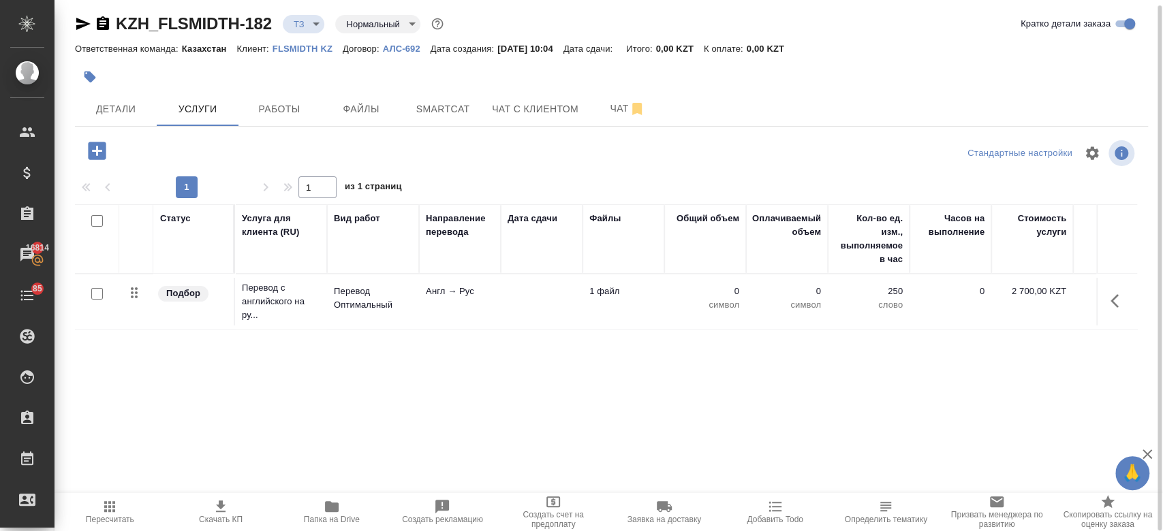
click at [104, 291] on div at bounding box center [97, 294] width 31 height 19
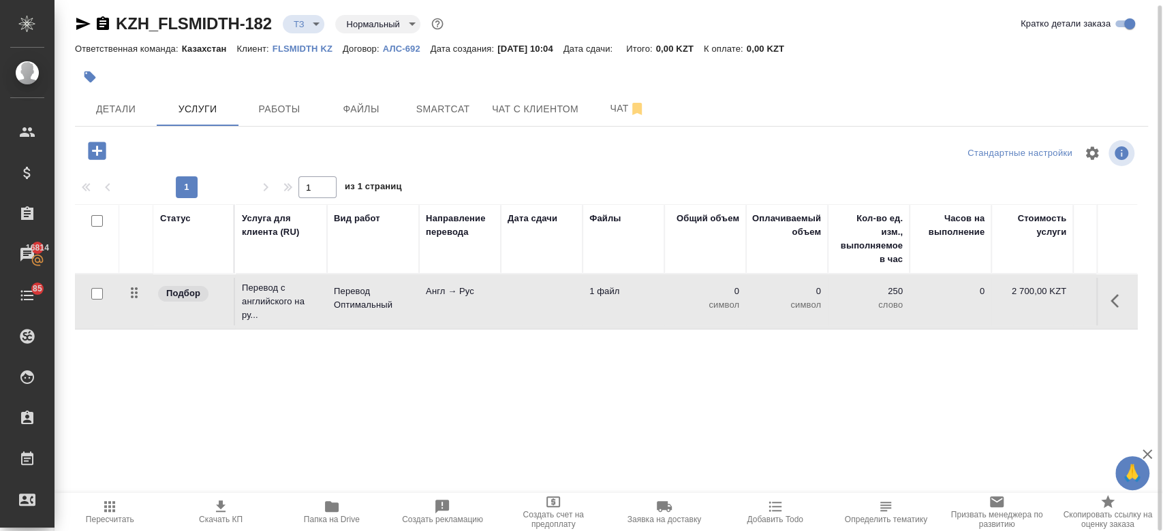
click at [95, 296] on input "checkbox" at bounding box center [97, 294] width 12 height 12
checkbox input "true"
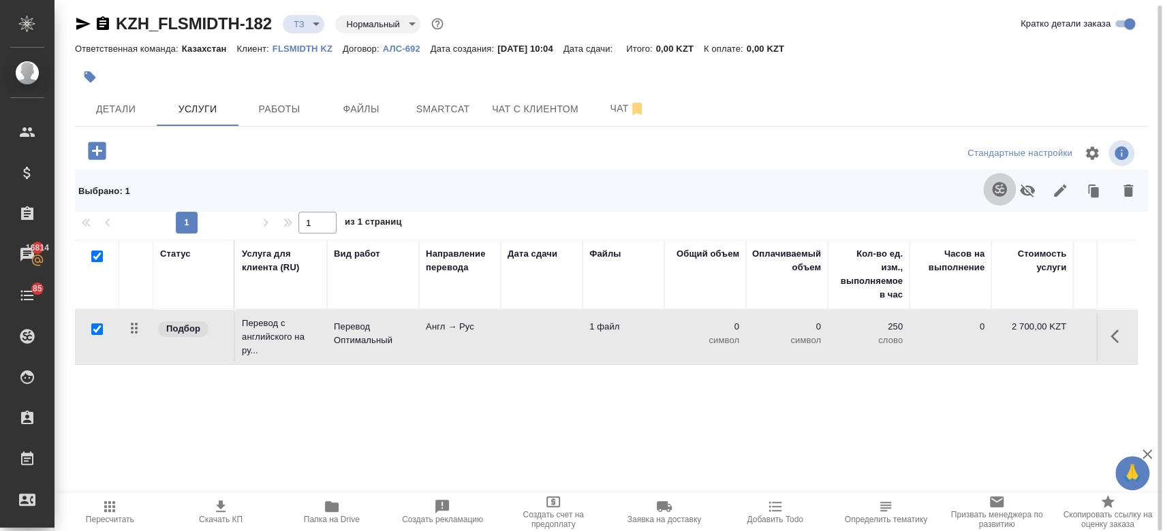
click at [997, 191] on icon "button" at bounding box center [999, 189] width 14 height 14
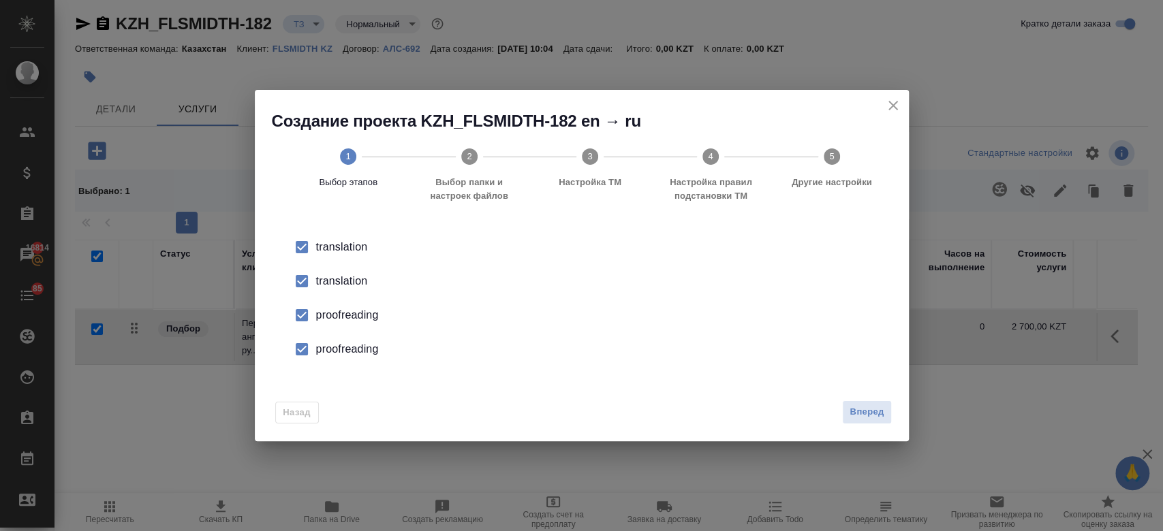
click at [367, 281] on div "translation" at bounding box center [596, 281] width 560 height 16
click at [354, 309] on div "proofreading" at bounding box center [596, 315] width 560 height 16
click at [352, 350] on div "proofreading" at bounding box center [596, 349] width 560 height 16
click at [856, 412] on span "Вперед" at bounding box center [867, 413] width 34 height 16
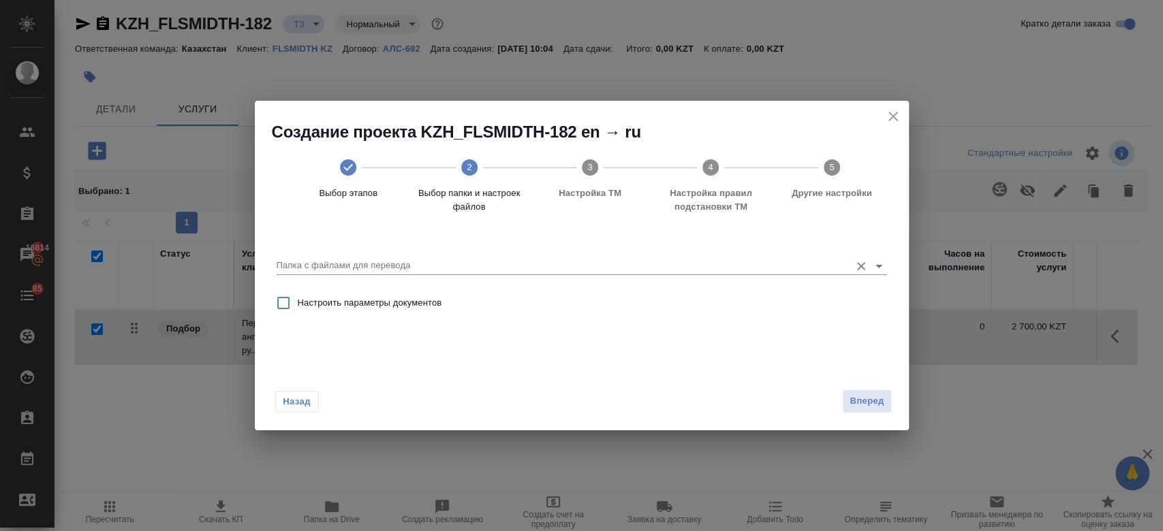
click at [520, 256] on div "Папка с файлами для перевода" at bounding box center [582, 261] width 611 height 28
click at [882, 268] on icon "Open" at bounding box center [879, 266] width 16 height 16
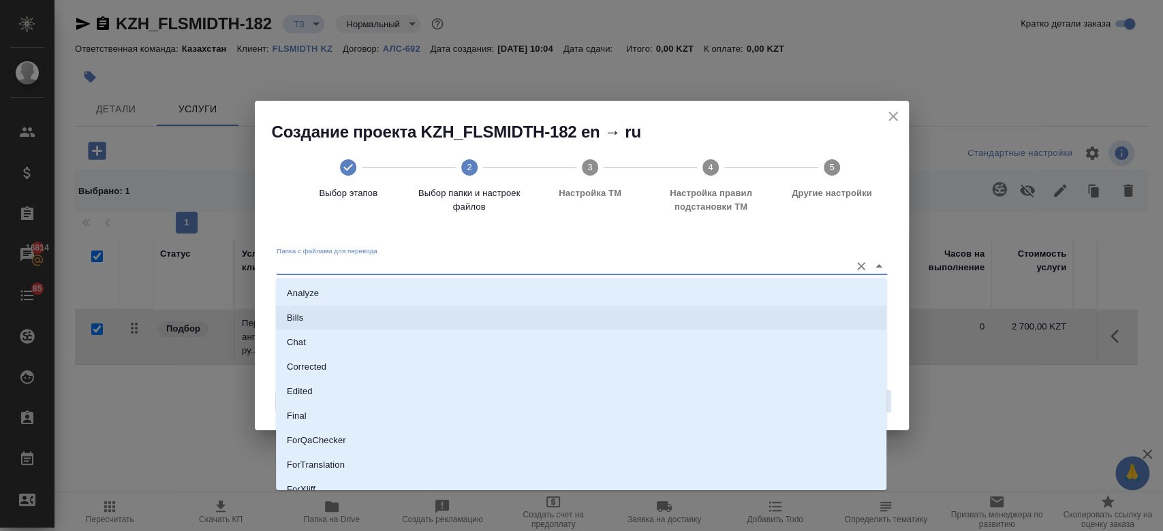
scroll to position [110, 0]
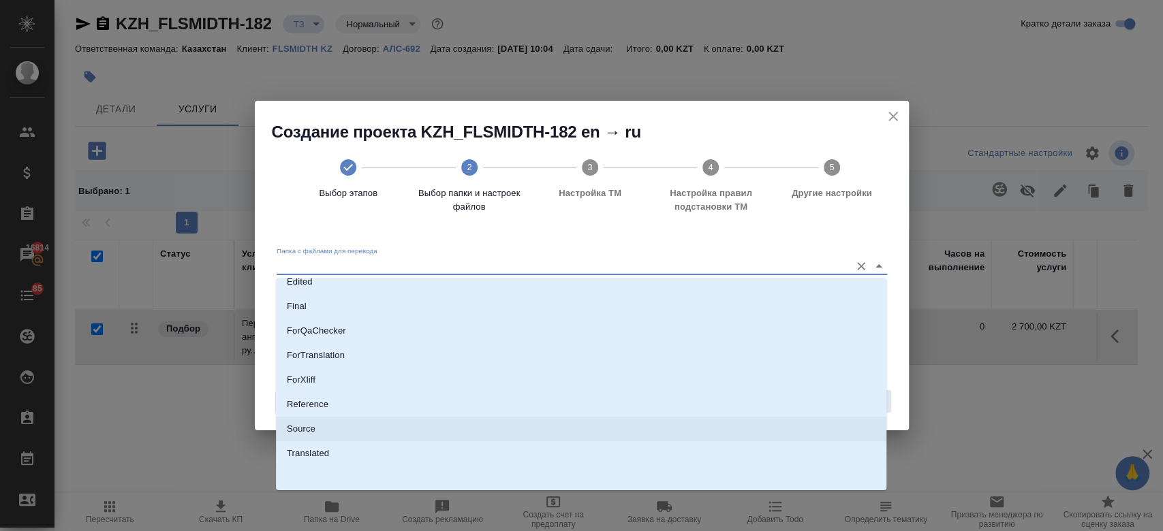
click at [606, 422] on li "Source" at bounding box center [581, 429] width 611 height 25
type input "Source"
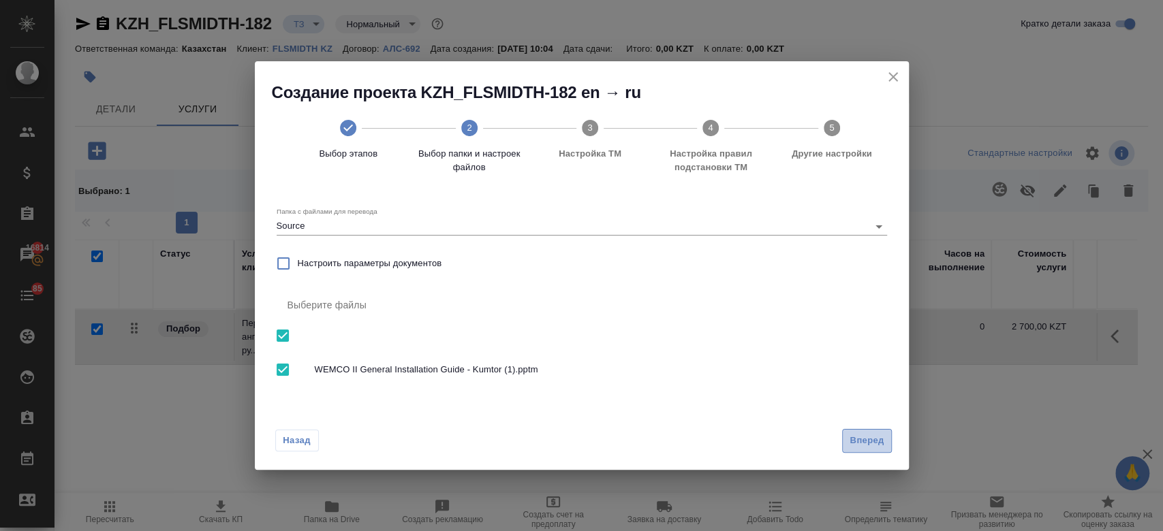
click at [867, 447] on span "Вперед" at bounding box center [867, 441] width 34 height 16
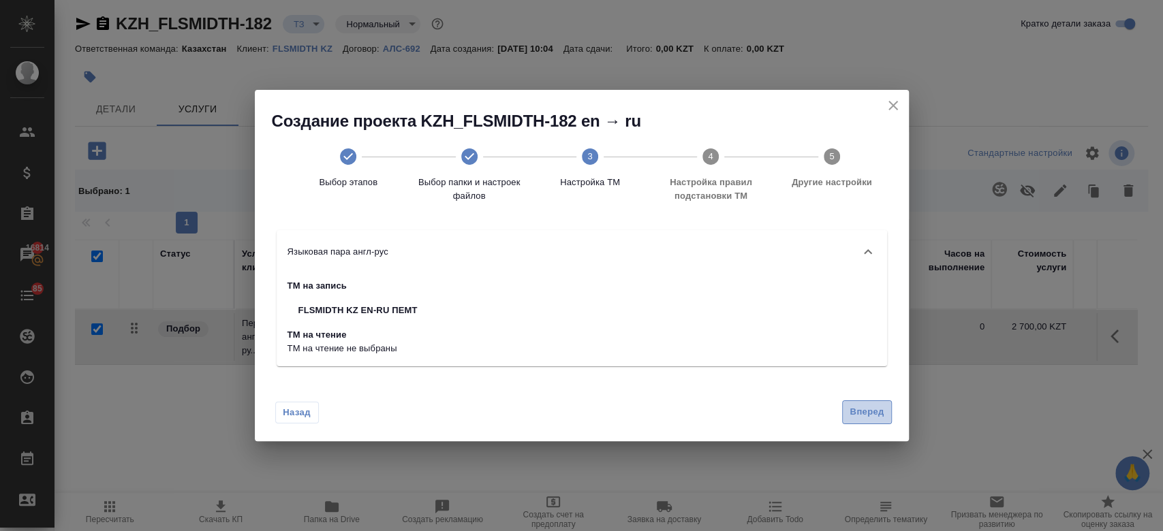
click at [865, 416] on span "Вперед" at bounding box center [867, 413] width 34 height 16
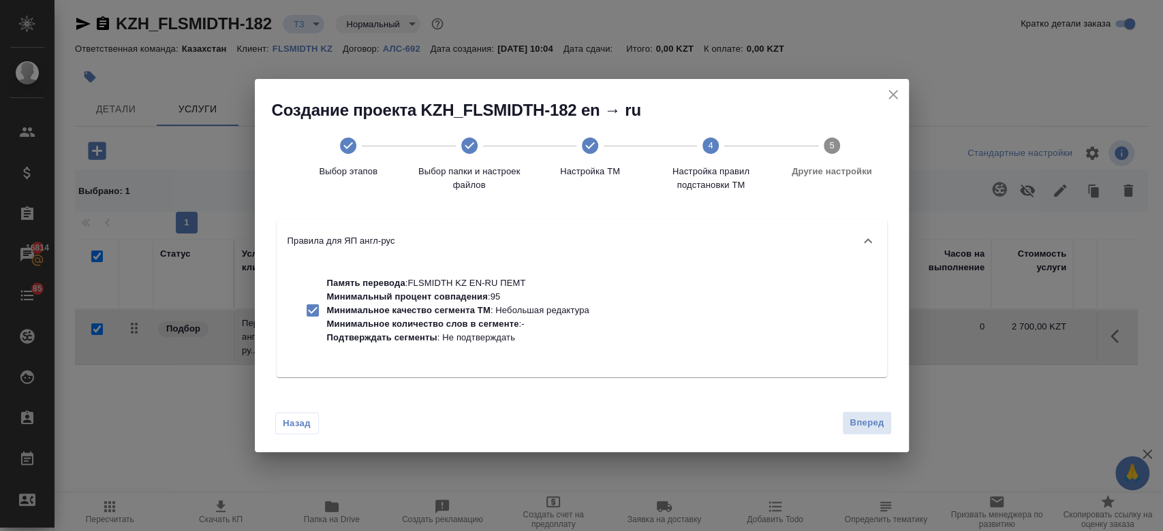
click at [515, 298] on p "Минимальный процент совпадения : 95" at bounding box center [458, 297] width 262 height 14
checkbox input "false"
click at [853, 416] on span "Вперед" at bounding box center [867, 424] width 34 height 16
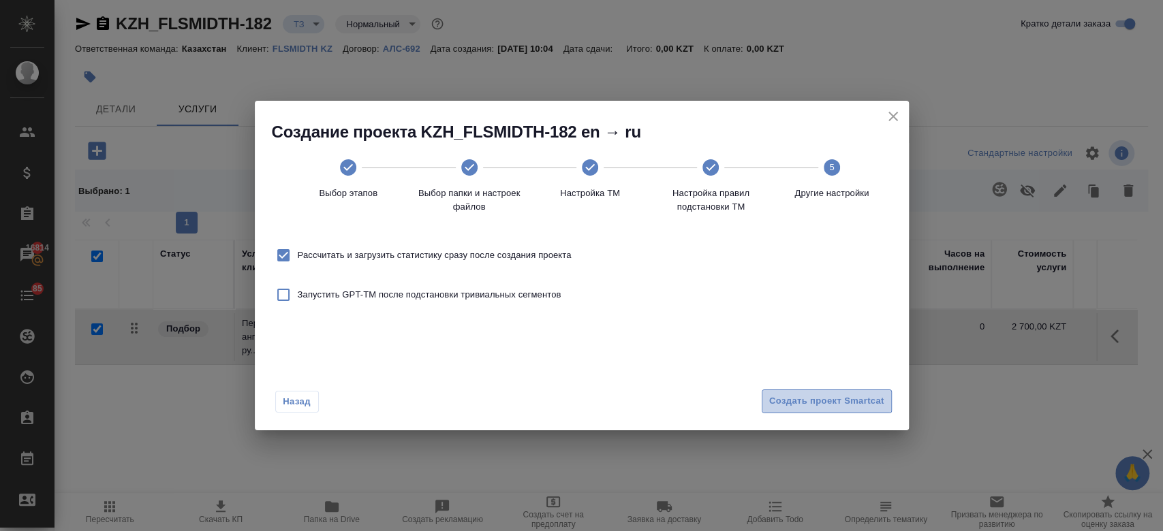
click at [808, 395] on span "Создать проект Smartcat" at bounding box center [826, 402] width 115 height 16
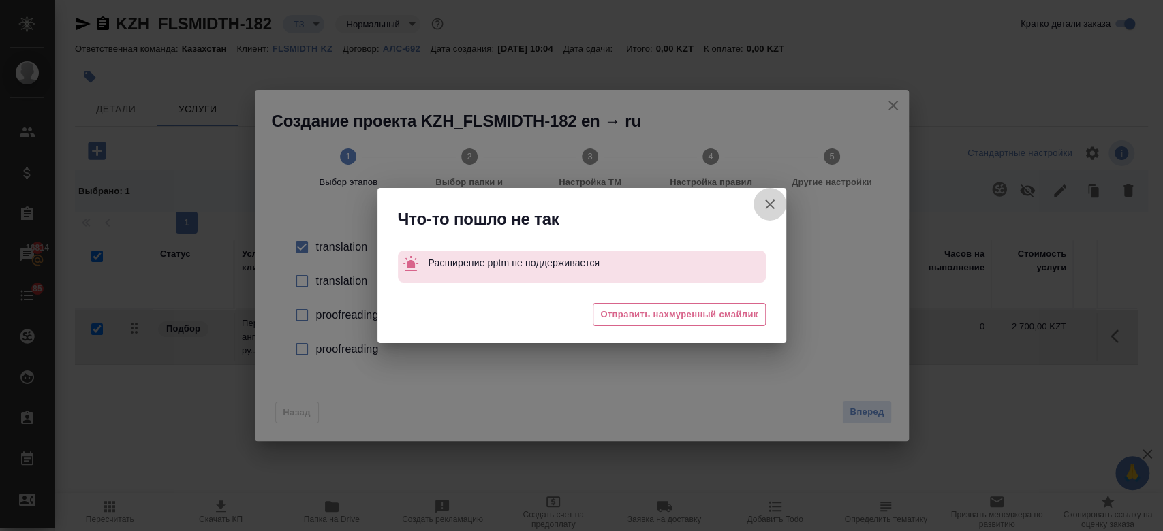
click at [767, 205] on icon "button" at bounding box center [770, 204] width 16 height 16
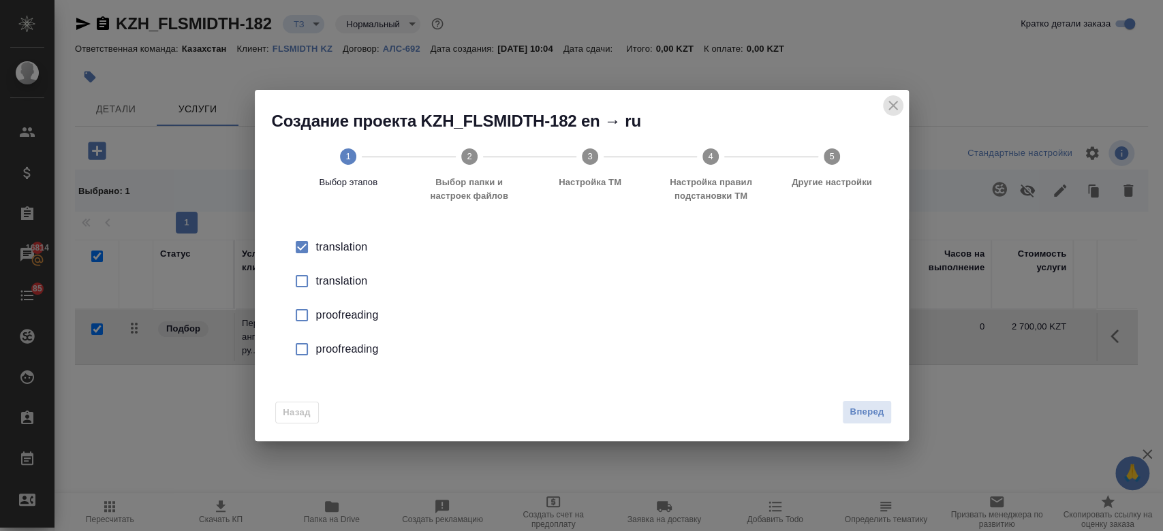
click at [893, 109] on icon "close" at bounding box center [893, 105] width 16 height 16
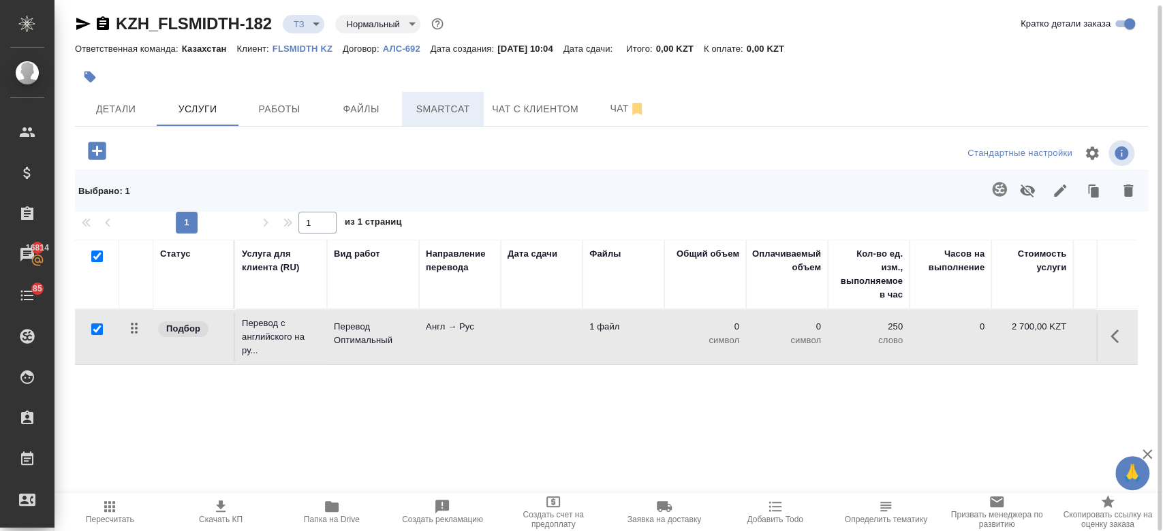
click at [456, 98] on button "Smartcat" at bounding box center [443, 109] width 82 height 34
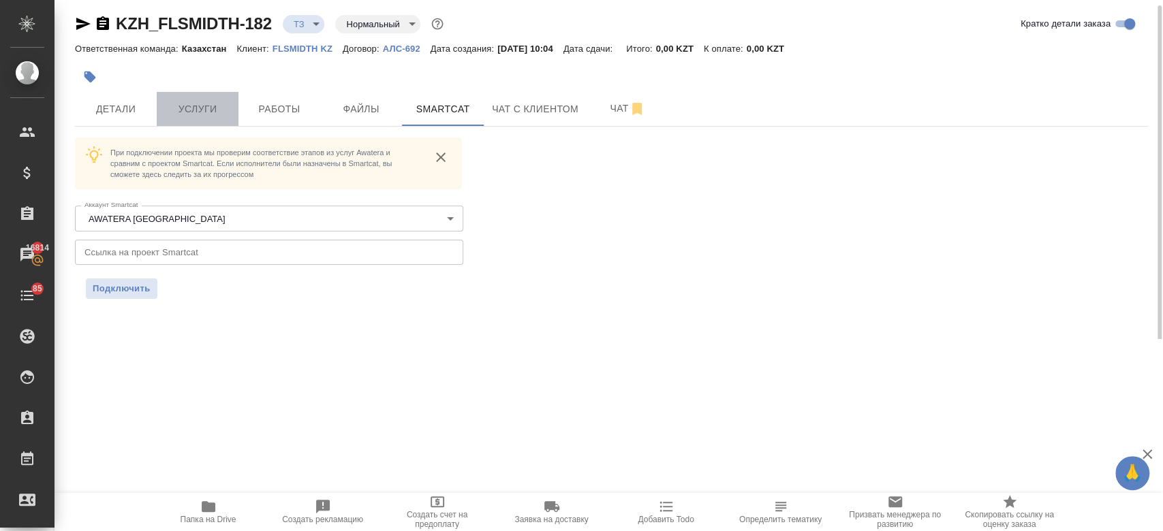
click at [223, 99] on button "Услуги" at bounding box center [198, 109] width 82 height 34
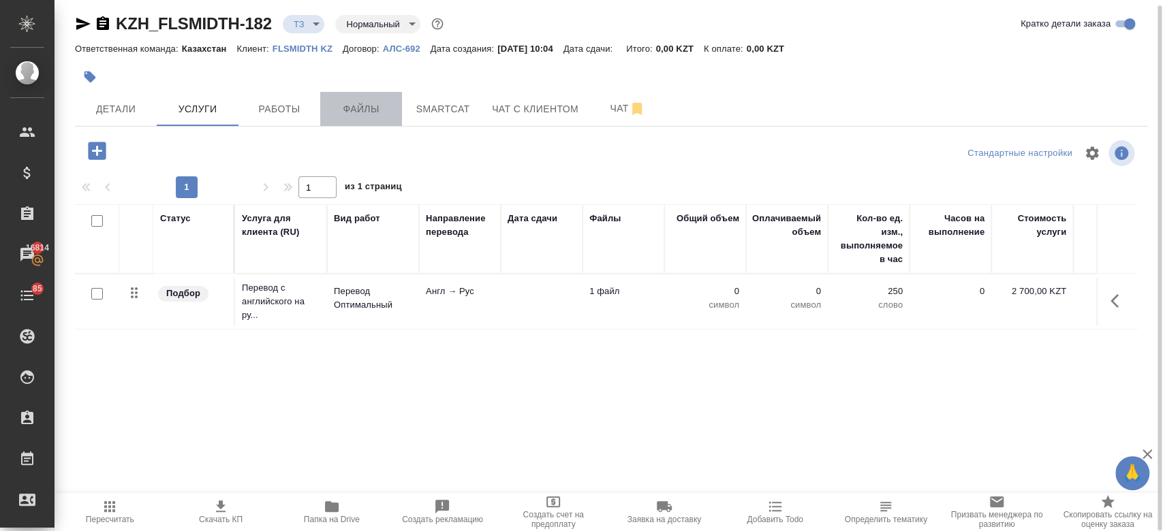
click at [351, 116] on span "Файлы" at bounding box center [360, 109] width 65 height 17
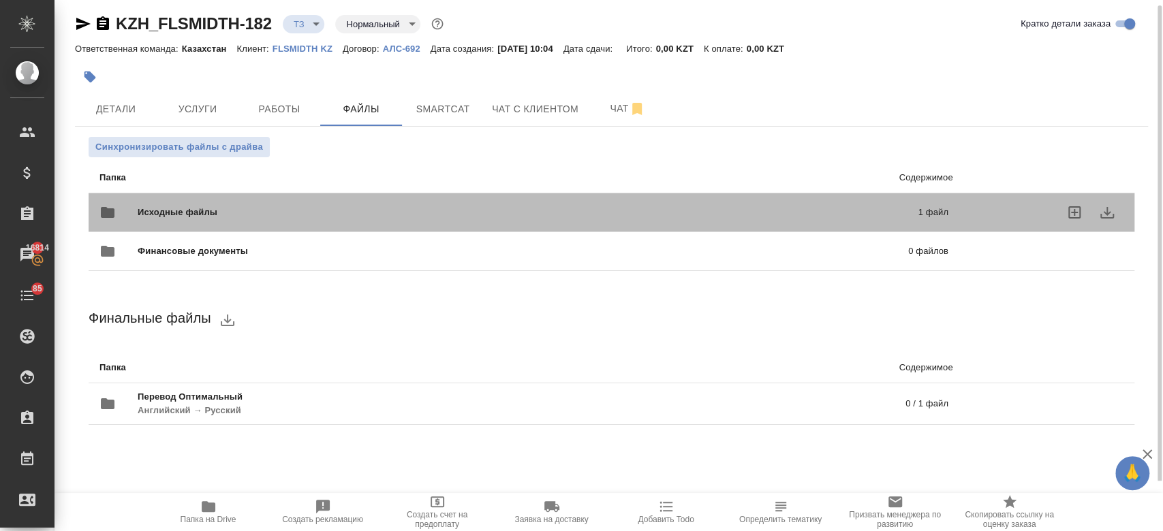
click at [324, 219] on div "Исходные файлы 1 файл" at bounding box center [523, 212] width 849 height 33
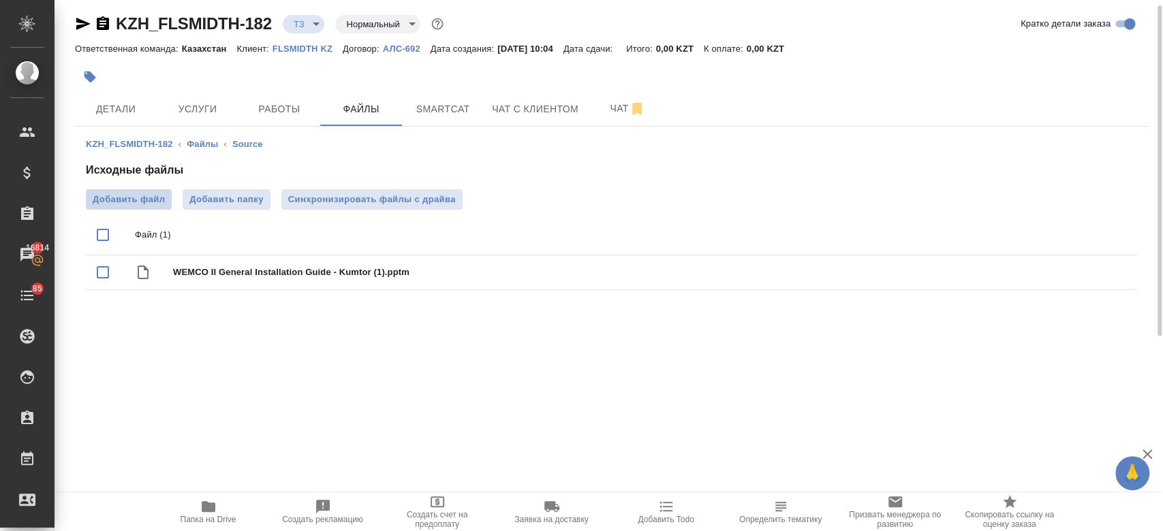
click at [147, 207] on label "Добавить файл" at bounding box center [129, 199] width 86 height 20
click at [0, 0] on input "Добавить файл" at bounding box center [0, 0] width 0 height 0
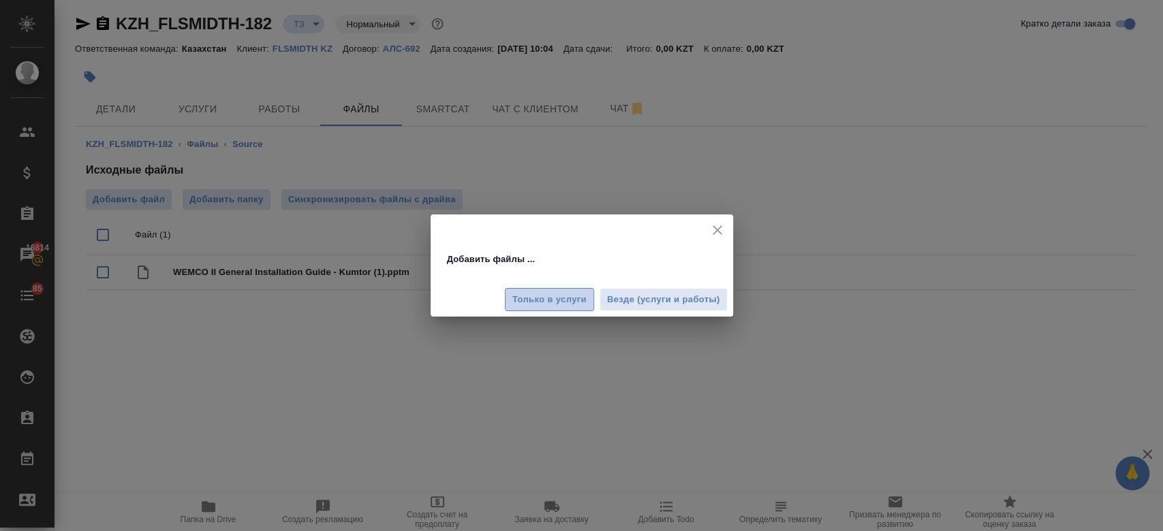
click at [551, 293] on span "Только в услуги" at bounding box center [549, 300] width 74 height 16
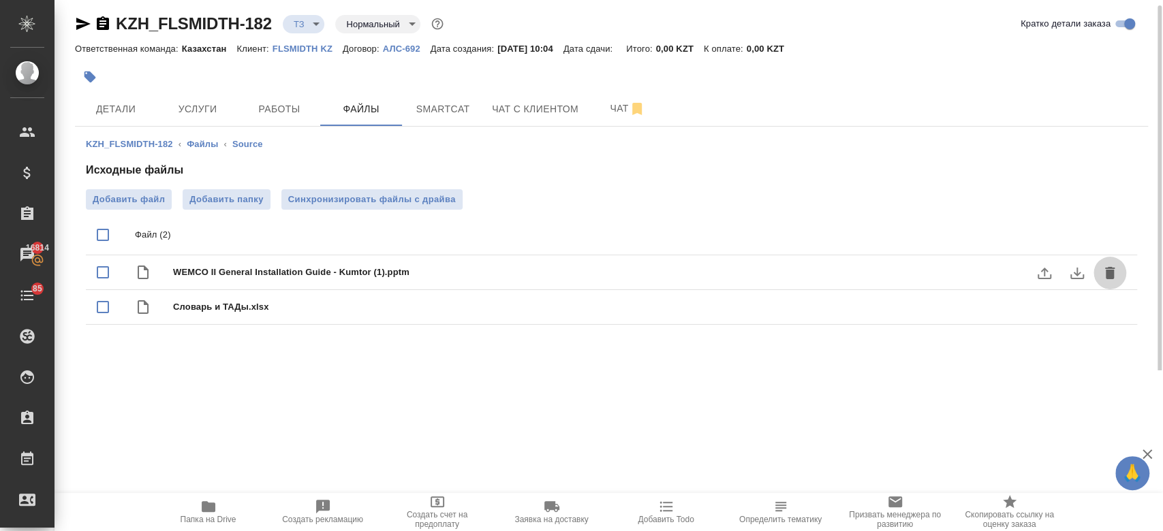
click at [1107, 277] on icon "delete" at bounding box center [1110, 273] width 10 height 12
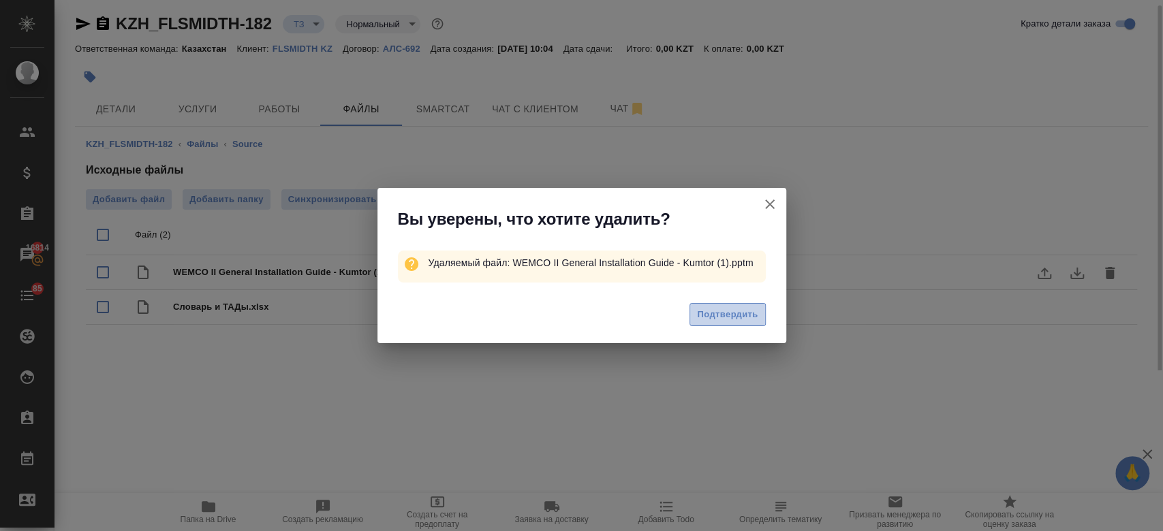
click at [726, 319] on span "Подтвердить" at bounding box center [727, 315] width 61 height 16
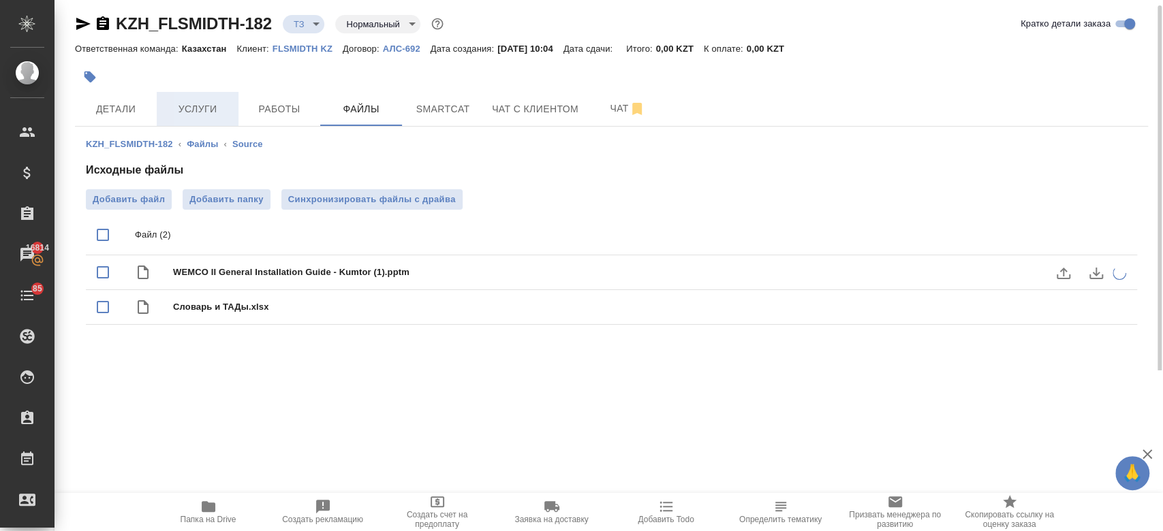
click at [203, 110] on span "Услуги" at bounding box center [197, 109] width 65 height 17
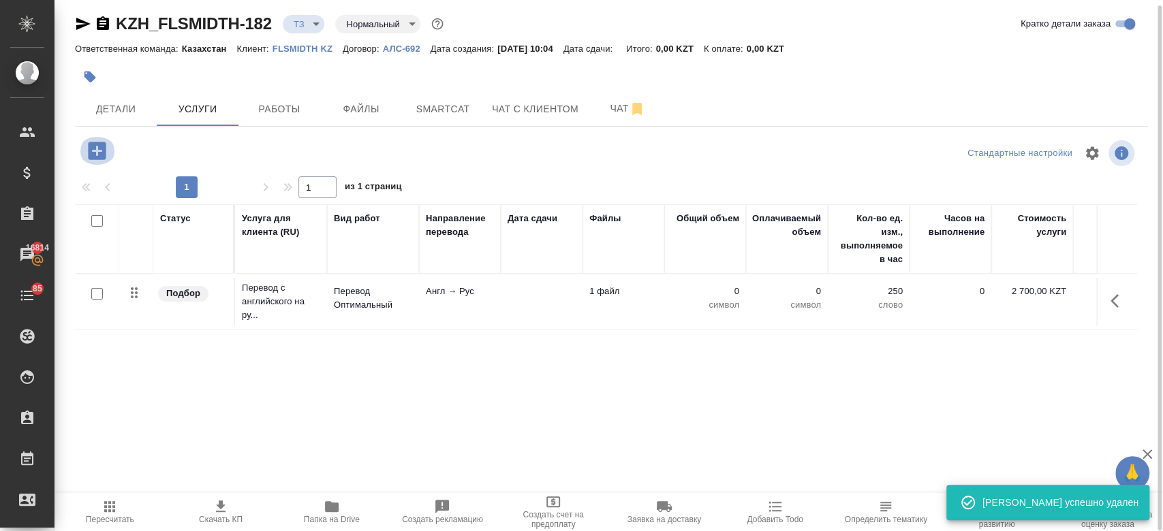
click at [94, 151] on icon "button" at bounding box center [97, 151] width 24 height 24
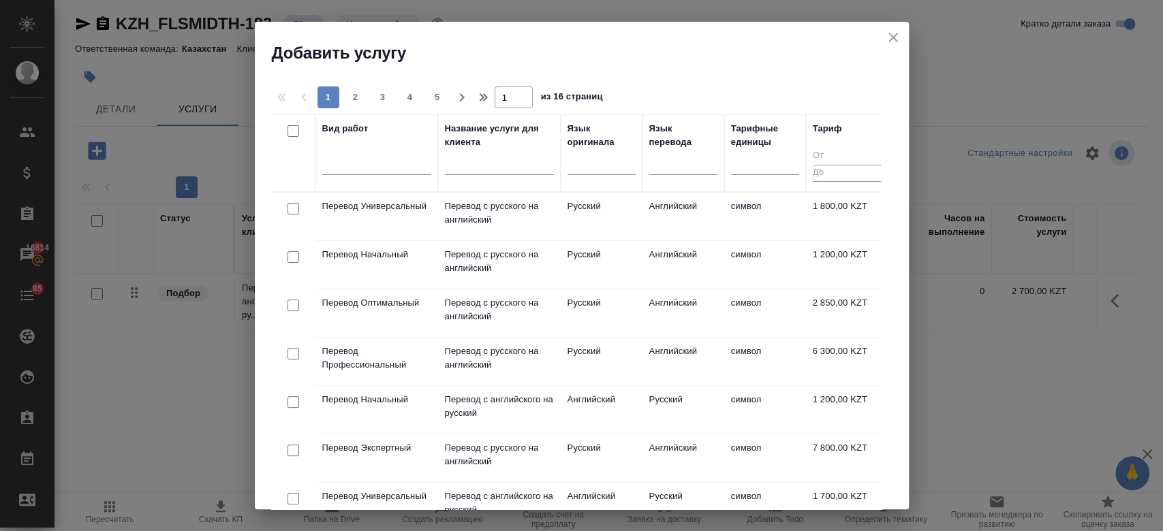
click at [893, 39] on icon "close" at bounding box center [893, 37] width 16 height 16
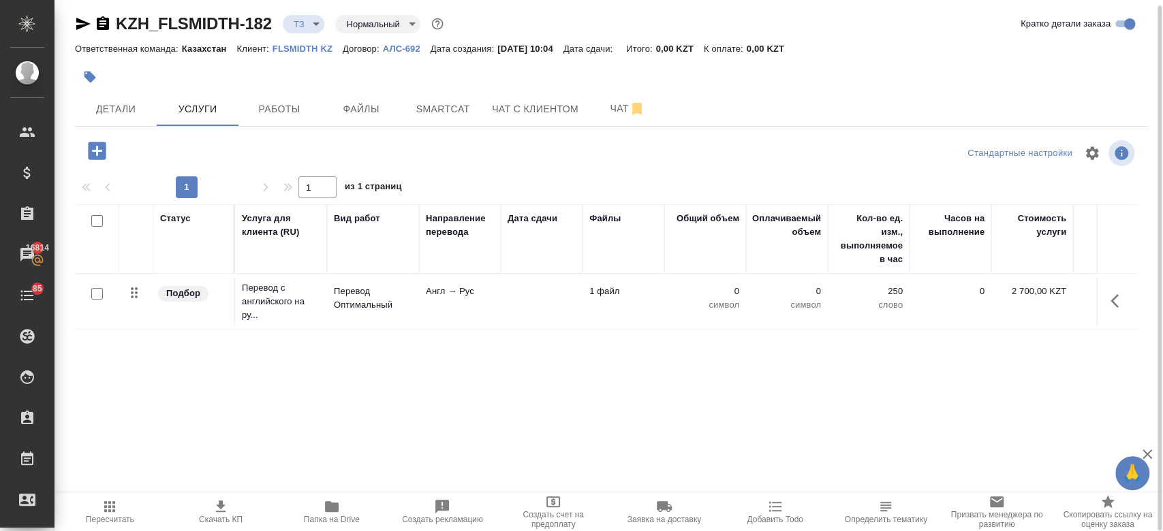
click at [95, 292] on input "checkbox" at bounding box center [97, 294] width 12 height 12
checkbox input "true"
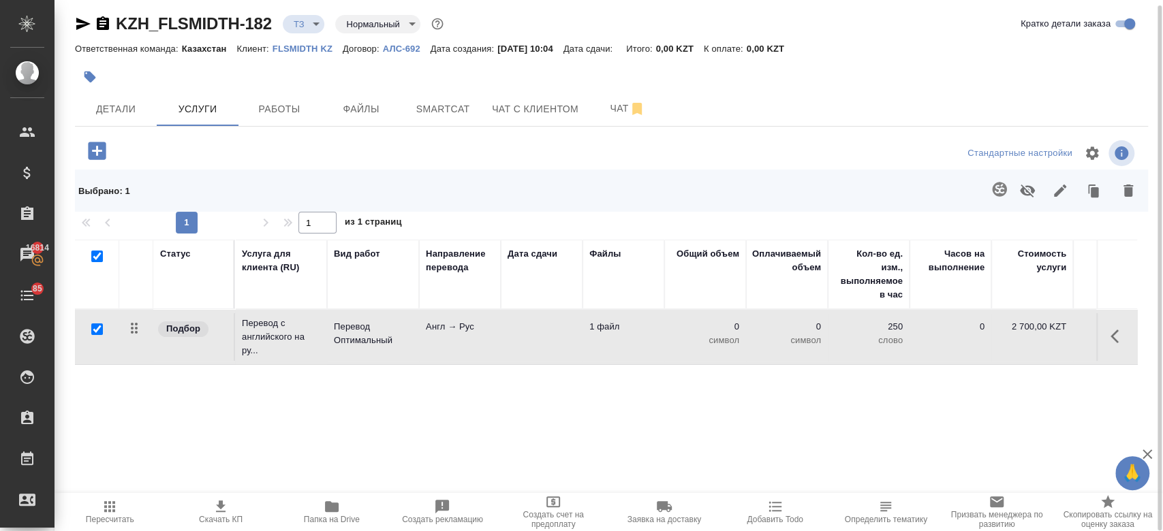
click at [985, 199] on span at bounding box center [997, 190] width 28 height 35
click at [993, 193] on icon "button" at bounding box center [999, 189] width 14 height 14
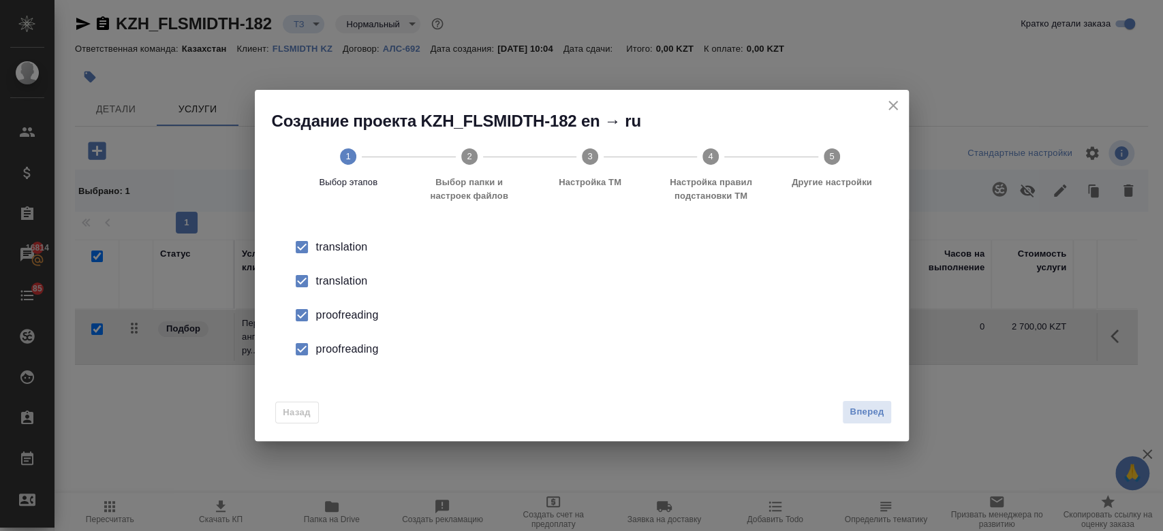
click at [351, 280] on div "translation" at bounding box center [596, 281] width 560 height 16
click at [351, 311] on div "proofreading" at bounding box center [596, 315] width 560 height 16
click at [352, 355] on div "proofreading" at bounding box center [596, 349] width 560 height 16
click at [879, 413] on span "Вперед" at bounding box center [867, 413] width 34 height 16
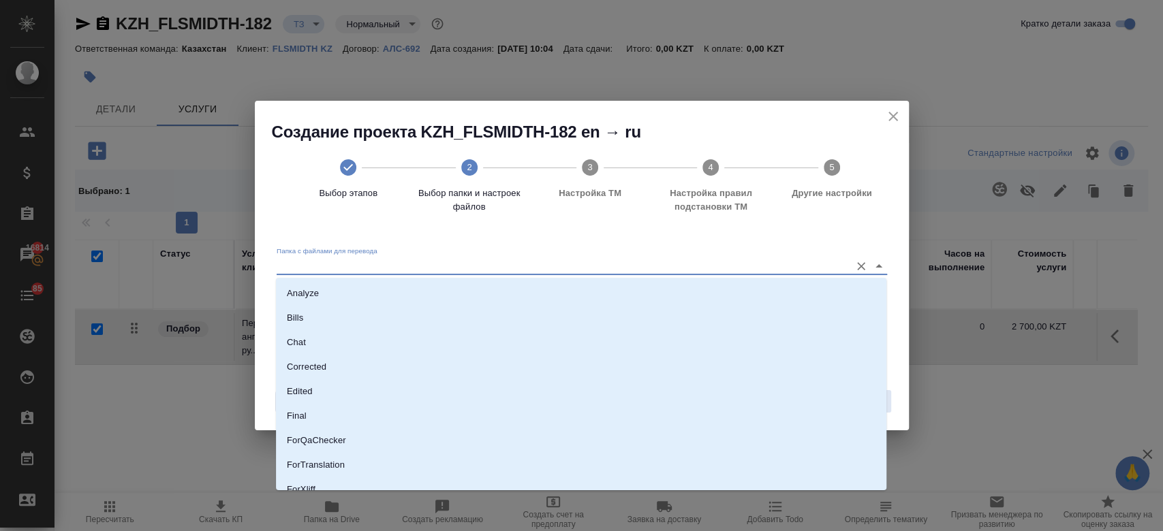
click at [522, 271] on input "Папка с файлами для перевода" at bounding box center [560, 266] width 567 height 16
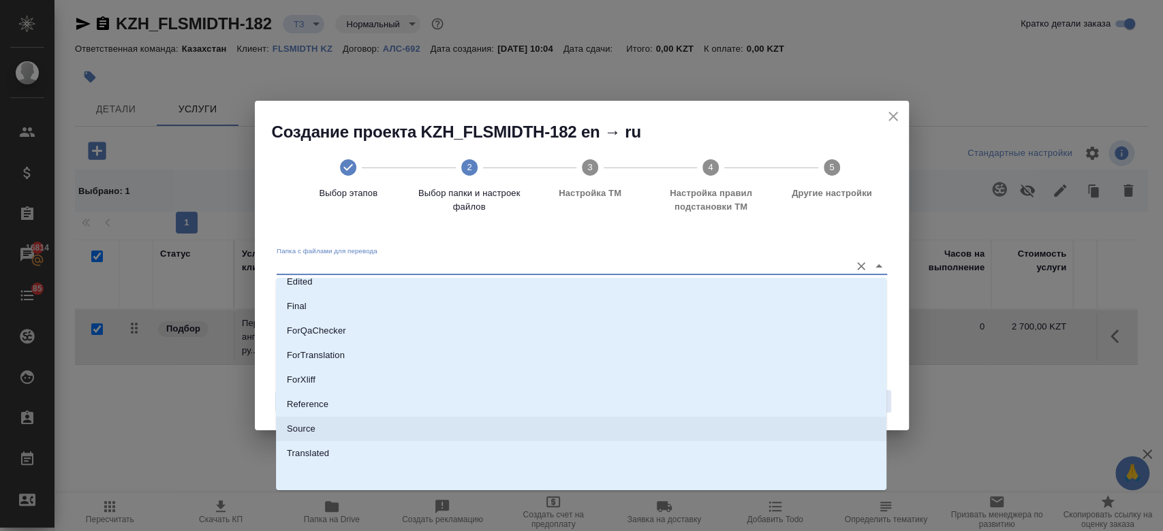
click at [435, 427] on li "Source" at bounding box center [581, 429] width 611 height 25
type input "Source"
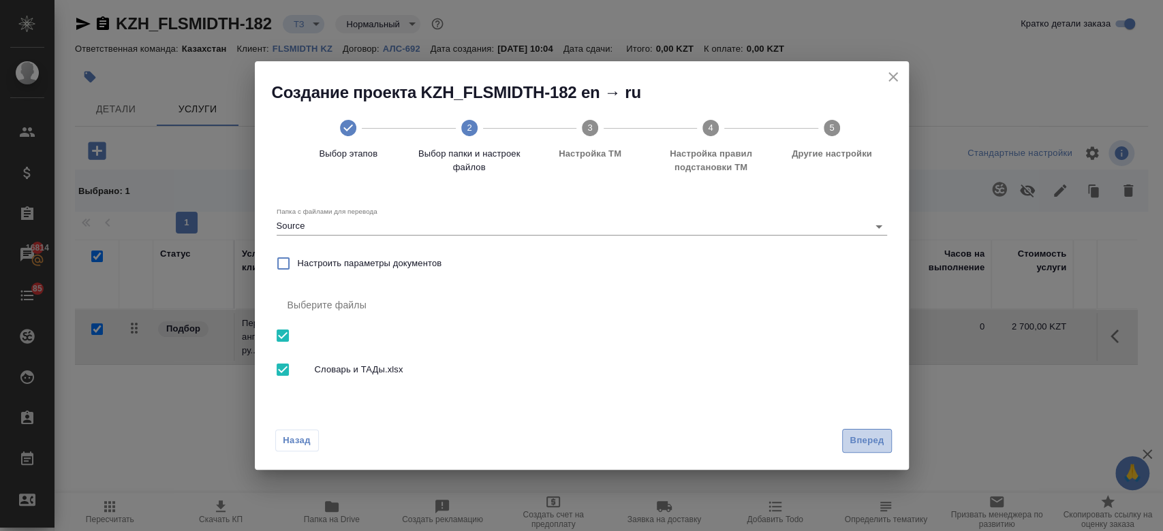
click at [865, 441] on span "Вперед" at bounding box center [867, 441] width 34 height 16
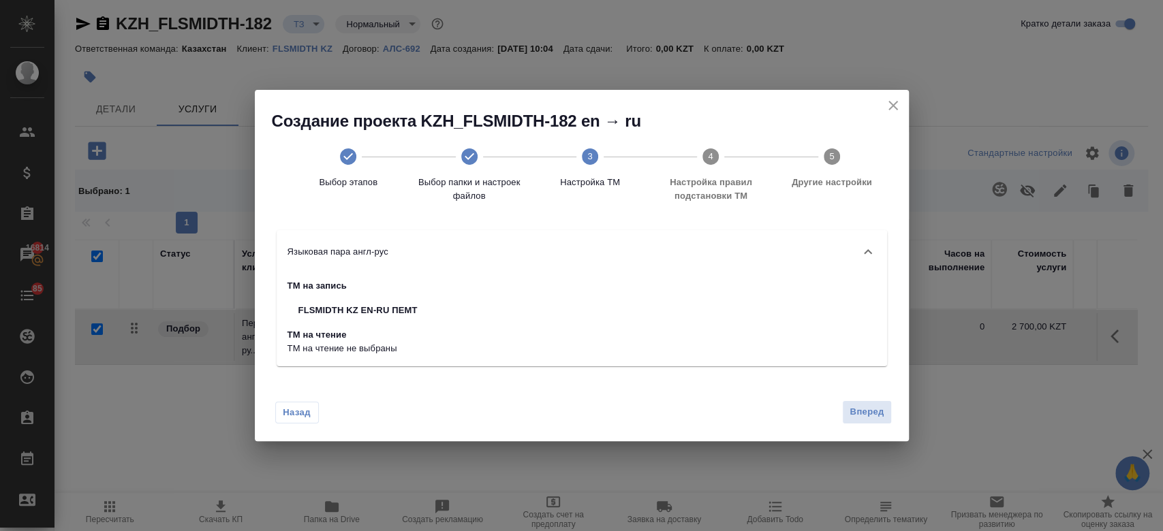
click at [865, 400] on div "Назад Вперед" at bounding box center [582, 409] width 654 height 64
click at [865, 410] on span "Вперед" at bounding box center [867, 413] width 34 height 16
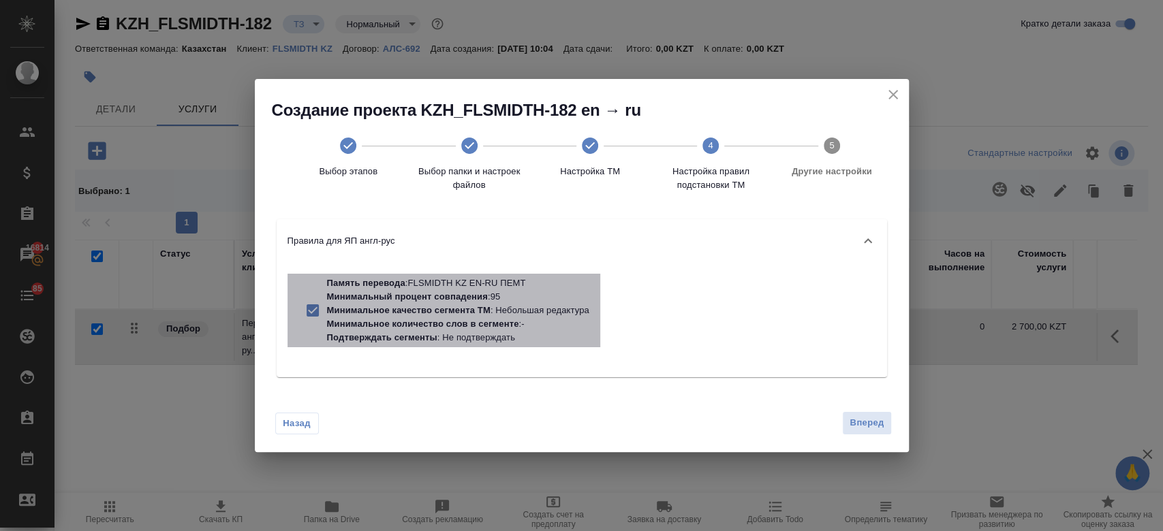
click at [473, 322] on p "Минимальное количество слов в сегменте" at bounding box center [423, 324] width 192 height 10
checkbox input "false"
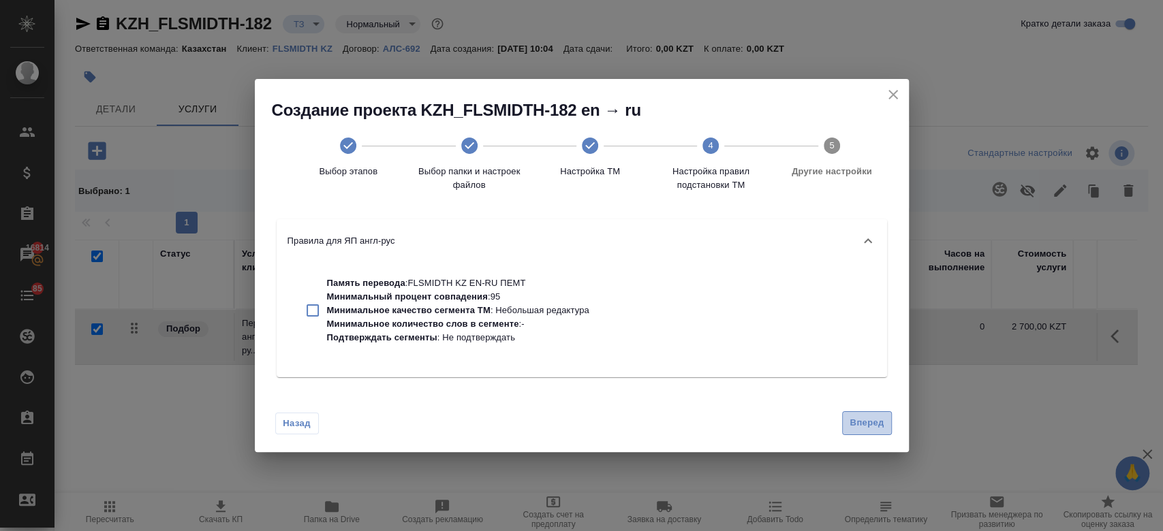
click at [863, 434] on button "Вперед" at bounding box center [866, 424] width 49 height 24
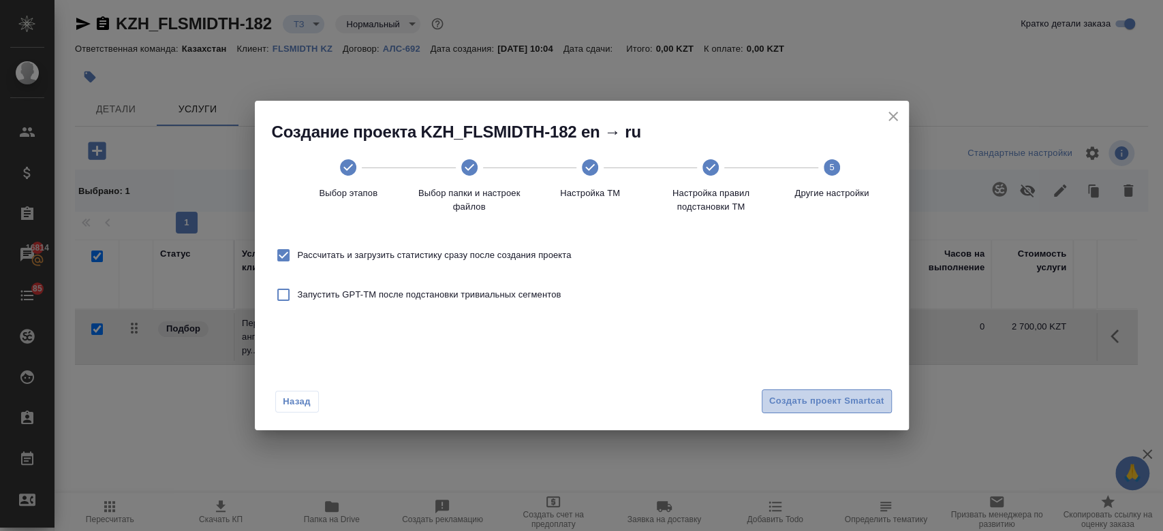
click at [825, 409] on span "Создать проект Smartcat" at bounding box center [826, 402] width 115 height 16
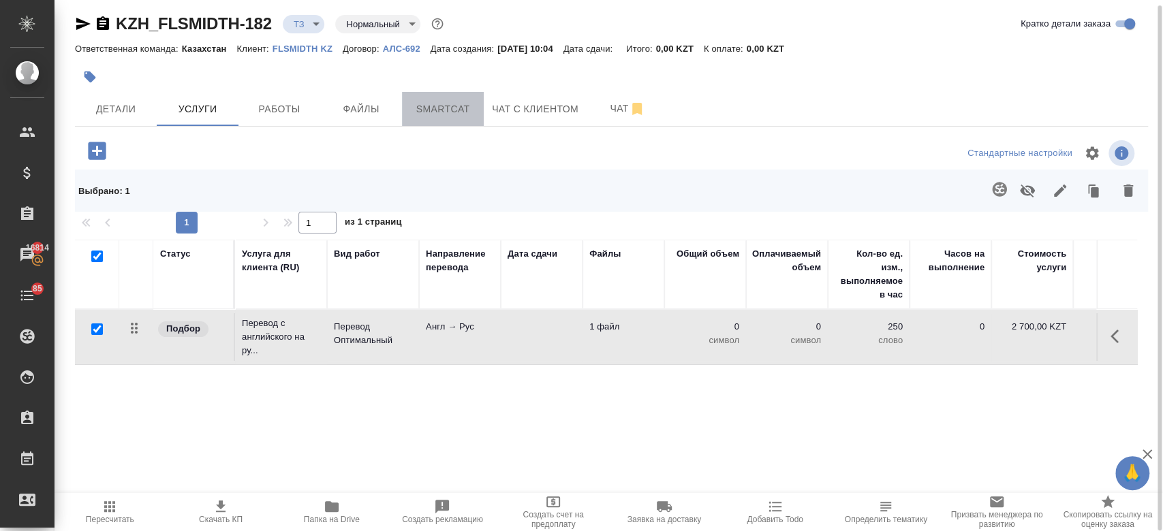
click at [443, 106] on span "Smartcat" at bounding box center [442, 109] width 65 height 17
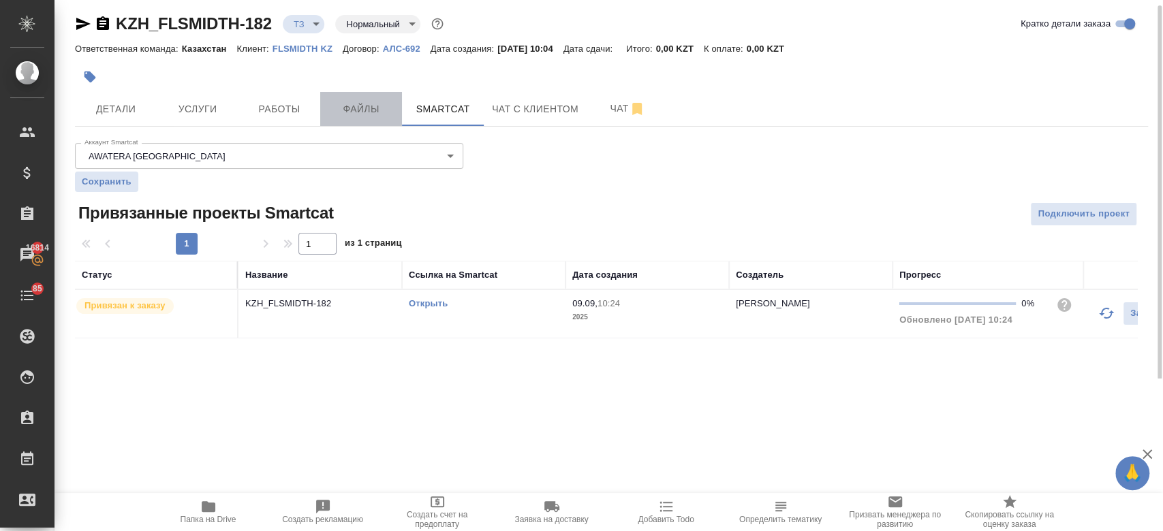
click at [346, 110] on span "Файлы" at bounding box center [360, 109] width 65 height 17
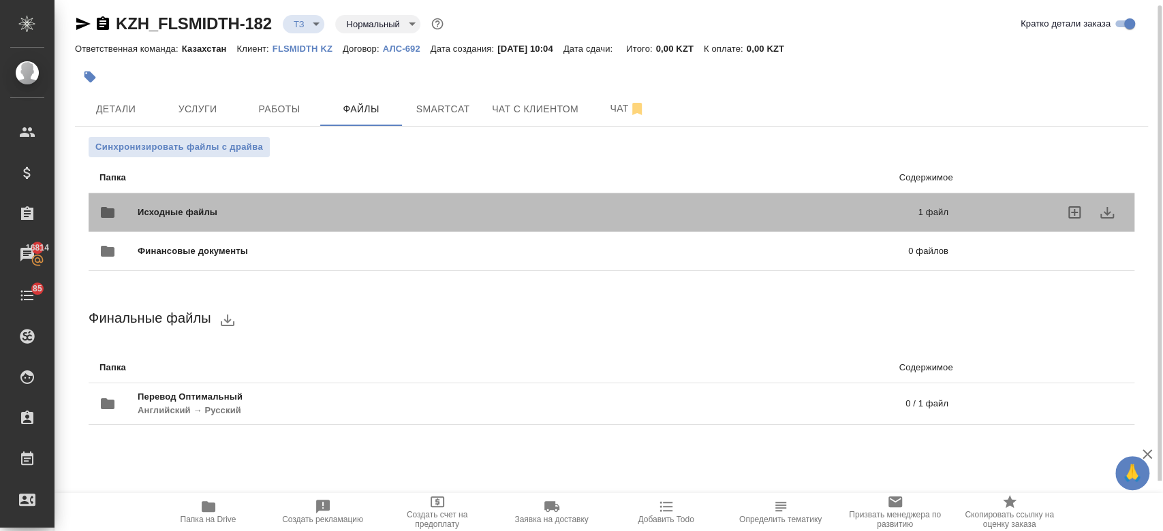
click at [228, 196] on div "Исходные файлы 1 файл" at bounding box center [523, 212] width 849 height 33
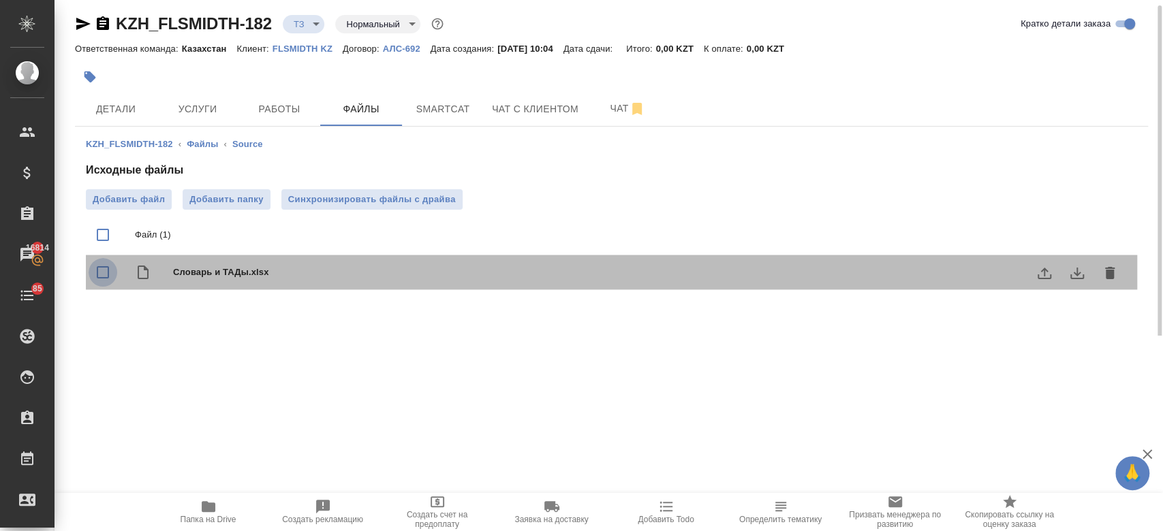
click at [108, 270] on input "checkbox" at bounding box center [103, 272] width 29 height 29
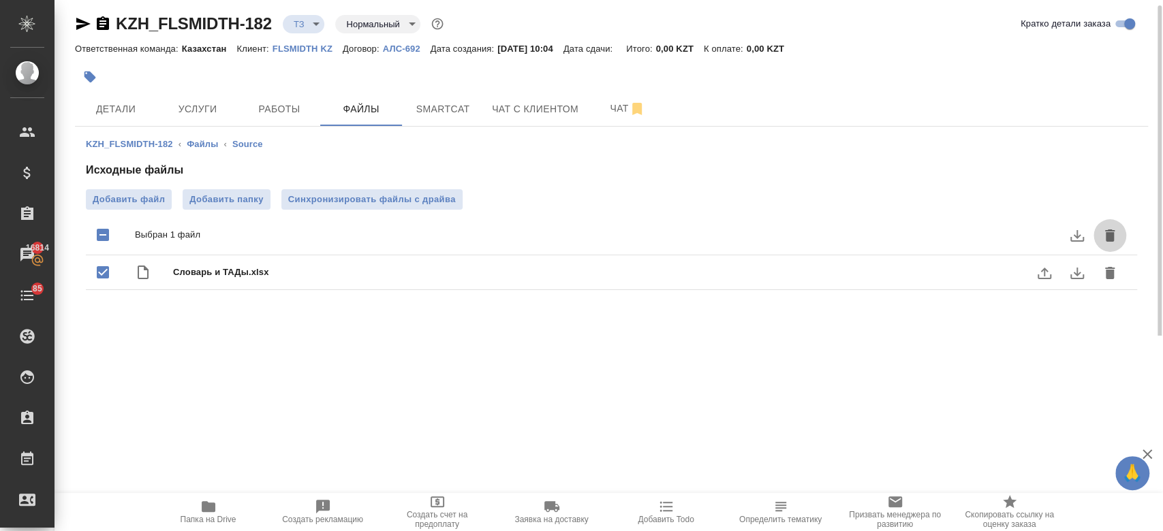
click at [1114, 234] on icon "delete" at bounding box center [1110, 236] width 16 height 16
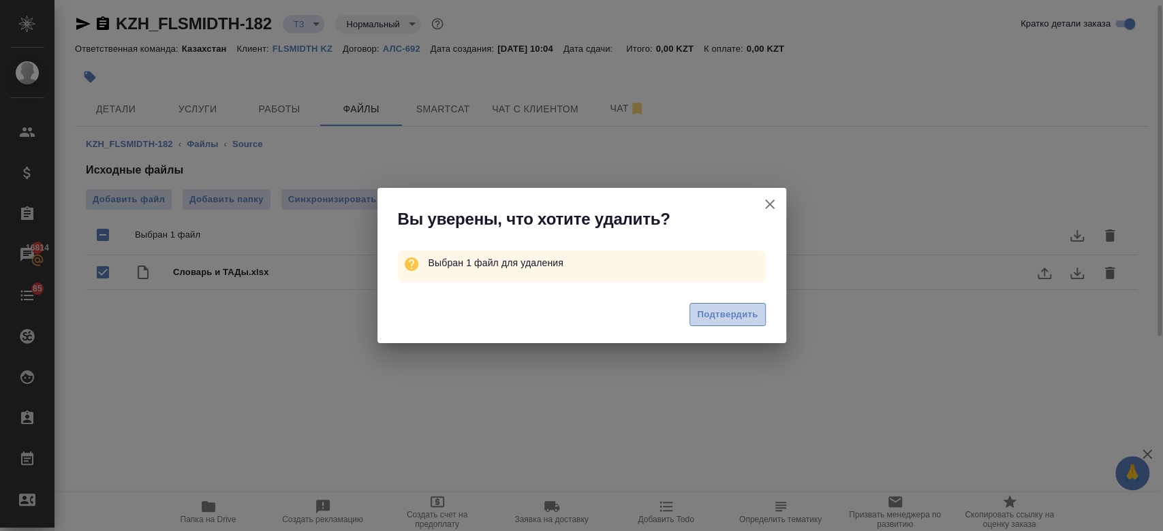
click at [732, 318] on span "Подтвердить" at bounding box center [727, 315] width 61 height 16
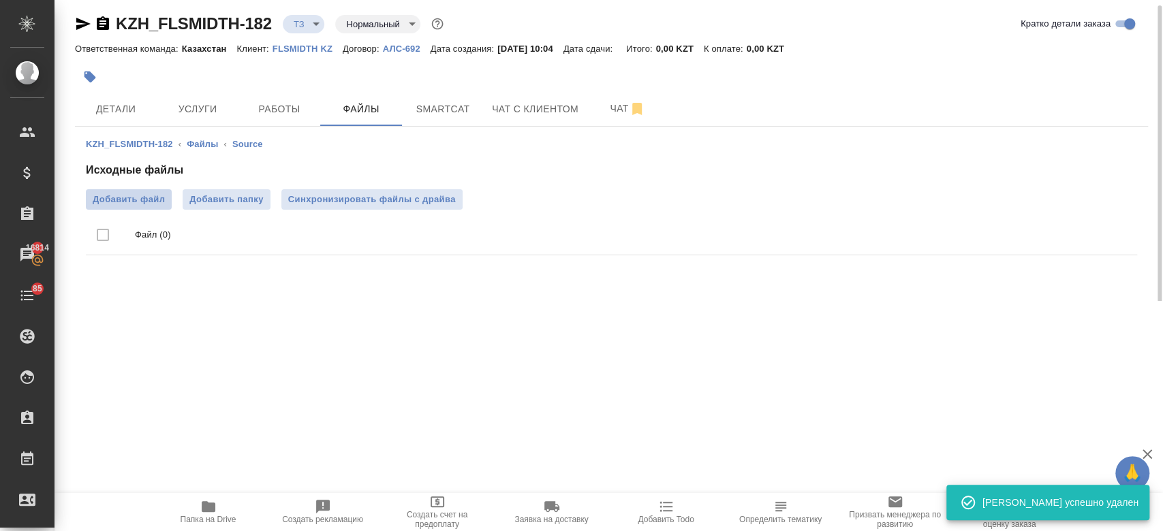
click at [137, 193] on span "Добавить файл" at bounding box center [129, 200] width 72 height 14
click at [0, 0] on input "Добавить файл" at bounding box center [0, 0] width 0 height 0
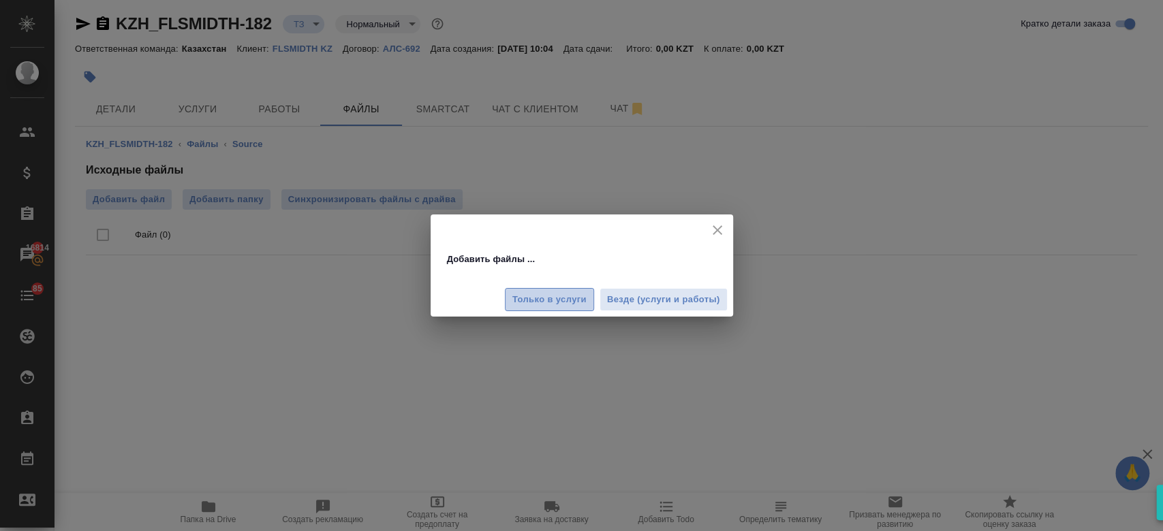
click at [564, 302] on span "Только в услуги" at bounding box center [549, 300] width 74 height 16
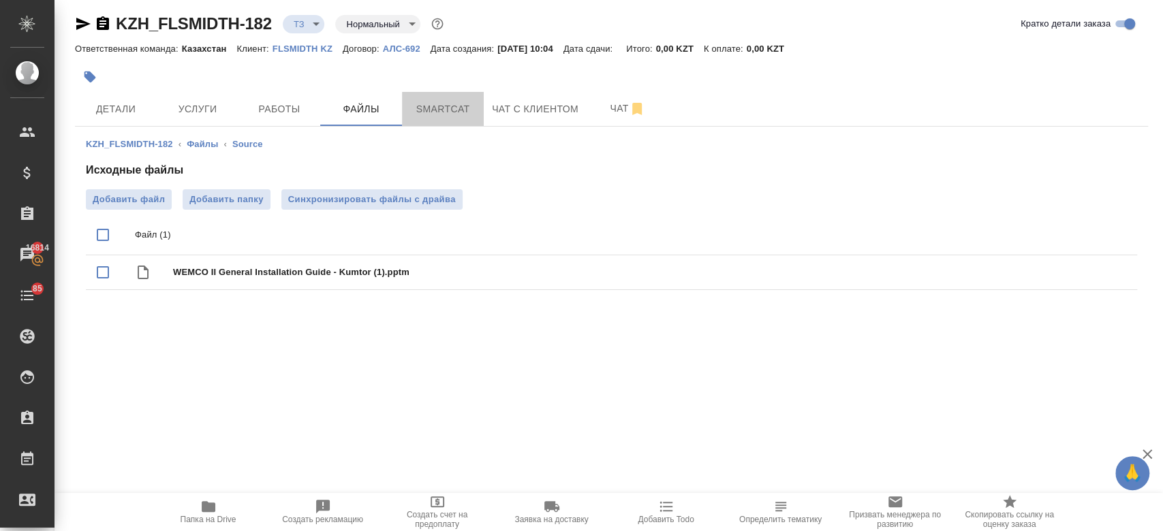
click at [434, 106] on span "Smartcat" at bounding box center [442, 109] width 65 height 17
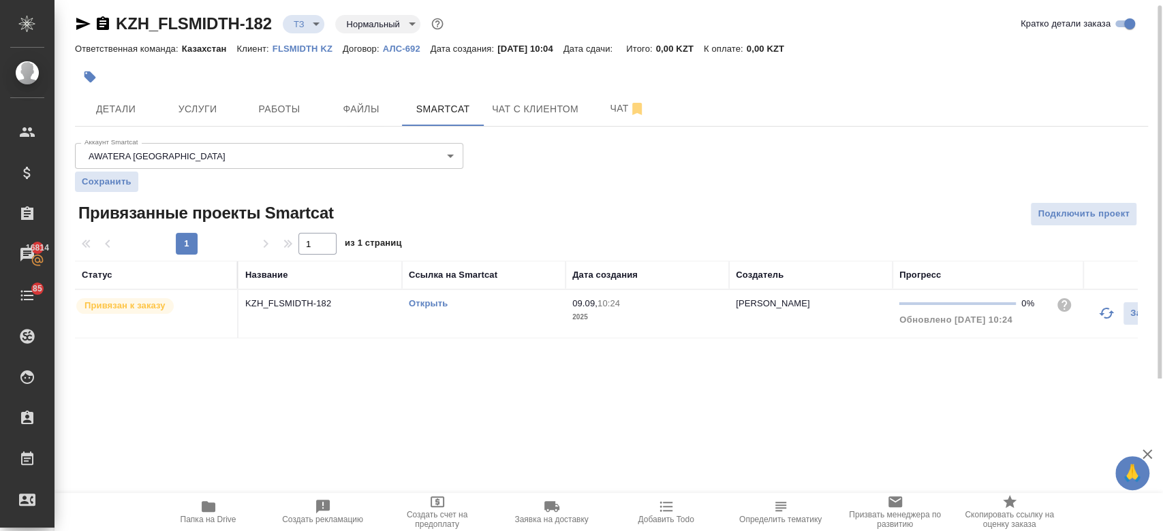
click at [425, 307] on link "Открыть" at bounding box center [428, 303] width 39 height 10
click at [605, 97] on button "Чат" at bounding box center [628, 109] width 82 height 34
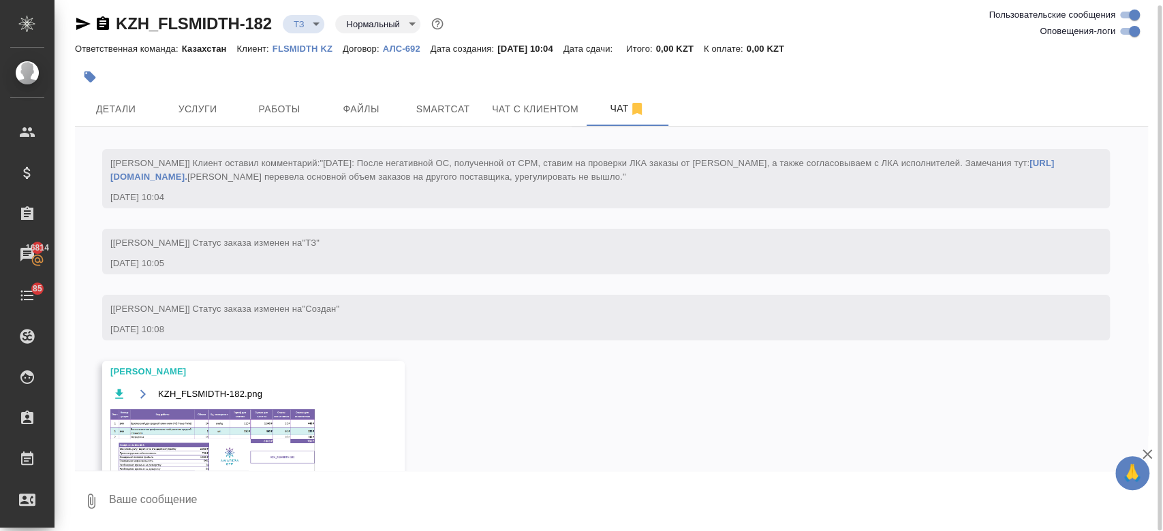
scroll to position [103, 0]
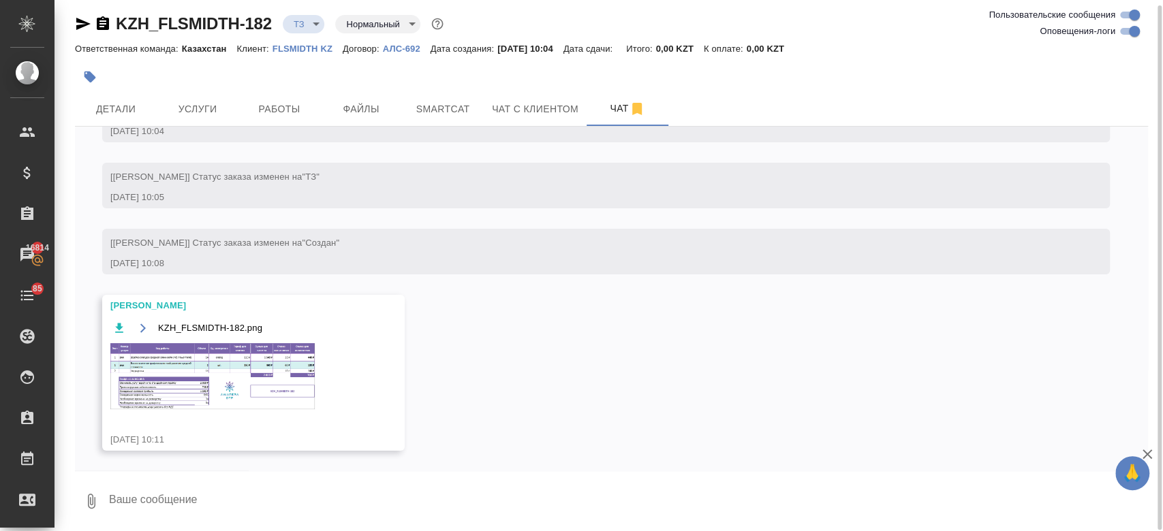
click at [223, 497] on textarea at bounding box center [628, 501] width 1040 height 46
type textarea "привет! для считки можешь сделать для ск считаемый формат"
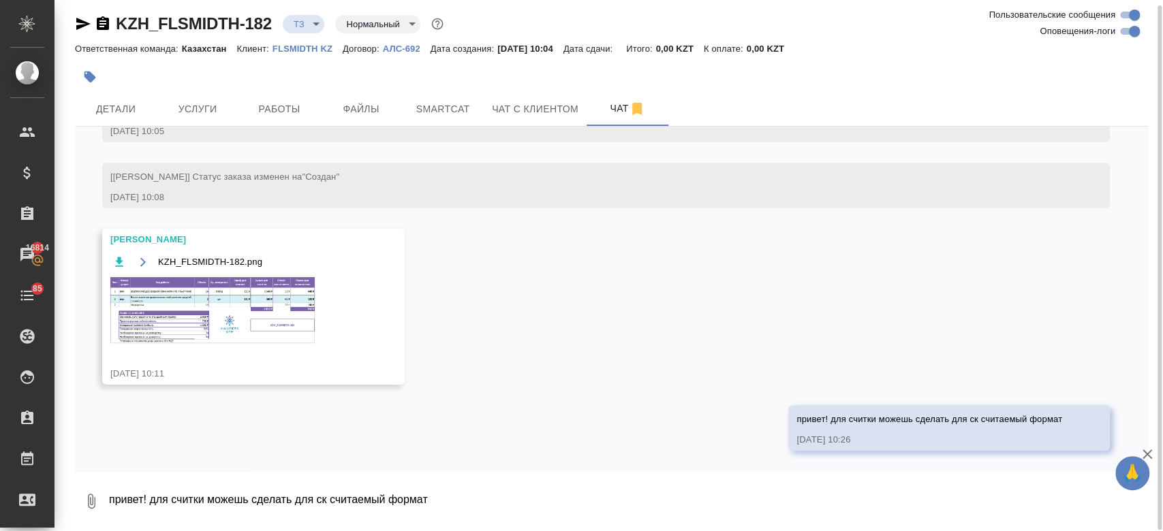
click at [217, 314] on img at bounding box center [212, 310] width 204 height 66
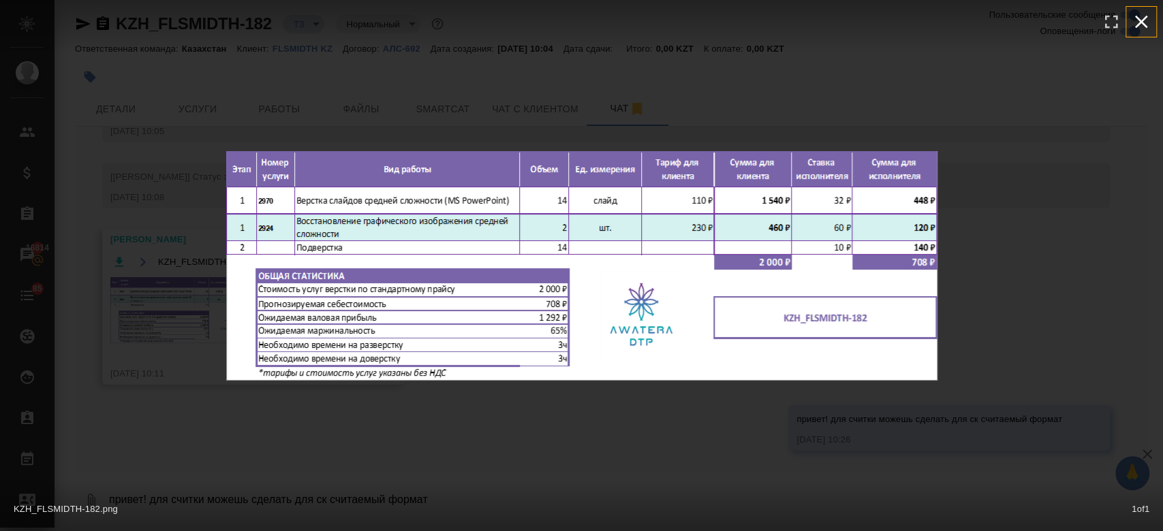
click at [1145, 16] on icon "button" at bounding box center [1141, 22] width 22 height 22
click at [1145, 531] on div "KZH_FLSMIDTH-182.png 1 of 1" at bounding box center [581, 531] width 1163 height 0
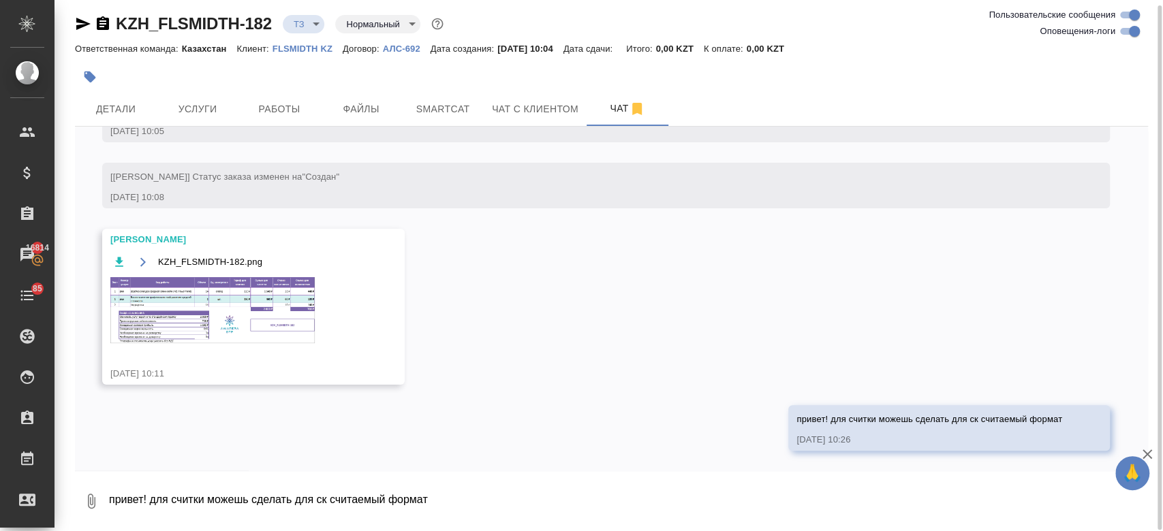
click at [302, 497] on textarea "привет! для считки можешь сделать для ск считаемый формат" at bounding box center [628, 501] width 1040 height 46
type textarea """
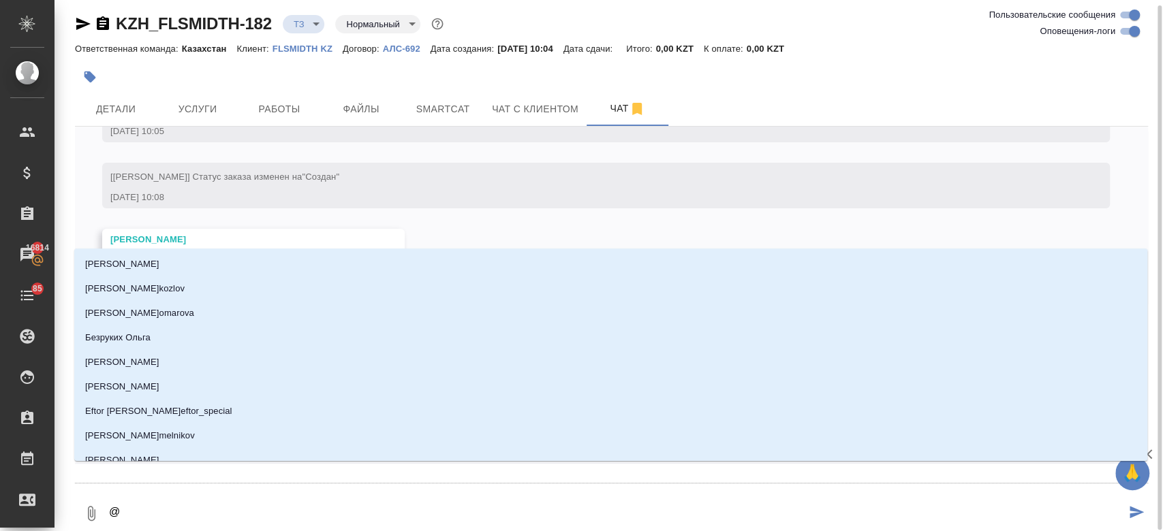
click at [202, 519] on textarea "@" at bounding box center [617, 514] width 1018 height 46
type textarea "@о"
type input "о"
type textarea "@ок"
type input "ок"
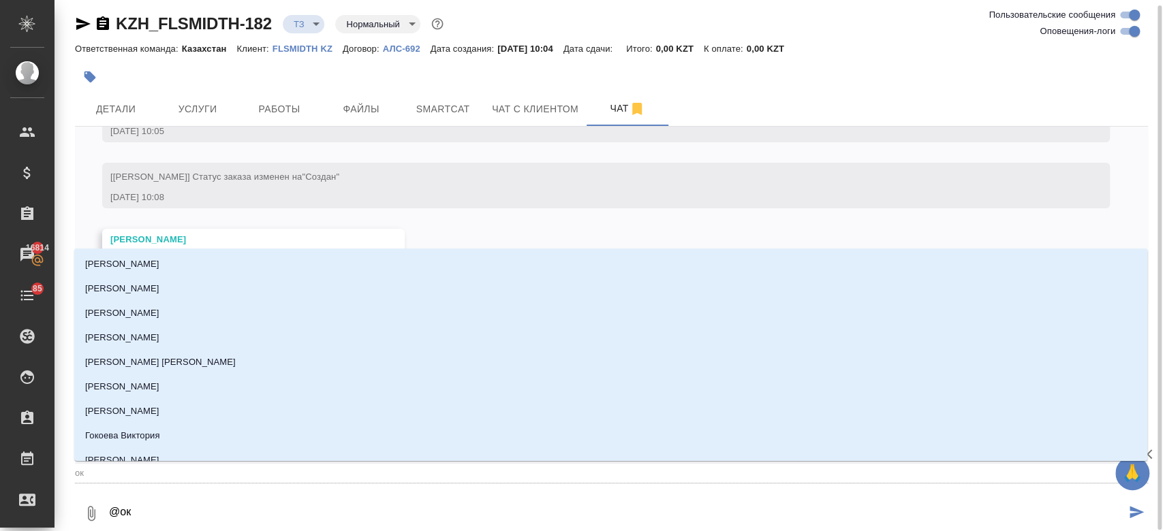
type textarea "@окс"
type input "окс"
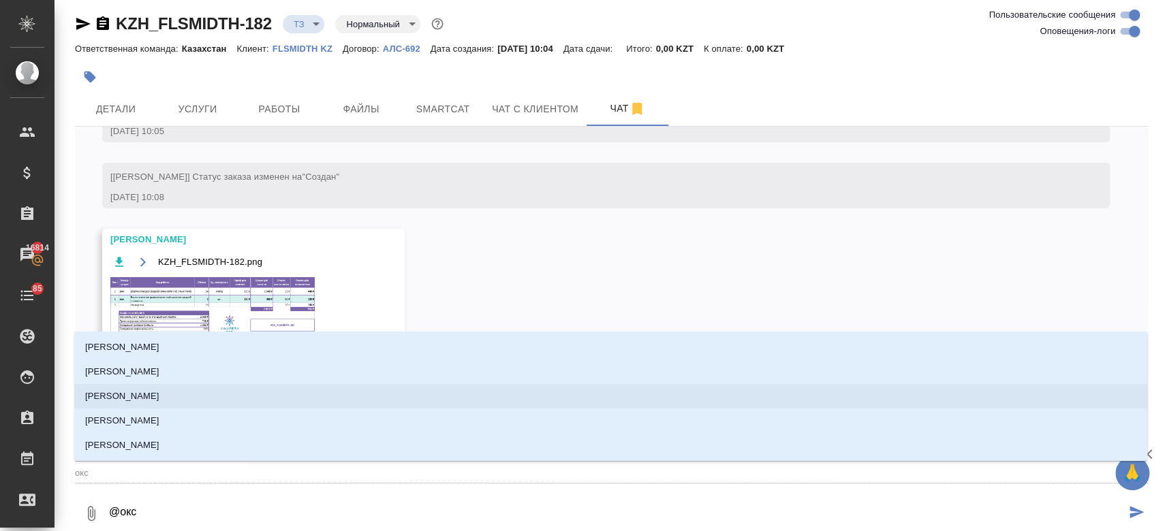
click at [181, 396] on li "Оксютович Ирина" at bounding box center [610, 396] width 1073 height 25
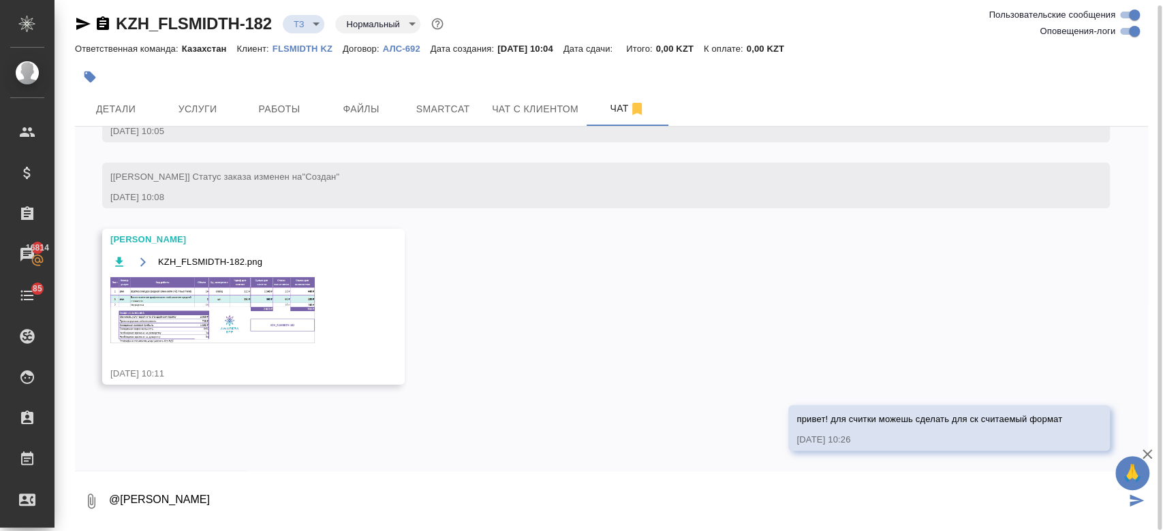
type textarea "@Оксютович Ирина"
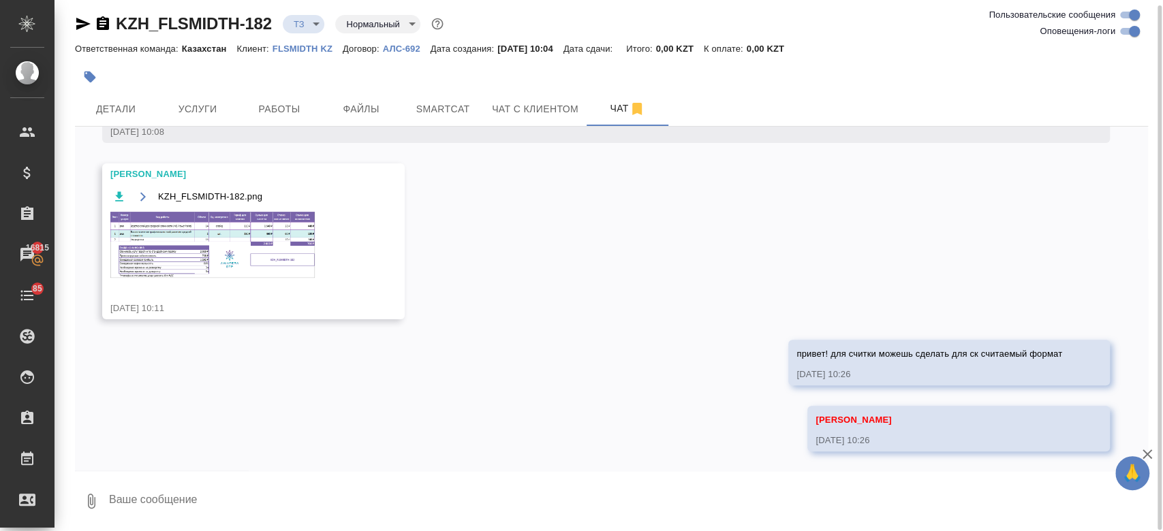
click at [351, 491] on textarea at bounding box center [628, 501] width 1040 height 46
paste textarea "ч"
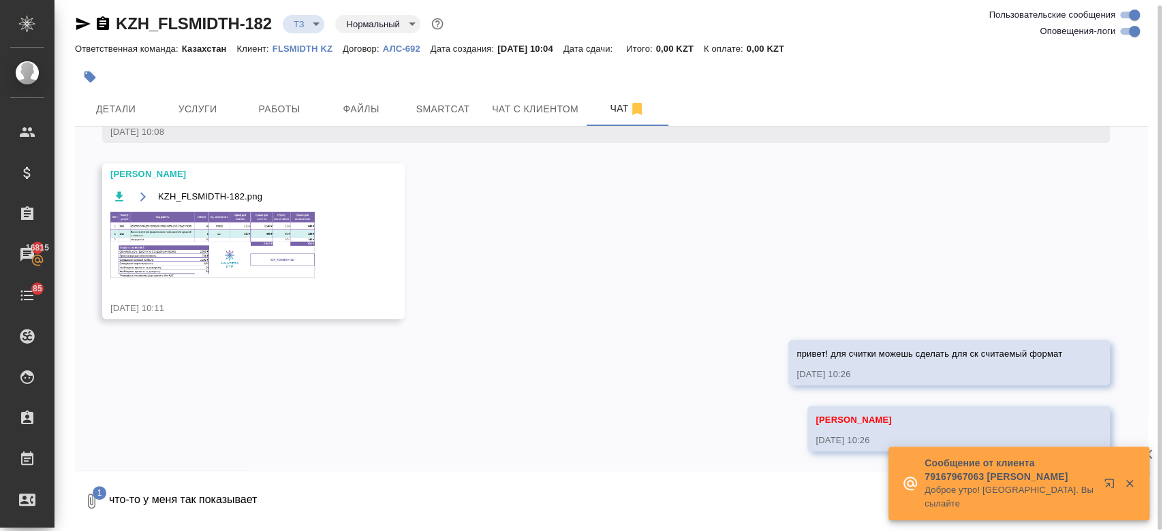
type textarea "что-то у меня так показывает"
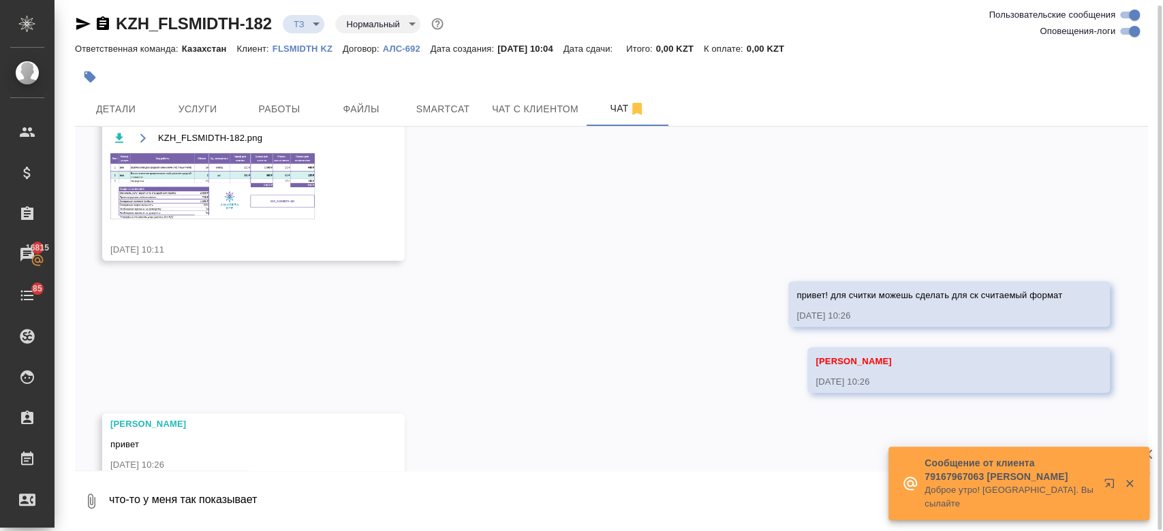
scroll to position [425, 0]
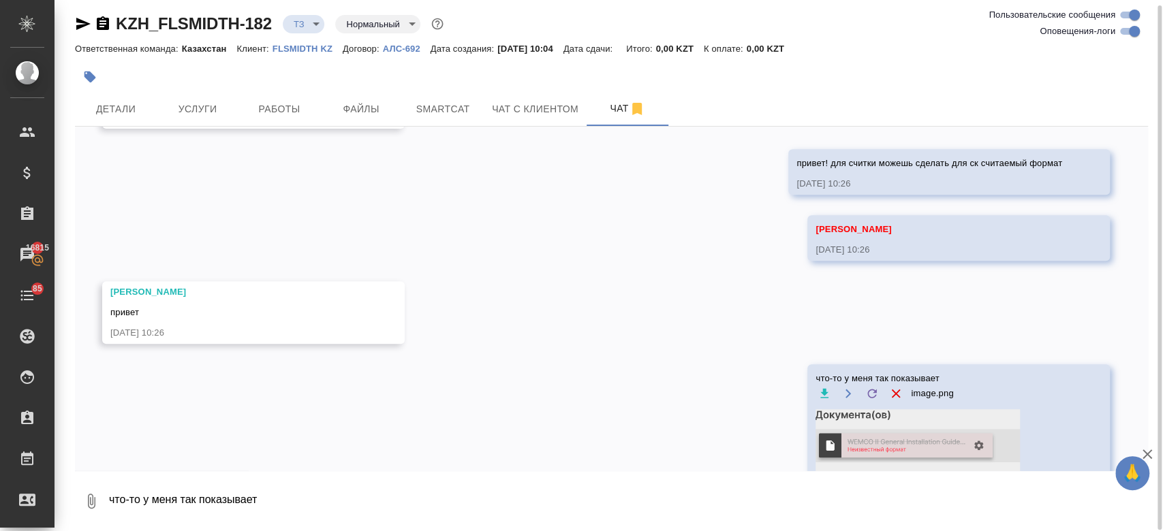
click at [468, 275] on div "09.09, вторник [Кошербаева Назерке] Клиент оставил комментарий: "20.01.22: Посл…" at bounding box center [611, 299] width 1073 height 344
click at [474, 78] on div at bounding box center [432, 77] width 715 height 30
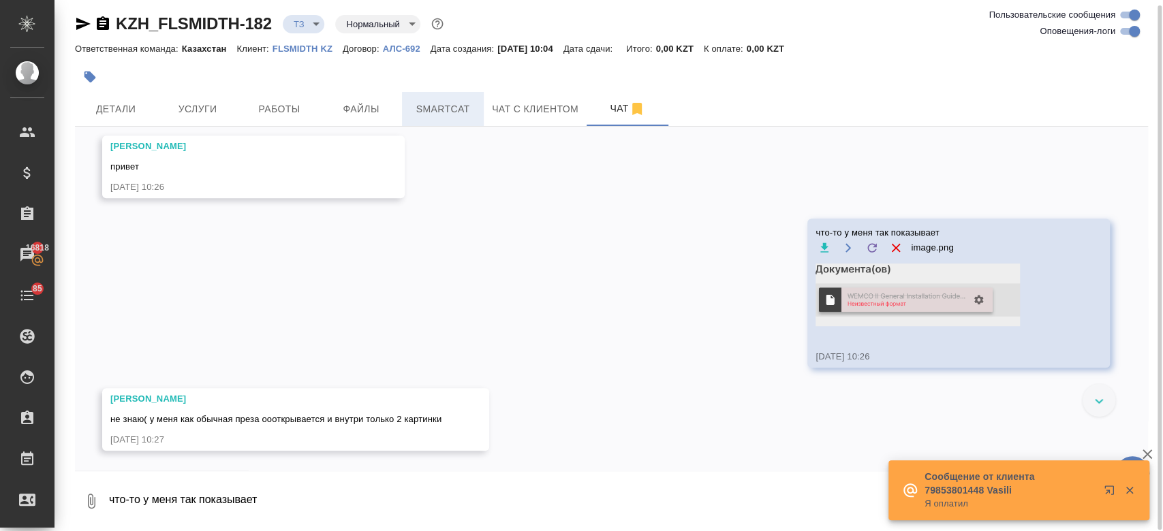
scroll to position [380, 0]
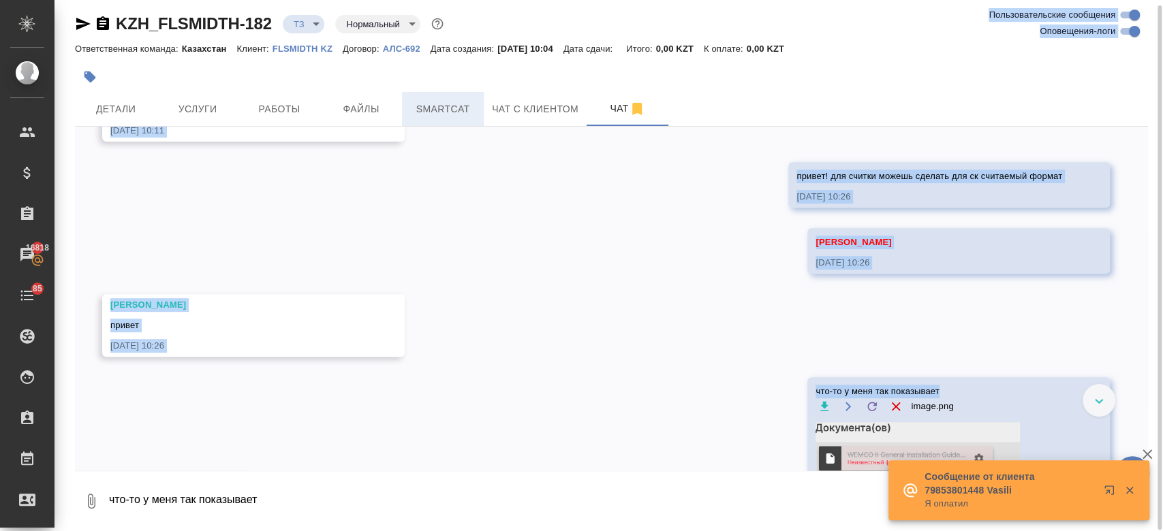
drag, startPoint x: 683, startPoint y: 302, endPoint x: 442, endPoint y: 117, distance: 304.3
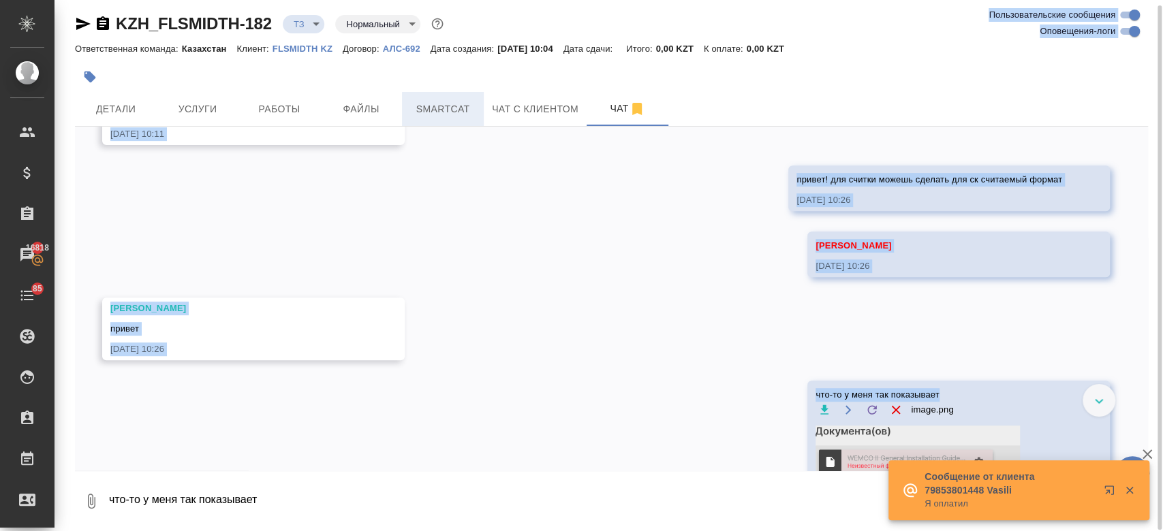
click at [442, 117] on div "KZH_FLSMIDTH-182 ТЗ tz Нормальный normal Ответственная команда: Казахстан Клиен…" at bounding box center [611, 264] width 1088 height 538
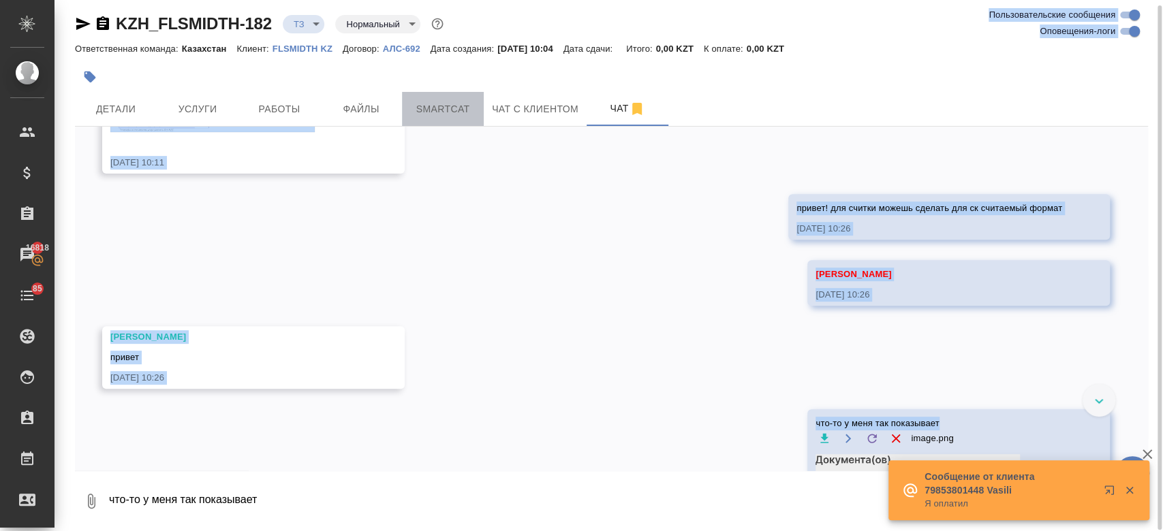
click at [442, 117] on button "Smartcat" at bounding box center [443, 109] width 82 height 34
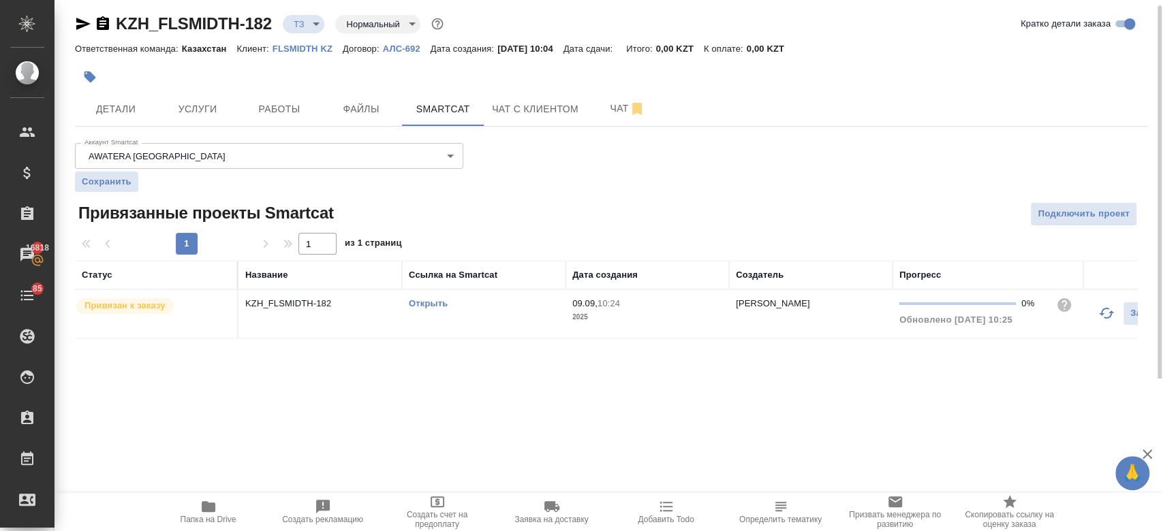
click at [434, 305] on link "Открыть" at bounding box center [428, 303] width 39 height 10
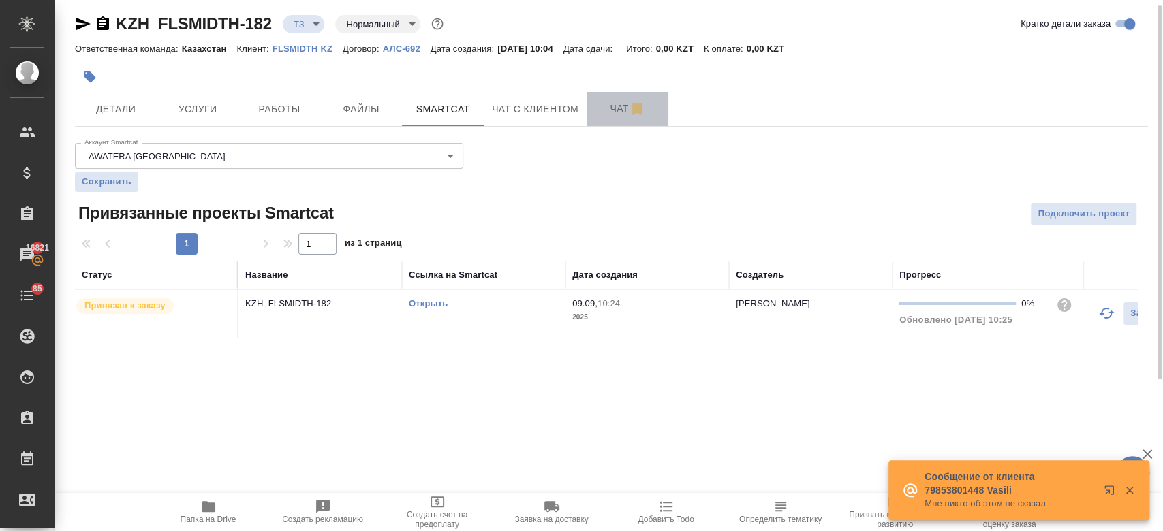
click at [612, 102] on span "Чат" at bounding box center [627, 108] width 65 height 17
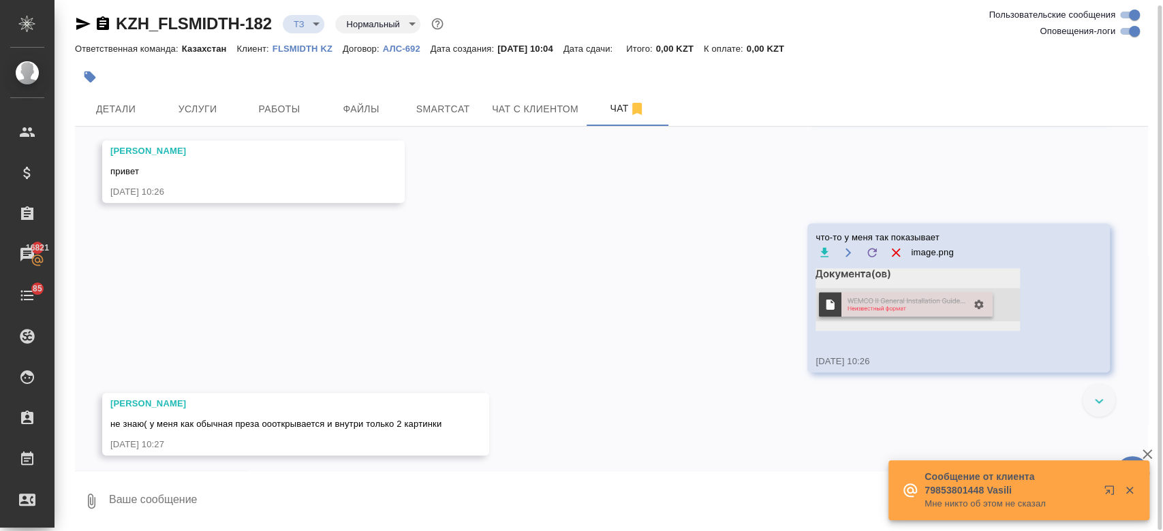
scroll to position [571, 0]
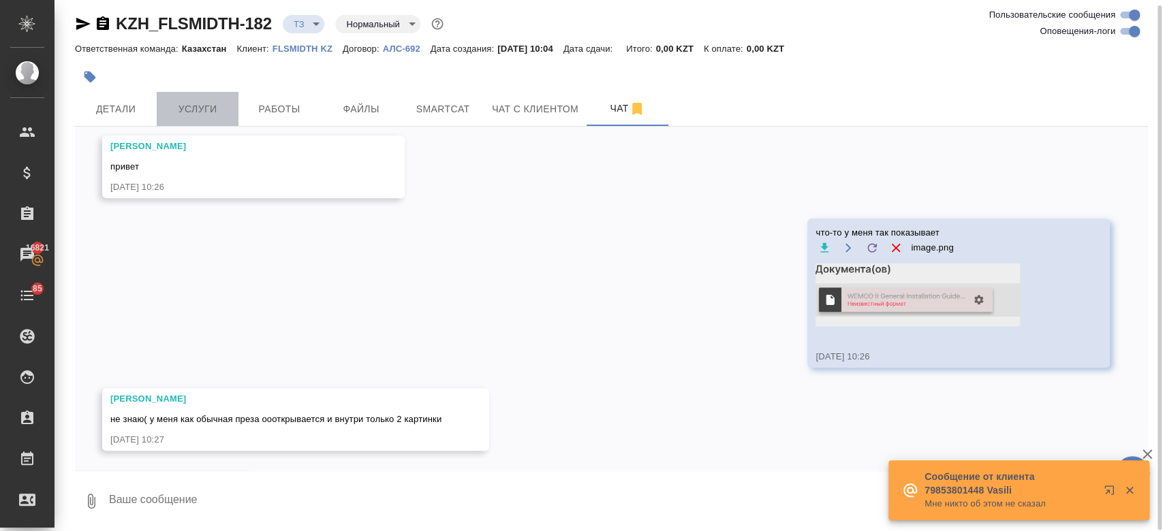
click at [214, 101] on span "Услуги" at bounding box center [197, 109] width 65 height 17
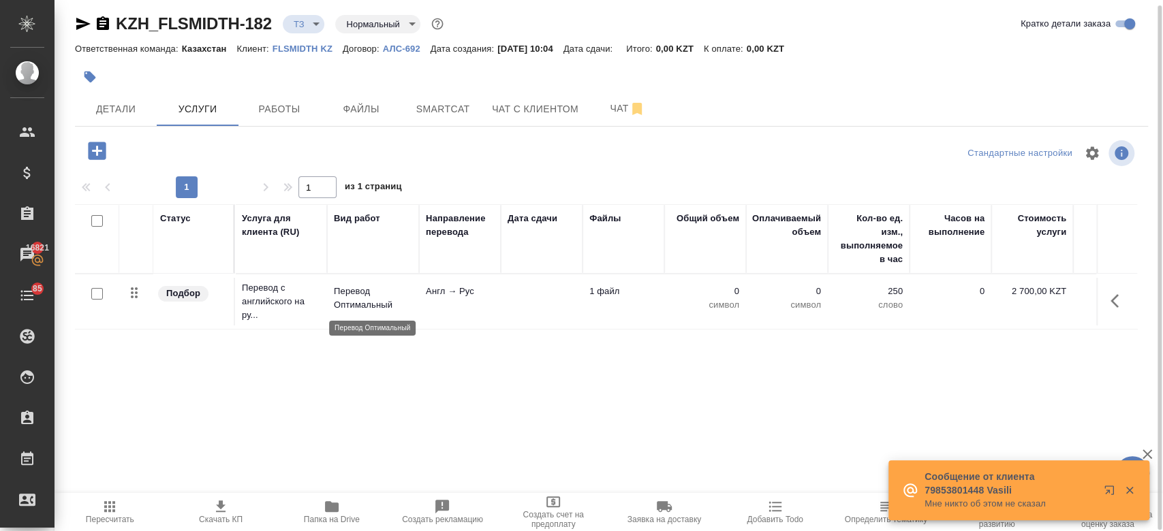
click at [389, 303] on p "Перевод Оптимальный" at bounding box center [373, 298] width 78 height 27
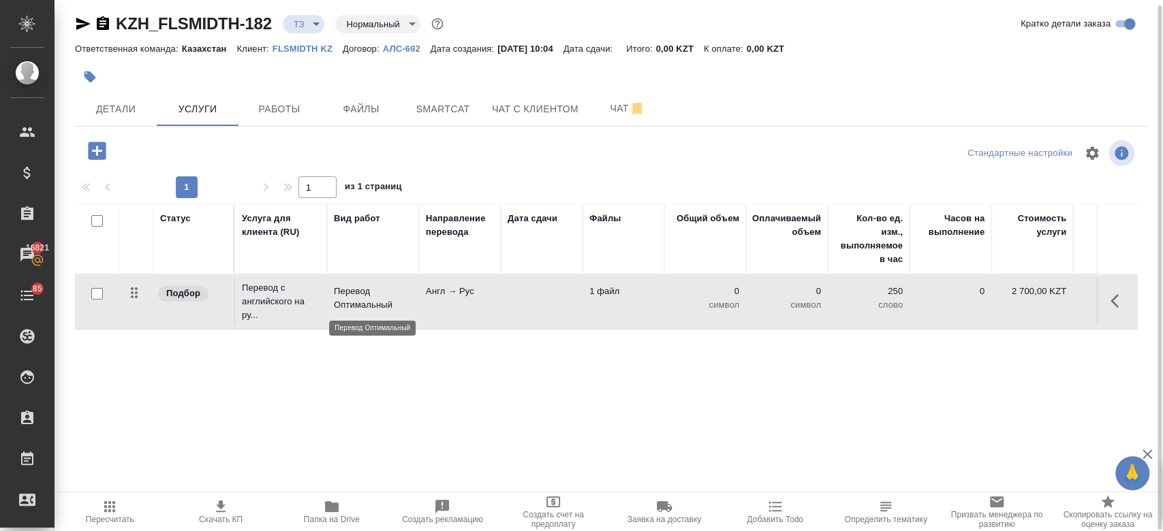
click at [389, 303] on p "Перевод Оптимальный" at bounding box center [373, 298] width 78 height 27
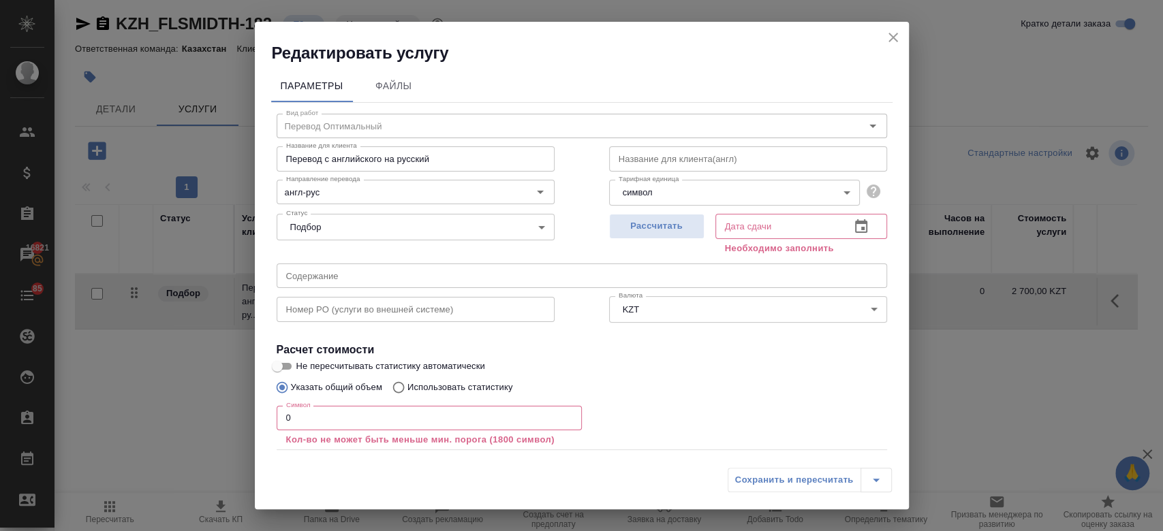
click at [431, 393] on p "Использовать статистику" at bounding box center [460, 388] width 106 height 14
click at [407, 393] on input "Использовать статистику" at bounding box center [397, 388] width 22 height 26
radio input "true"
radio input "false"
click at [864, 451] on icon at bounding box center [871, 452] width 14 height 10
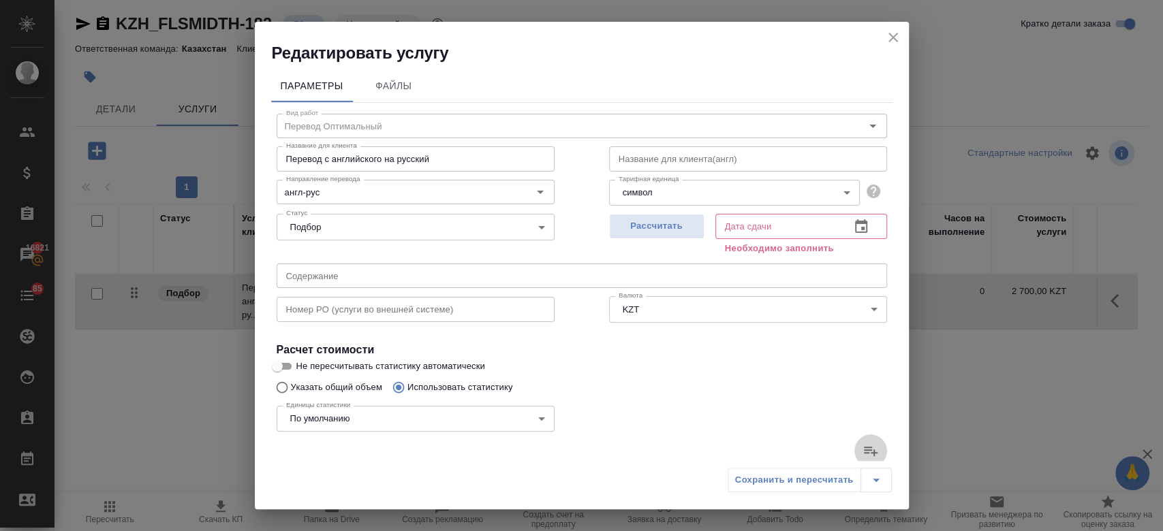
click at [0, 0] on input "file" at bounding box center [0, 0] width 0 height 0
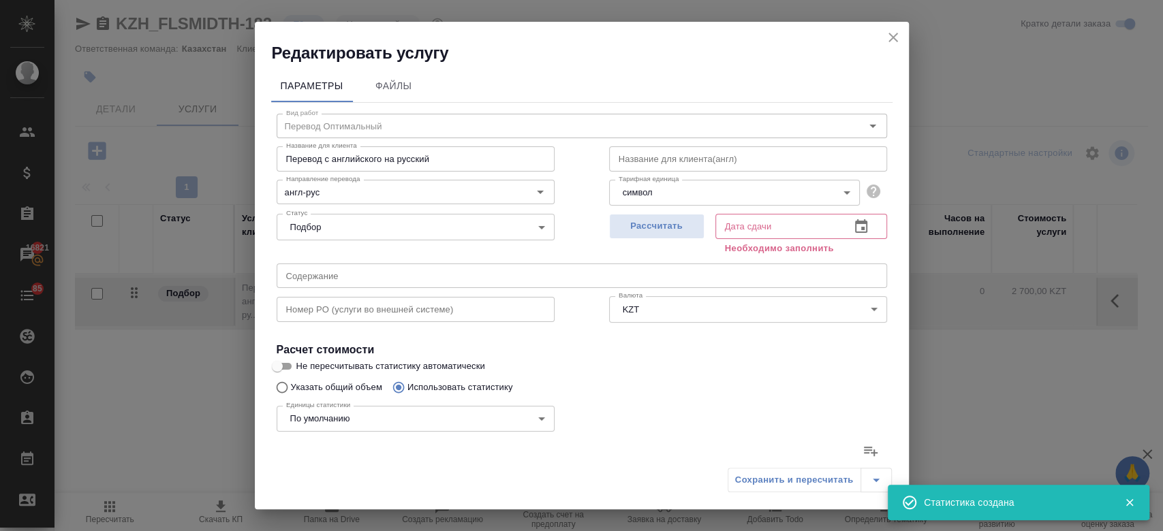
type input "205"
type input "4575"
type input "32078"
type input "216"
type input "4675"
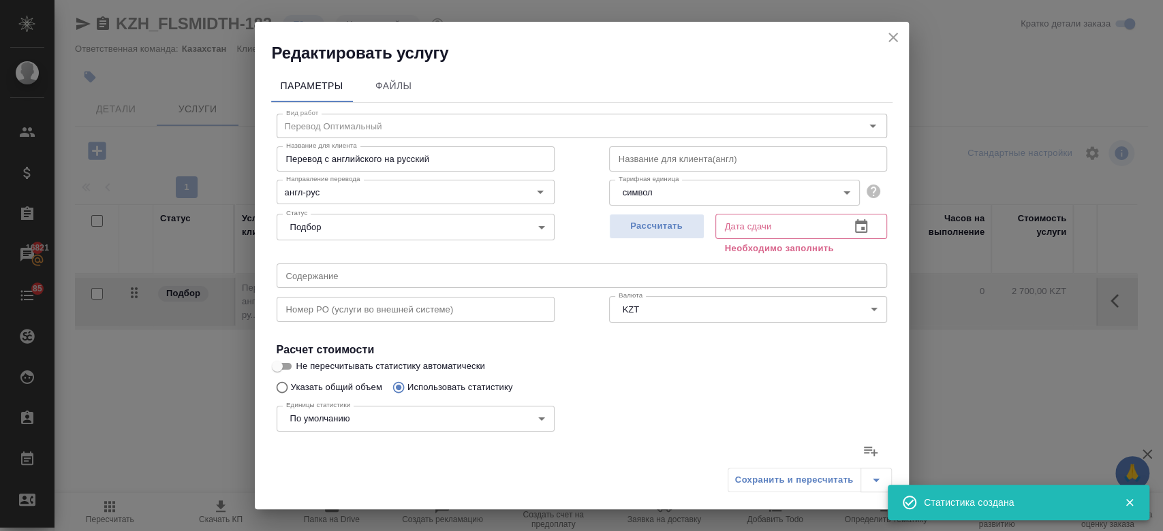
type input "33103"
type input "216"
type input "4675"
type input "33103"
type input "421"
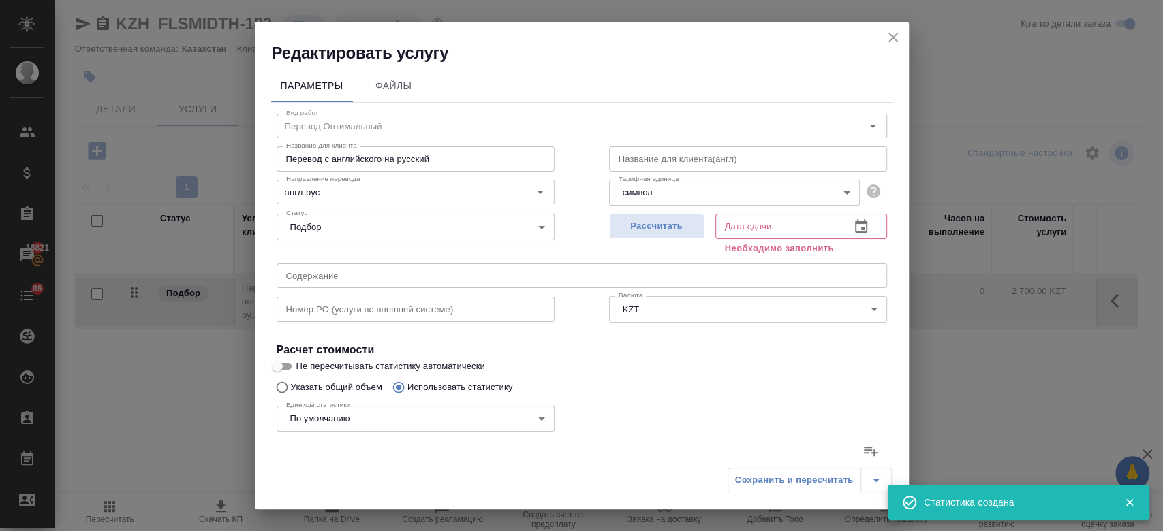
type input "9250"
type input "65181"
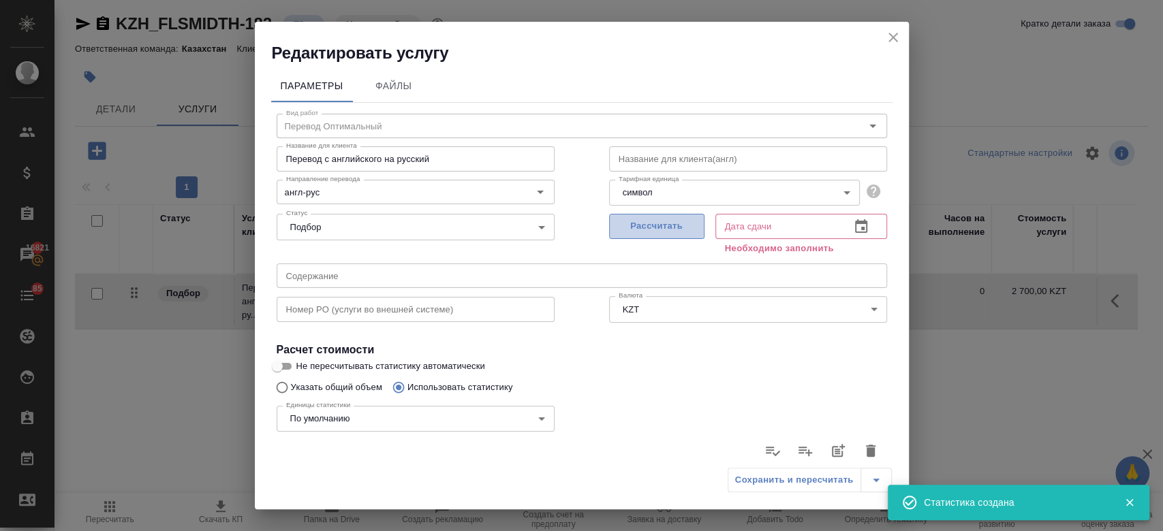
click at [648, 230] on span "Рассчитать" at bounding box center [657, 227] width 80 height 16
type input "09.09.2025 10:32"
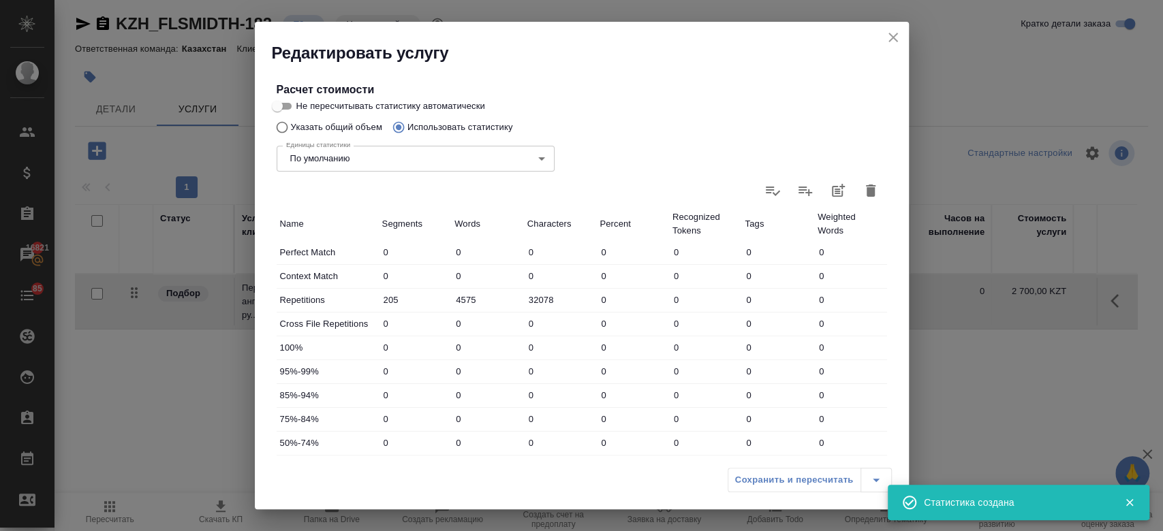
scroll to position [396, 0]
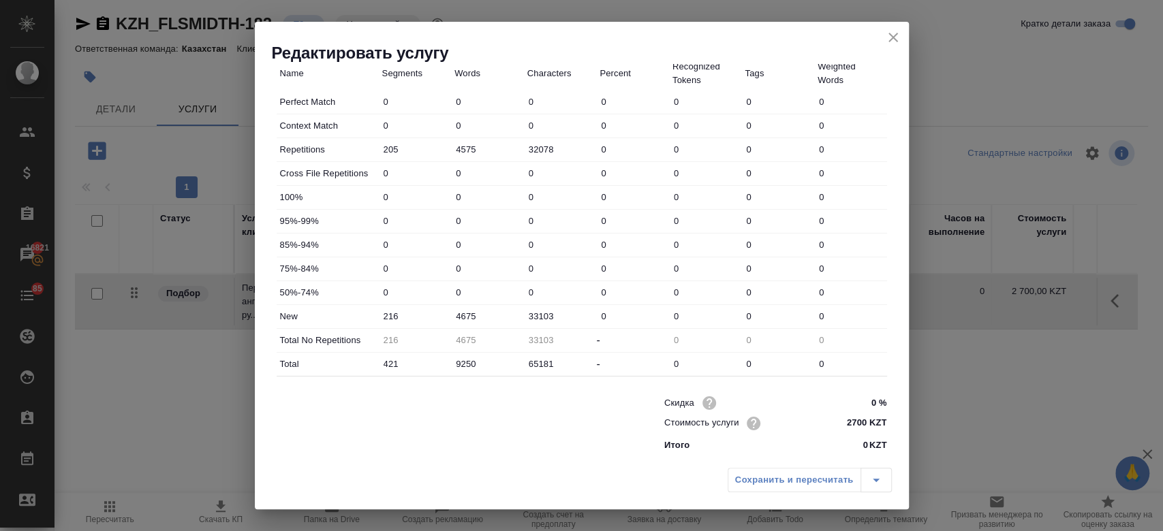
click at [763, 483] on div "Сохранить и пересчитать" at bounding box center [810, 480] width 164 height 25
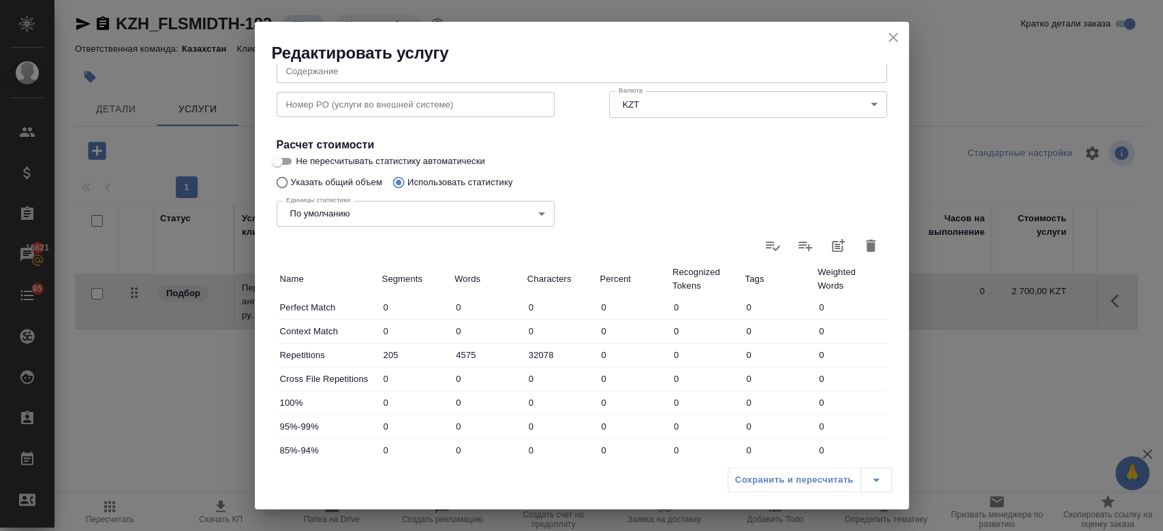
scroll to position [185, 0]
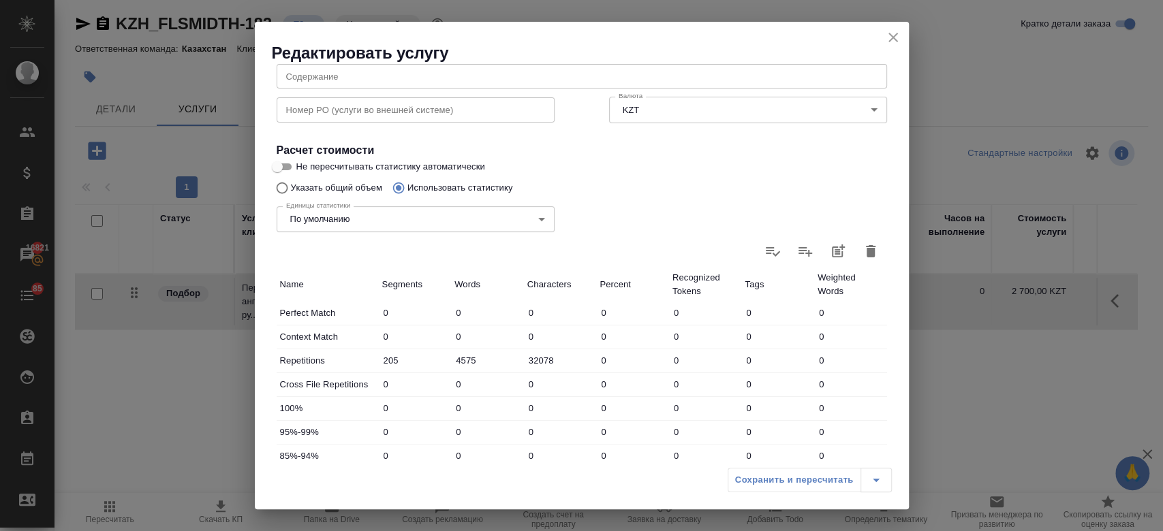
click at [863, 249] on icon "button" at bounding box center [871, 251] width 16 height 16
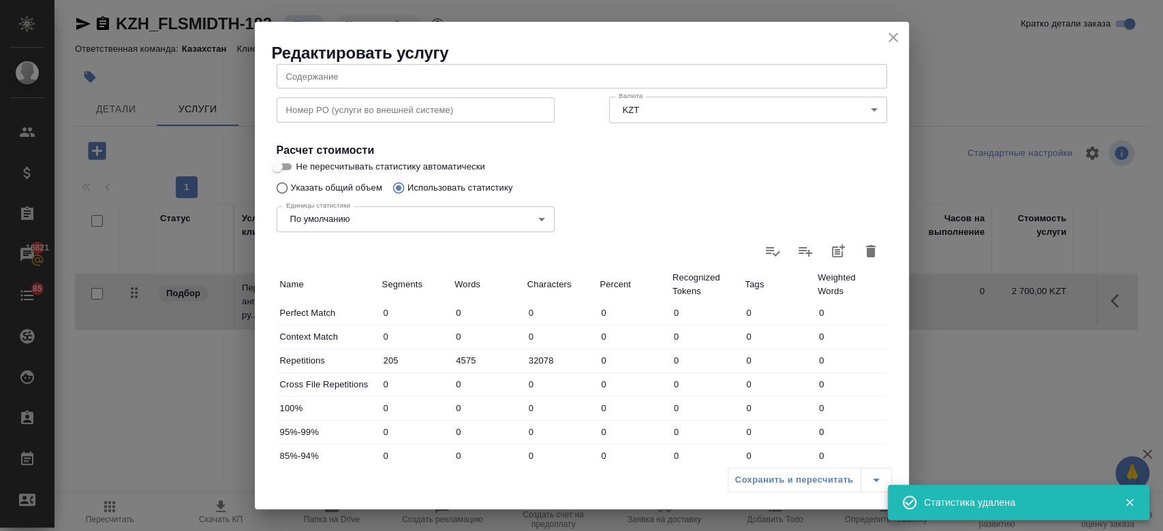
type input "0"
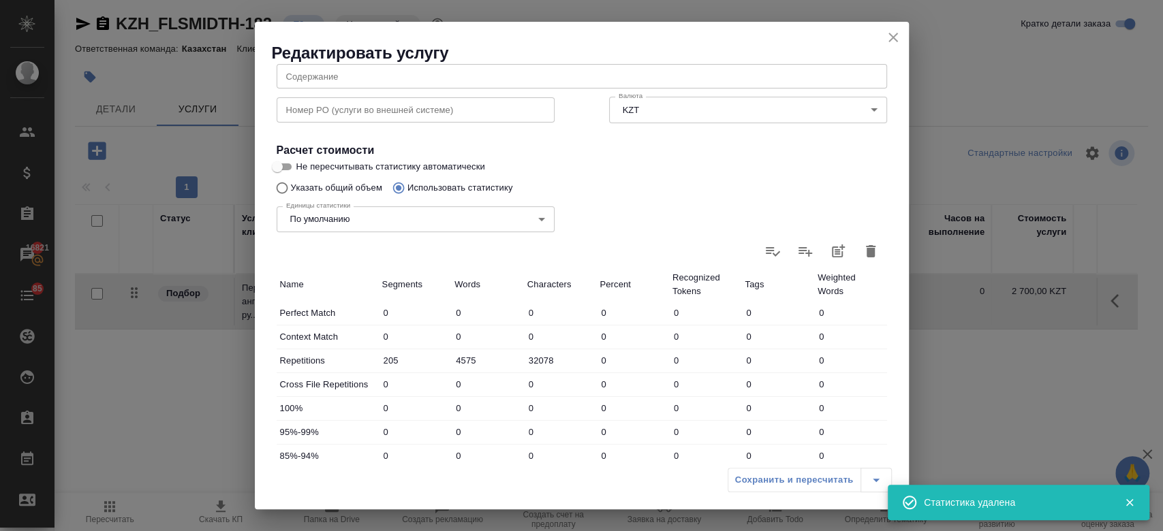
type input "0"
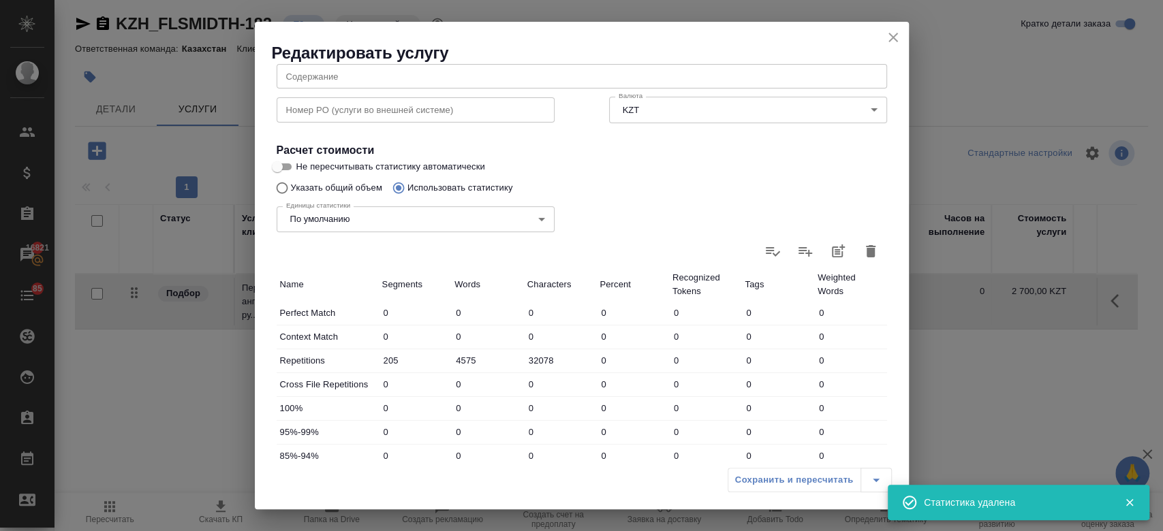
type input "0"
click at [349, 182] on div "Единицы статистики По умолчанию default Единицы статистики" at bounding box center [415, 218] width 333 height 89
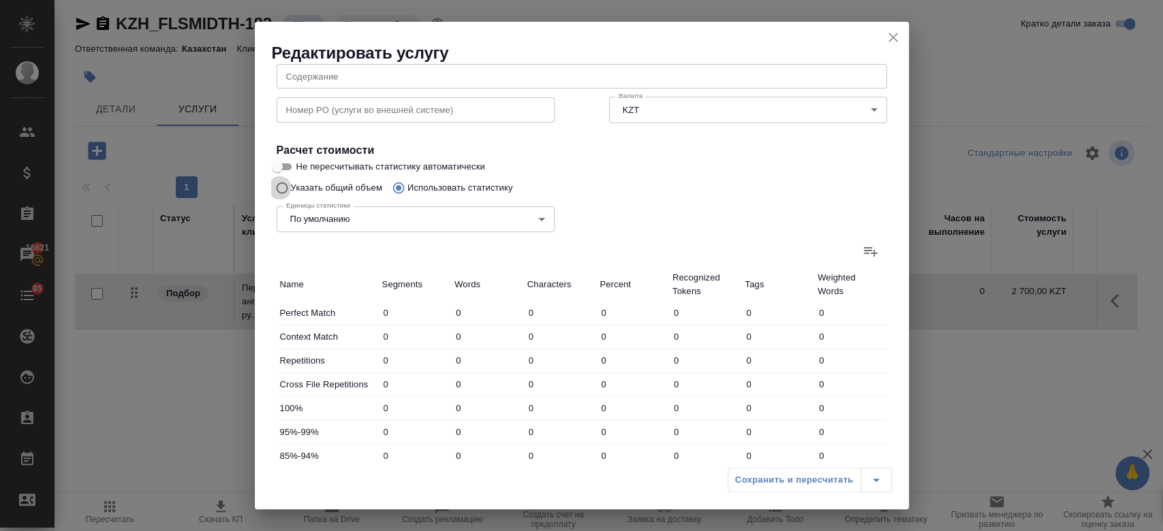
click at [282, 183] on input "Указать общий объем" at bounding box center [280, 188] width 22 height 26
radio input "true"
radio input "false"
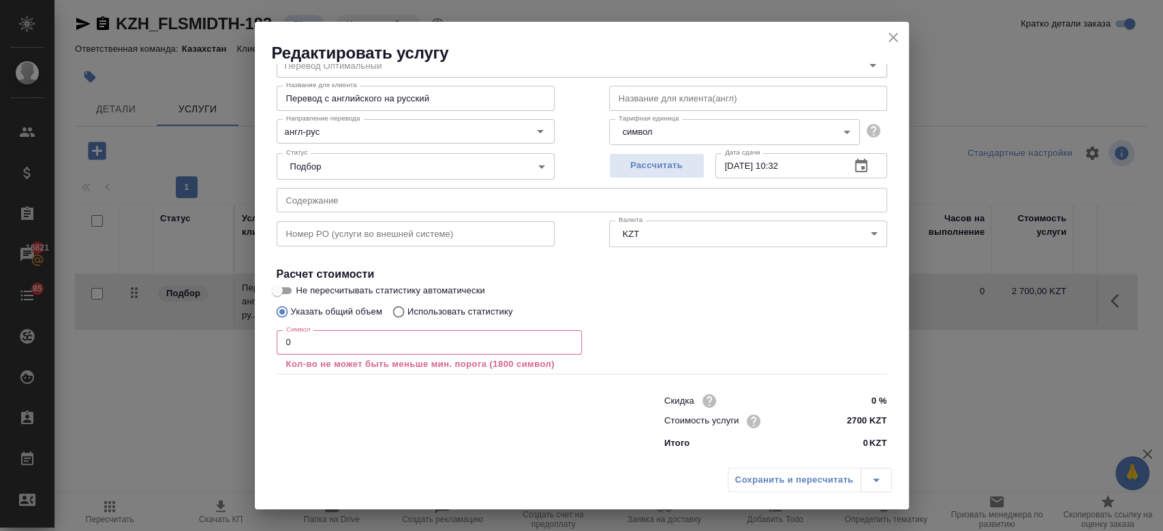
scroll to position [60, 0]
click at [287, 290] on input "Не пересчитывать статистику автоматически" at bounding box center [277, 291] width 49 height 16
checkbox input "true"
click at [310, 354] on input "0" at bounding box center [429, 343] width 305 height 25
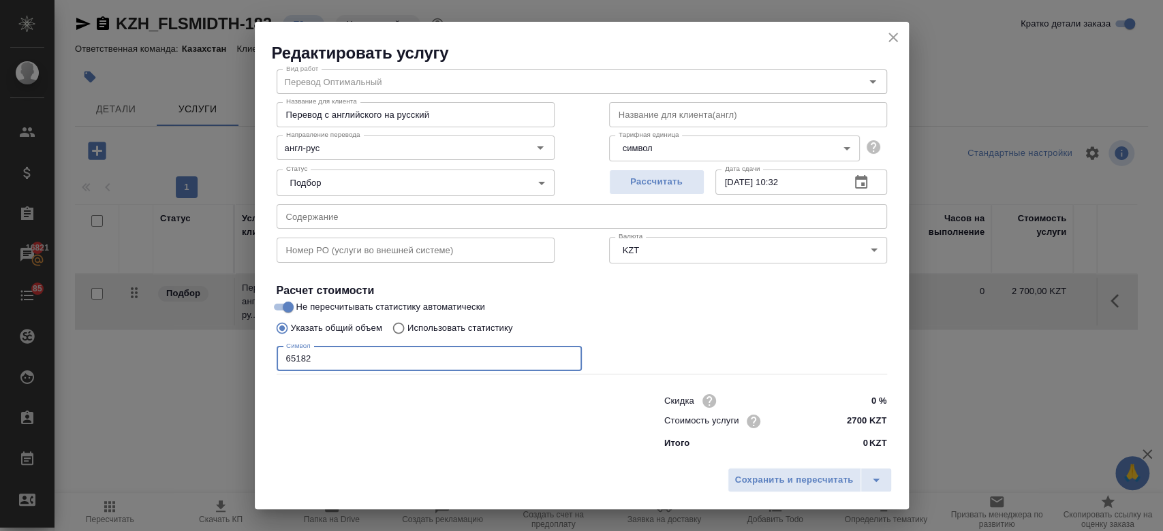
scroll to position [44, 0]
type input "65182"
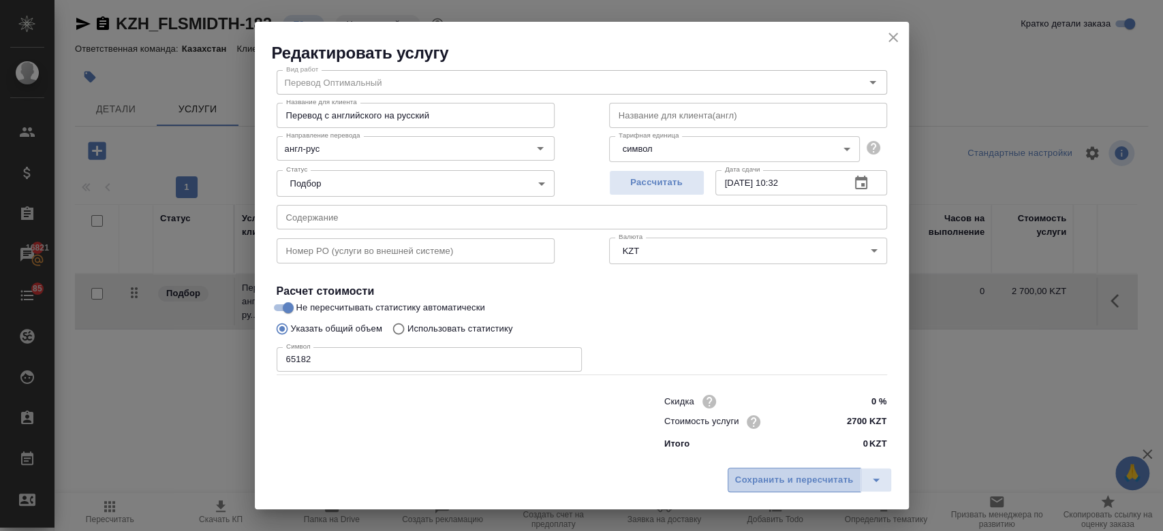
click at [759, 476] on span "Сохранить и пересчитать" at bounding box center [794, 481] width 119 height 16
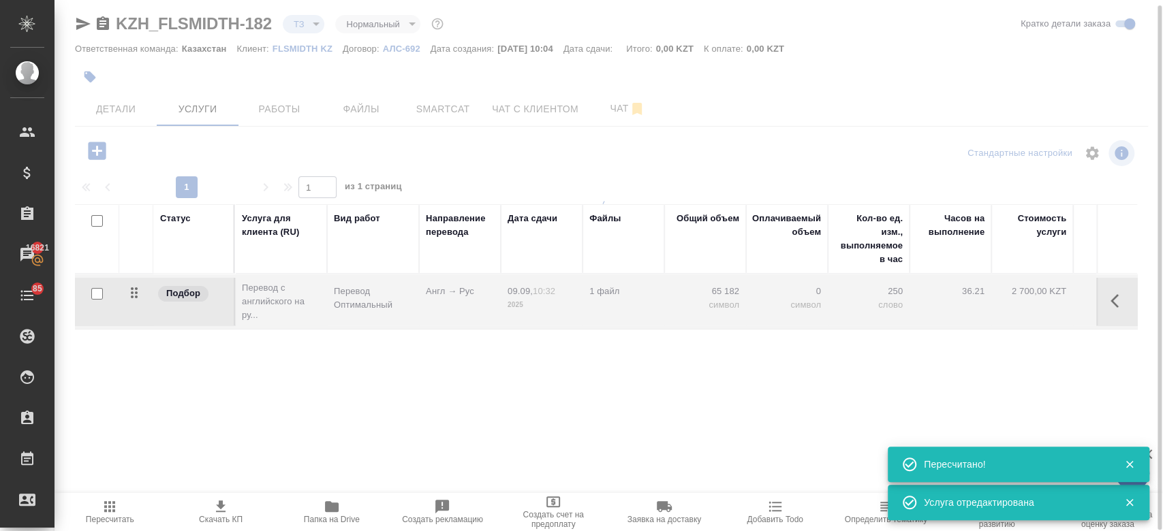
type input "new"
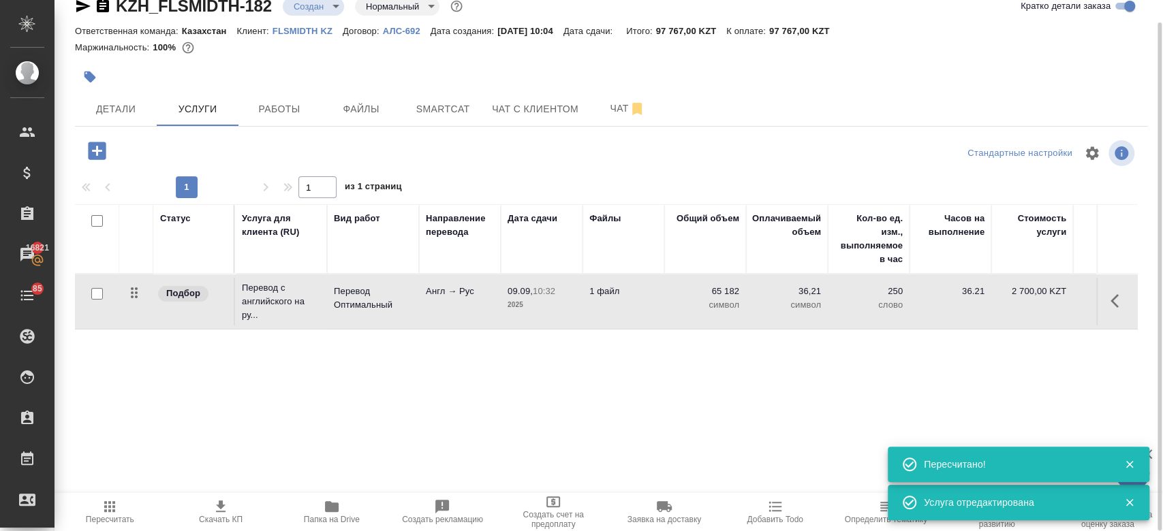
scroll to position [0, 0]
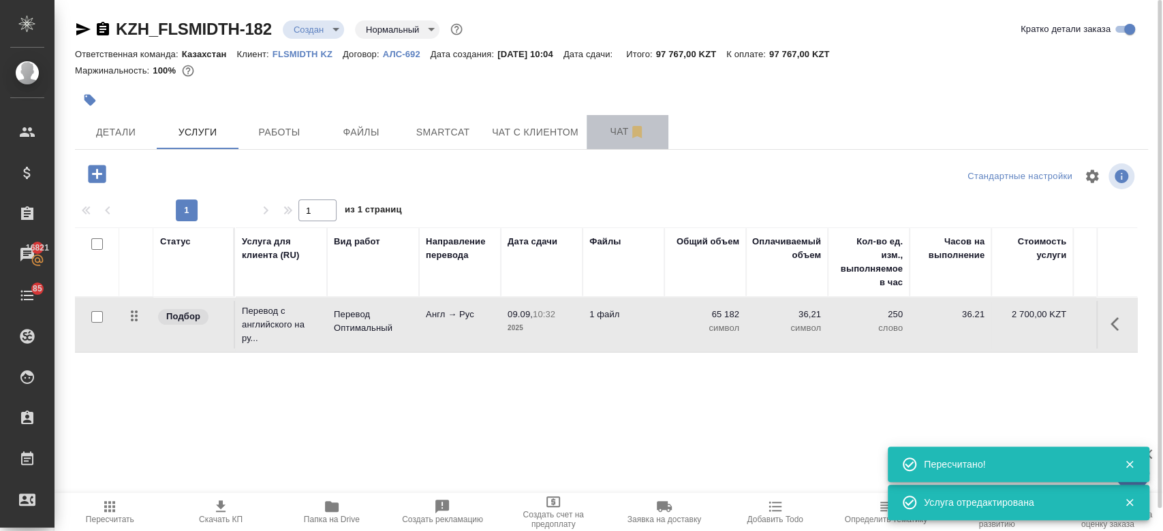
click at [600, 134] on span "Чат" at bounding box center [627, 131] width 65 height 17
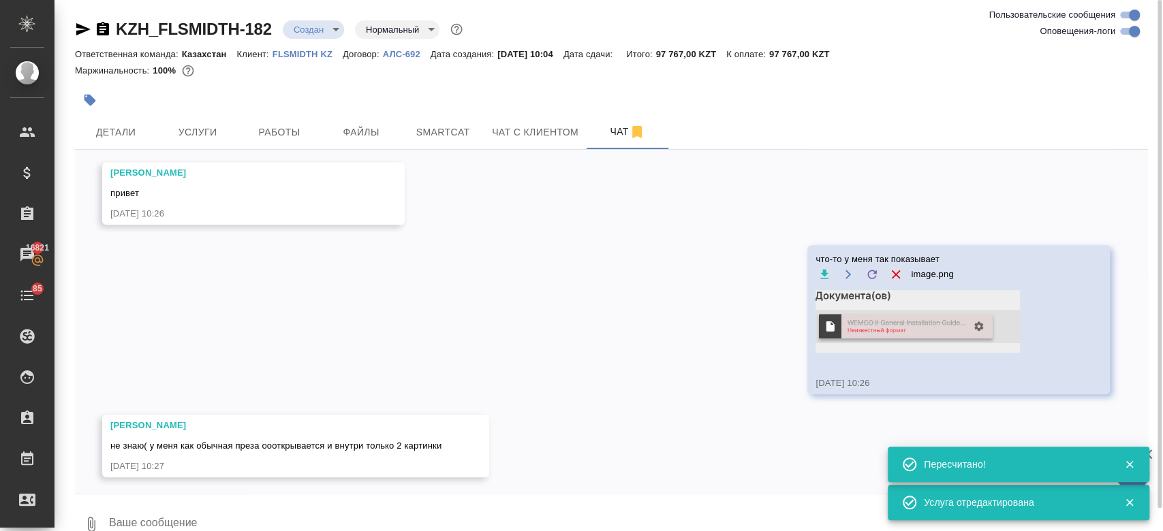
scroll to position [571, 0]
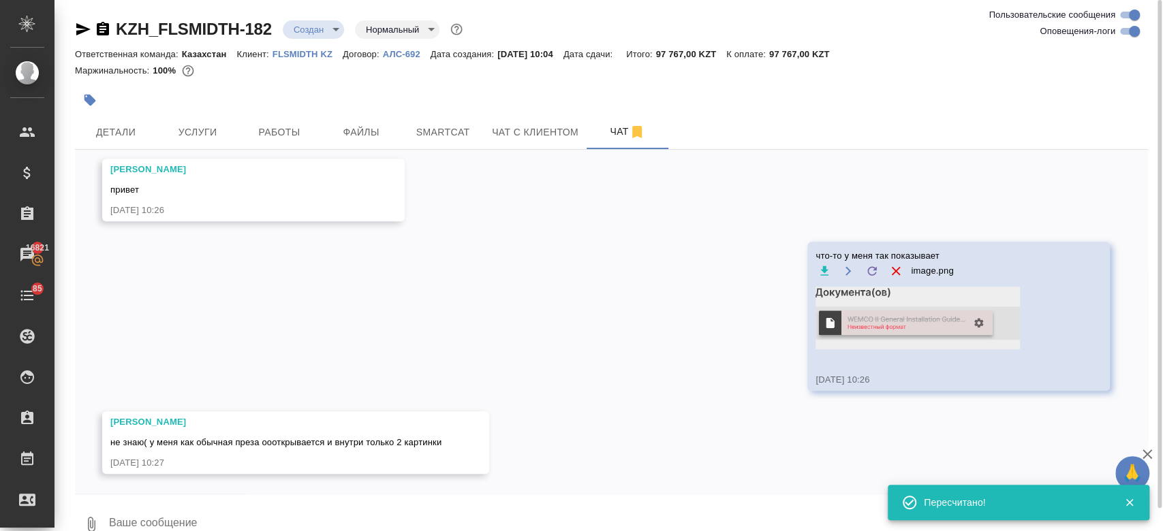
click at [416, 369] on div "09.09, вторник [Кошербаева Назерке] Клиент оставил комментарий: "20.01.22: Посл…" at bounding box center [611, 322] width 1073 height 344
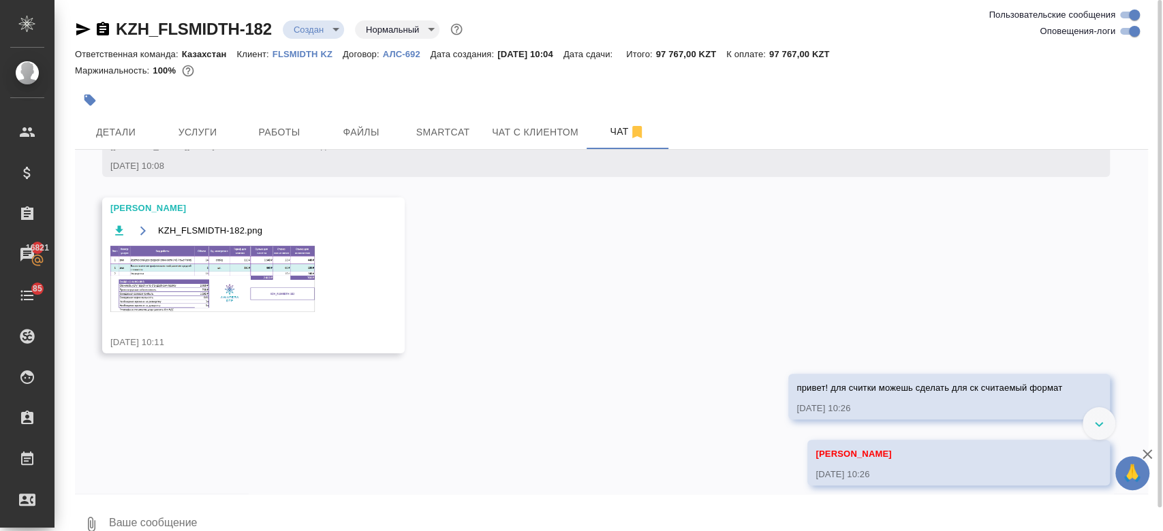
scroll to position [180, 0]
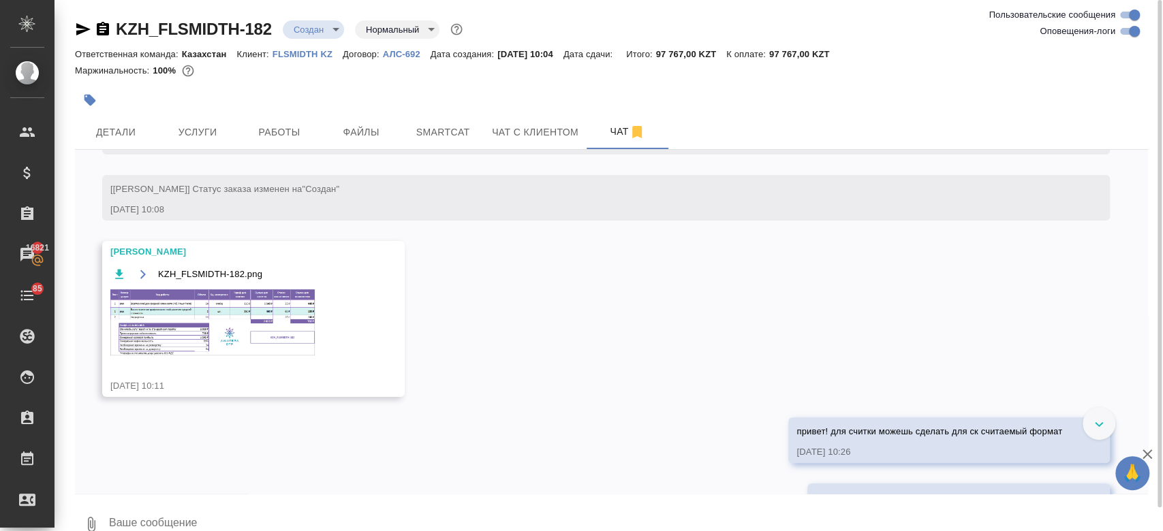
click at [240, 328] on img at bounding box center [212, 323] width 204 height 66
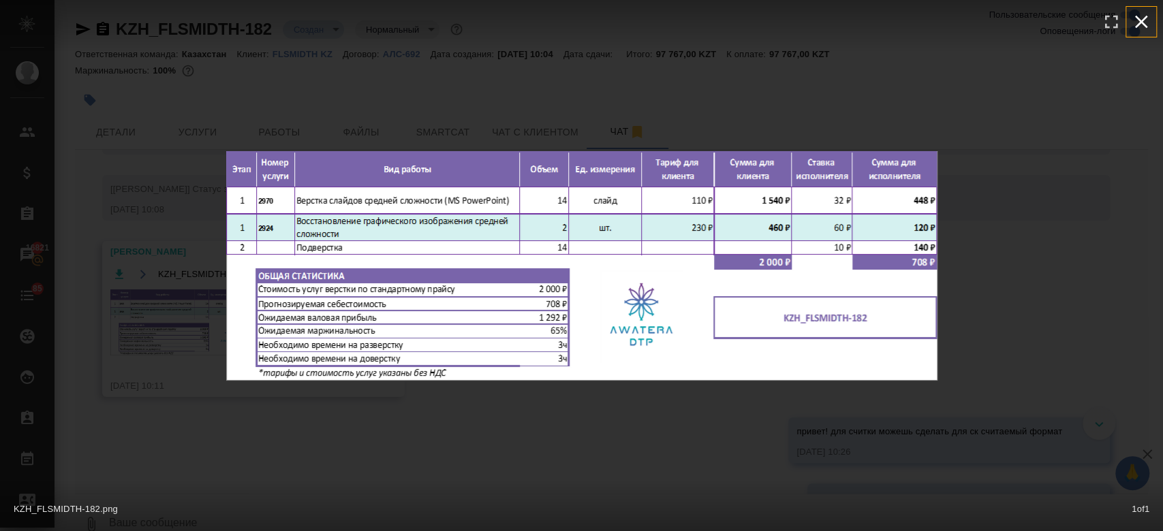
click at [1143, 20] on icon "button" at bounding box center [1141, 22] width 13 height 13
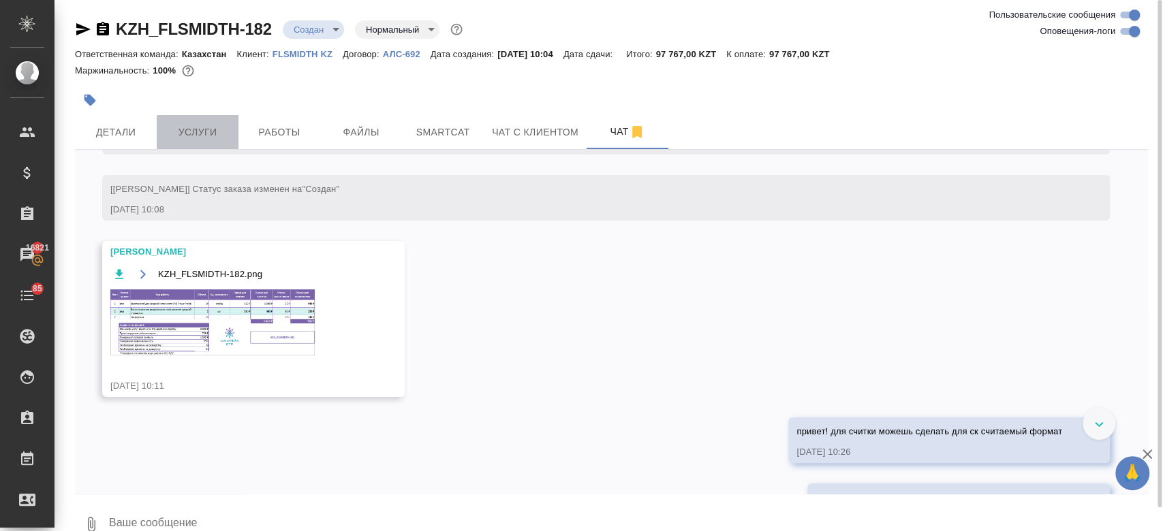
click at [174, 125] on span "Услуги" at bounding box center [197, 132] width 65 height 17
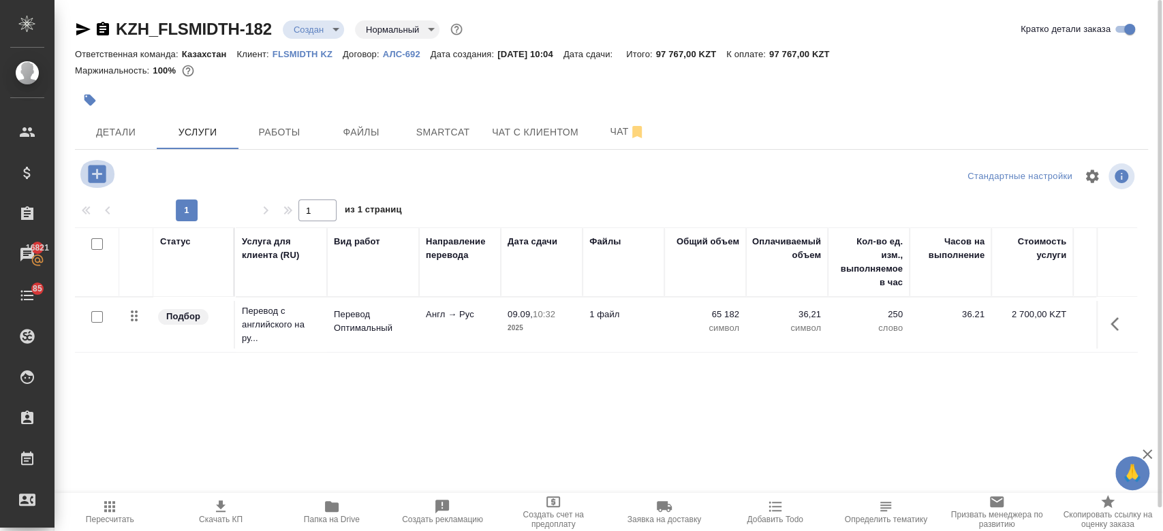
click at [99, 167] on icon "button" at bounding box center [97, 174] width 18 height 18
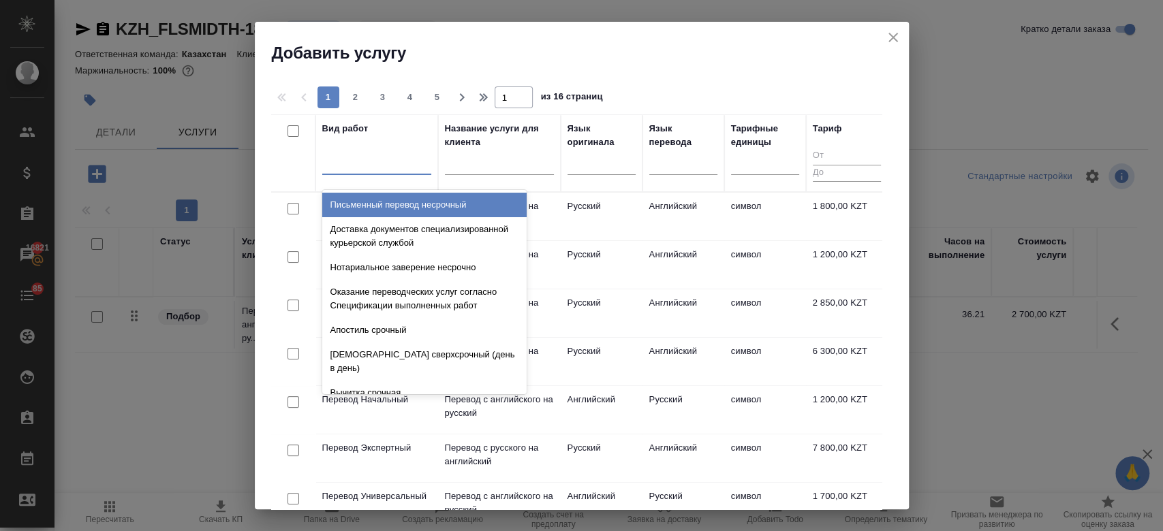
click at [354, 166] on div at bounding box center [376, 161] width 109 height 20
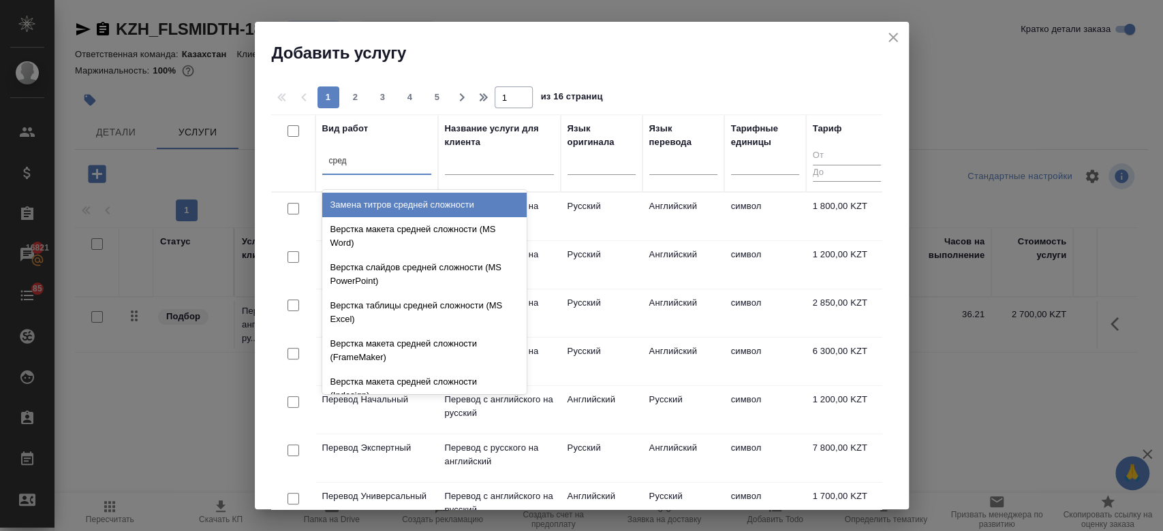
type input "средн"
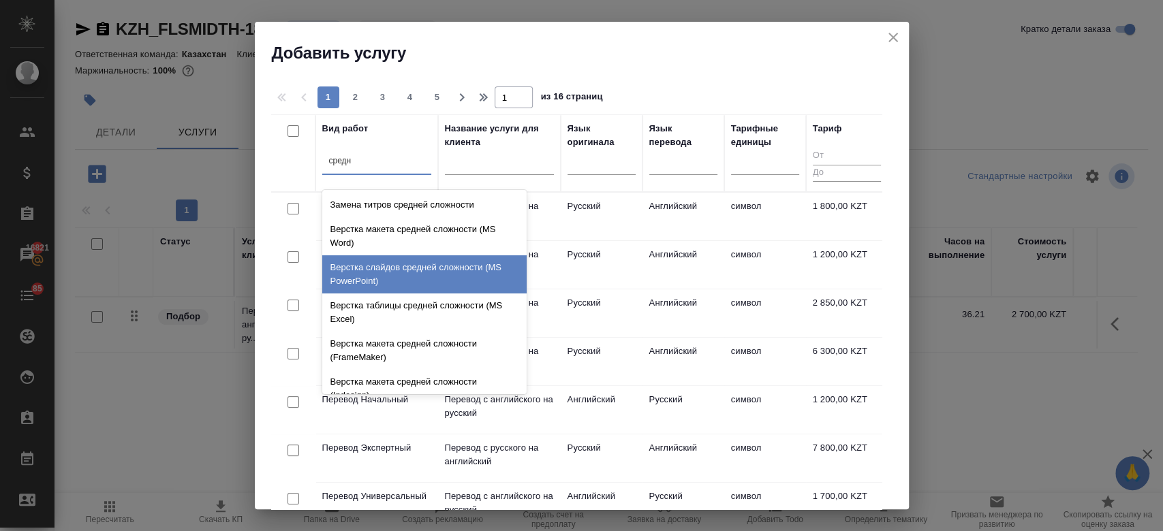
click at [442, 266] on div "Верстка слайдов средней сложности (MS PowerPoint)" at bounding box center [424, 275] width 204 height 38
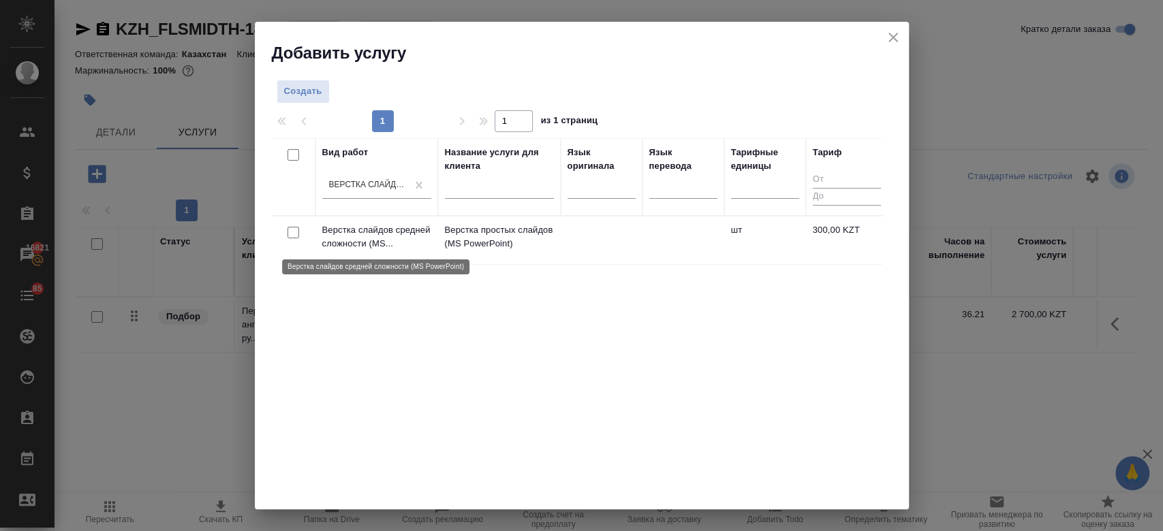
click at [427, 230] on p "Верстка слайдов средней сложности (MS..." at bounding box center [376, 236] width 109 height 27
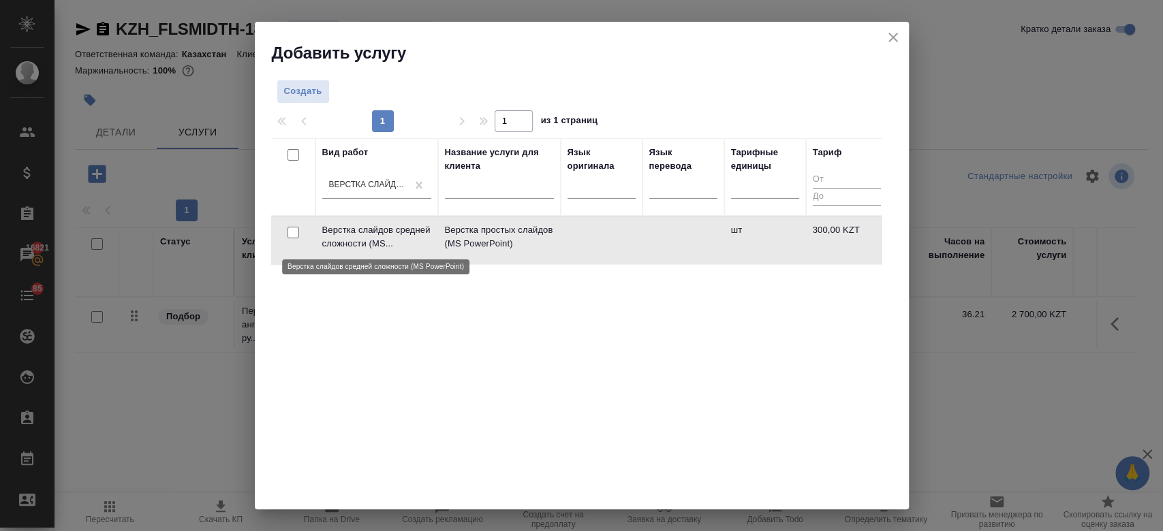
click at [427, 230] on p "Верстка слайдов средней сложности (MS..." at bounding box center [376, 236] width 109 height 27
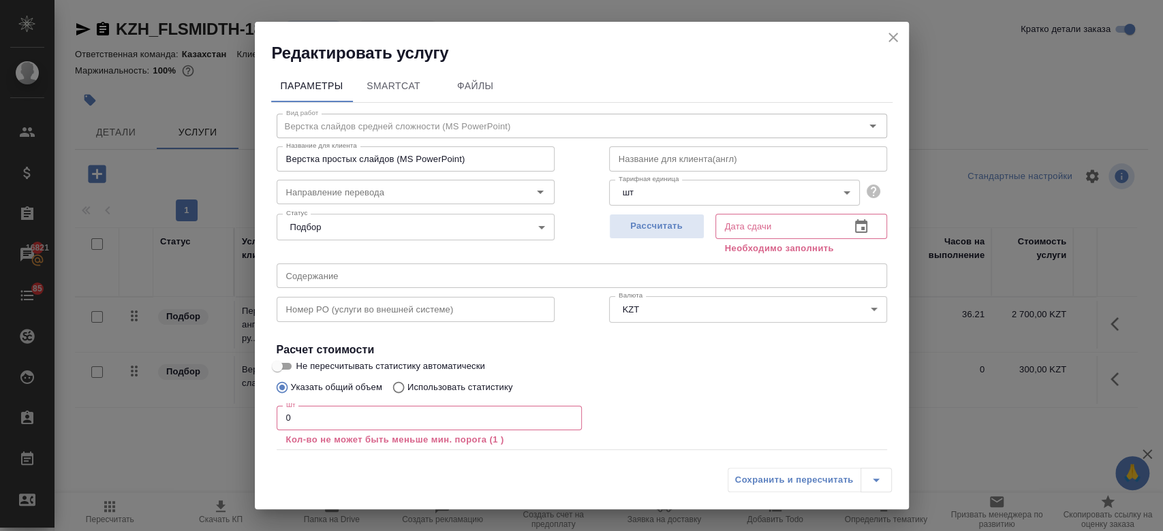
scroll to position [75, 0]
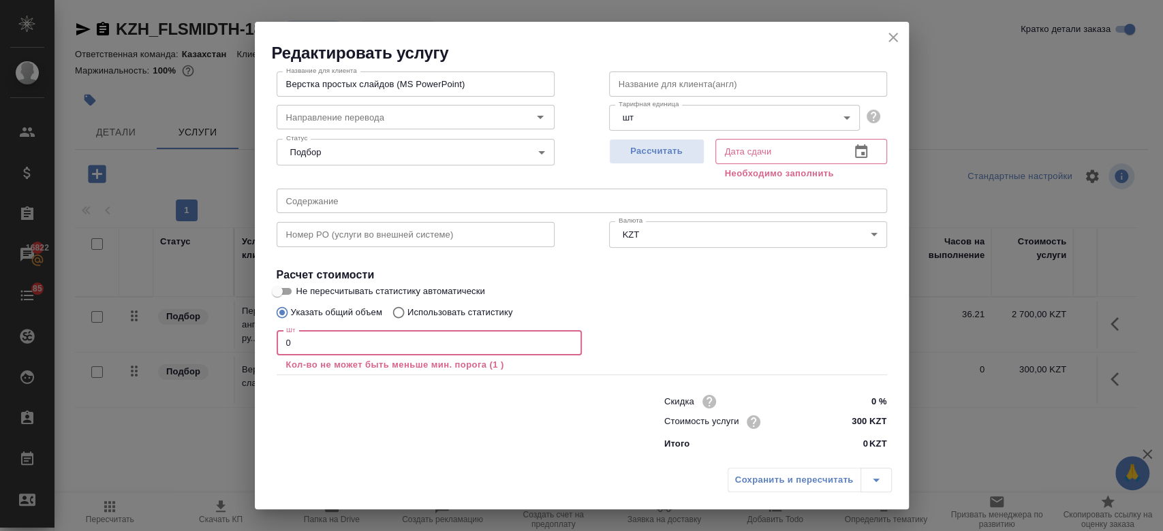
click at [447, 347] on input "0" at bounding box center [429, 343] width 305 height 25
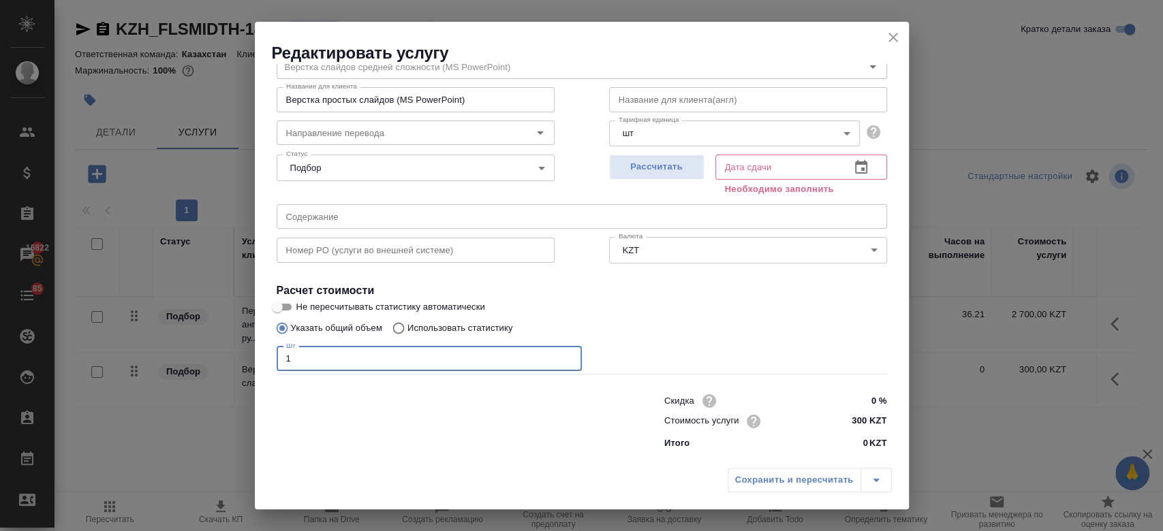
scroll to position [59, 0]
type input "14"
click at [848, 422] on input "300 KZT" at bounding box center [861, 423] width 50 height 20
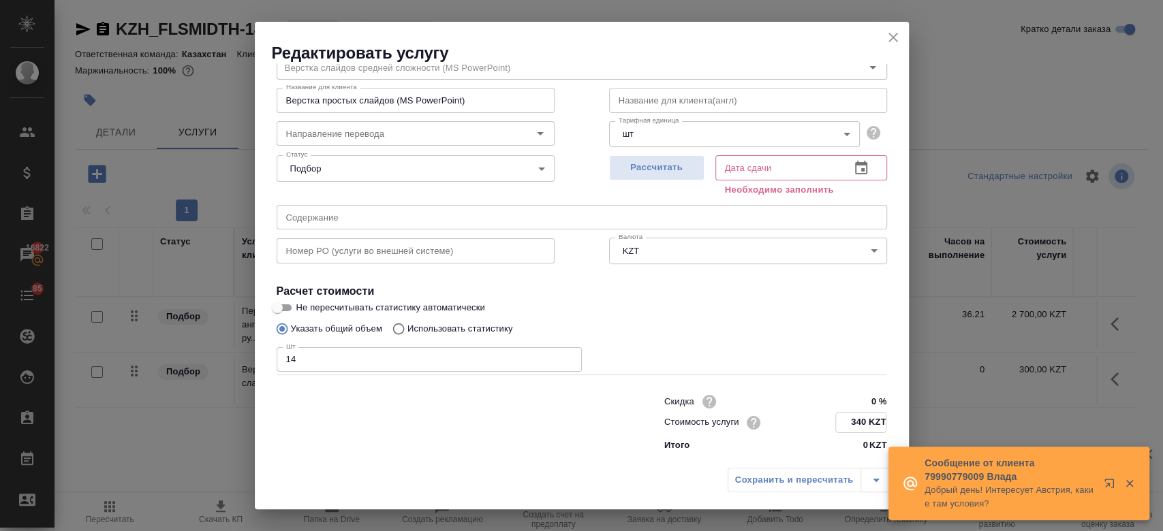
type input "340 KZT"
click at [671, 137] on body "🙏 .cls-1 fill:#fff; AWATERA Kosherbayeva Nazerke Клиенты Спецификации Заказы 16…" at bounding box center [581, 265] width 1163 height 531
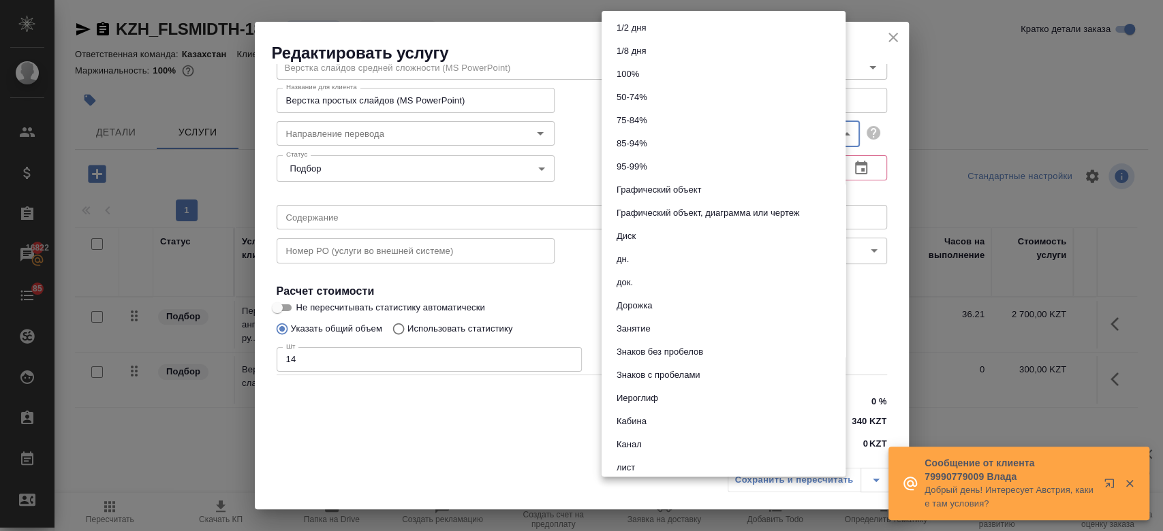
scroll to position [703, 0]
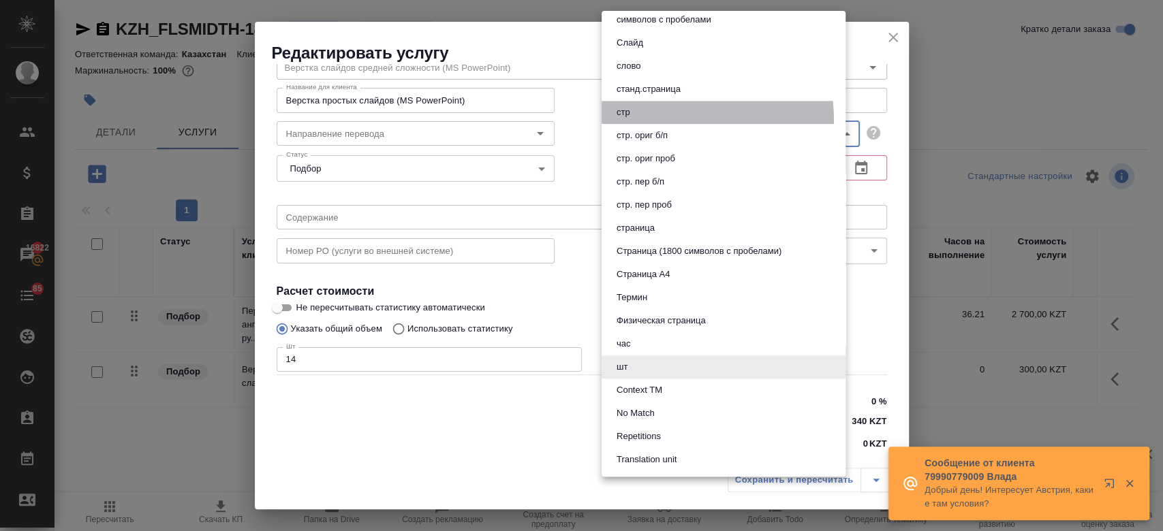
click at [634, 121] on li "стр" at bounding box center [724, 112] width 244 height 23
type input "66b0908298a61b6051bad906"
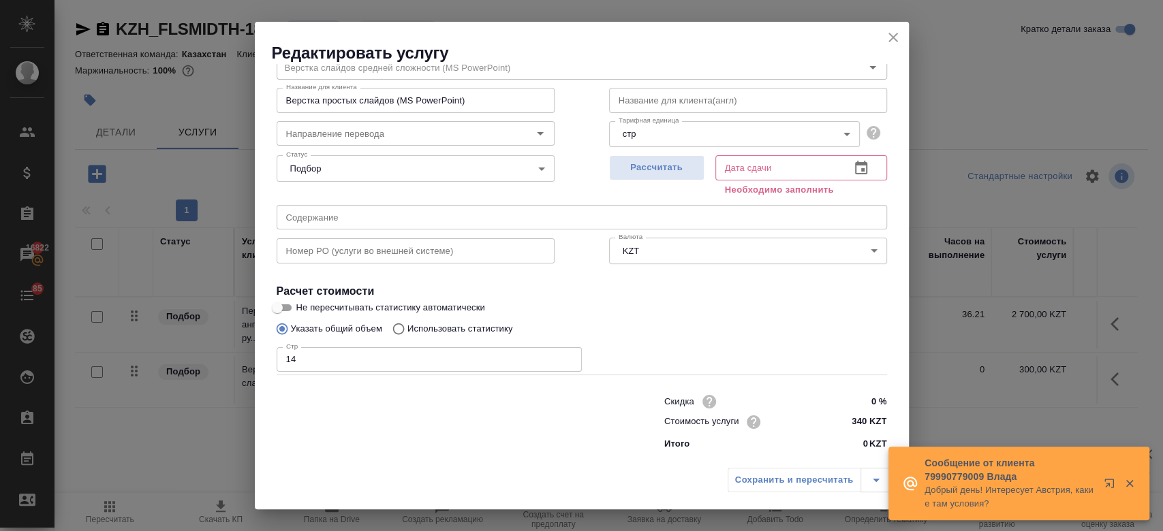
click at [700, 343] on div "Стр 14 Стр" at bounding box center [582, 358] width 611 height 33
click at [677, 174] on span "Рассчитать" at bounding box center [657, 168] width 80 height 16
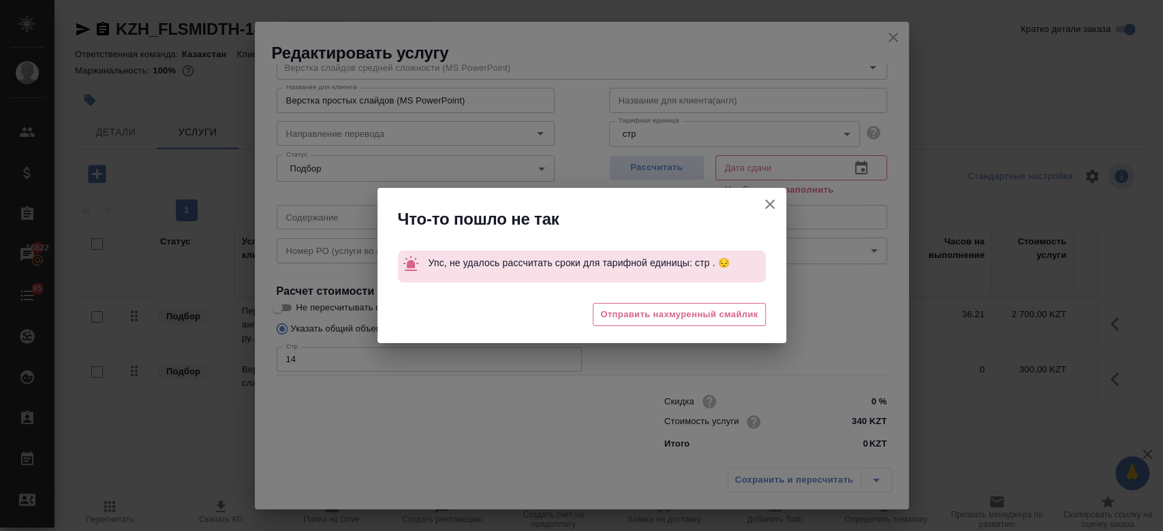
type input "09.09.2025 11:44"
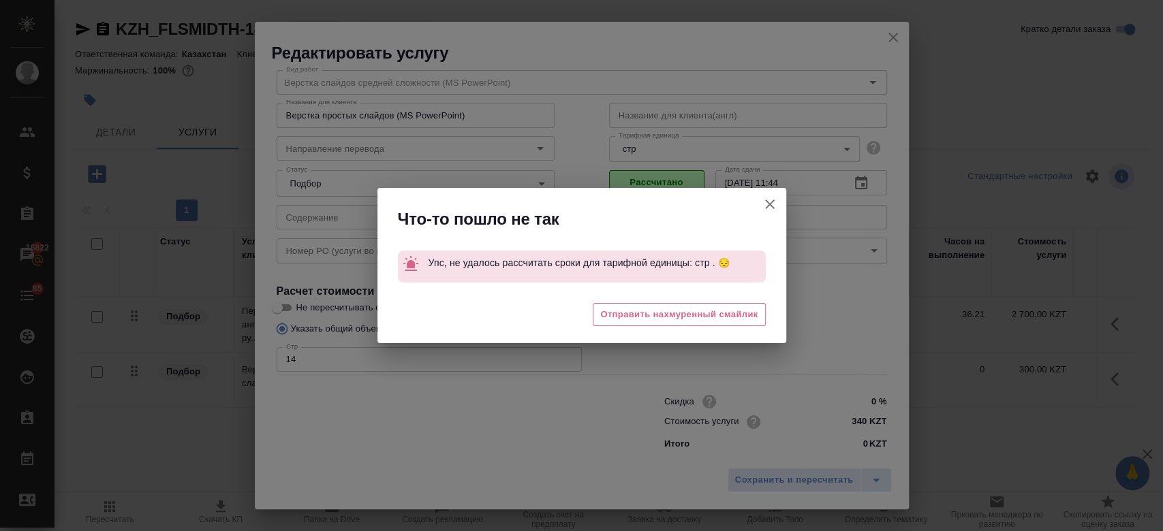
click at [769, 198] on icon "button" at bounding box center [770, 204] width 16 height 16
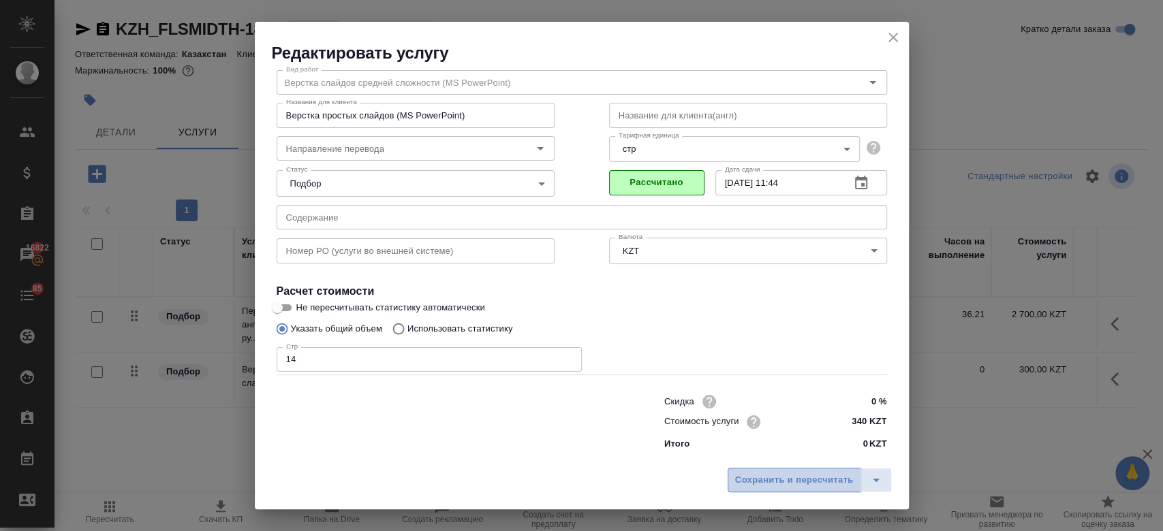
click at [790, 482] on span "Сохранить и пересчитать" at bounding box center [794, 481] width 119 height 16
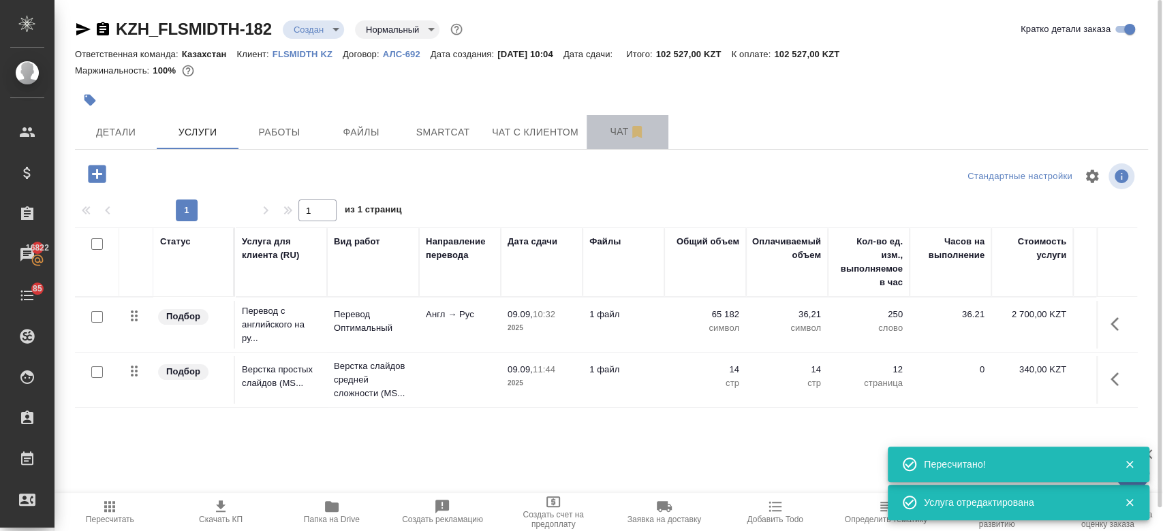
click at [615, 132] on span "Чат" at bounding box center [627, 131] width 65 height 17
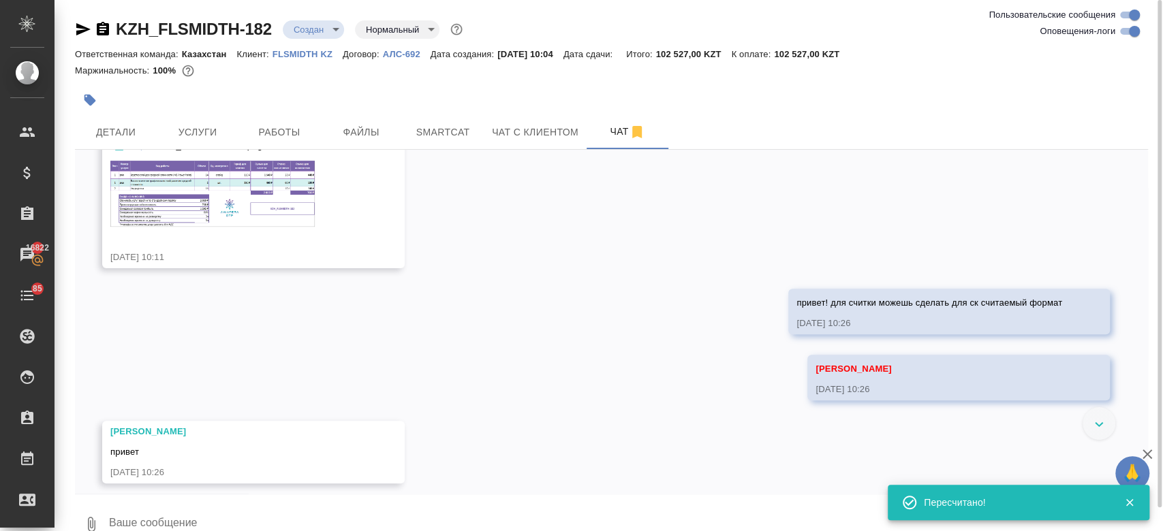
scroll to position [305, 0]
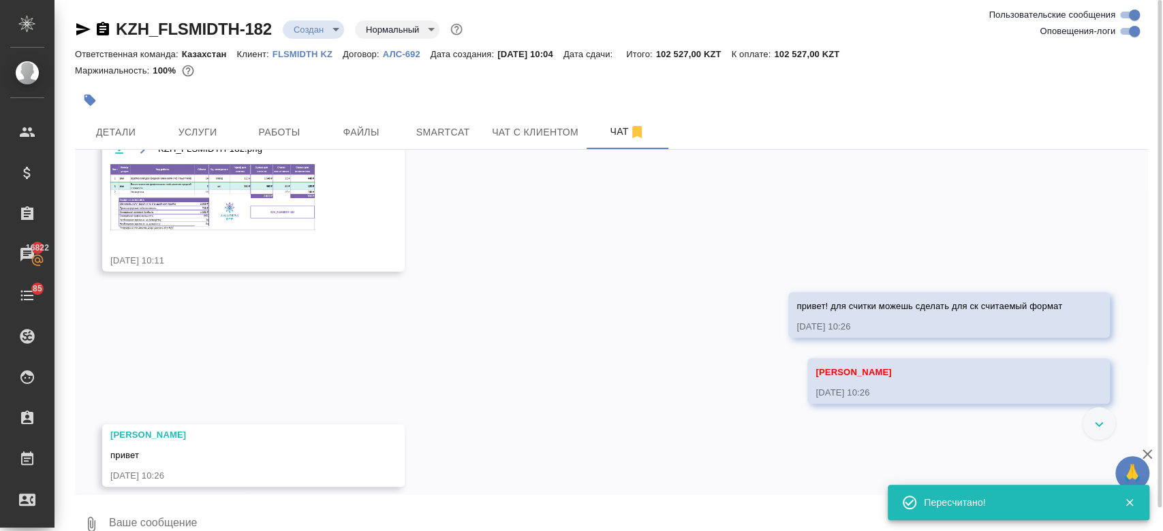
click at [292, 191] on img at bounding box center [212, 197] width 204 height 66
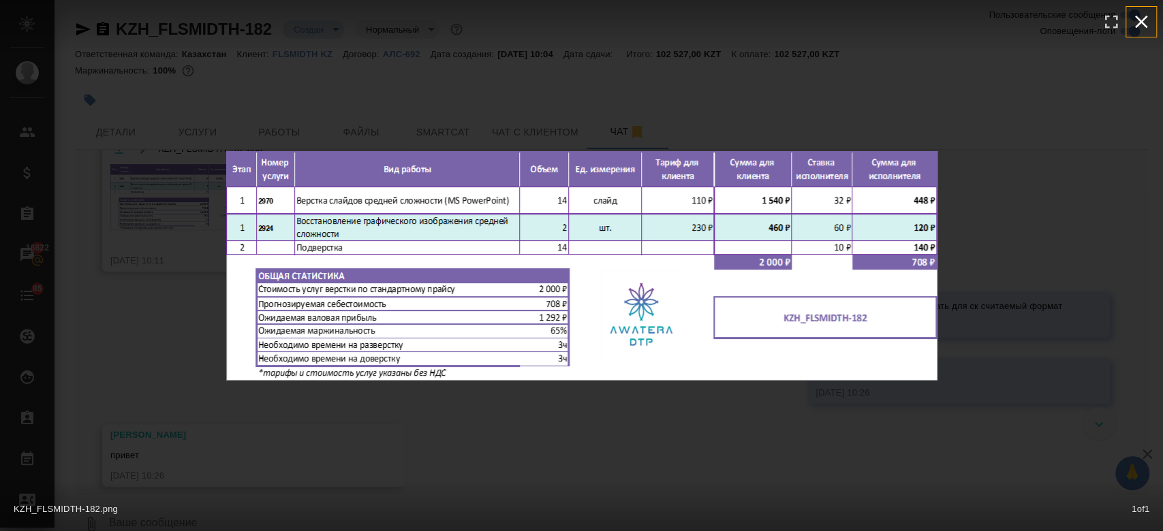
click at [1147, 19] on icon "button" at bounding box center [1141, 22] width 22 height 22
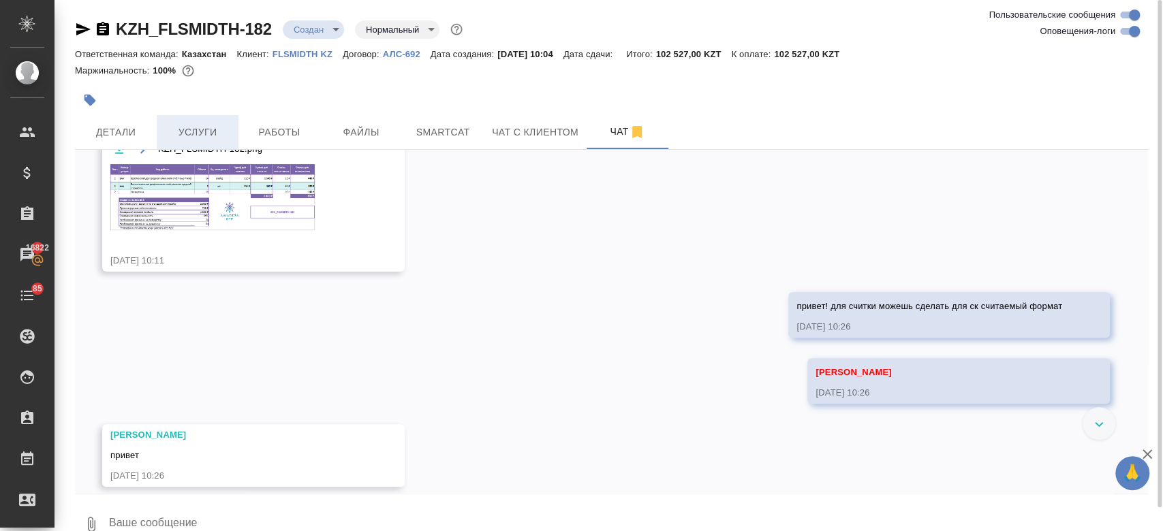
click at [171, 121] on button "Услуги" at bounding box center [198, 132] width 82 height 34
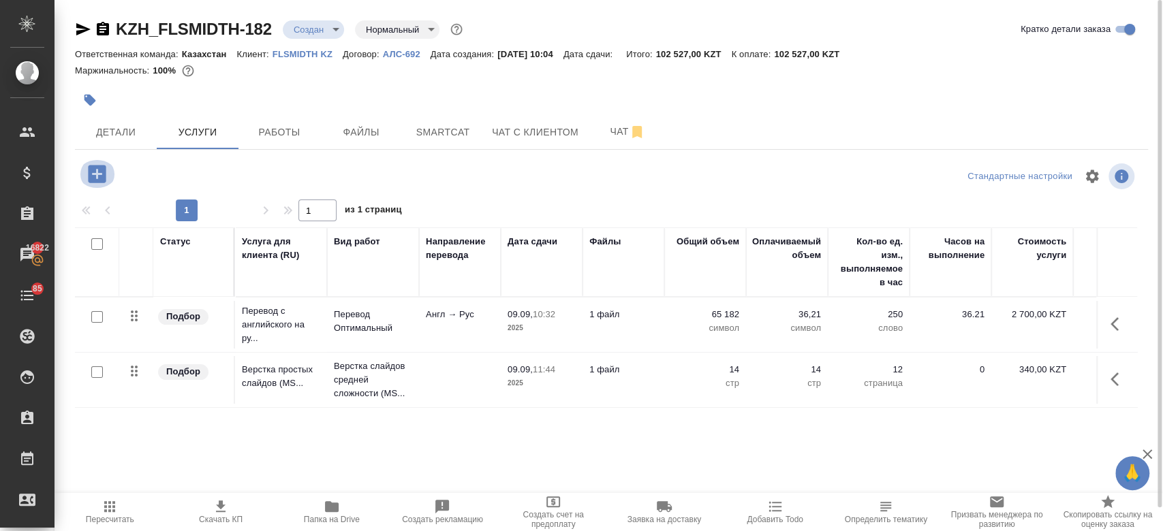
click at [103, 168] on icon "button" at bounding box center [97, 174] width 18 height 18
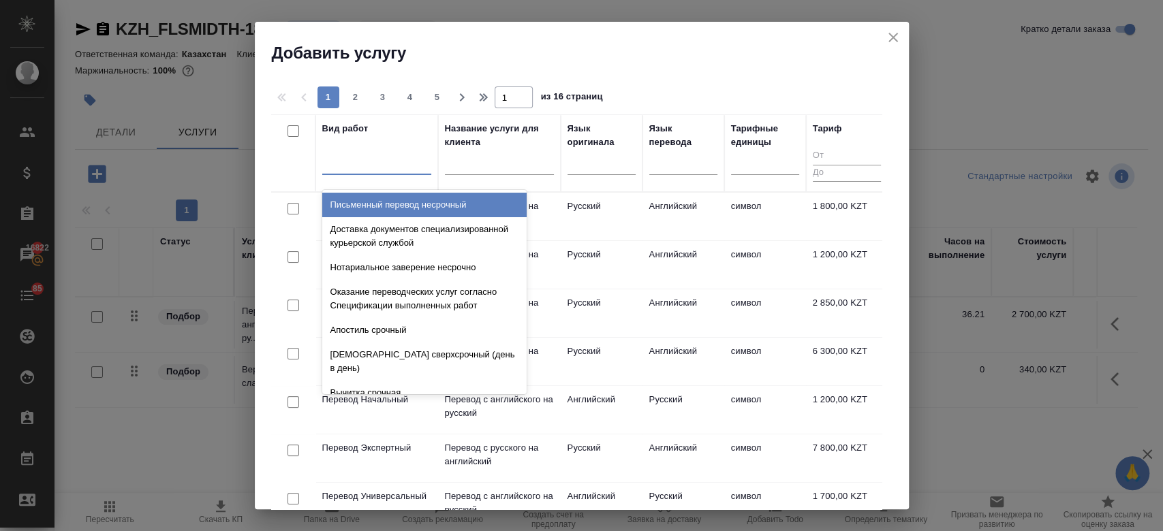
click at [355, 161] on div at bounding box center [376, 161] width 109 height 20
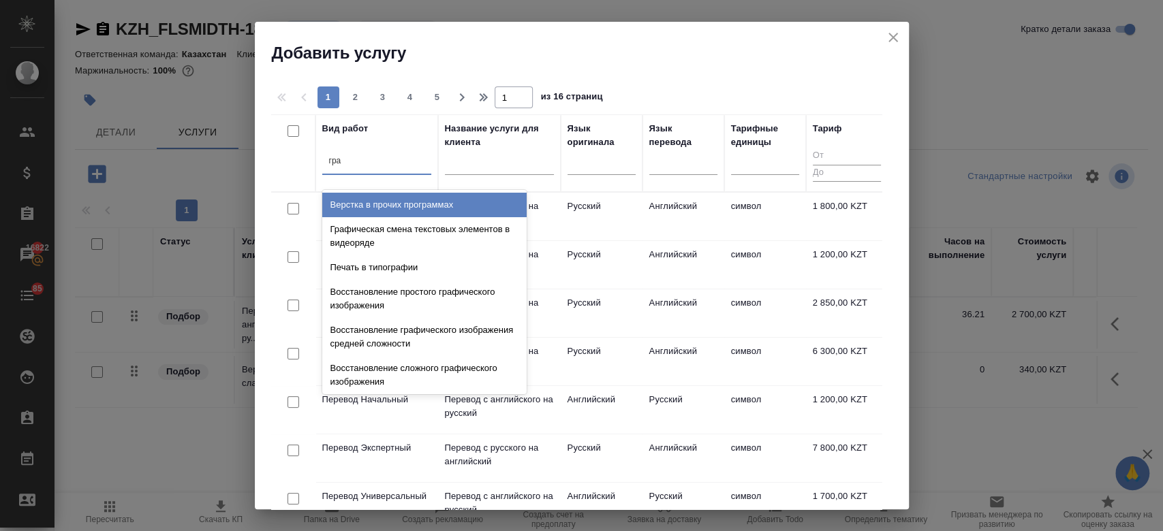
type input "граф"
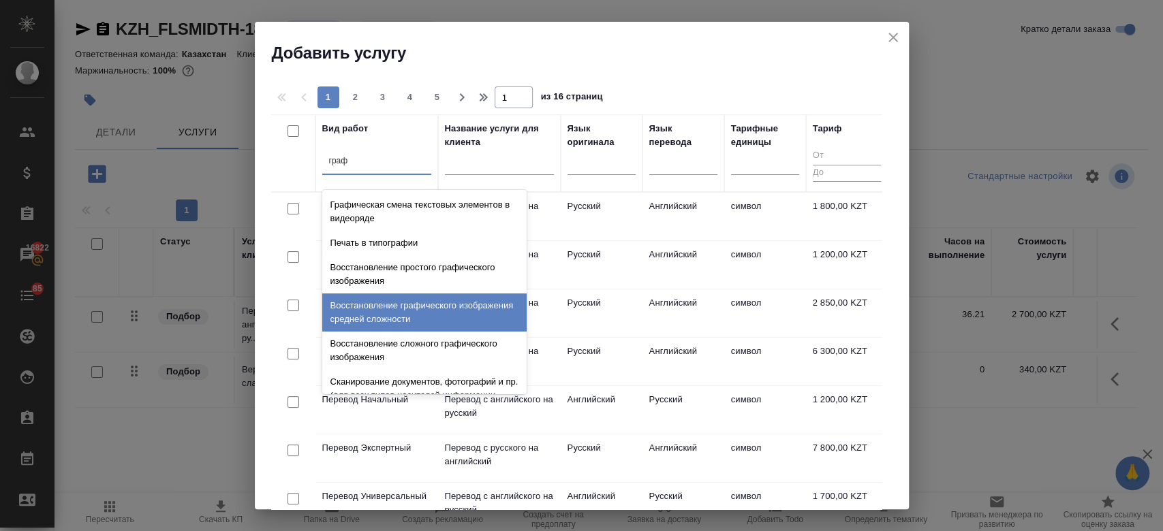
click at [441, 309] on div "Восстановление графического изображения средней сложности" at bounding box center [424, 313] width 204 height 38
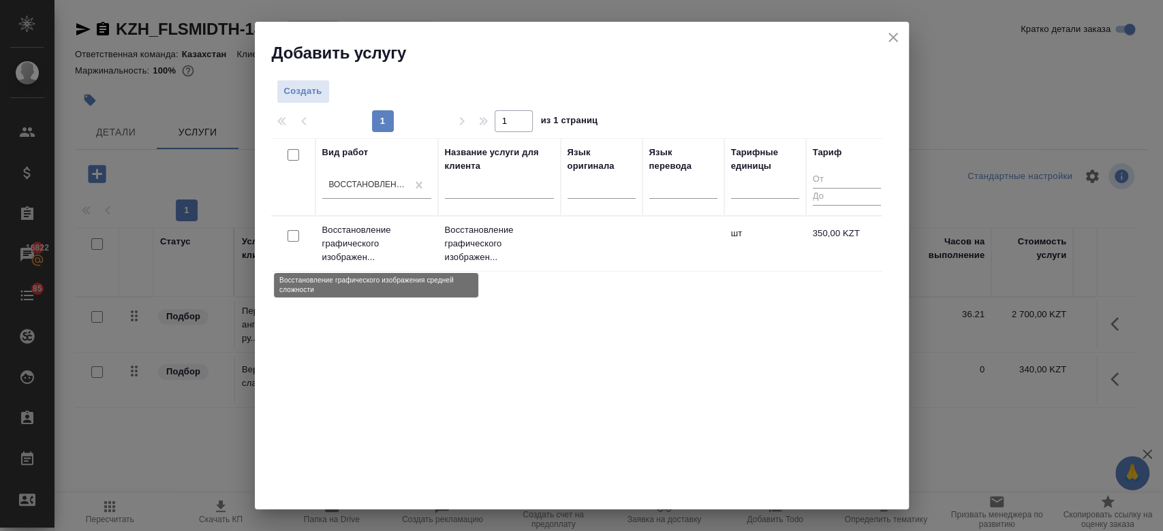
click at [411, 251] on p "Восстановление графического изображен..." at bounding box center [376, 243] width 109 height 41
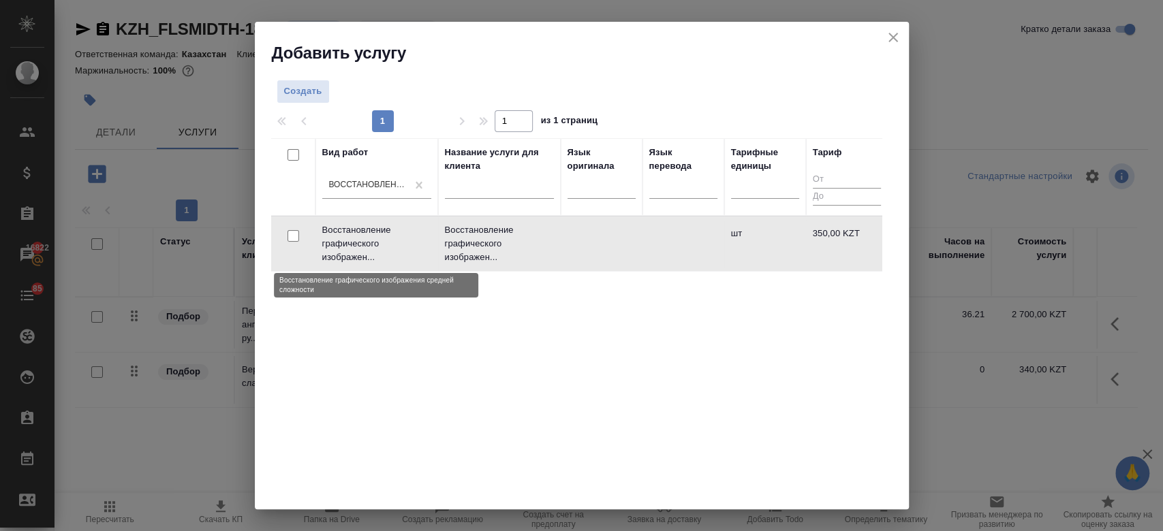
click at [411, 251] on p "Восстановление графического изображен..." at bounding box center [376, 243] width 109 height 41
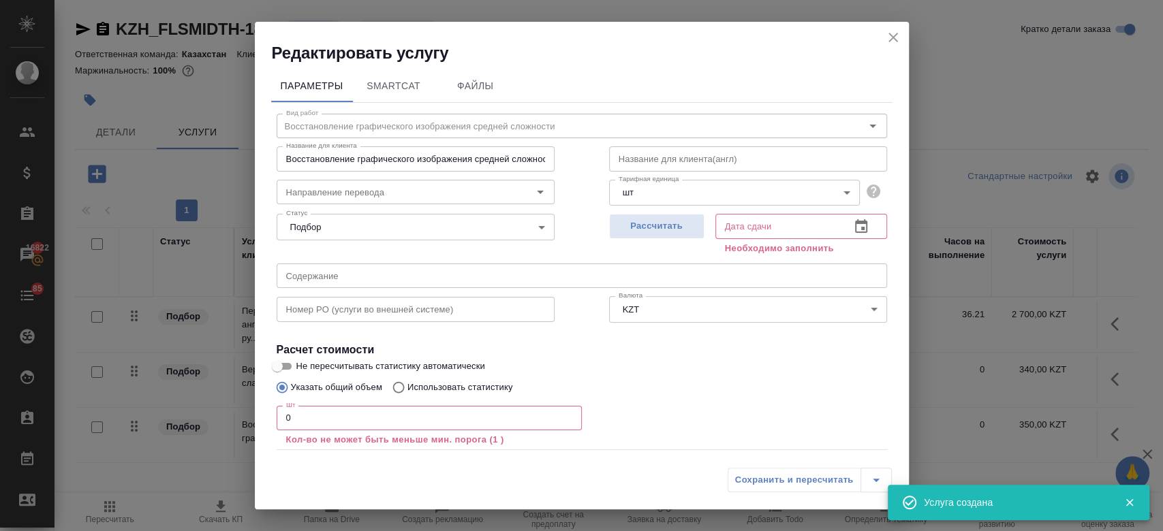
scroll to position [75, 0]
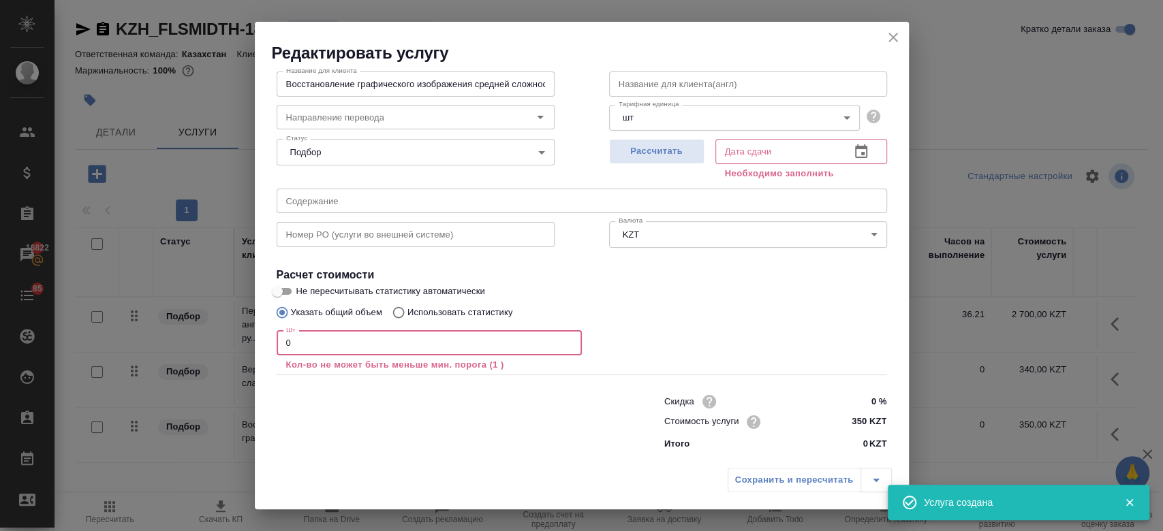
click at [437, 342] on input "0" at bounding box center [429, 343] width 305 height 25
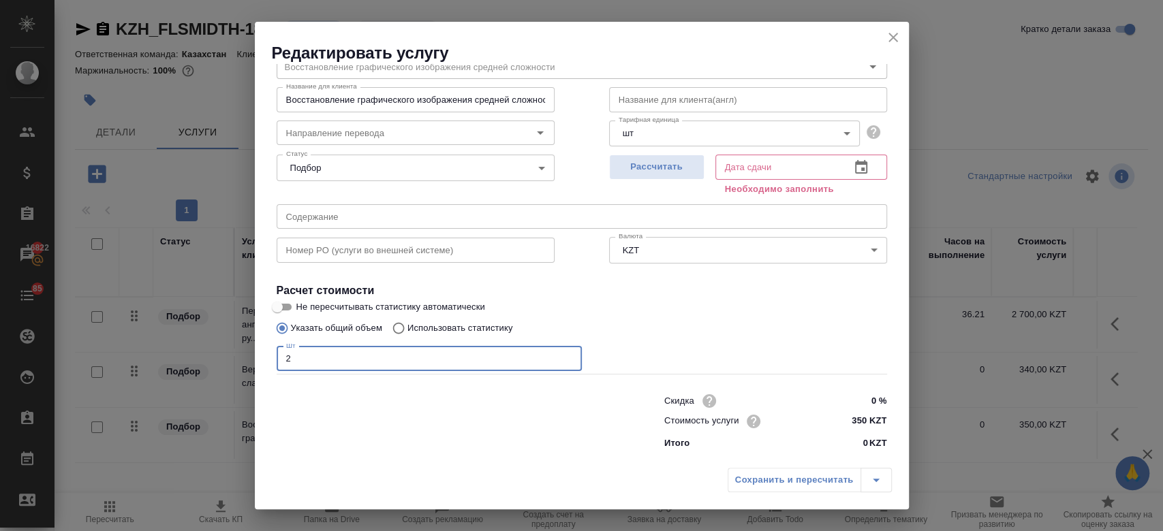
scroll to position [59, 0]
type input "2"
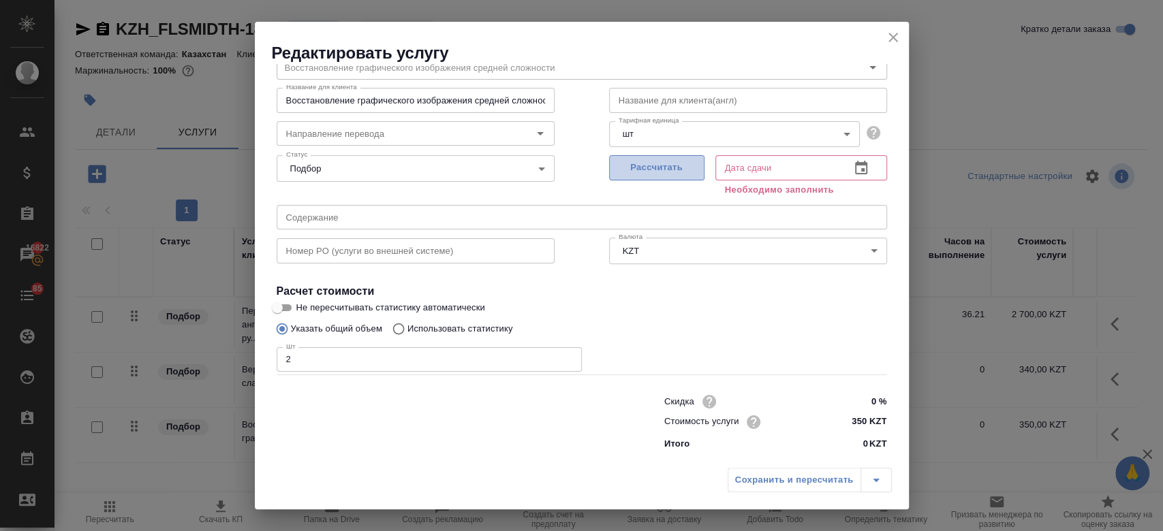
click at [652, 166] on span "Рассчитать" at bounding box center [657, 168] width 80 height 16
type input "09.09.2025 10:59"
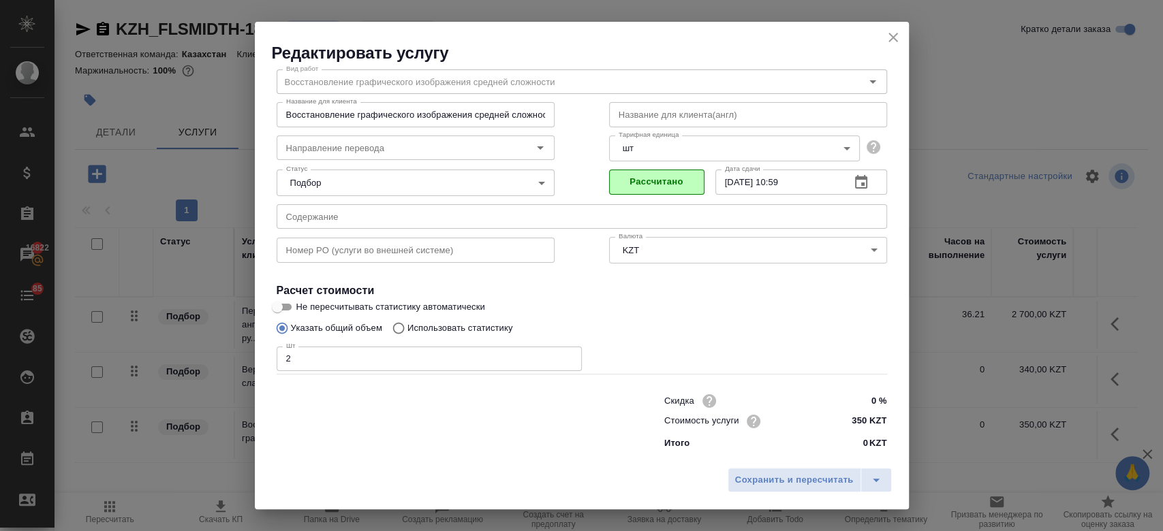
scroll to position [44, 0]
click at [799, 480] on span "Сохранить и пересчитать" at bounding box center [794, 481] width 119 height 16
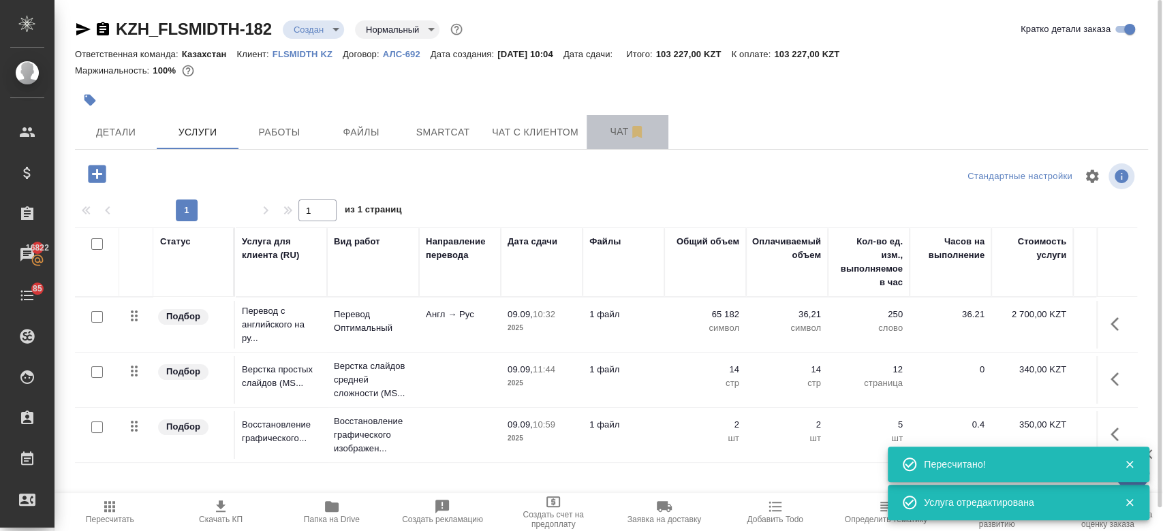
click at [598, 140] on button "Чат" at bounding box center [628, 132] width 82 height 34
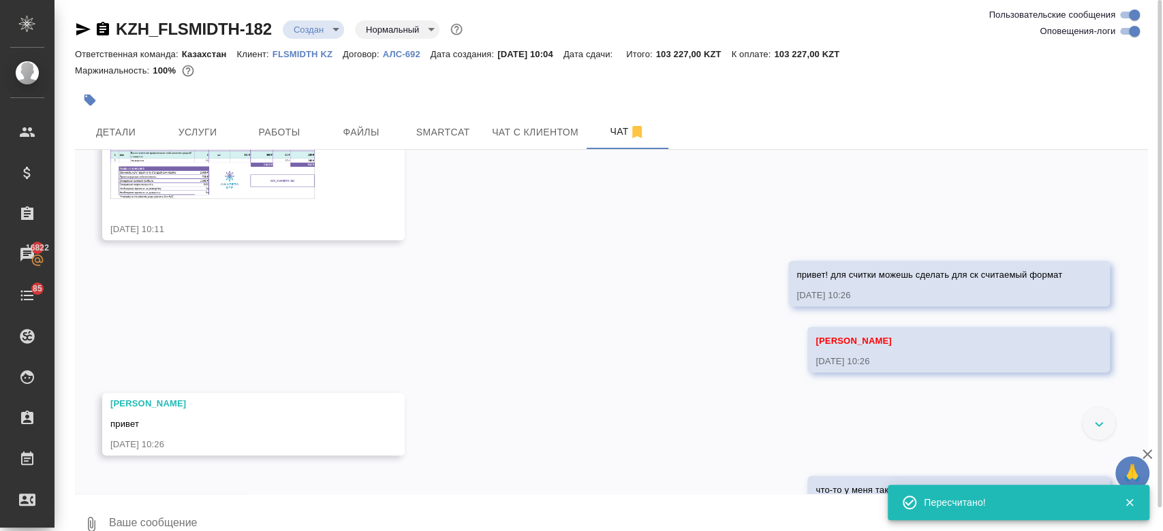
scroll to position [335, 0]
click at [279, 191] on img at bounding box center [212, 168] width 204 height 66
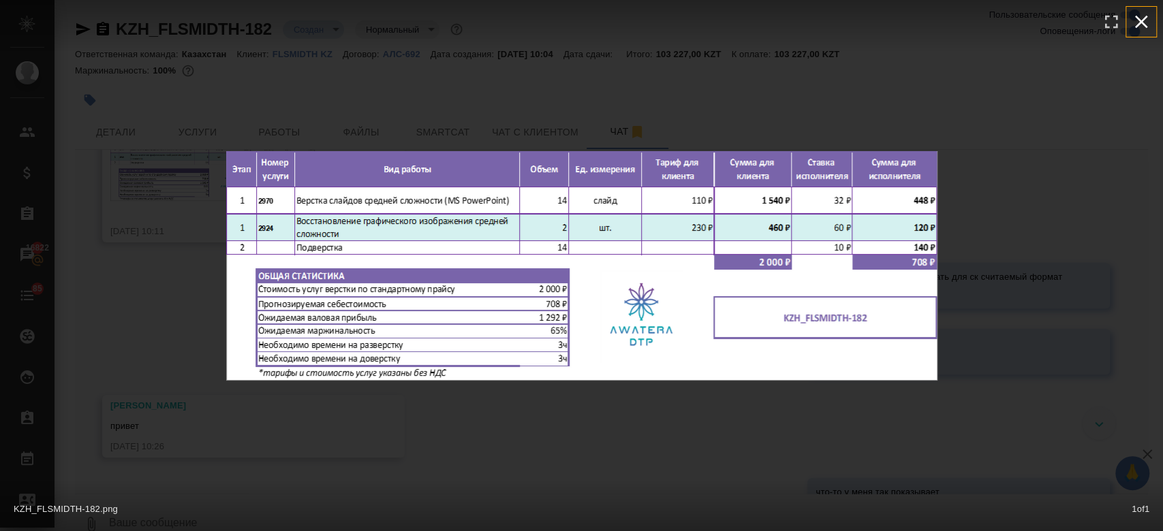
click at [1154, 26] on button "button" at bounding box center [1141, 22] width 30 height 30
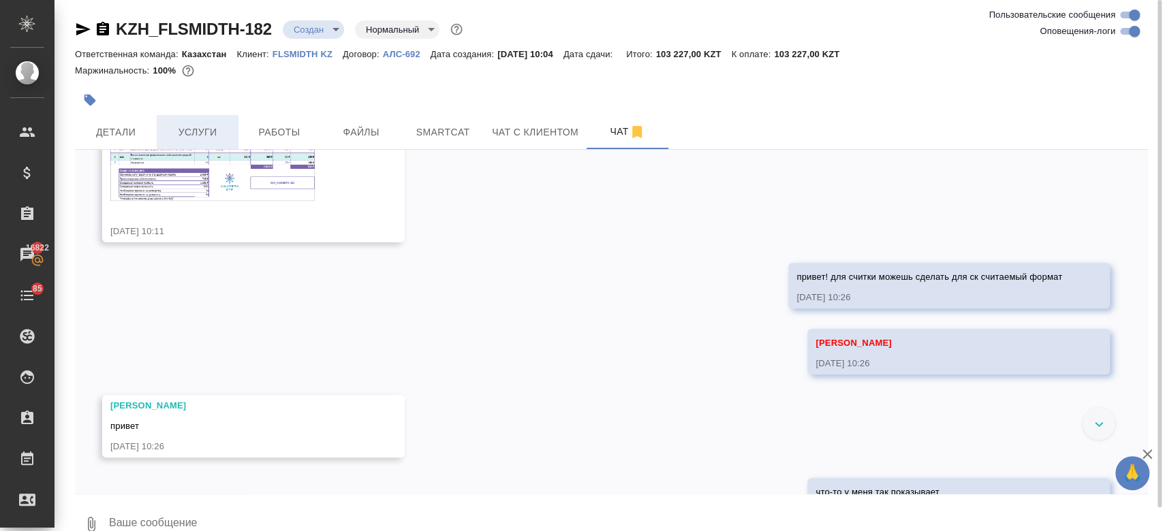
click at [194, 127] on span "Услуги" at bounding box center [197, 132] width 65 height 17
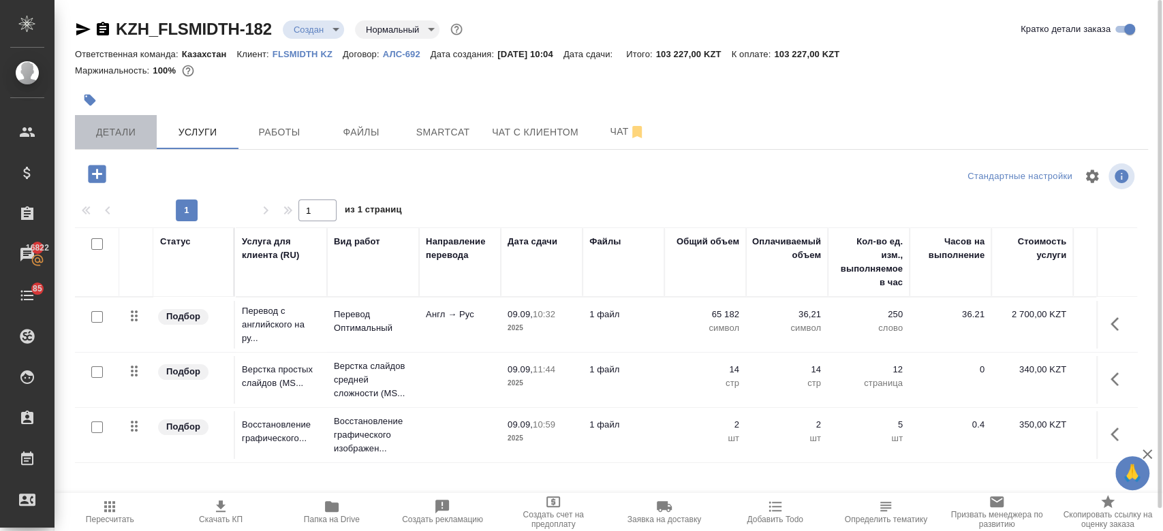
click at [133, 125] on span "Детали" at bounding box center [115, 132] width 65 height 17
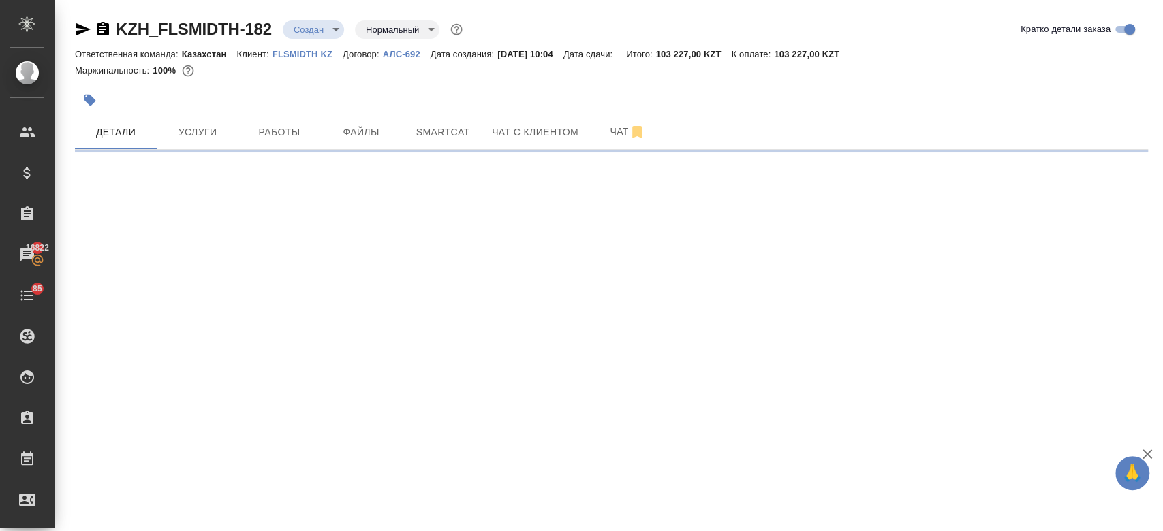
select select "RU"
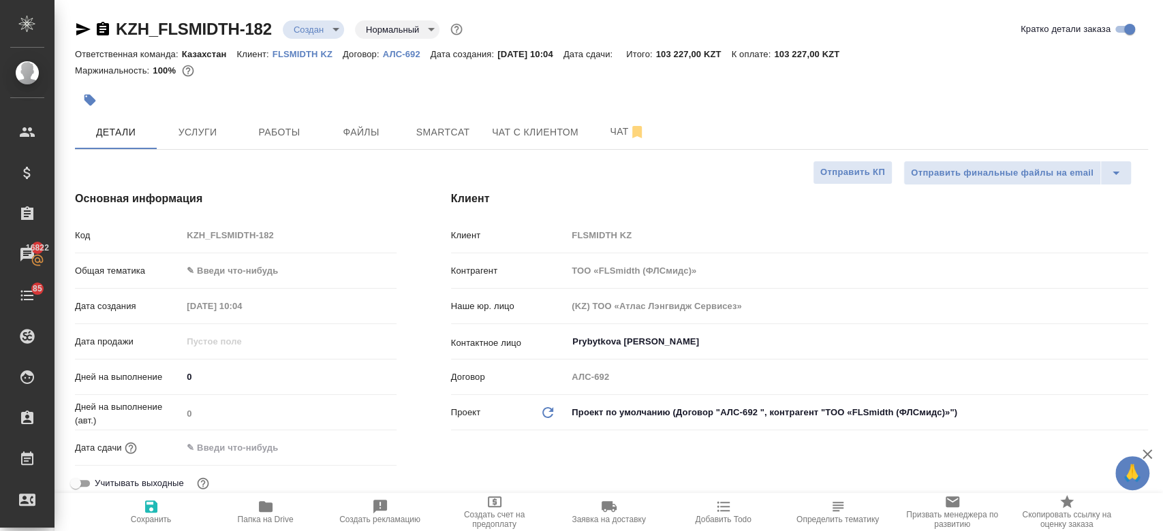
type textarea "x"
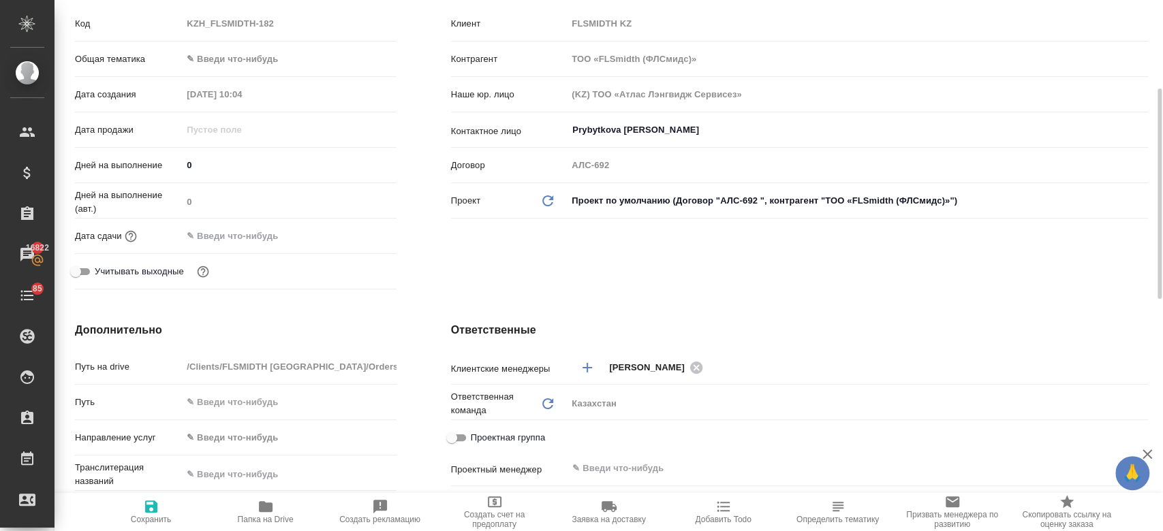
scroll to position [215, 0]
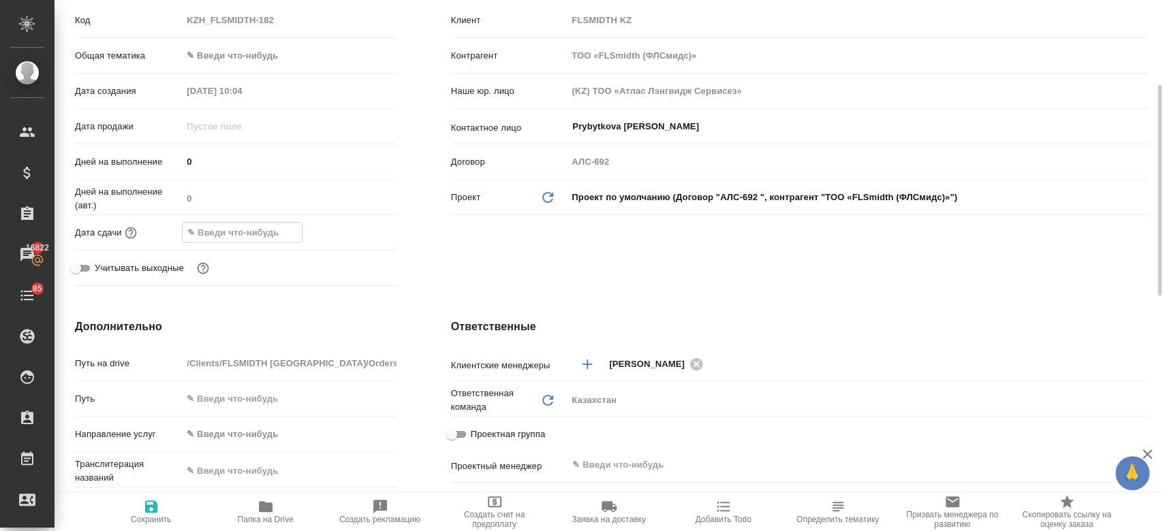
click at [251, 230] on input "text" at bounding box center [242, 233] width 119 height 20
click at [353, 232] on icon "button" at bounding box center [357, 232] width 16 height 16
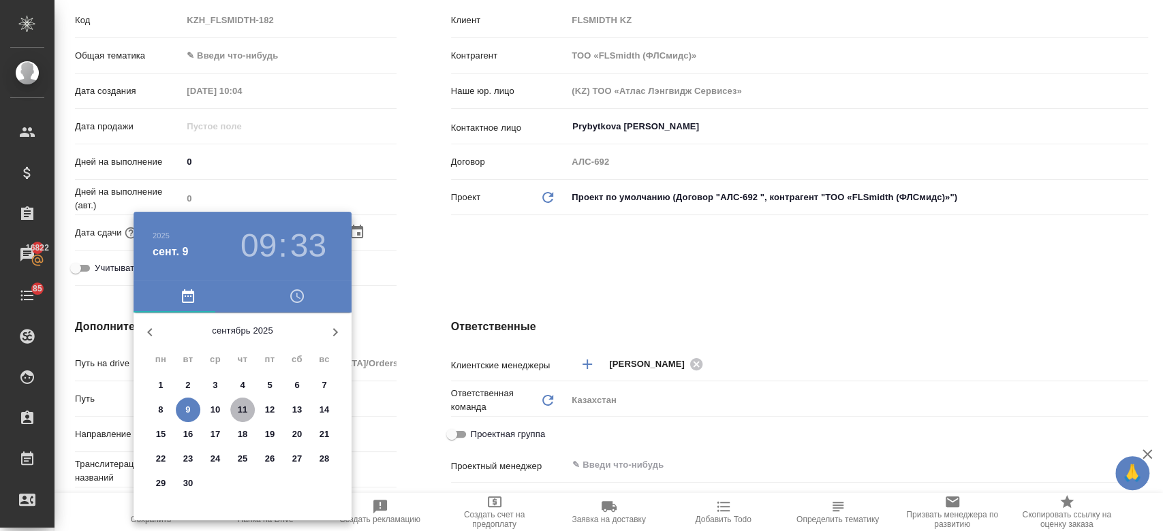
click at [241, 416] on p "11" at bounding box center [243, 410] width 10 height 14
type input "11.09.2025 09:33"
type textarea "x"
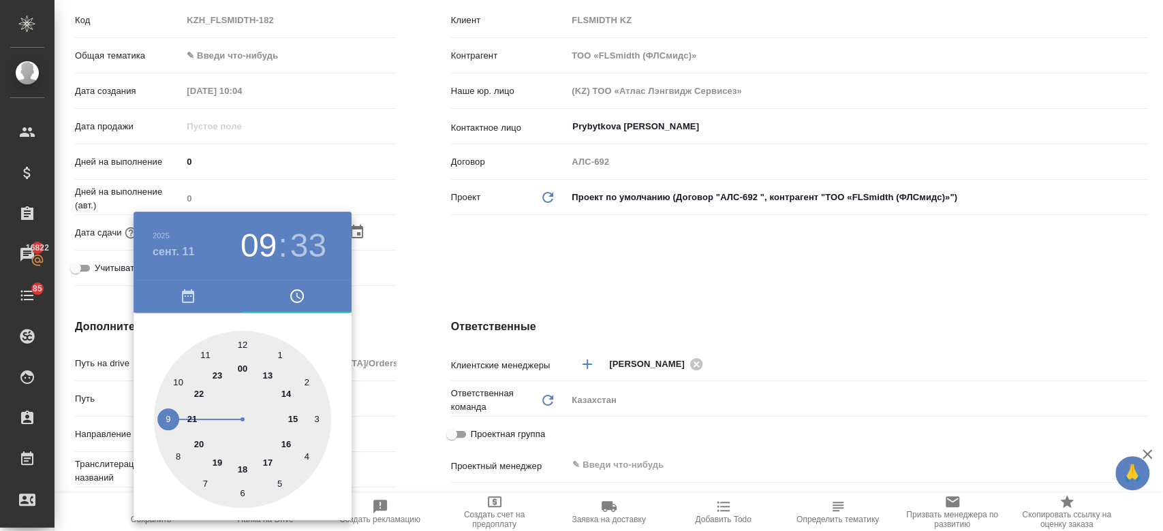
click at [245, 467] on div at bounding box center [242, 419] width 177 height 177
type input "11.09.2025 18:33"
type textarea "x"
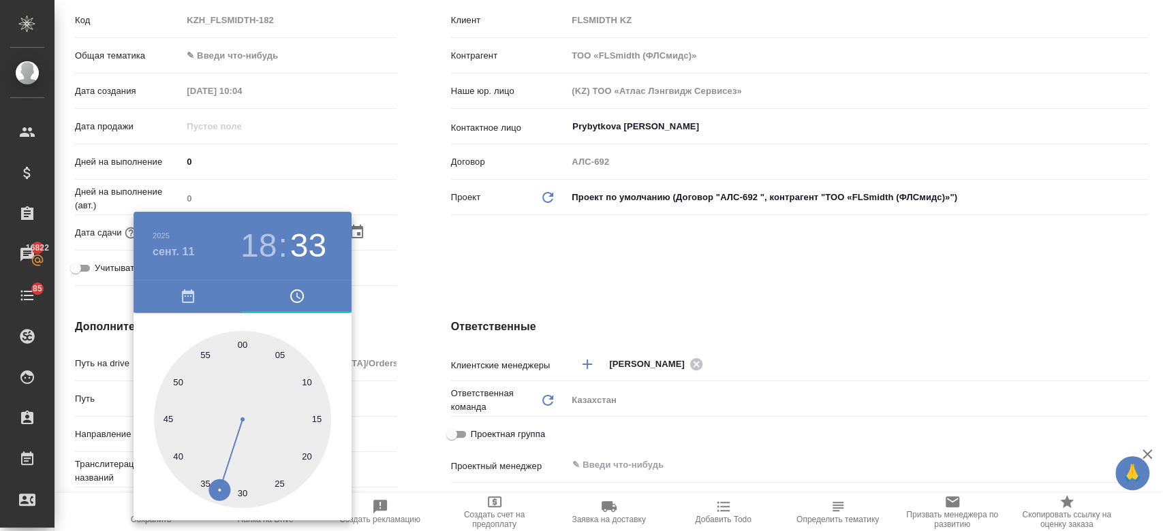
click at [241, 345] on div at bounding box center [242, 419] width 177 height 177
type input "11.09.2025 18:00"
type textarea "x"
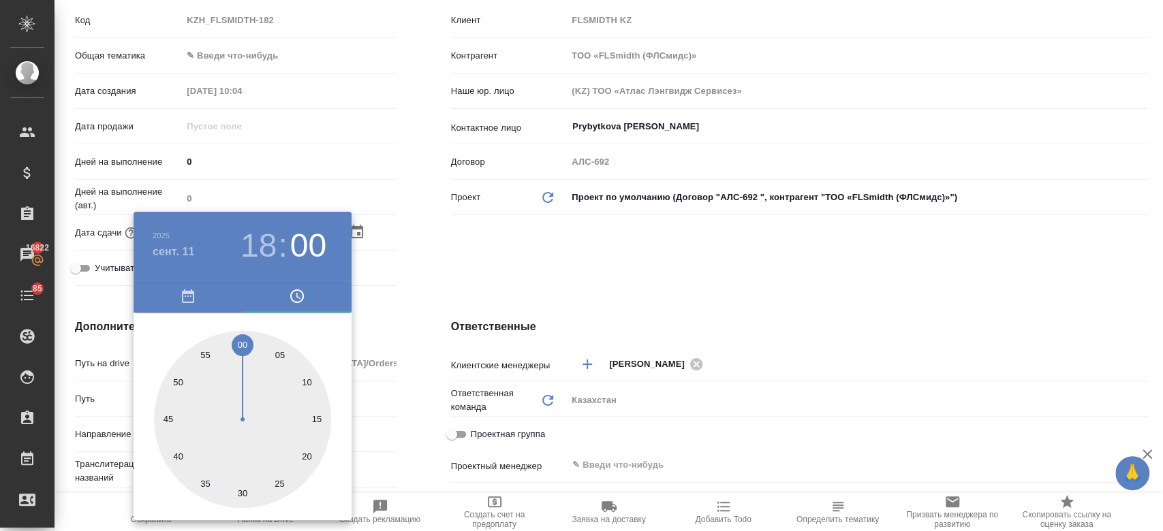
click at [418, 307] on div at bounding box center [581, 265] width 1163 height 531
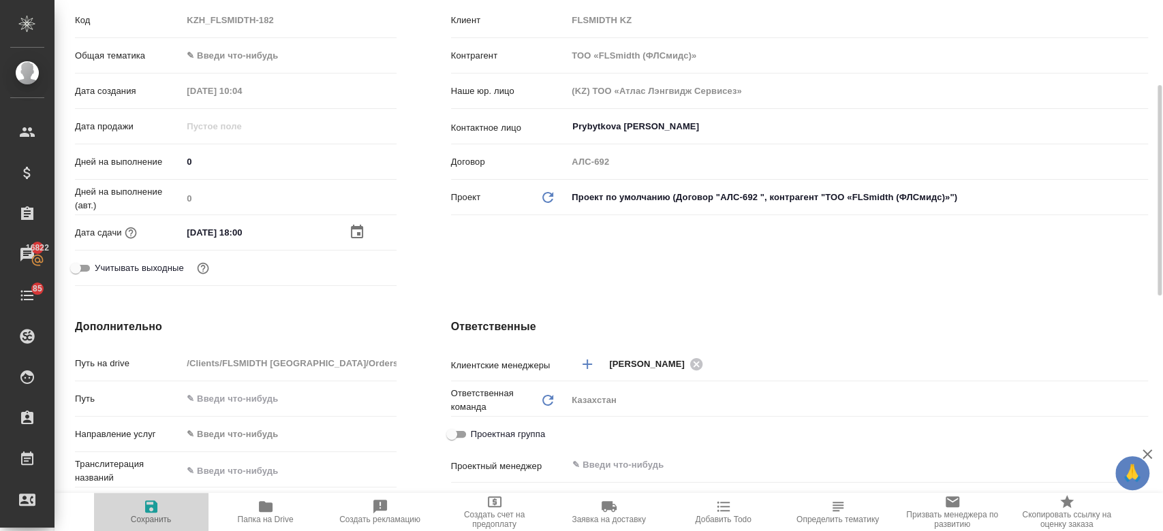
click at [159, 507] on span "Сохранить" at bounding box center [151, 512] width 98 height 26
type textarea "x"
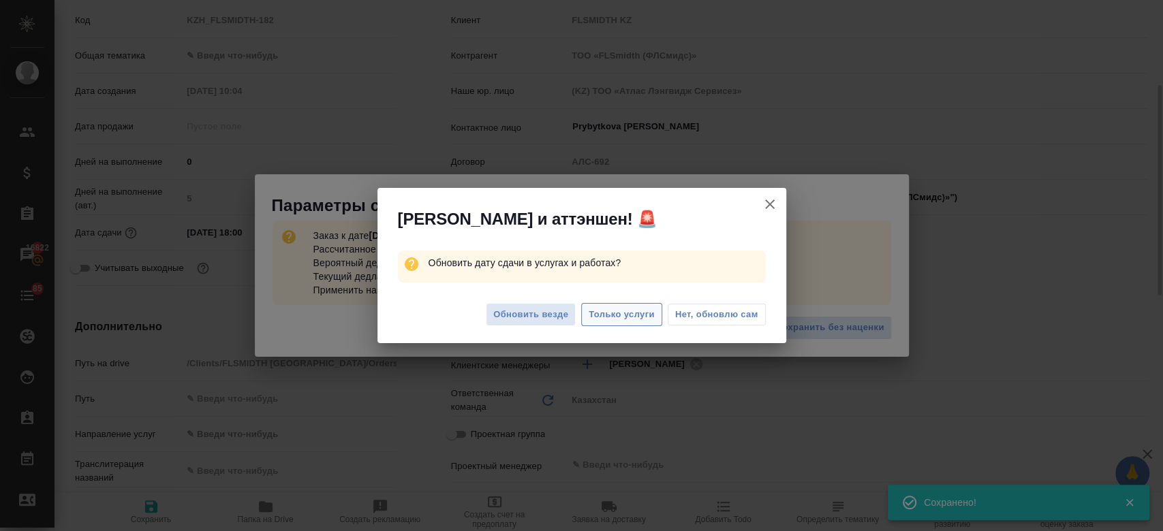
click at [607, 310] on span "Только услуги" at bounding box center [622, 315] width 66 height 16
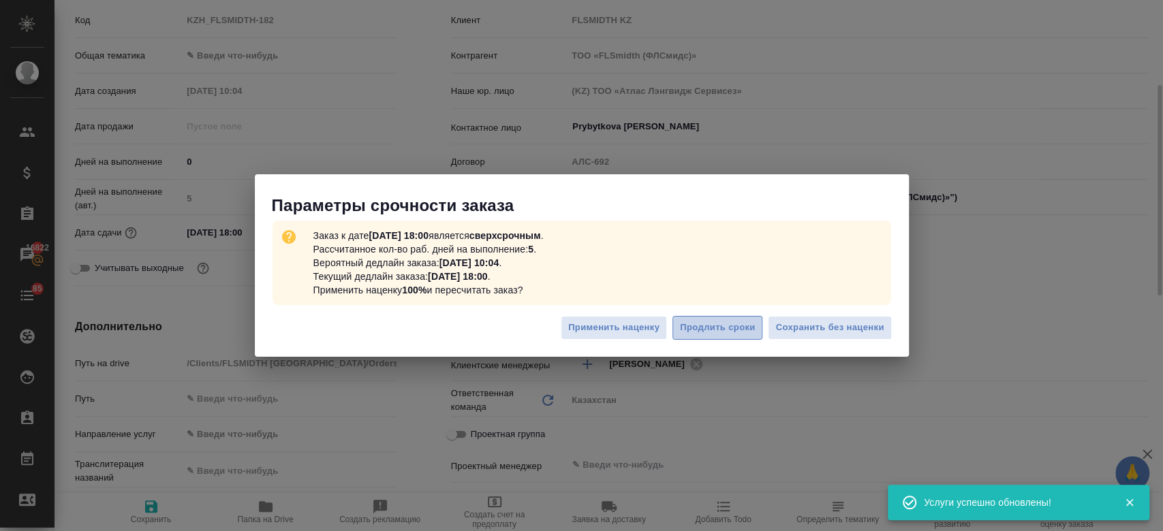
click at [743, 326] on span "Продлить сроки" at bounding box center [717, 328] width 75 height 16
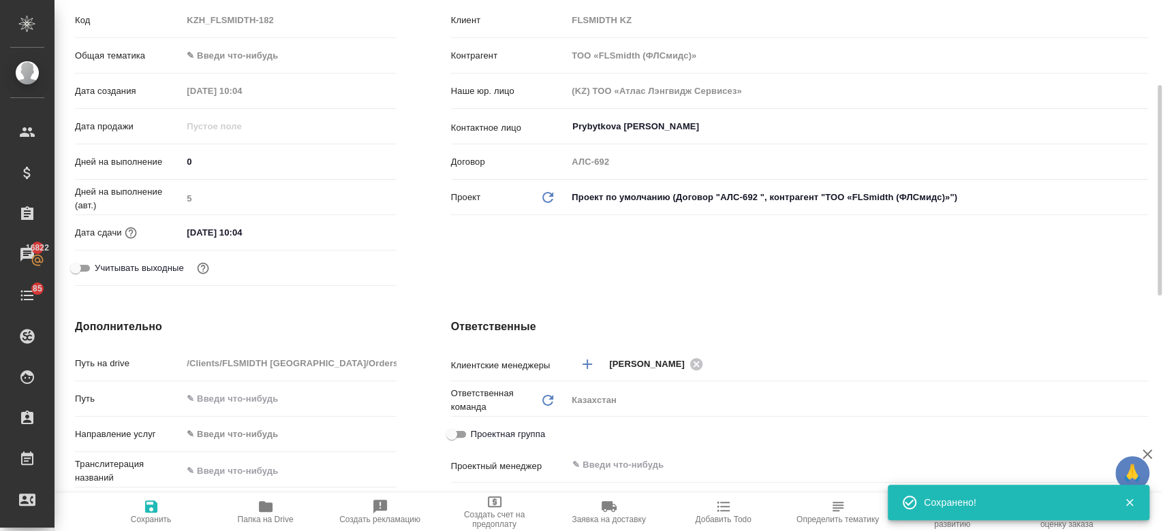
scroll to position [0, 0]
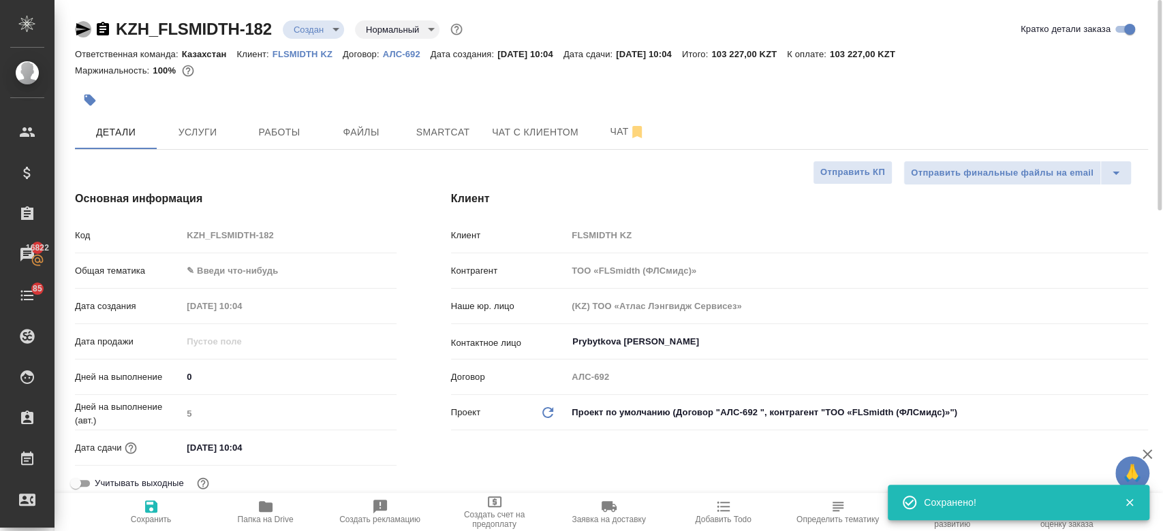
click at [83, 35] on icon "button" at bounding box center [83, 29] width 16 height 16
click at [188, 129] on span "Услуги" at bounding box center [197, 132] width 65 height 17
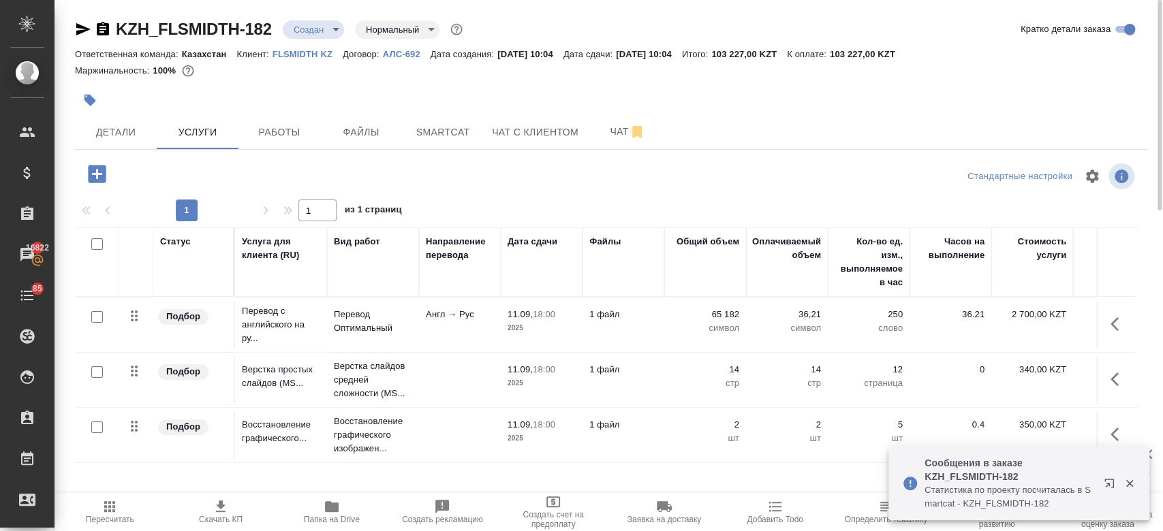
click at [707, 87] on div at bounding box center [432, 100] width 715 height 30
click at [596, 123] on button "Чат" at bounding box center [628, 132] width 82 height 34
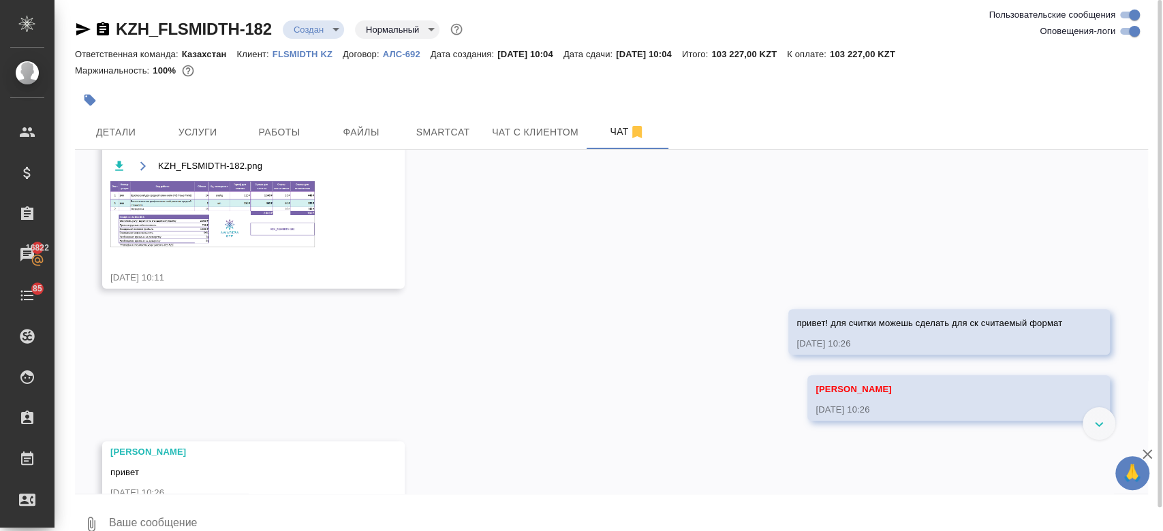
scroll to position [288, 0]
click at [263, 250] on div "KZH_FLSMIDTH-182.png" at bounding box center [233, 211] width 247 height 107
click at [117, 121] on button "Детали" at bounding box center [116, 132] width 82 height 34
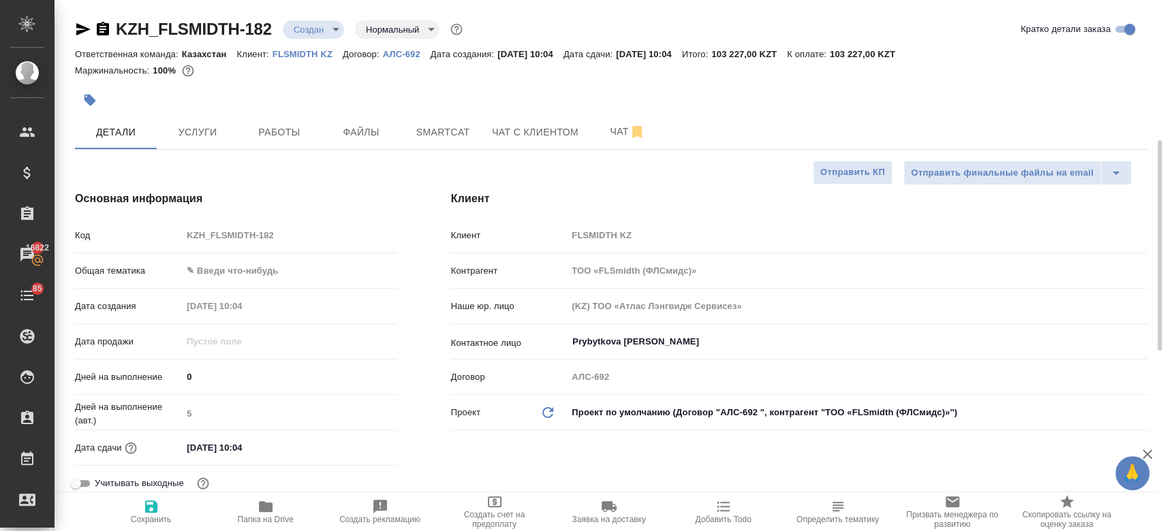
scroll to position [110, 0]
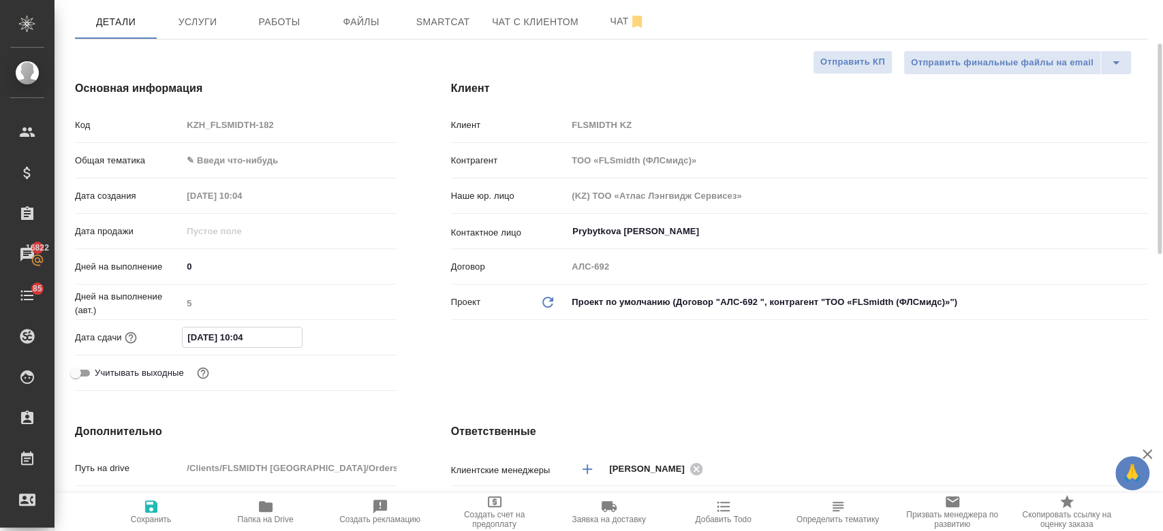
click at [236, 341] on input "16.09.2025 10:04" at bounding box center [242, 338] width 119 height 20
click at [354, 341] on icon "button" at bounding box center [357, 337] width 16 height 16
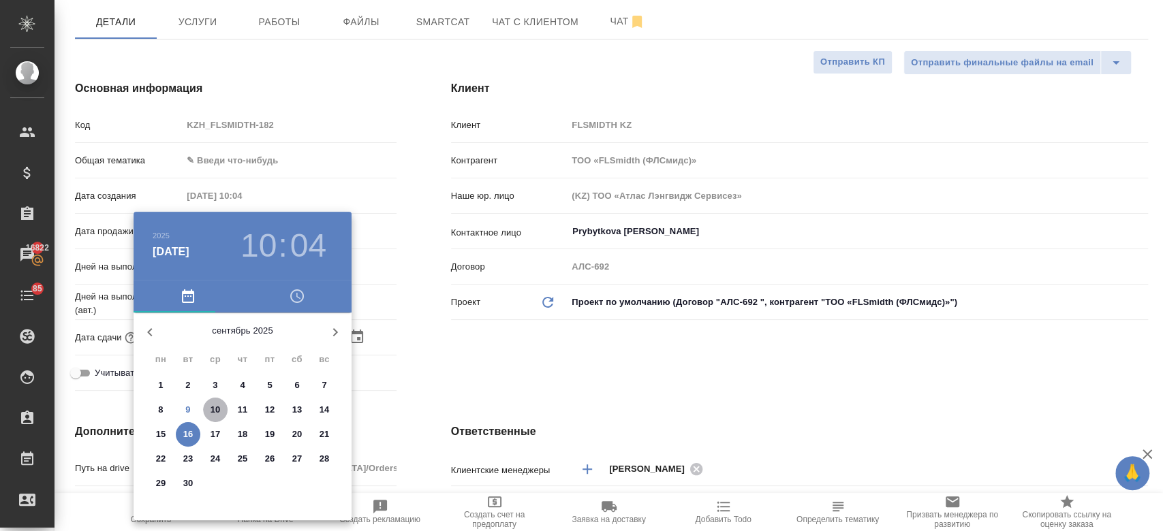
click at [208, 409] on span "10" at bounding box center [215, 410] width 25 height 14
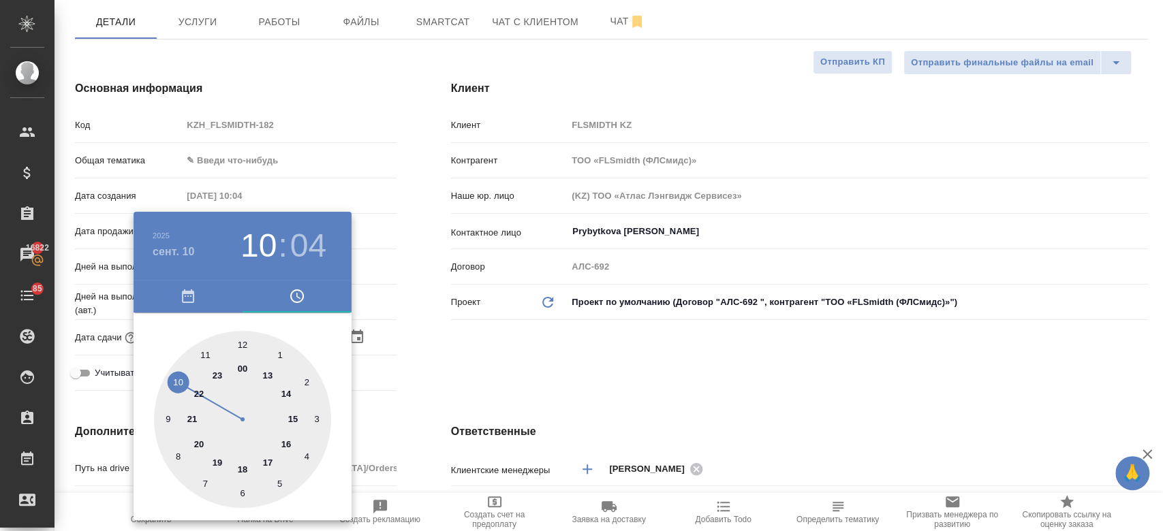
click at [202, 353] on div at bounding box center [242, 419] width 177 height 177
click at [244, 343] on div at bounding box center [242, 419] width 177 height 177
click at [480, 356] on div at bounding box center [581, 265] width 1163 height 531
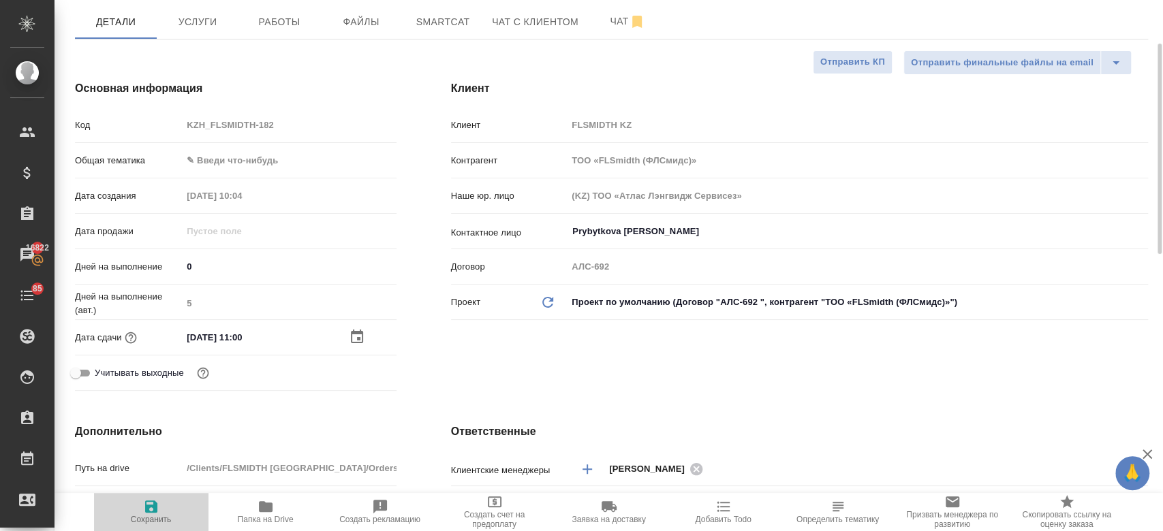
click at [151, 514] on icon "button" at bounding box center [151, 507] width 16 height 16
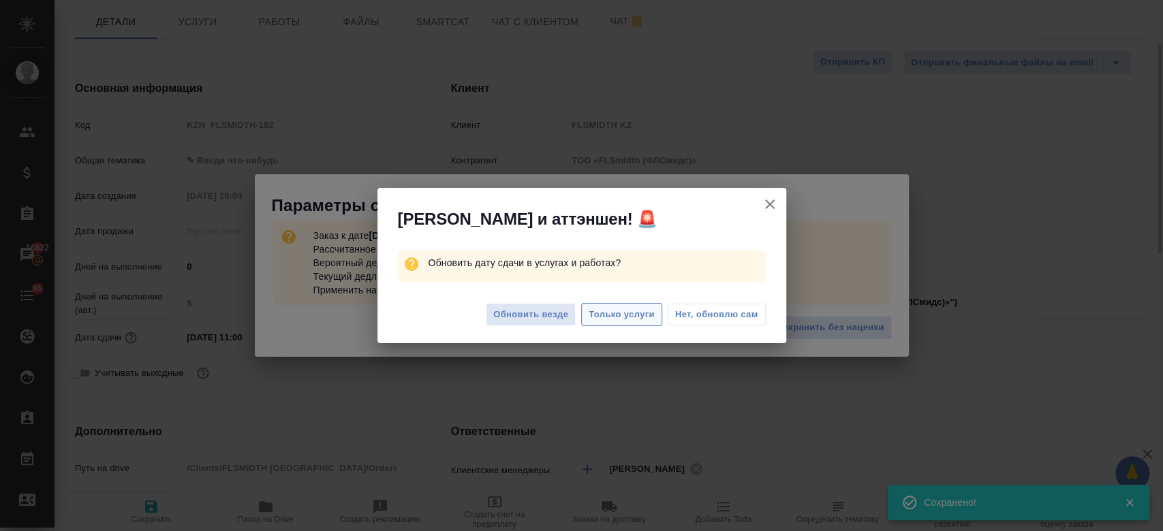
click at [619, 318] on span "Только услуги" at bounding box center [622, 315] width 66 height 16
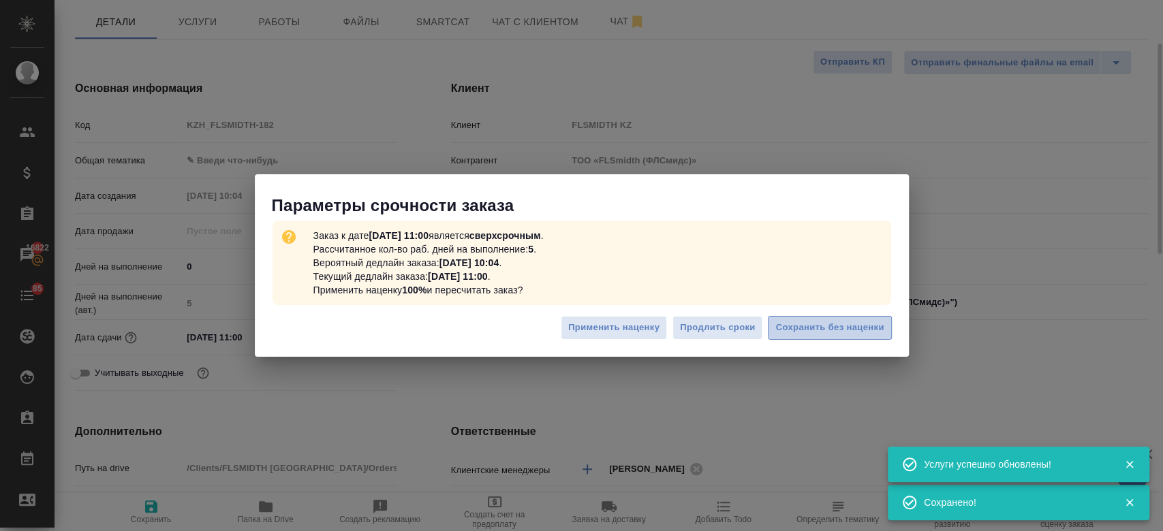
click at [803, 328] on span "Сохранить без наценки" at bounding box center [829, 328] width 108 height 16
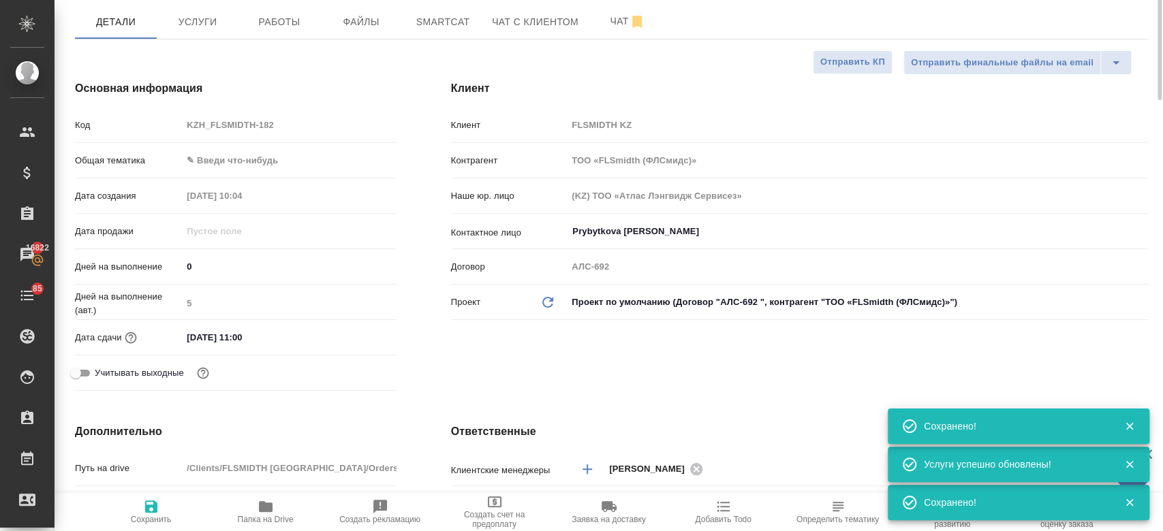
scroll to position [0, 0]
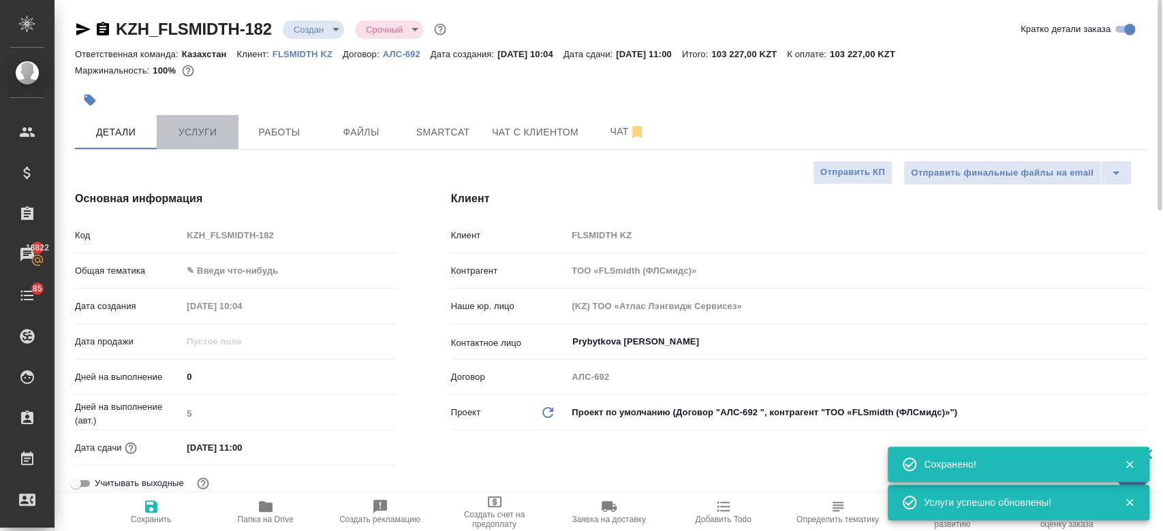
click at [198, 129] on span "Услуги" at bounding box center [197, 132] width 65 height 17
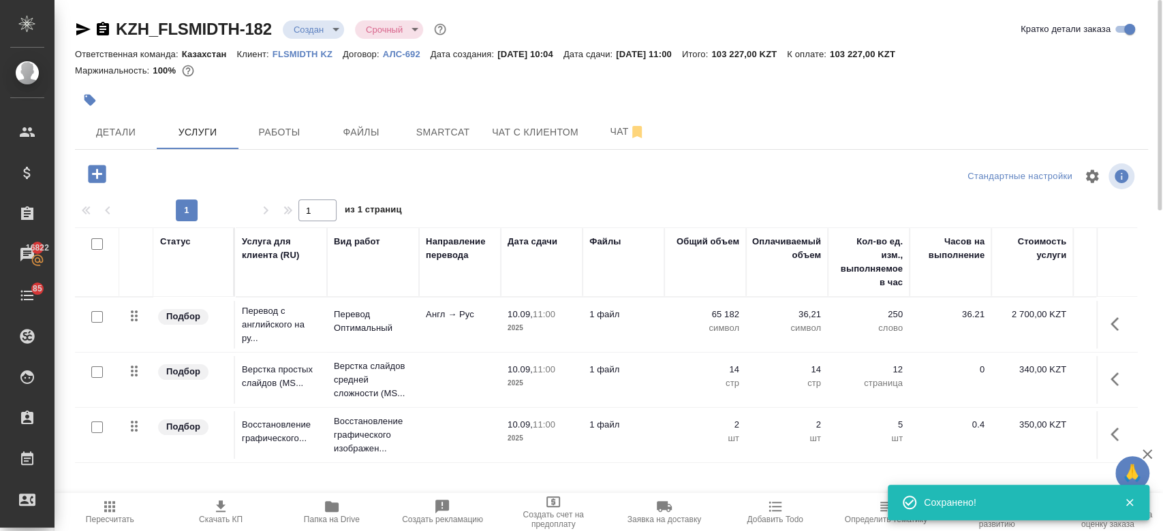
click at [227, 512] on icon "button" at bounding box center [221, 507] width 16 height 16
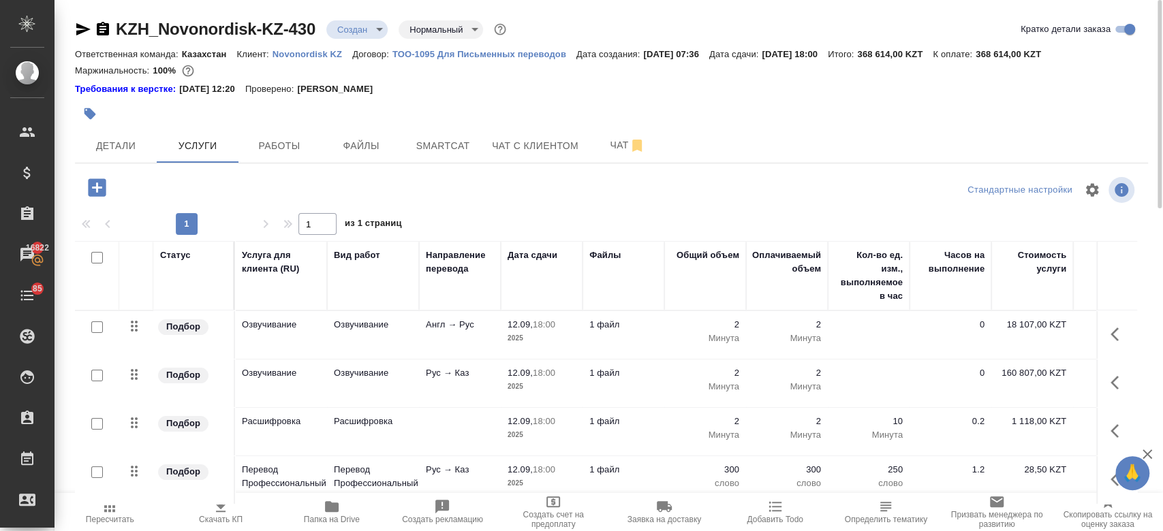
drag, startPoint x: 0, startPoint y: 0, endPoint x: 316, endPoint y: 57, distance: 321.3
click at [316, 57] on p "Novonordisk KZ" at bounding box center [313, 54] width 80 height 10
click at [722, 78] on div "Маржинальность: 100%" at bounding box center [611, 71] width 1073 height 18
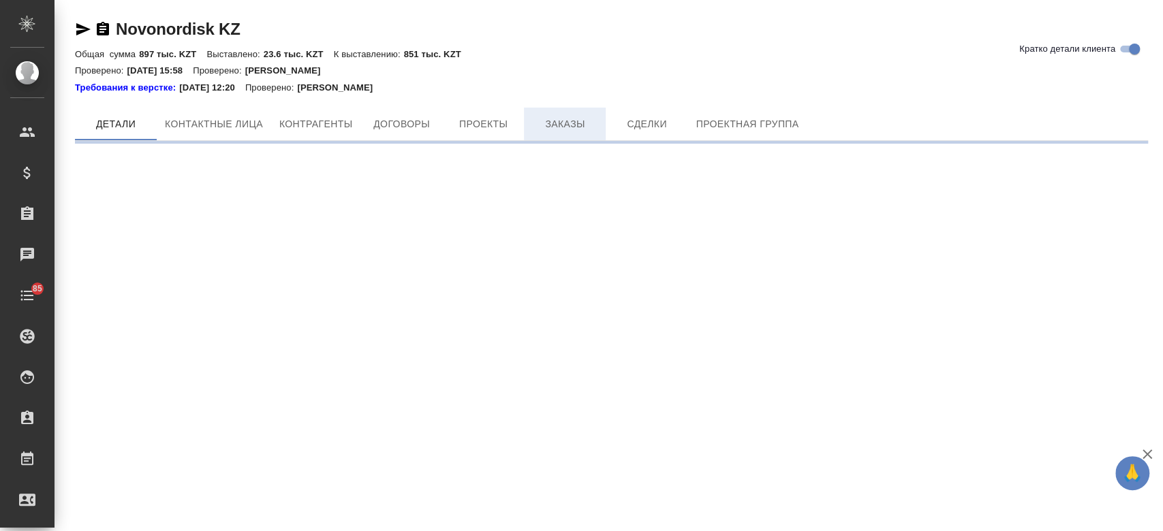
drag, startPoint x: 550, startPoint y: 88, endPoint x: 549, endPoint y: 123, distance: 34.8
click at [549, 123] on div "Novonordisk KZ Кратко детали клиента Общая сумма 897 тыс. KZT Выставлено: 23.6 …" at bounding box center [611, 75] width 1088 height 151
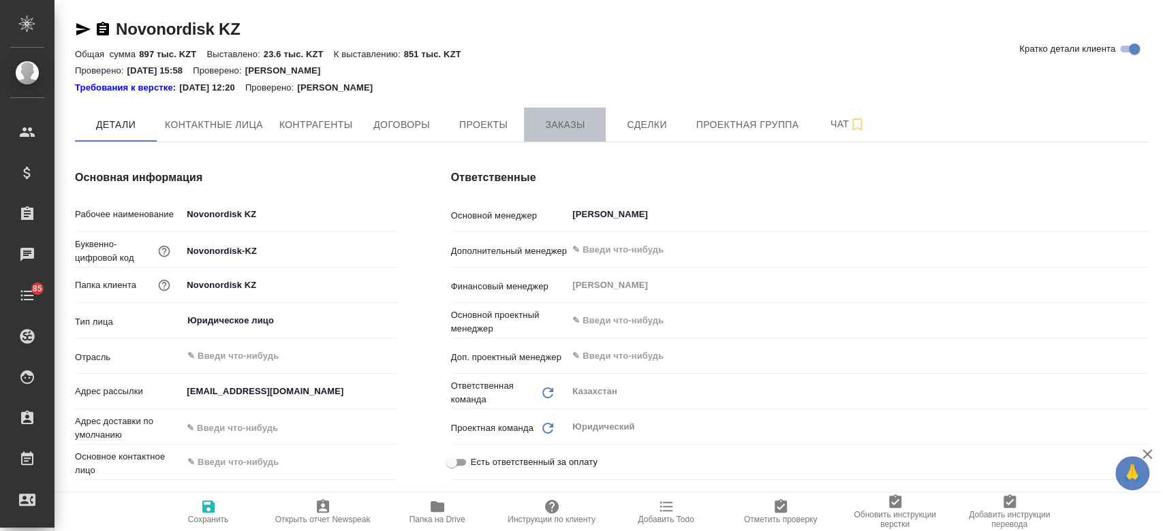
type textarea "x"
click at [549, 123] on span "Заказы" at bounding box center [564, 125] width 65 height 17
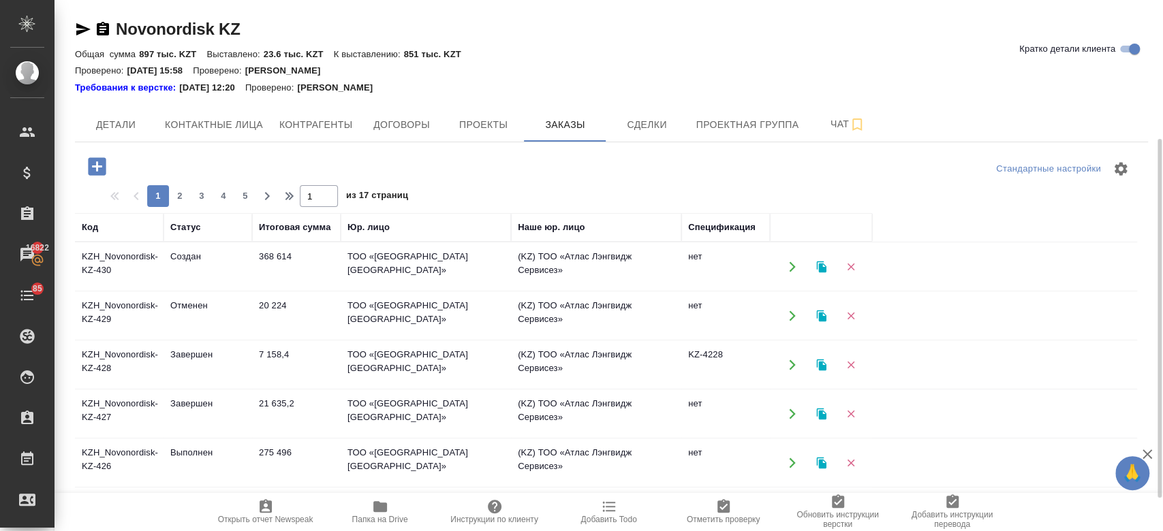
scroll to position [109, 0]
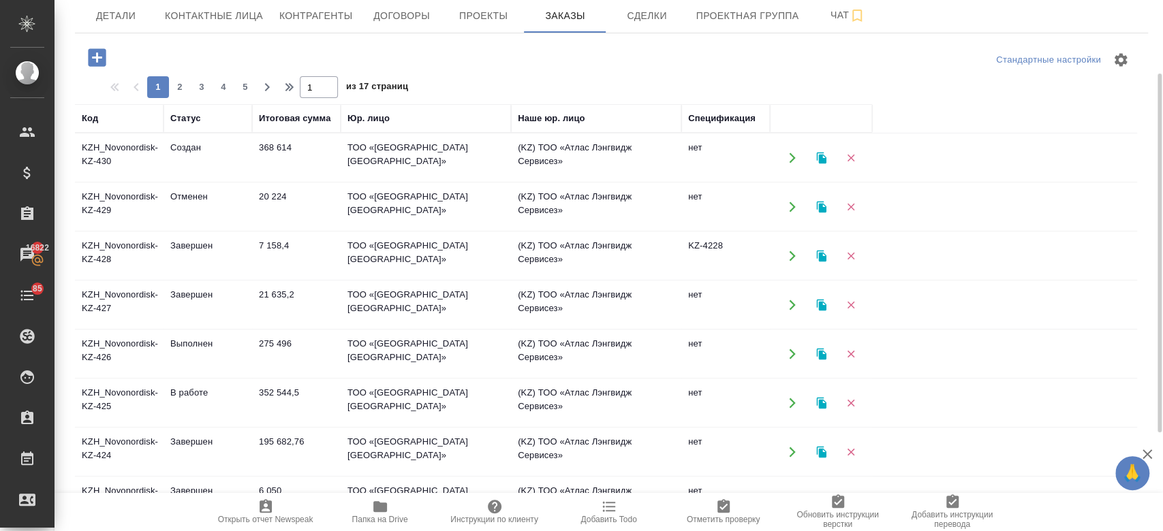
click at [135, 352] on td "KZH_Novonordisk-KZ-426" at bounding box center [119, 354] width 89 height 48
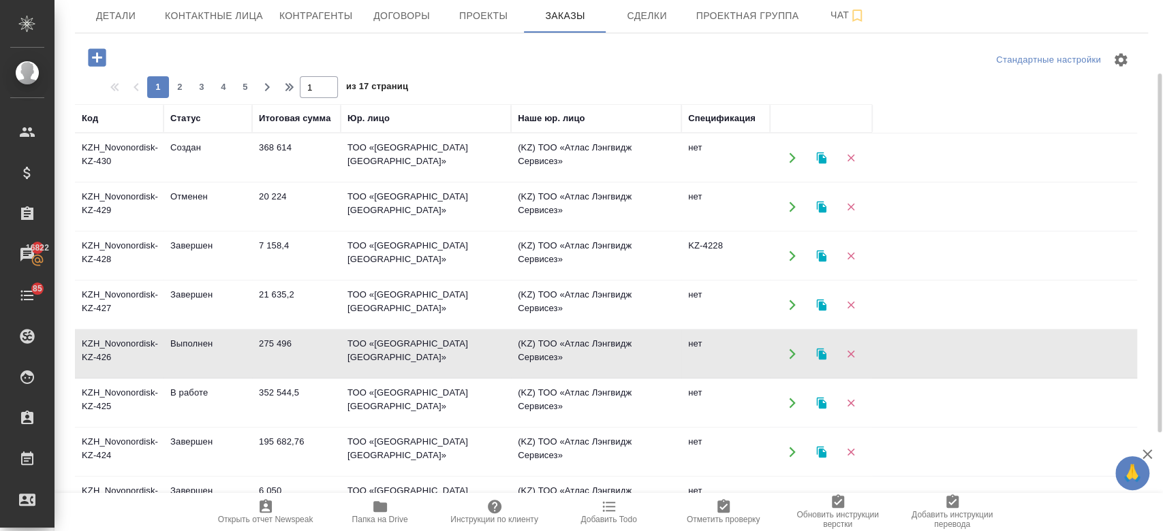
click at [135, 352] on td "KZH_Novonordisk-KZ-426" at bounding box center [119, 354] width 89 height 48
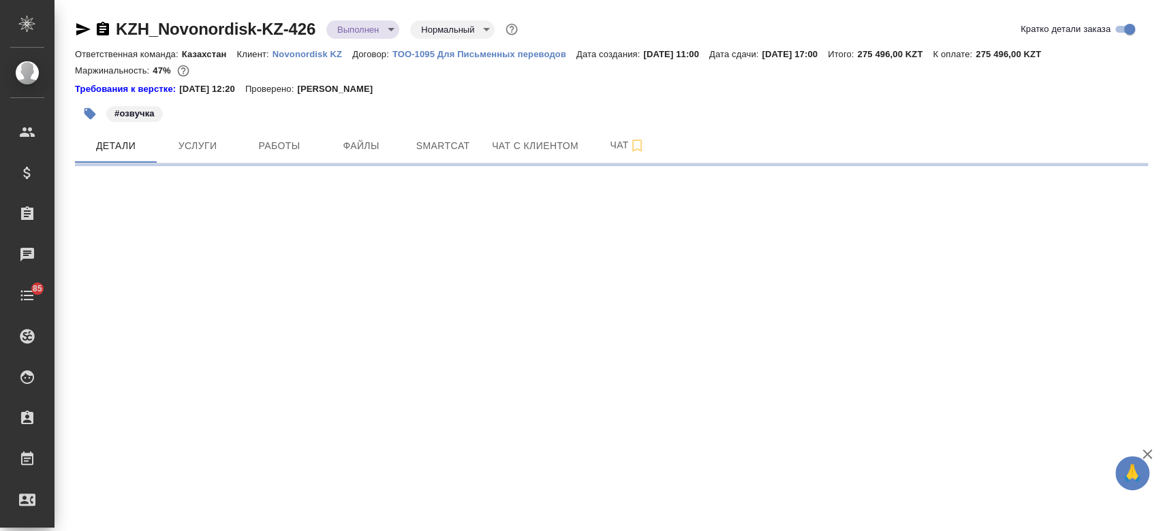
select select "RU"
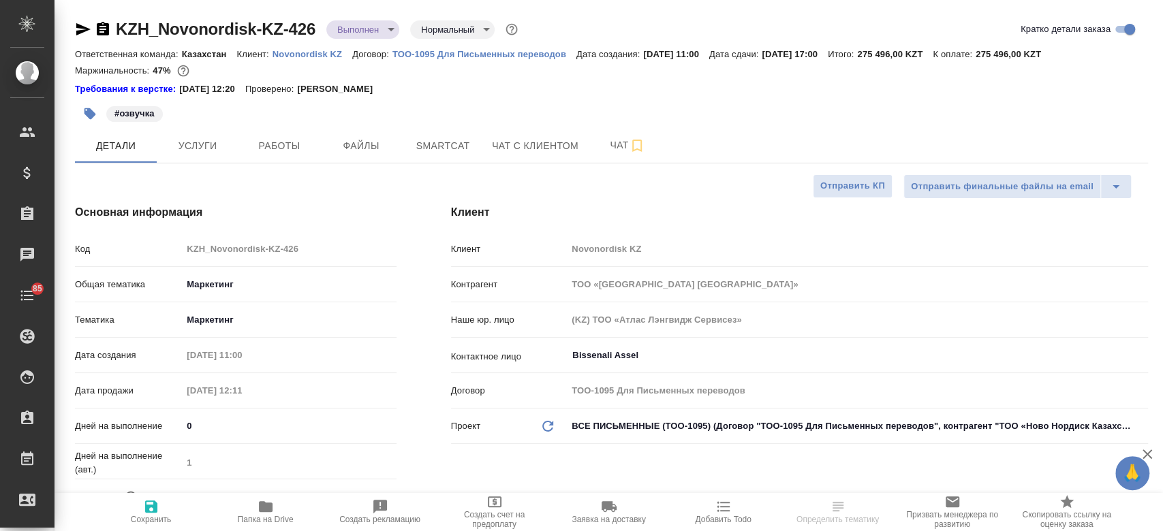
type textarea "x"
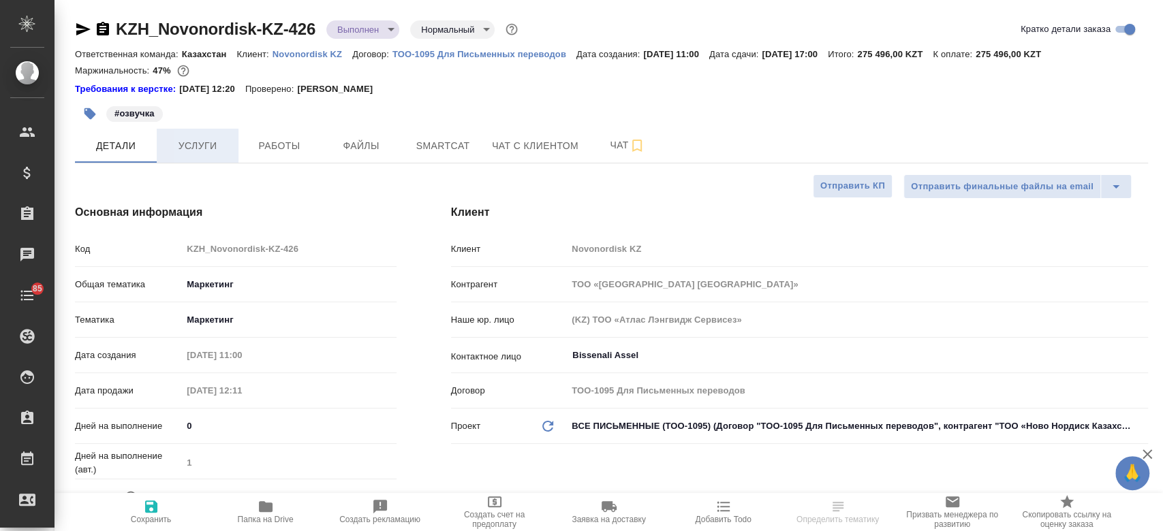
type textarea "x"
click at [202, 142] on span "Услуги" at bounding box center [197, 146] width 65 height 17
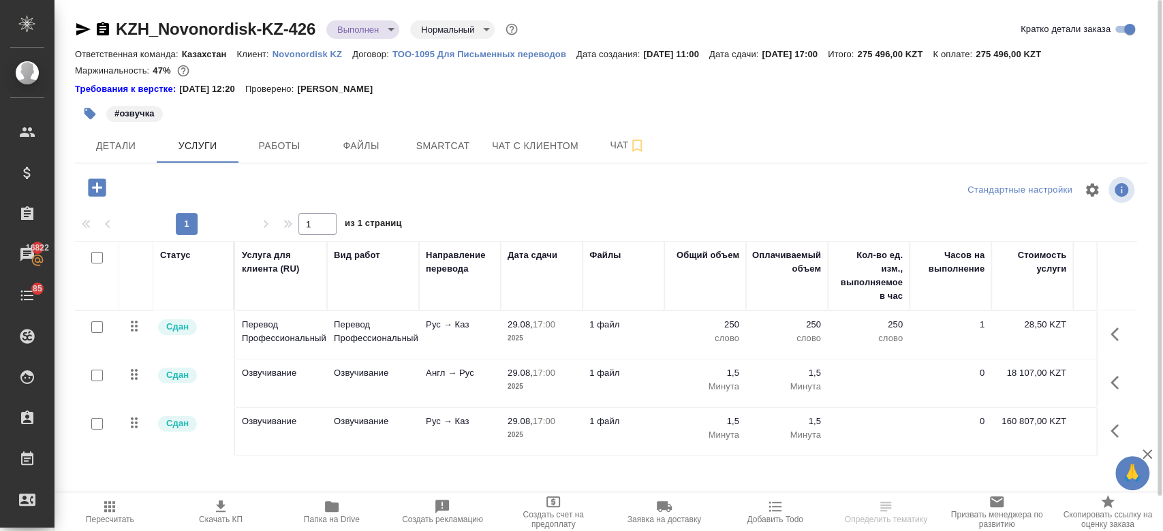
click at [85, 29] on icon "button" at bounding box center [83, 29] width 16 height 16
click at [837, 101] on div "#озвучка" at bounding box center [611, 114] width 1073 height 30
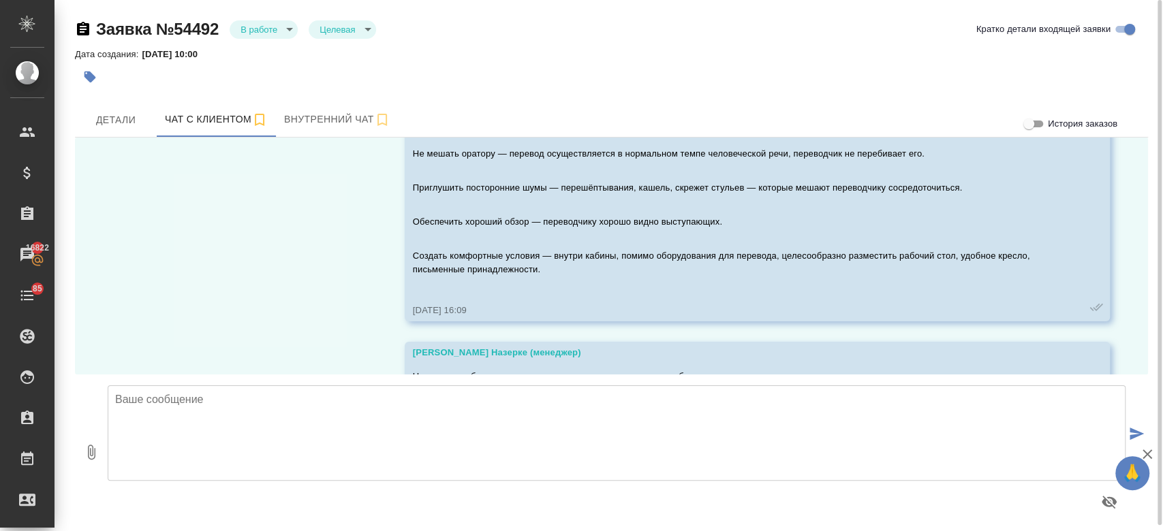
scroll to position [6357, 0]
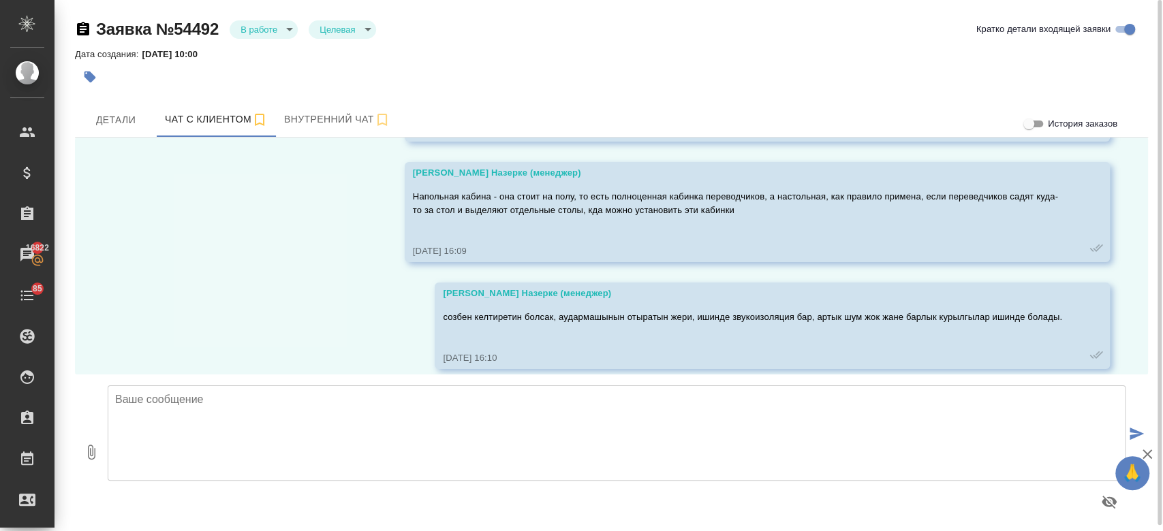
click at [243, 390] on textarea at bounding box center [617, 433] width 1018 height 95
type textarea "Балгын, саламатсыз ба!"
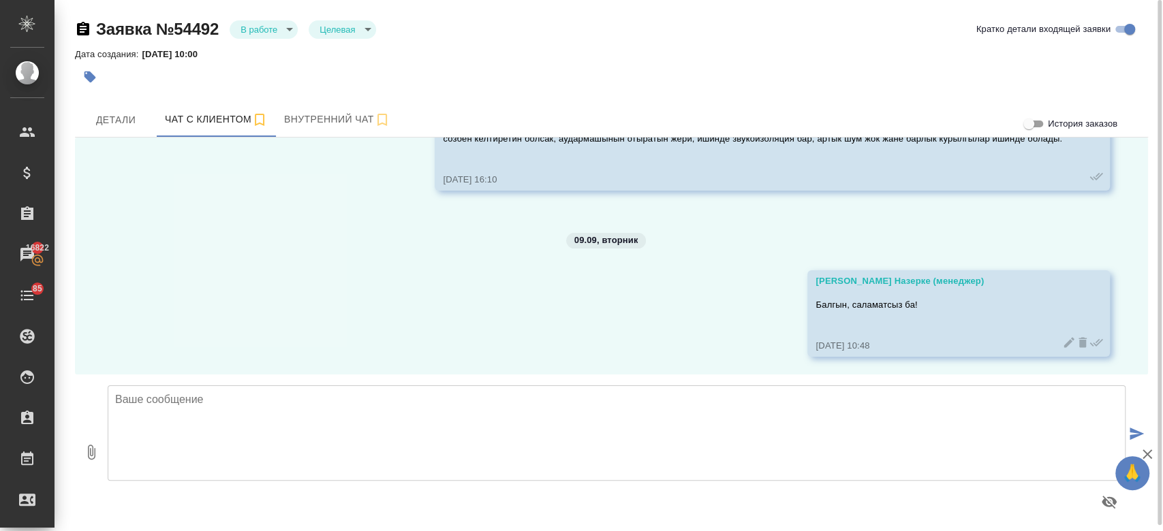
scroll to position [6538, 0]
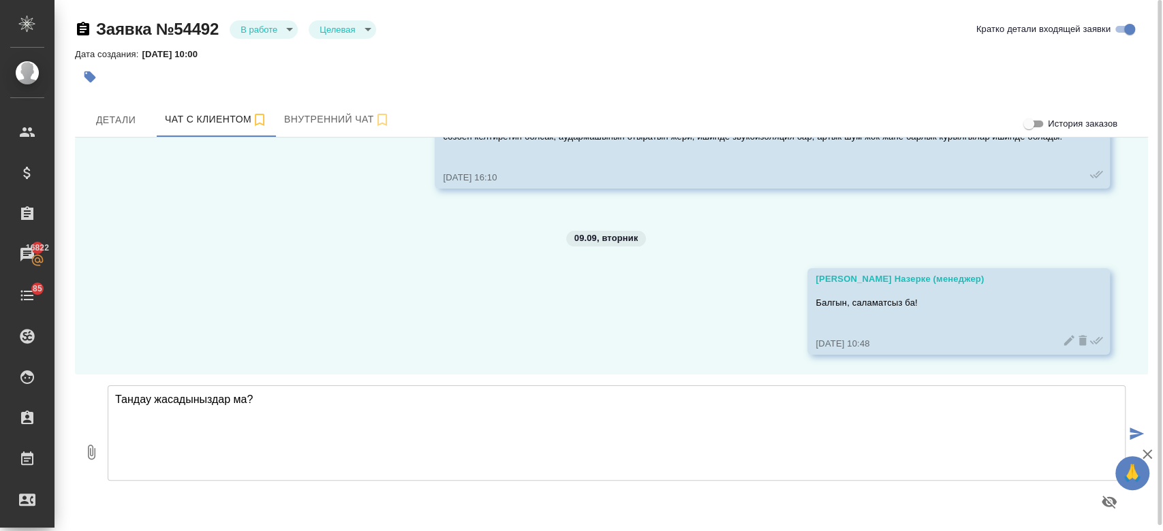
type textarea "Тандау жасадыныздар ма?"
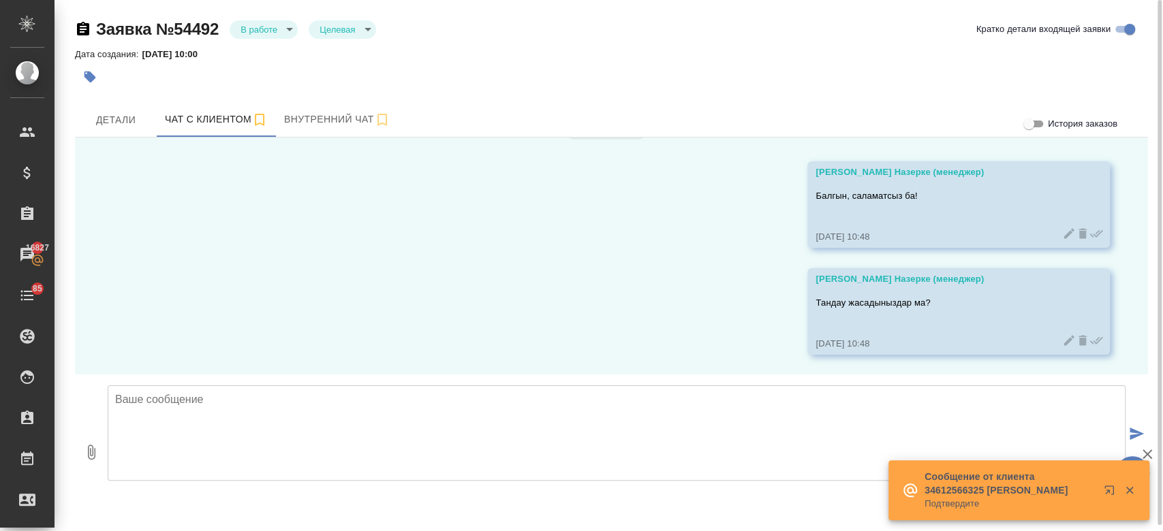
click at [305, 74] on div at bounding box center [432, 77] width 715 height 30
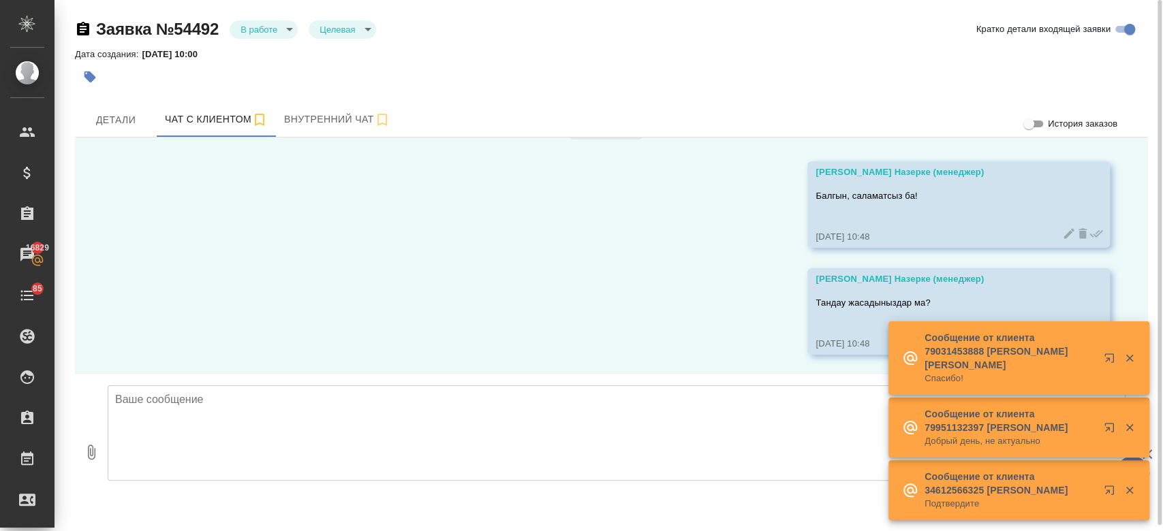
click at [454, 82] on div at bounding box center [432, 77] width 715 height 30
